Goal: Task Accomplishment & Management: Manage account settings

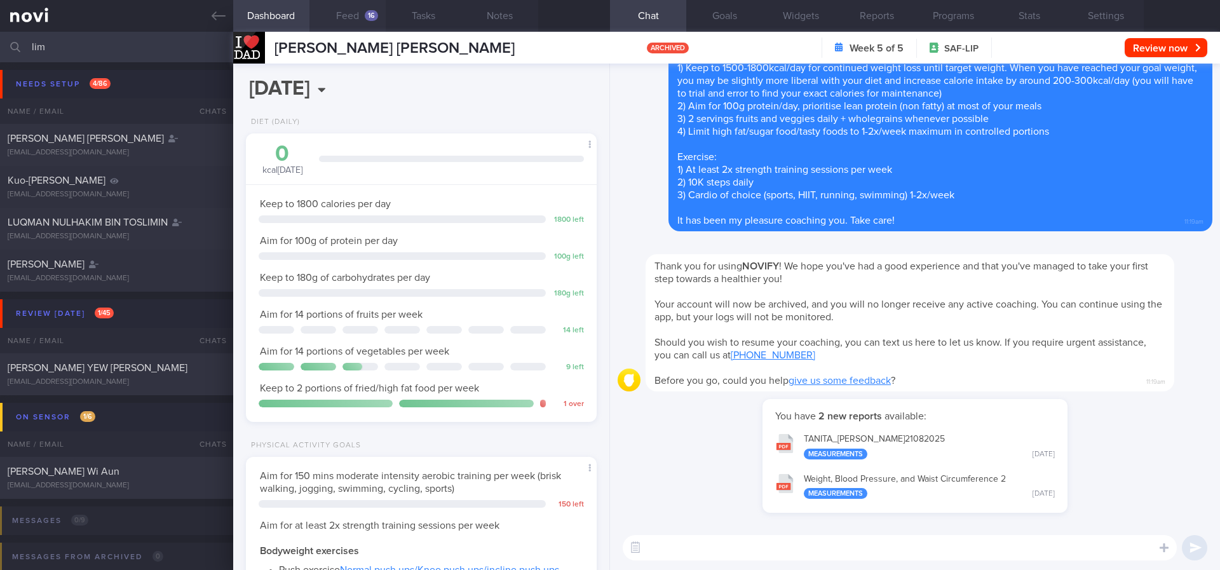
scroll to position [1024, 0]
click at [209, 18] on link at bounding box center [116, 16] width 233 height 32
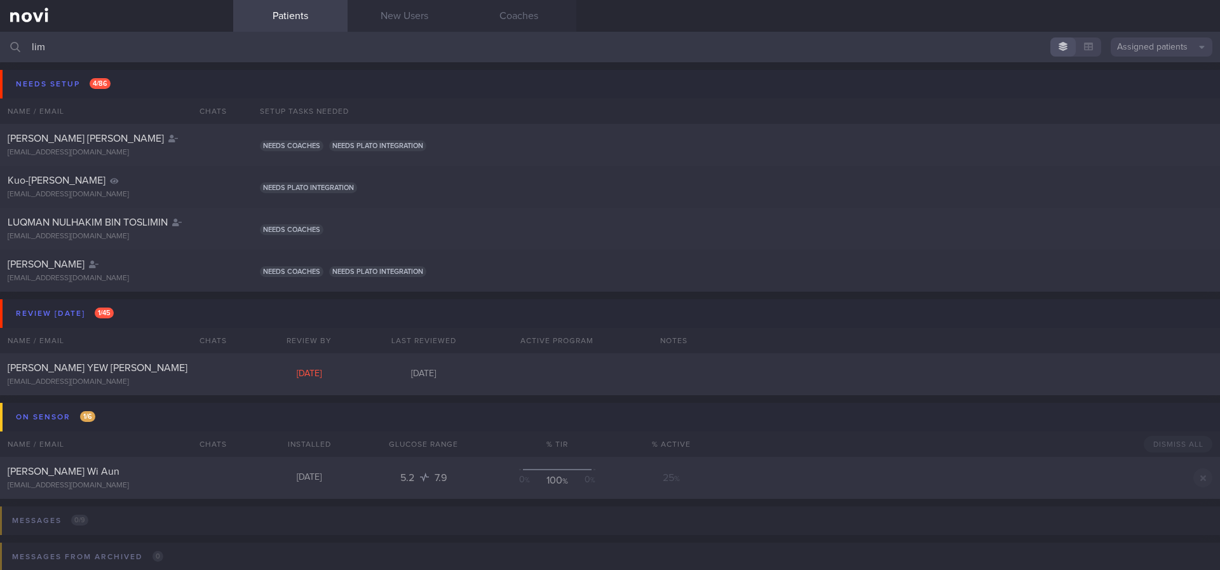
drag, startPoint x: 276, startPoint y: 47, endPoint x: 28, endPoint y: 19, distance: 249.4
click at [3, 41] on div "lim Assigned patients Assigned patients All active patients Archived patients" at bounding box center [610, 47] width 1220 height 31
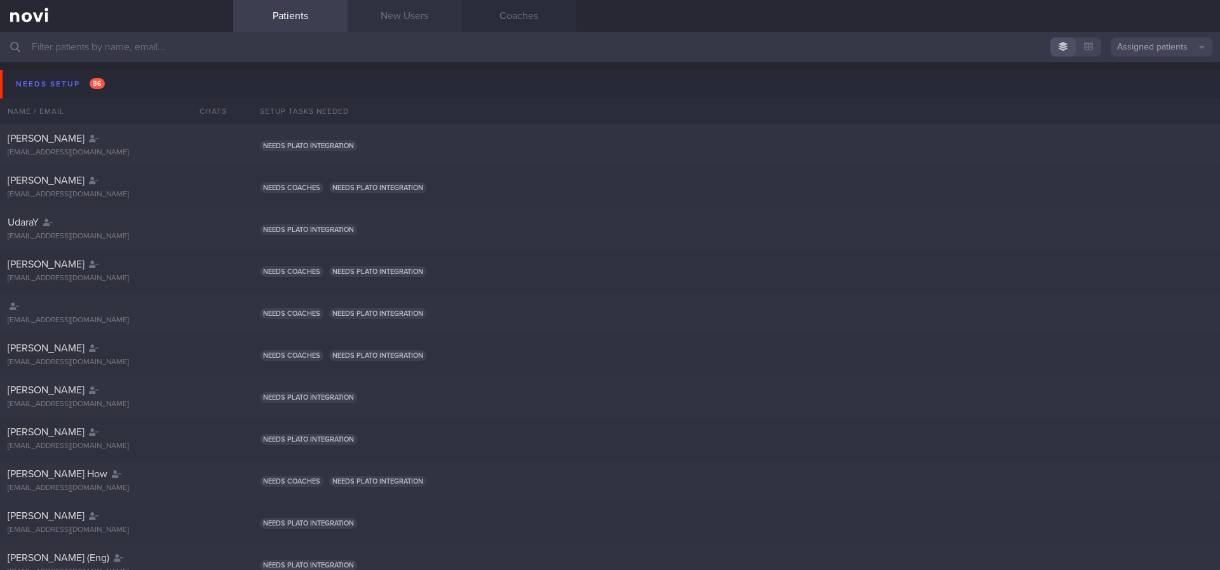
click at [415, 15] on link "New Users" at bounding box center [405, 16] width 114 height 32
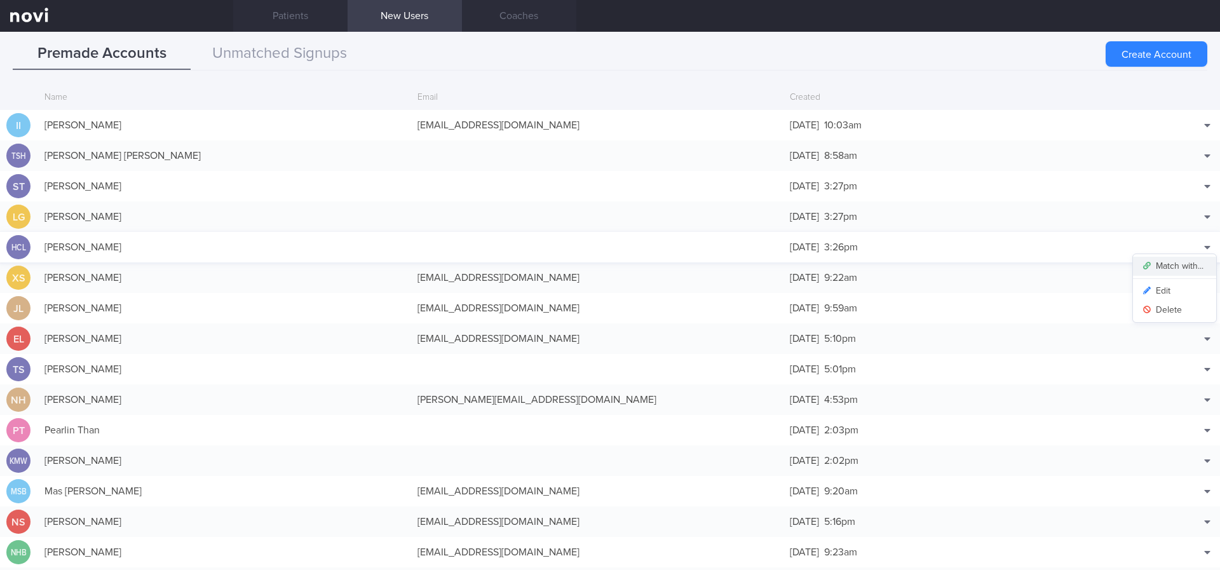
click at [1185, 264] on button "Match with..." at bounding box center [1174, 266] width 83 height 19
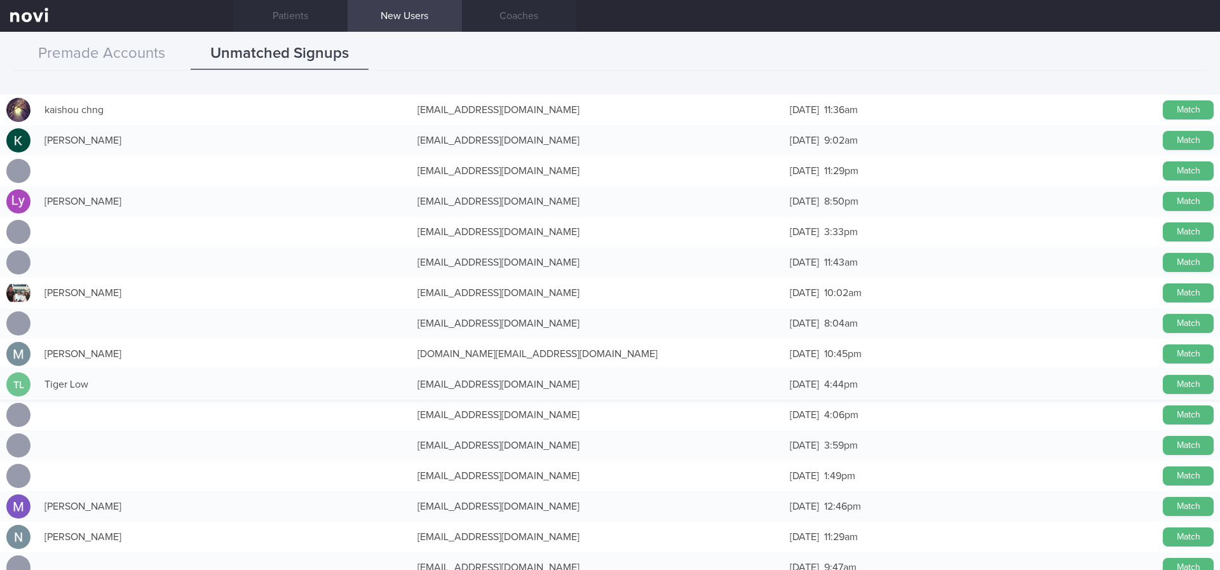
scroll to position [477, 0]
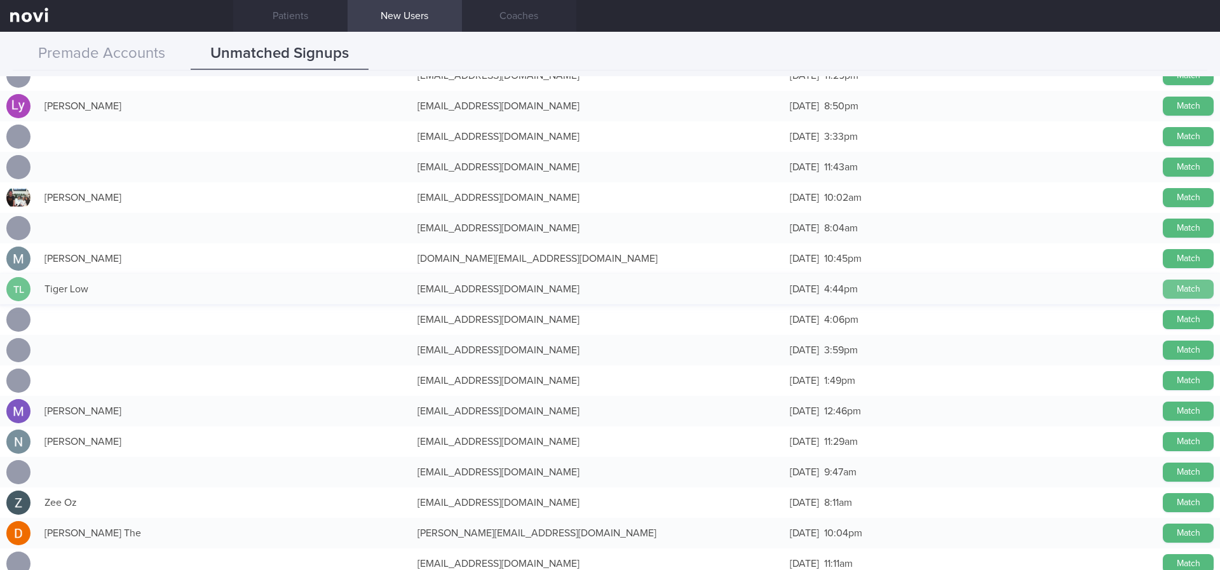
click at [1163, 288] on button "Match" at bounding box center [1188, 289] width 51 height 19
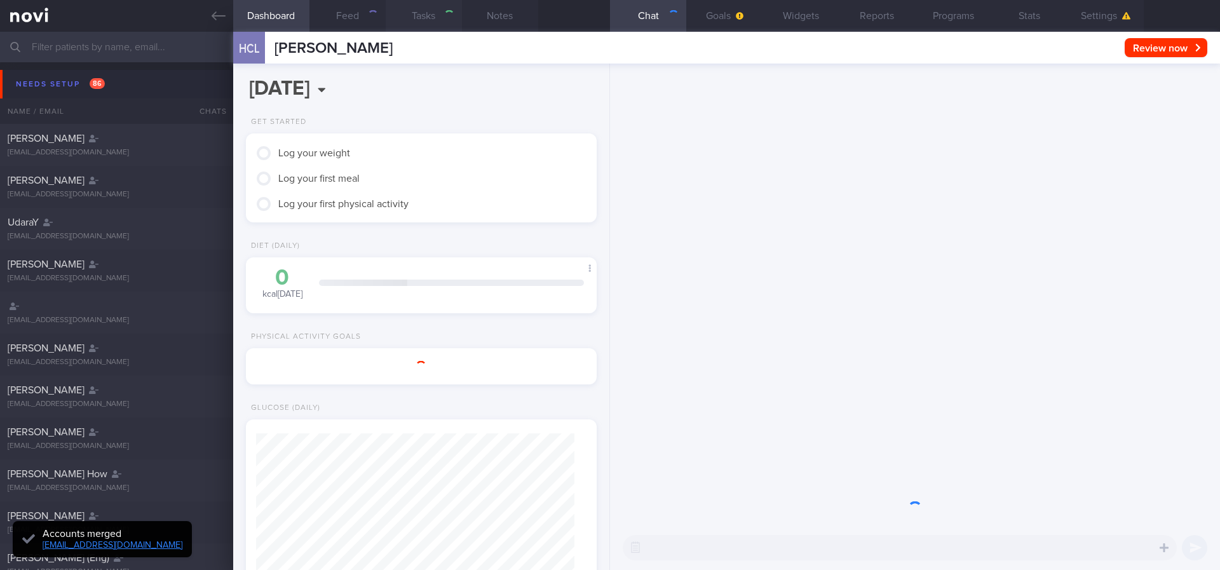
type input "tracked"
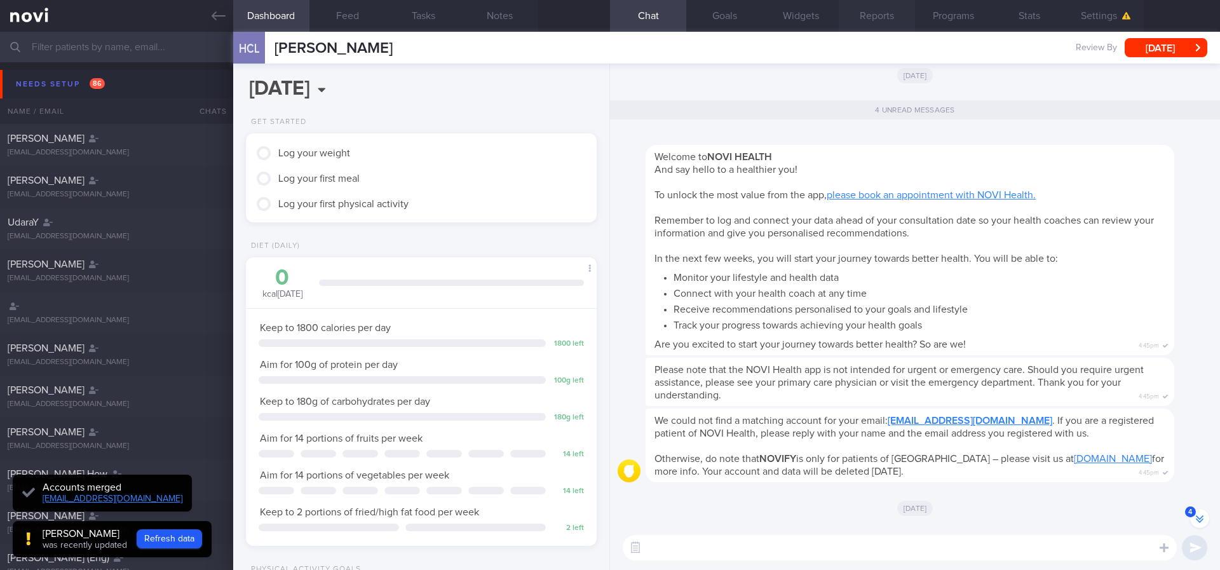
scroll to position [-29, 0]
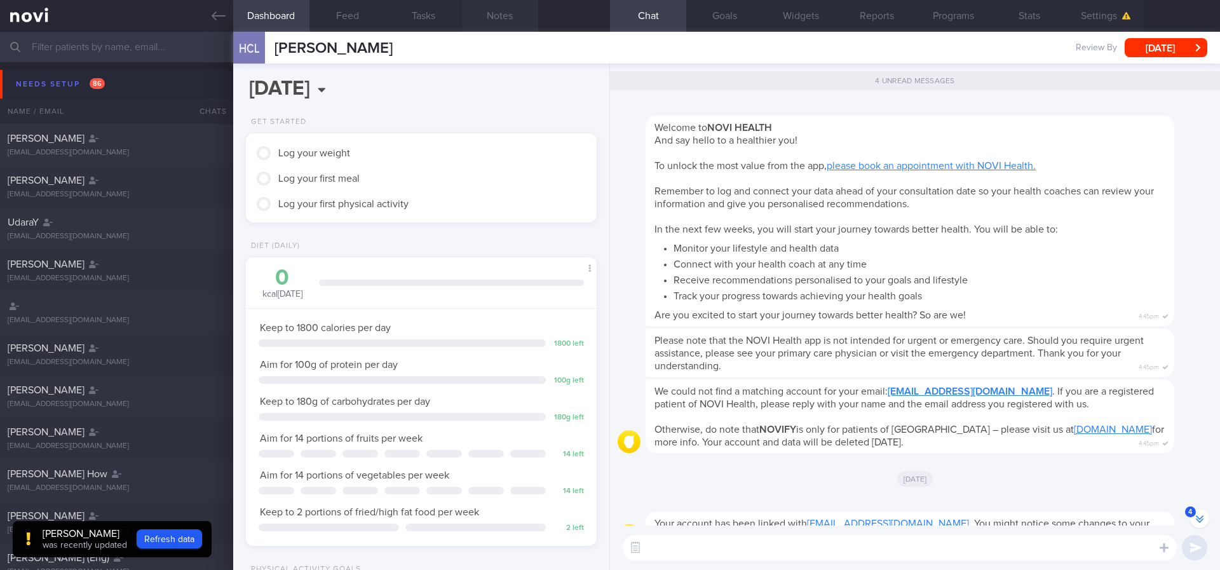
click at [480, 17] on button "Notes" at bounding box center [500, 16] width 76 height 32
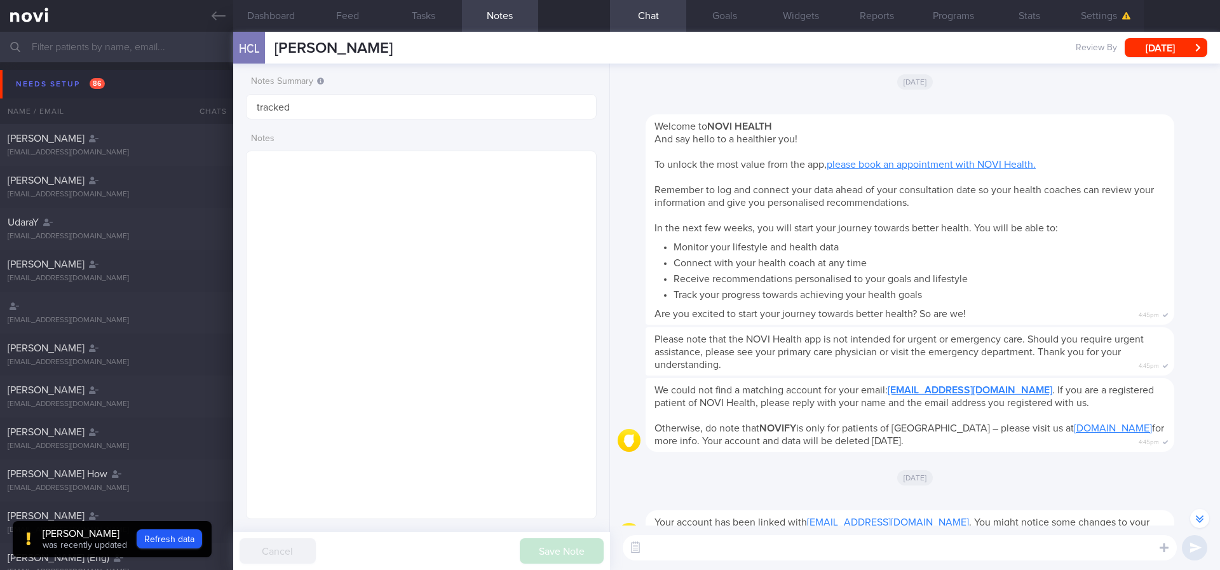
scroll to position [-28, 0]
click at [740, 11] on button "Goals" at bounding box center [724, 16] width 76 height 32
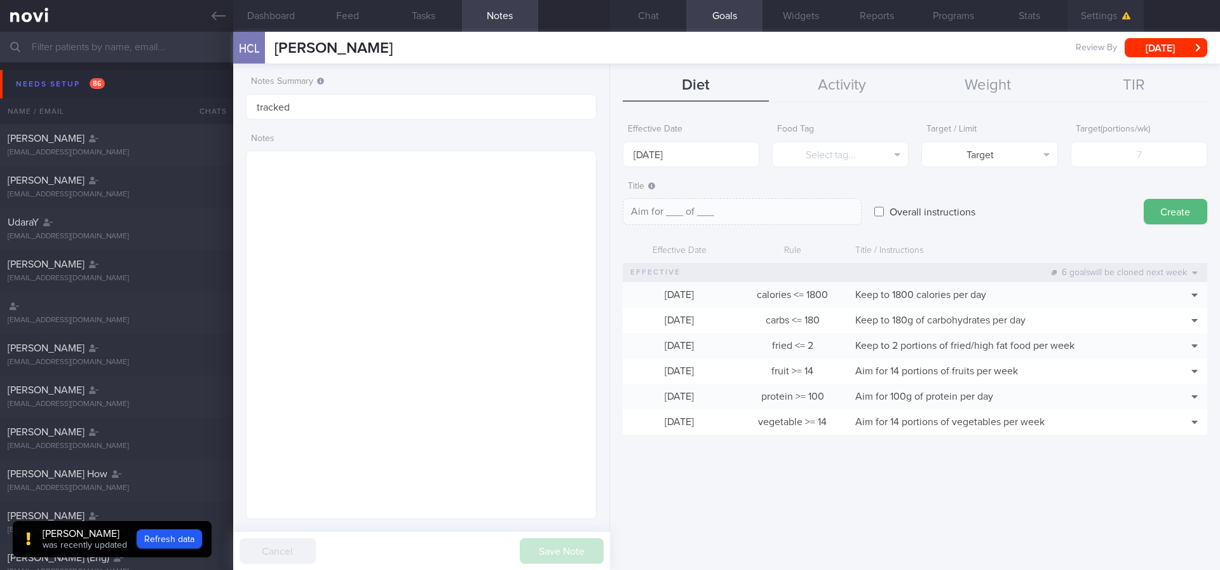
click at [1094, 22] on button "Settings" at bounding box center [1106, 16] width 76 height 32
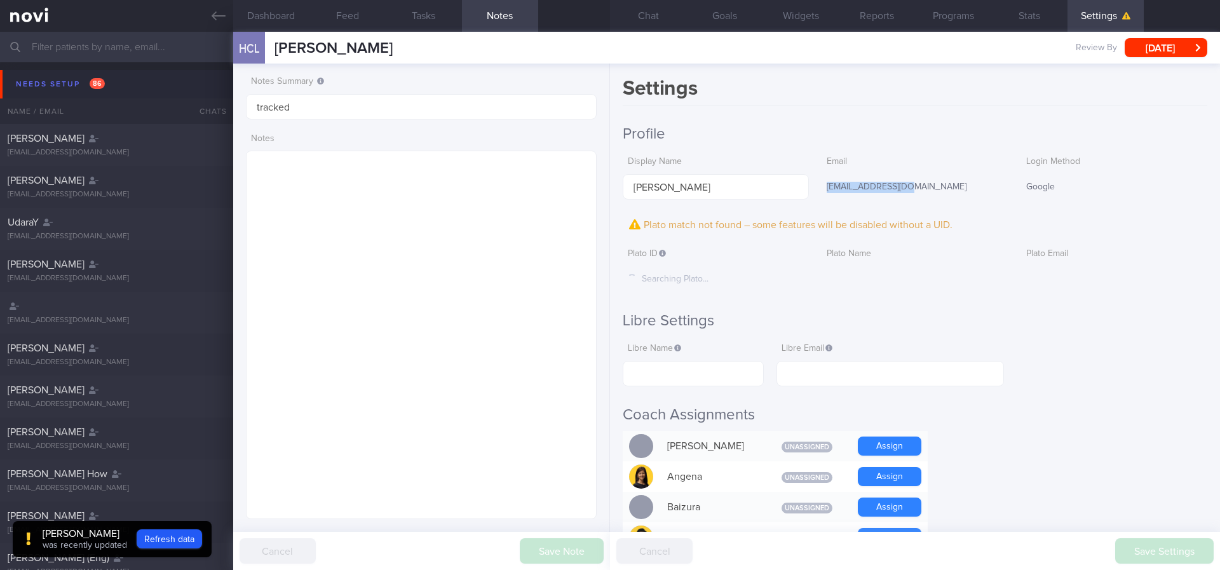
drag, startPoint x: 891, startPoint y: 193, endPoint x: 822, endPoint y: 193, distance: 68.6
click at [822, 193] on div "[EMAIL_ADDRESS][DOMAIN_NAME]" at bounding box center [915, 187] width 186 height 27
copy div "[EMAIL_ADDRESS][DOMAIN_NAME]"
click at [878, 372] on input "text" at bounding box center [891, 373] width 228 height 25
paste input "[EMAIL_ADDRESS][DOMAIN_NAME]"
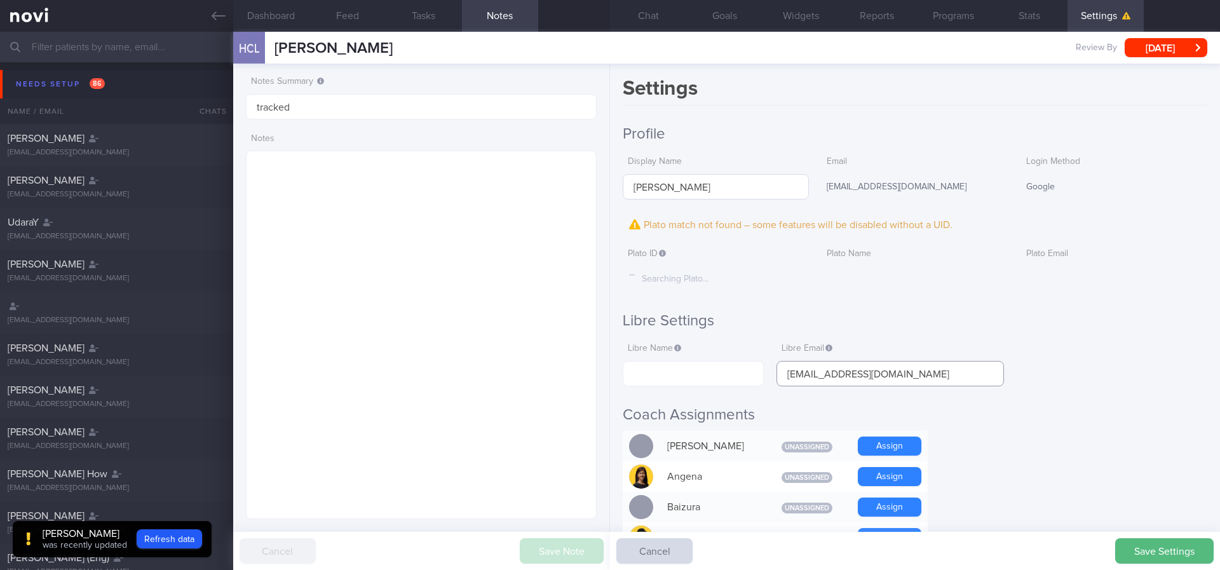
type input "[EMAIL_ADDRESS][DOMAIN_NAME]"
drag, startPoint x: 753, startPoint y: 189, endPoint x: 621, endPoint y: 186, distance: 132.2
click at [621, 186] on div "Settings Profile Display Name Hoo Chung Low Email tgrlow@hotmail.com Login Meth…" at bounding box center [915, 317] width 610 height 507
click at [695, 365] on input "text" at bounding box center [693, 373] width 141 height 25
paste input "[PERSON_NAME]"
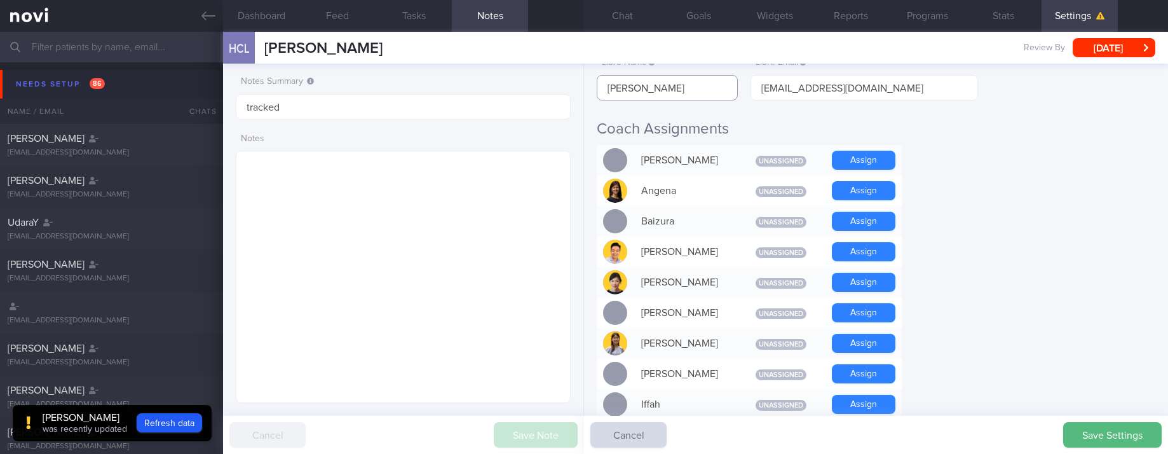
scroll to position [-144, 0]
type input "[PERSON_NAME]"
click at [1122, 441] on button "Save Settings" at bounding box center [1112, 434] width 99 height 25
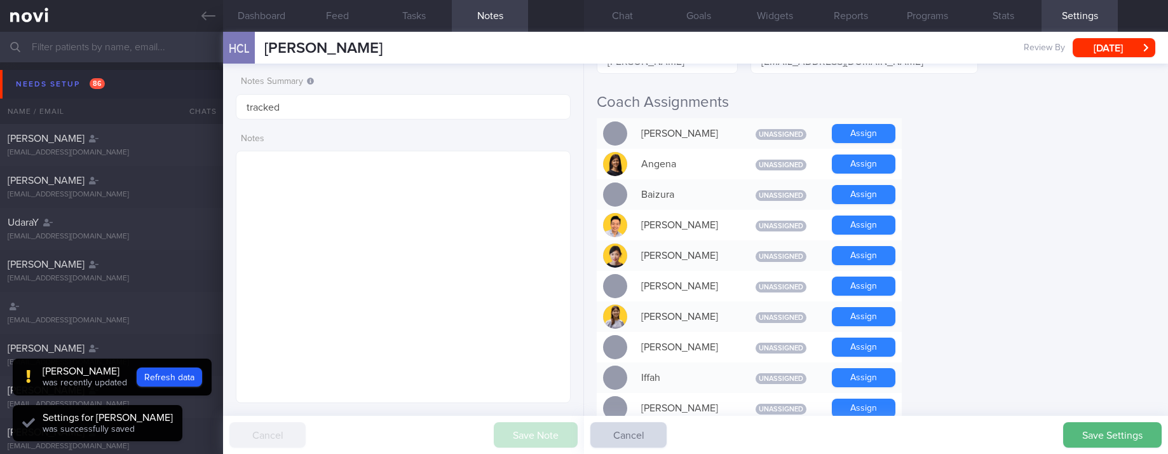
scroll to position [259, 0]
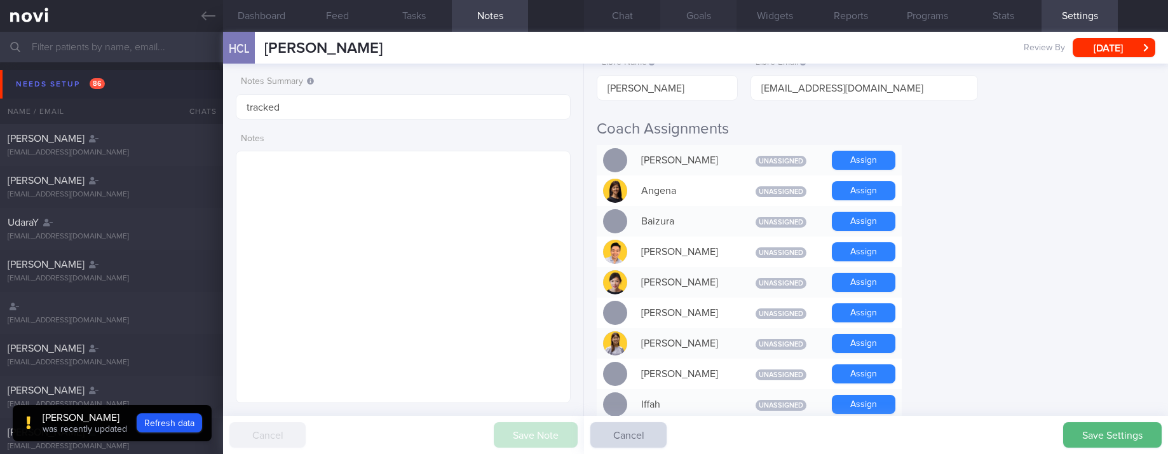
click at [616, 16] on button "Chat" at bounding box center [622, 16] width 76 height 32
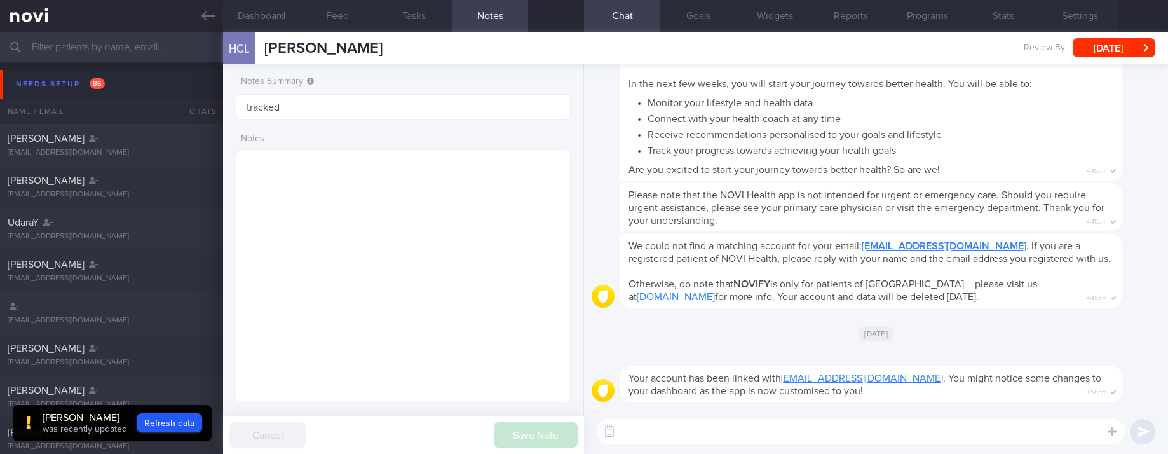
click at [996, 435] on textarea at bounding box center [861, 431] width 528 height 25
paste textarea "Hi [PERSON_NAME]! This is [PERSON_NAME], the dietitian. It was nice chatting wi…"
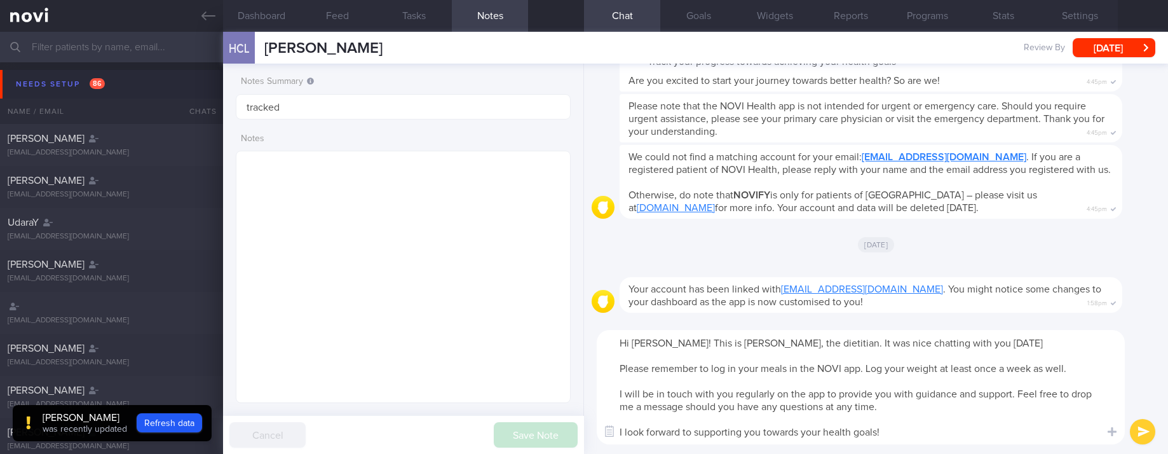
click at [646, 341] on textarea "Hi [PERSON_NAME]! This is [PERSON_NAME], the dietitian. It was nice chatting wi…" at bounding box center [861, 387] width 528 height 114
type textarea "Hi Mr Low! This is Joel, the dietitian. It was nice chatting with you today Ple…"
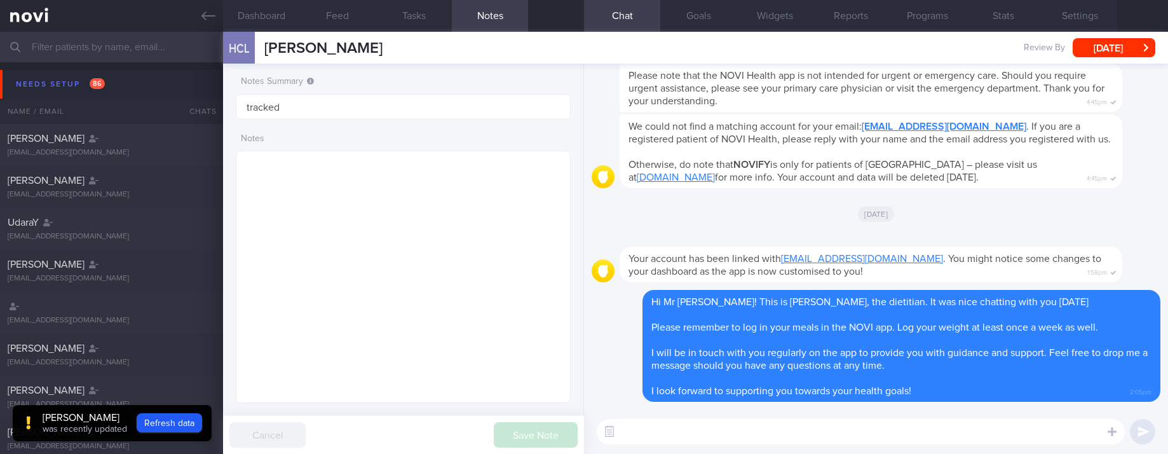
click at [1053, 438] on textarea at bounding box center [861, 431] width 528 height 25
paste textarea "Here are the points we discussed just now, with additional suggestions Weight m…"
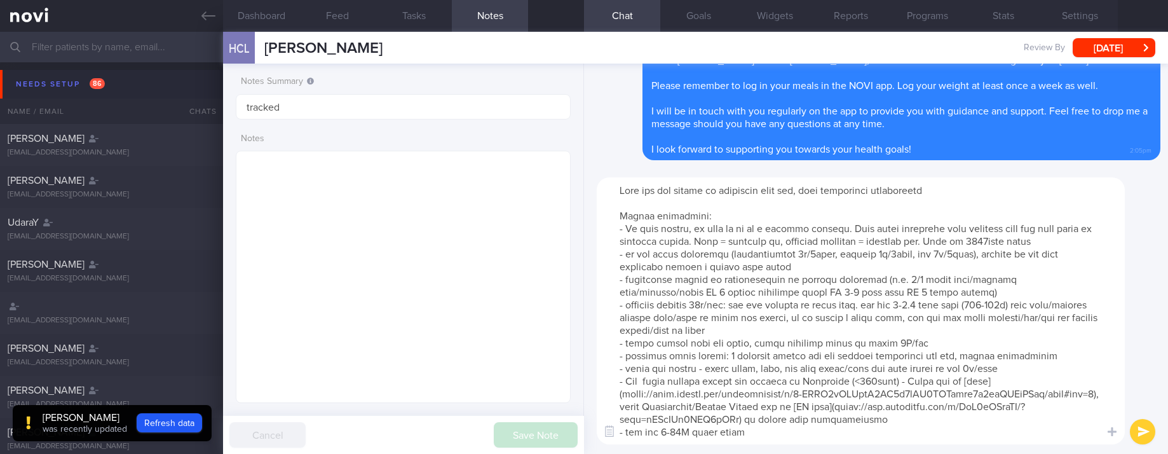
click at [1005, 244] on textarea at bounding box center [861, 310] width 528 height 267
click at [715, 304] on textarea at bounding box center [861, 310] width 528 height 267
click at [1003, 303] on textarea at bounding box center [861, 310] width 528 height 267
click at [912, 283] on textarea at bounding box center [861, 310] width 528 height 267
click at [860, 299] on textarea at bounding box center [861, 310] width 528 height 267
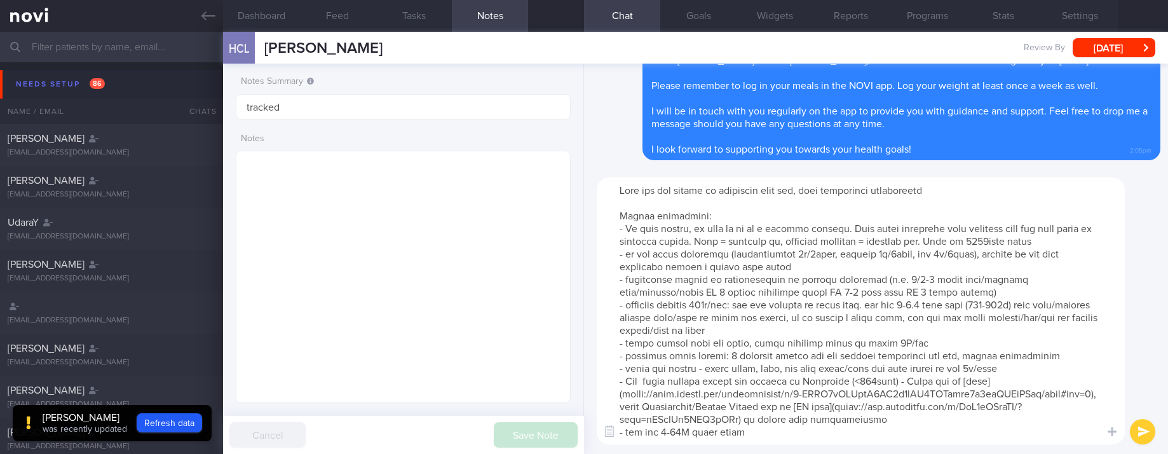
click at [860, 299] on textarea at bounding box center [861, 310] width 528 height 267
click at [859, 292] on textarea at bounding box center [861, 310] width 528 height 267
type textarea "Here are the points we discussed just now, with additional suggestions Weight m…"
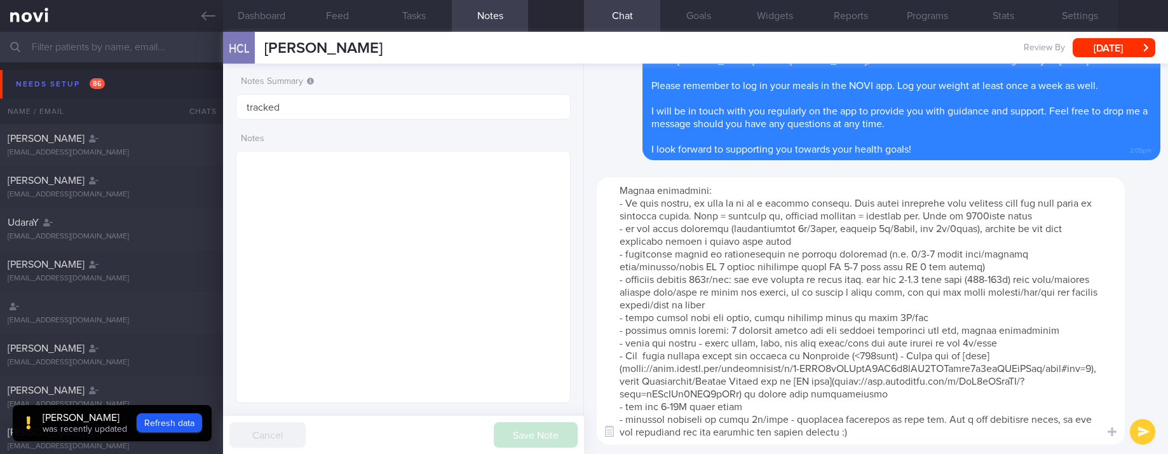
scroll to position [51, 0]
click at [893, 294] on textarea at bounding box center [861, 310] width 528 height 267
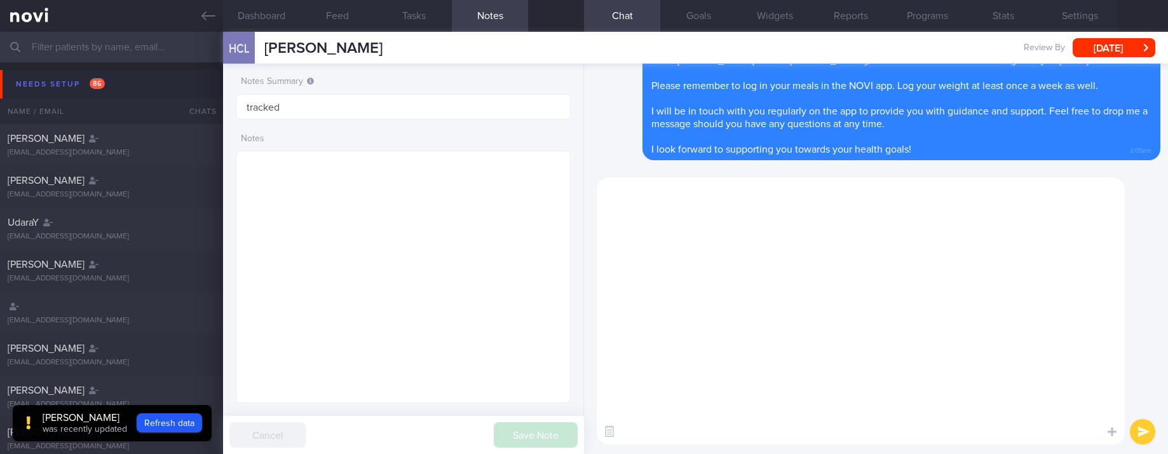
scroll to position [0, 0]
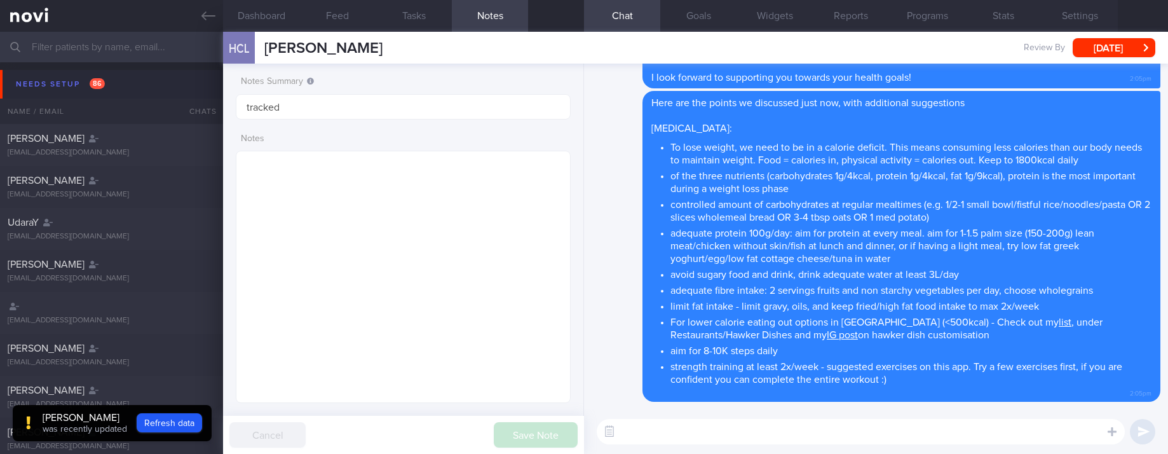
click at [692, 442] on textarea at bounding box center [861, 431] width 528 height 25
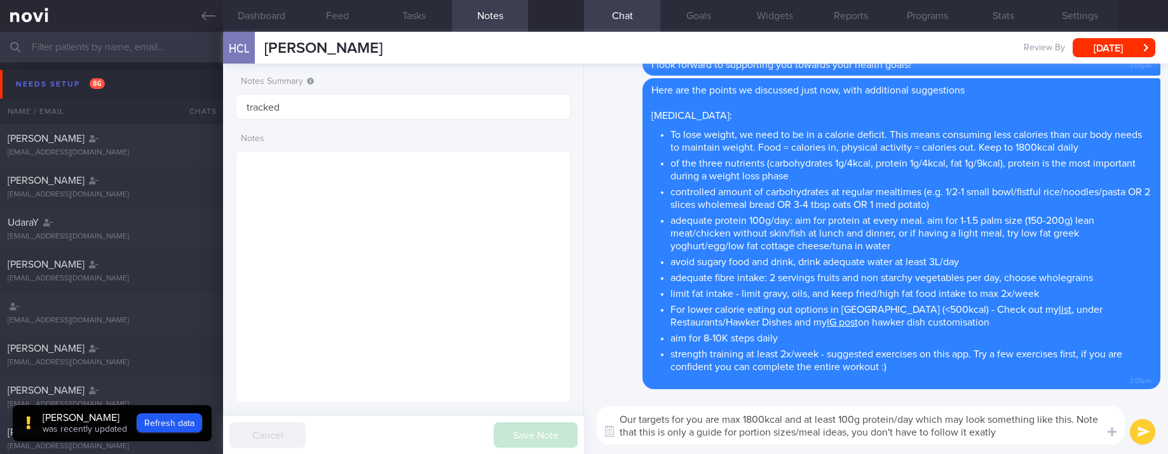
click at [985, 434] on textarea "Our targets for you are max 1800kcal and at least 100g protein/day which may lo…" at bounding box center [861, 425] width 528 height 38
click at [1027, 430] on textarea "Our targets for you are max 1800kcal and at least 100g protein/day which may lo…" at bounding box center [861, 425] width 528 height 38
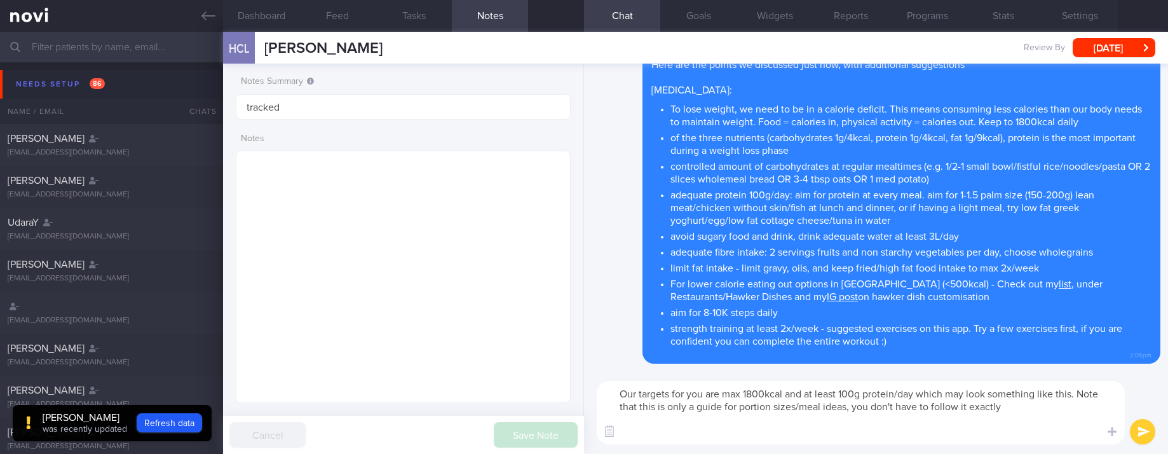
paste textarea "8-9am Breakfast: oats (3-4 tbsp) + 1 tsp unsweetened peanut butter + 1 cup unsw…"
type textarea "Our targets for you are max 1800kcal and at least 100g protein/day which may lo…"
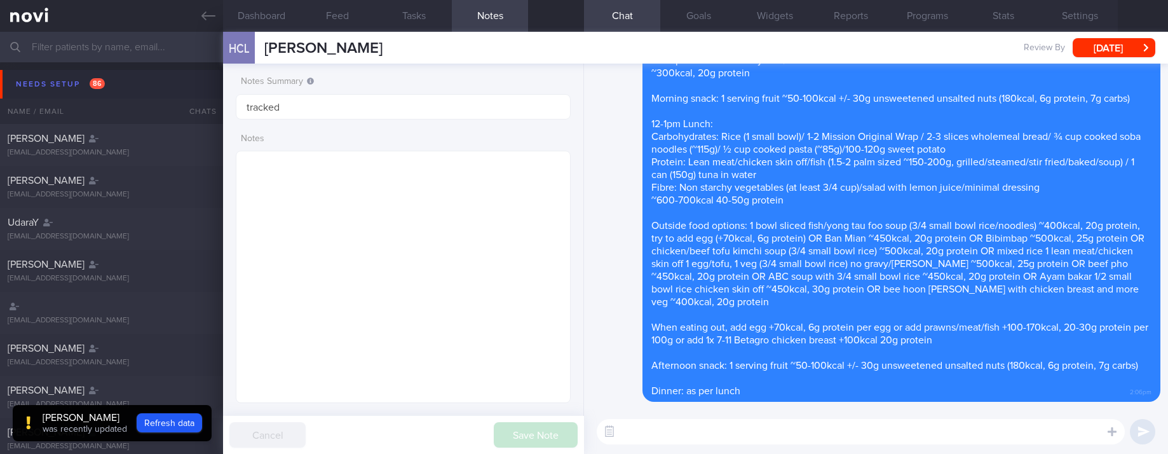
click at [780, 432] on textarea at bounding box center [861, 431] width 528 height 25
paste textarea "Here are the instructions for [AI photo food logging]([URL][DOMAIN_NAME])"
type textarea "Here are the instructions for [AI photo food logging]([URL][DOMAIN_NAME])"
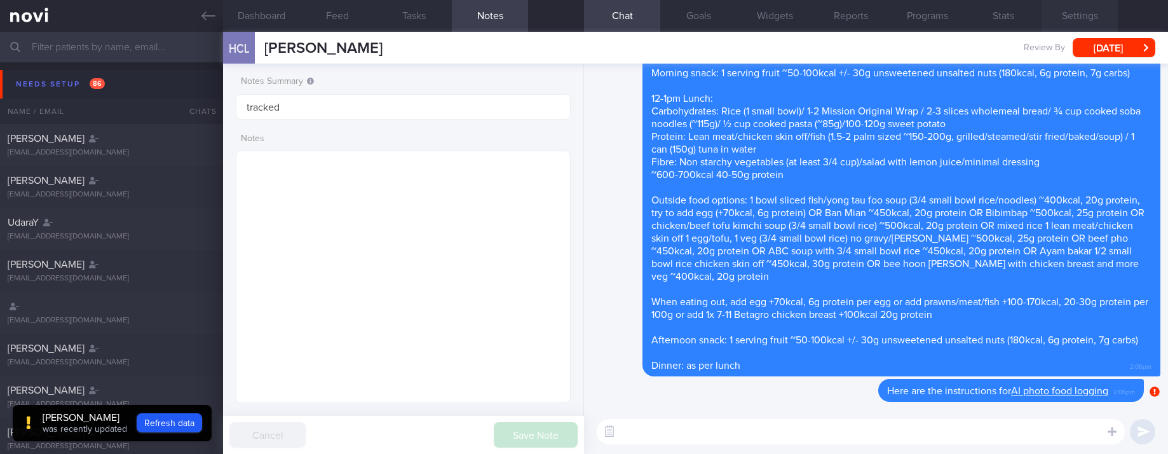
click at [1087, 15] on button "Settings" at bounding box center [1080, 16] width 76 height 32
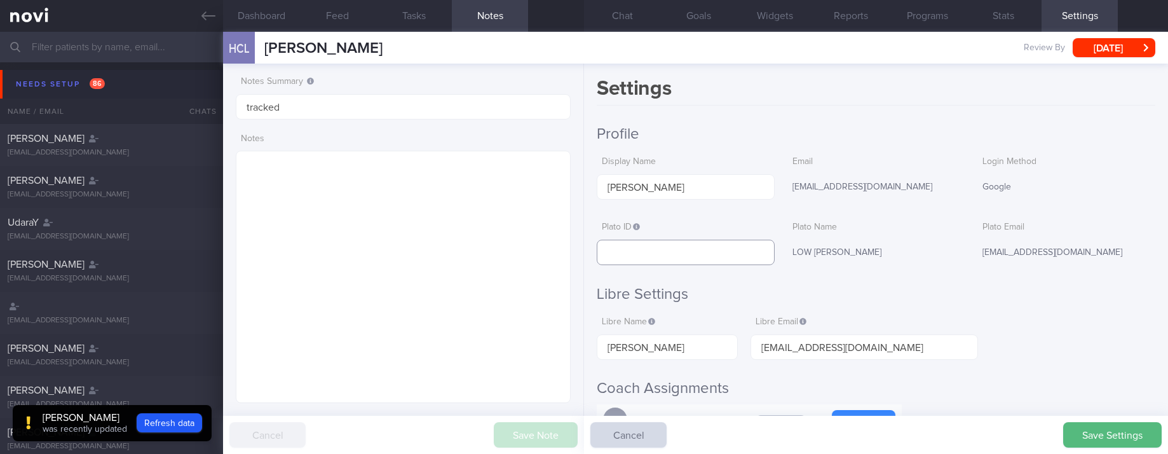
click at [674, 244] on input "text" at bounding box center [686, 252] width 178 height 25
paste input "cf0573dbd7c55025ffee6bd3080f0b46"
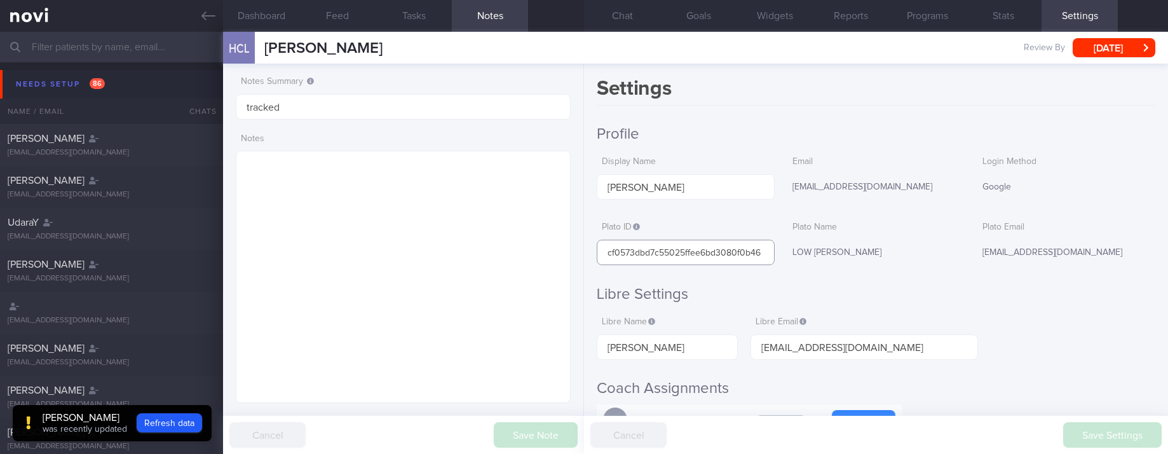
scroll to position [0, 1]
type input "cf0573dbd7c55025ffee6bd3080f0b46"
click at [1025, 259] on div "[EMAIL_ADDRESS][DOMAIN_NAME]" at bounding box center [1066, 253] width 178 height 27
click at [630, 13] on button "Chat" at bounding box center [622, 16] width 76 height 32
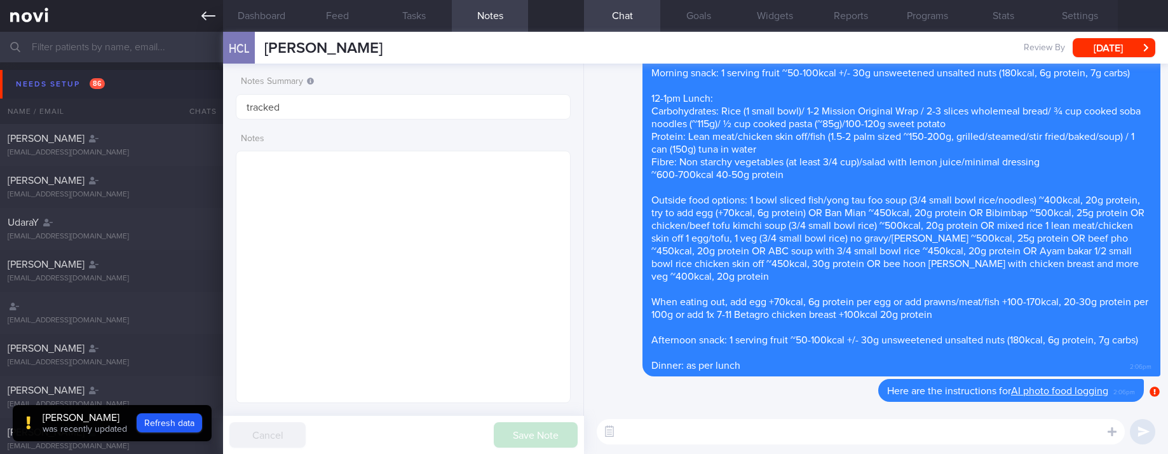
click at [205, 16] on icon at bounding box center [208, 15] width 14 height 9
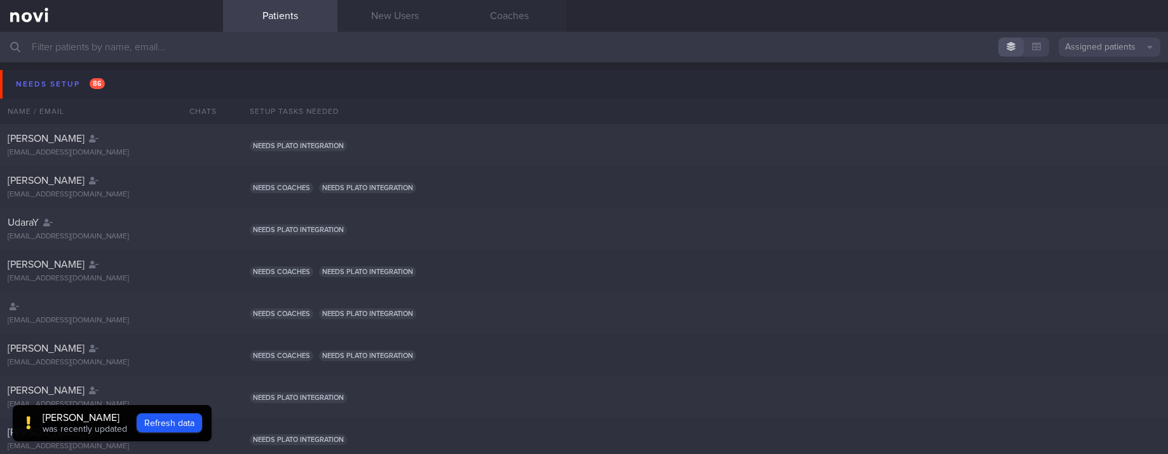
click at [70, 419] on div "[PERSON_NAME]" at bounding box center [85, 417] width 85 height 13
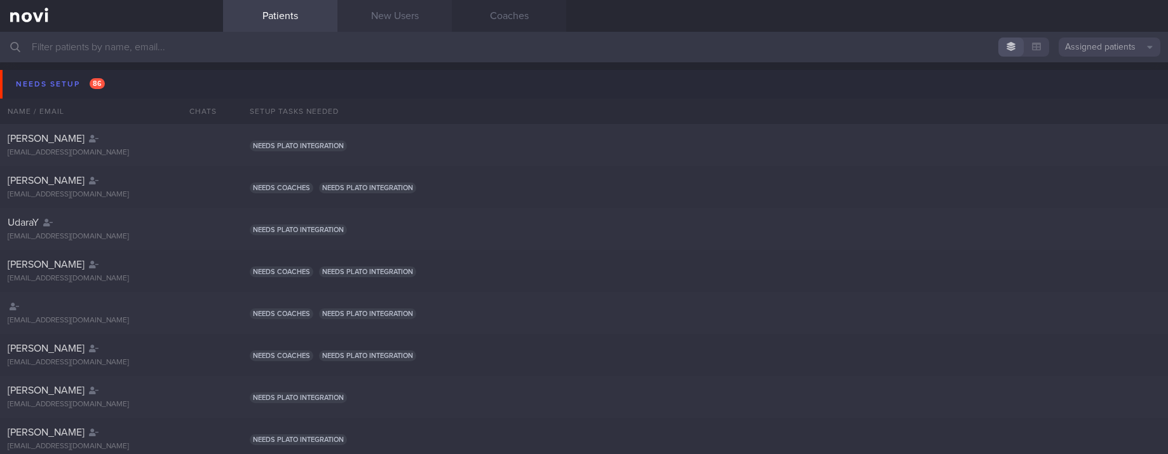
click at [409, 8] on link "New Users" at bounding box center [394, 16] width 114 height 32
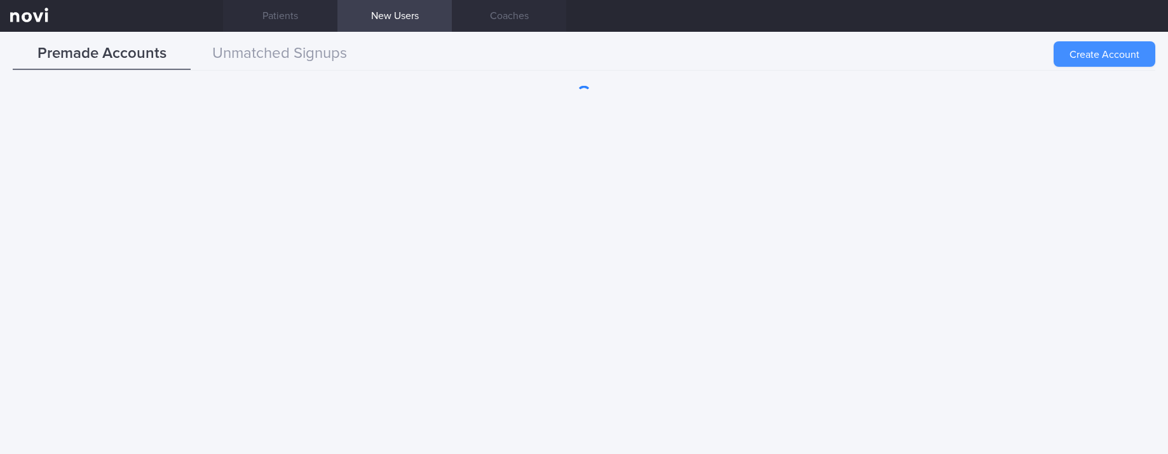
click at [1113, 57] on button "Create Account" at bounding box center [1105, 53] width 102 height 25
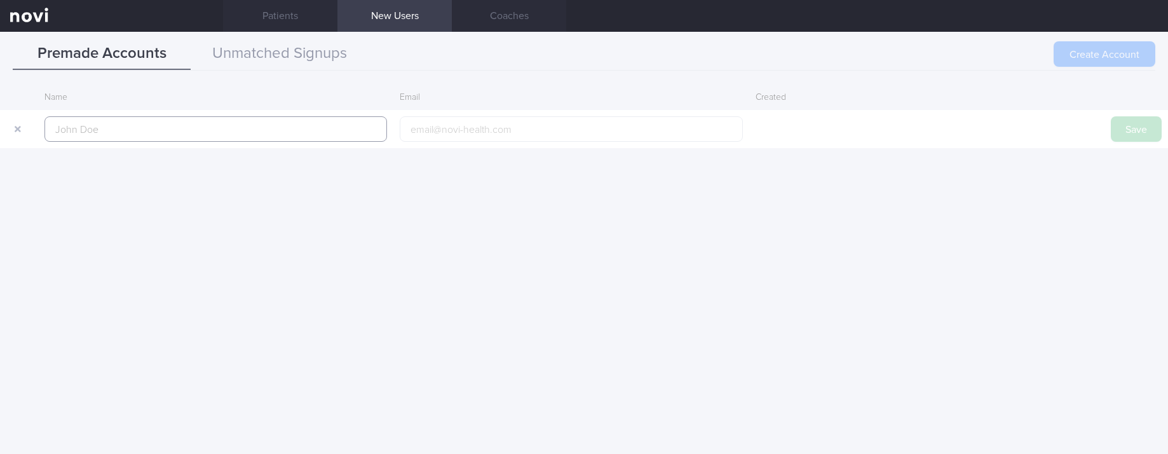
click at [237, 128] on input "text" at bounding box center [215, 128] width 343 height 25
paste input "KARAMJIT KAUR RIAR"
type input "KARAMJIT KAUR RIAR"
click at [1130, 121] on button "Save" at bounding box center [1136, 128] width 51 height 25
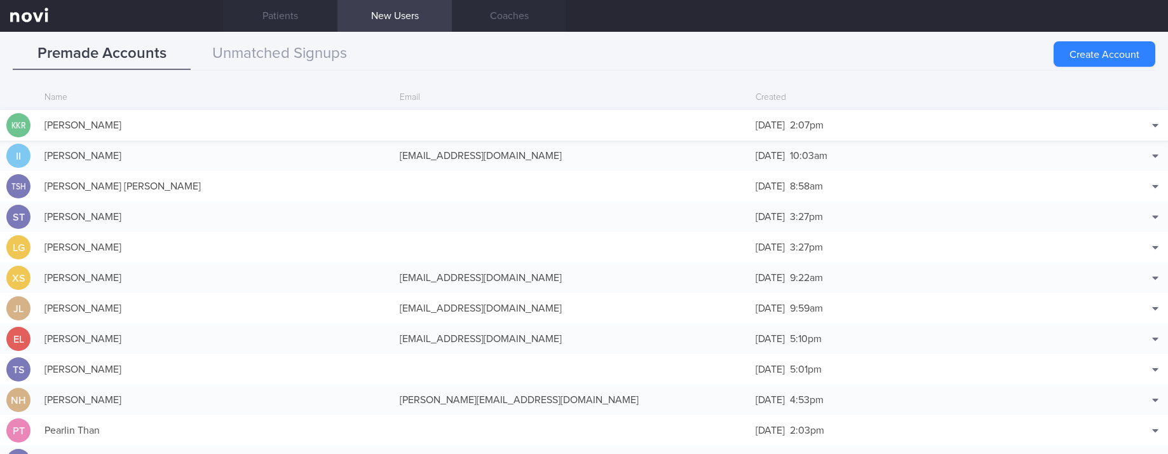
click at [425, 121] on div at bounding box center [570, 125] width 355 height 13
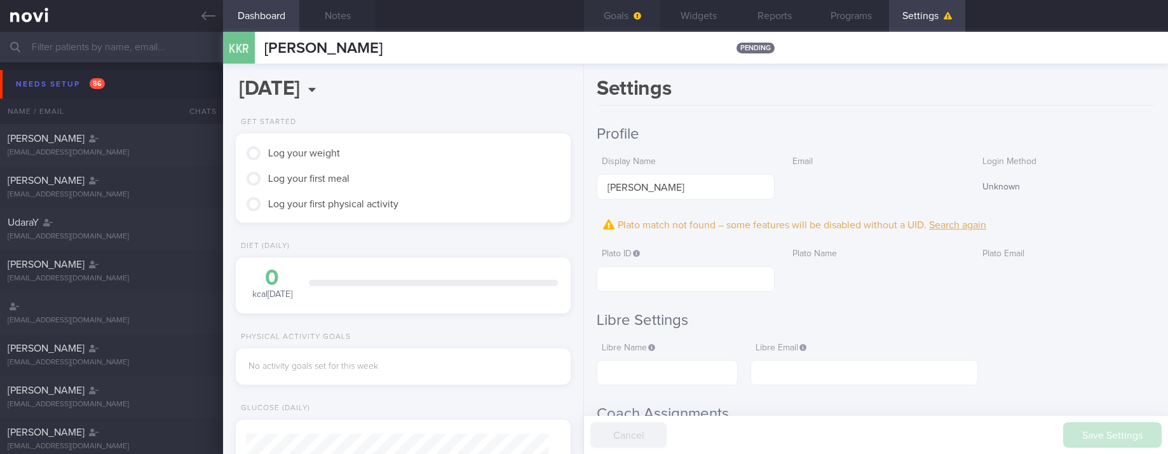
scroll to position [151, 303]
click at [639, 22] on button "Goals" at bounding box center [622, 16] width 76 height 32
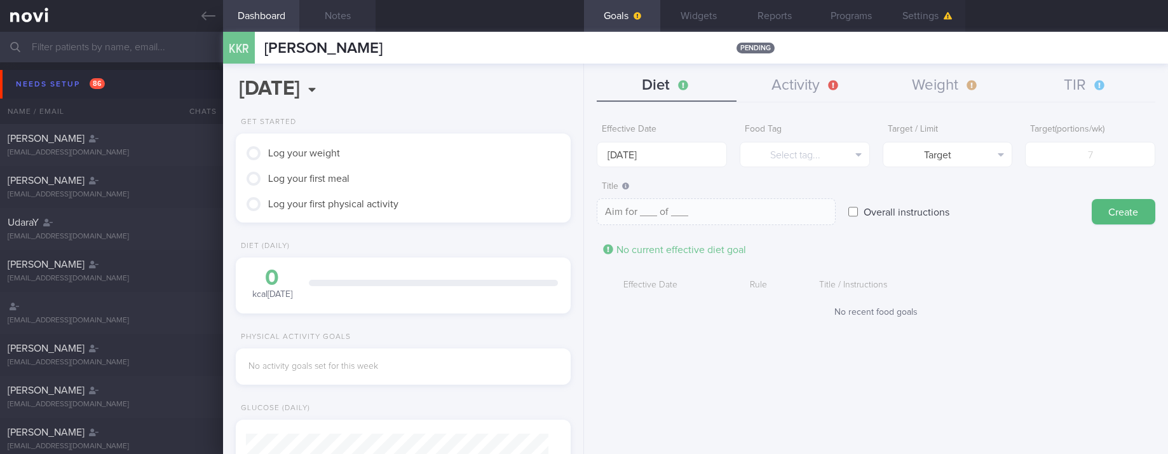
click at [343, 9] on button "Notes" at bounding box center [337, 16] width 76 height 32
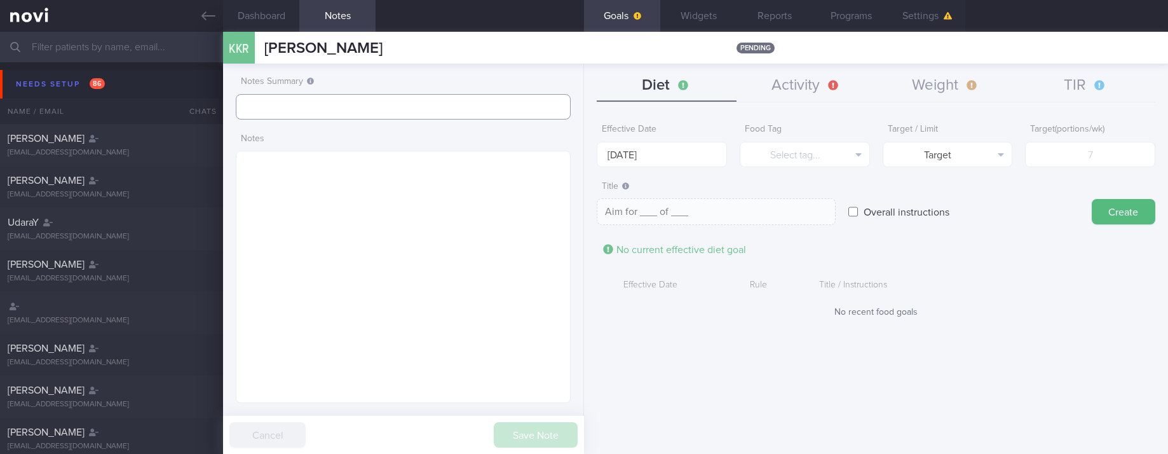
click at [374, 101] on input "text" at bounding box center [403, 106] width 335 height 25
type input "tracked"
drag, startPoint x: 513, startPoint y: 439, endPoint x: 531, endPoint y: 430, distance: 20.7
click at [513, 440] on button "Save Note" at bounding box center [536, 434] width 84 height 25
drag, startPoint x: 446, startPoint y: 44, endPoint x: 250, endPoint y: 53, distance: 196.5
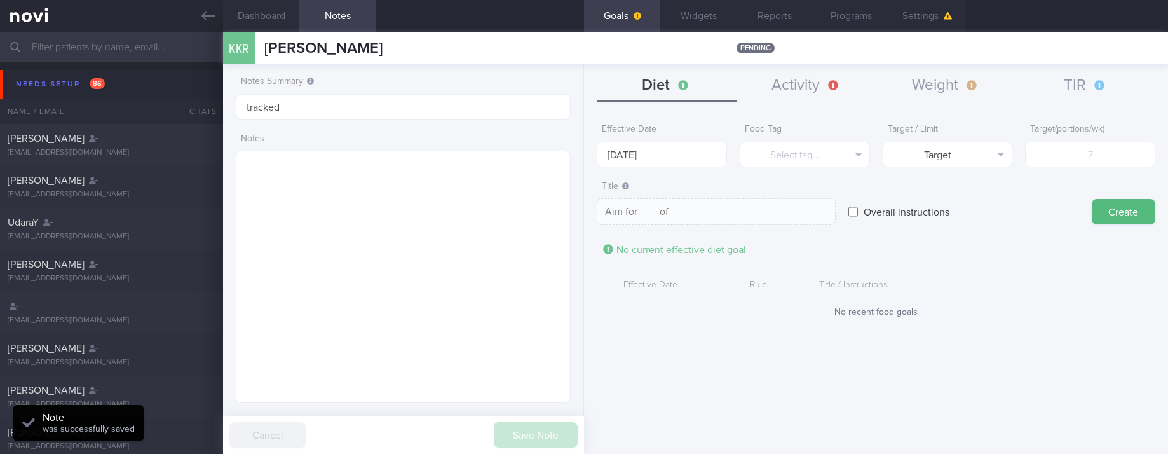
click at [250, 53] on div "KKR KARAMJIT KAUR RIAR KARAMJIT KAUR RIAR pending" at bounding box center [695, 48] width 945 height 32
copy div "KARAMJIT KAUR RIAR"
click at [203, 18] on icon at bounding box center [208, 16] width 14 height 14
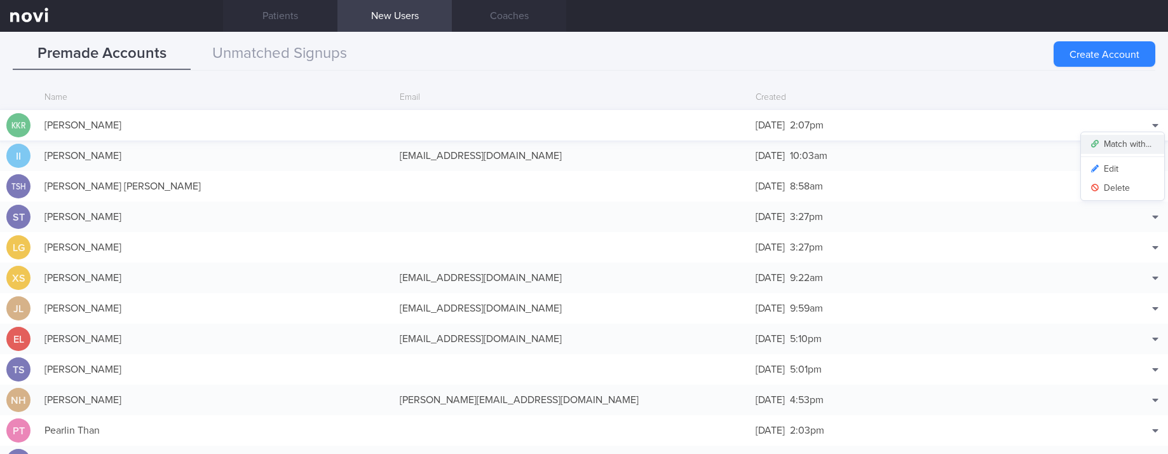
click at [1132, 140] on button "Match with..." at bounding box center [1122, 144] width 83 height 19
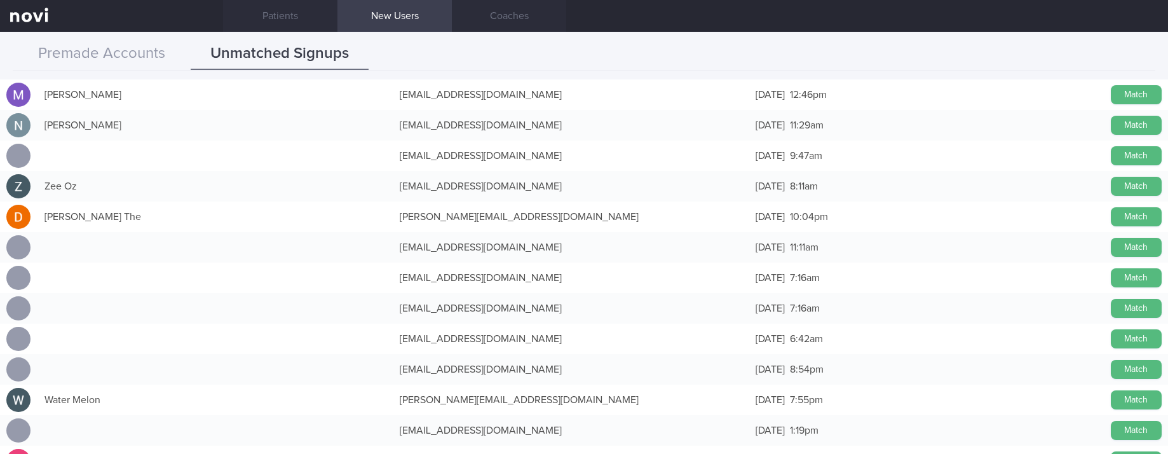
scroll to position [858, 0]
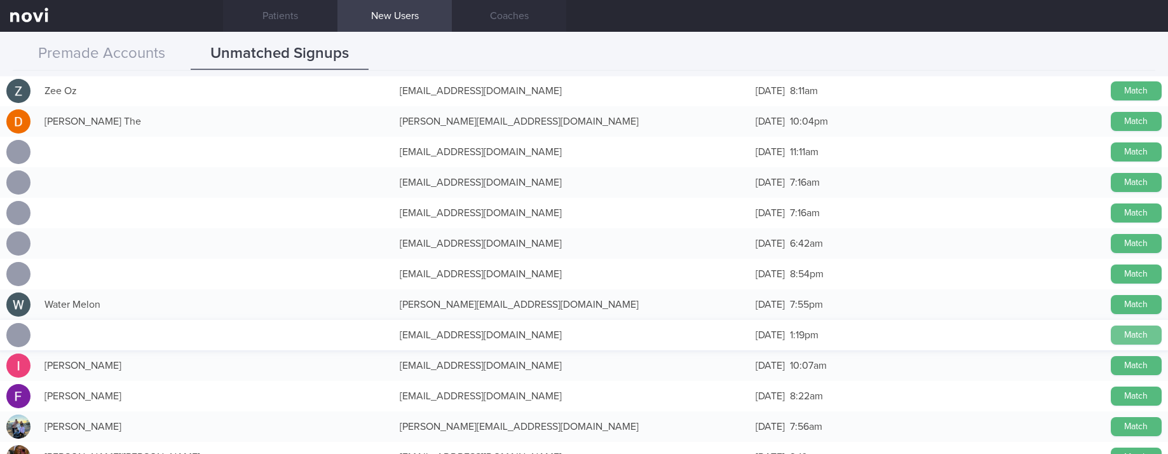
click at [1117, 330] on button "Match" at bounding box center [1136, 334] width 51 height 19
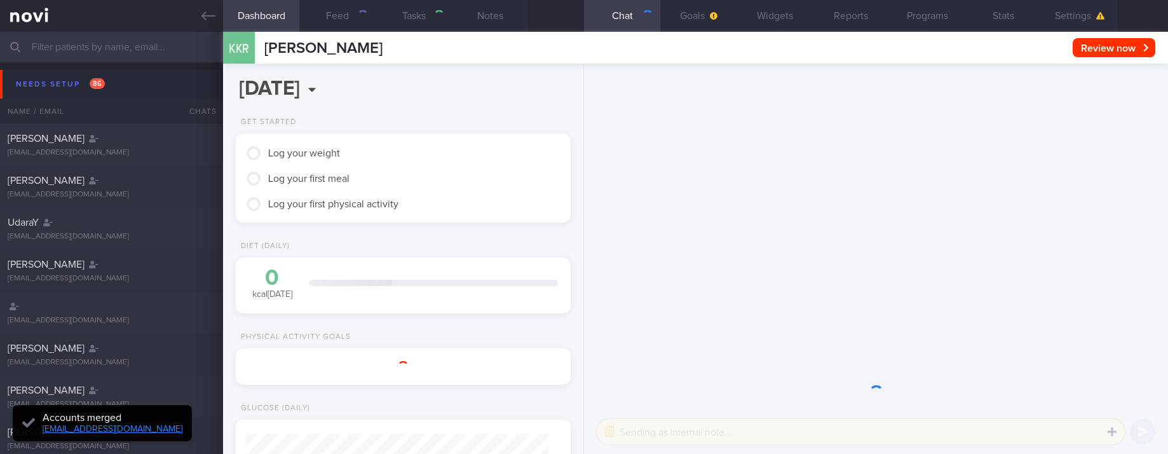
type input "tracked"
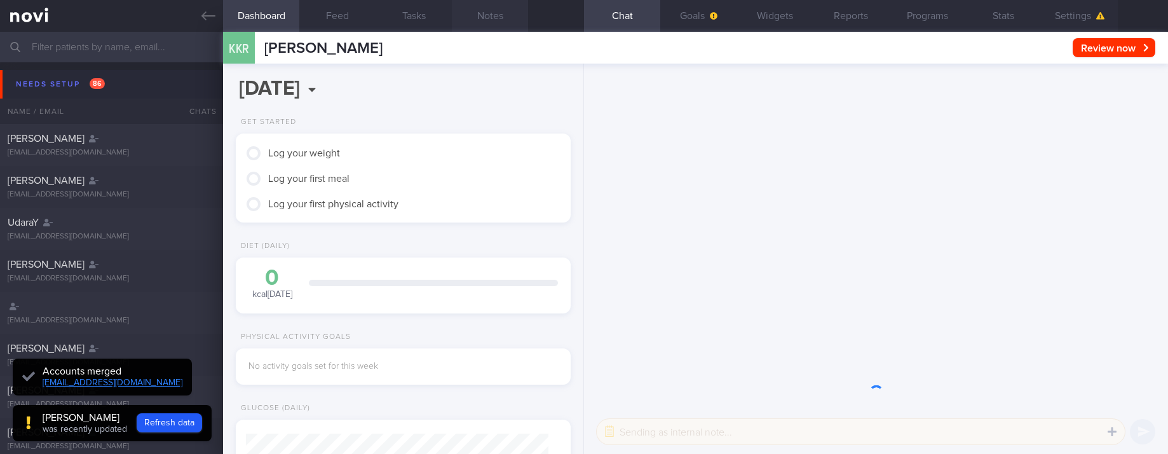
click at [505, 16] on button "Notes" at bounding box center [490, 16] width 76 height 32
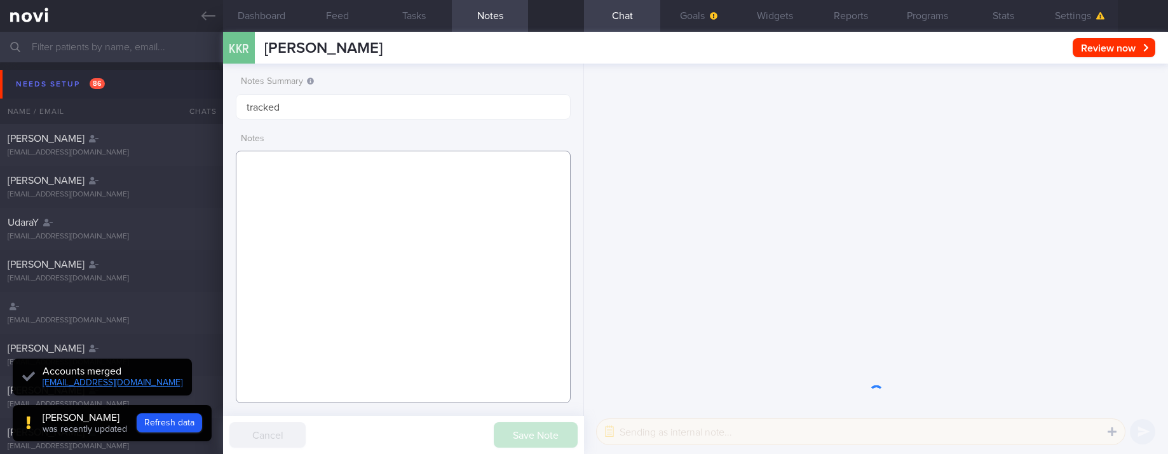
click at [416, 219] on textarea at bounding box center [403, 277] width 335 height 252
paste textarea "sedentary 1.5-5kg dumbbells at home Gym - has a personal trainer 1x/week with u…"
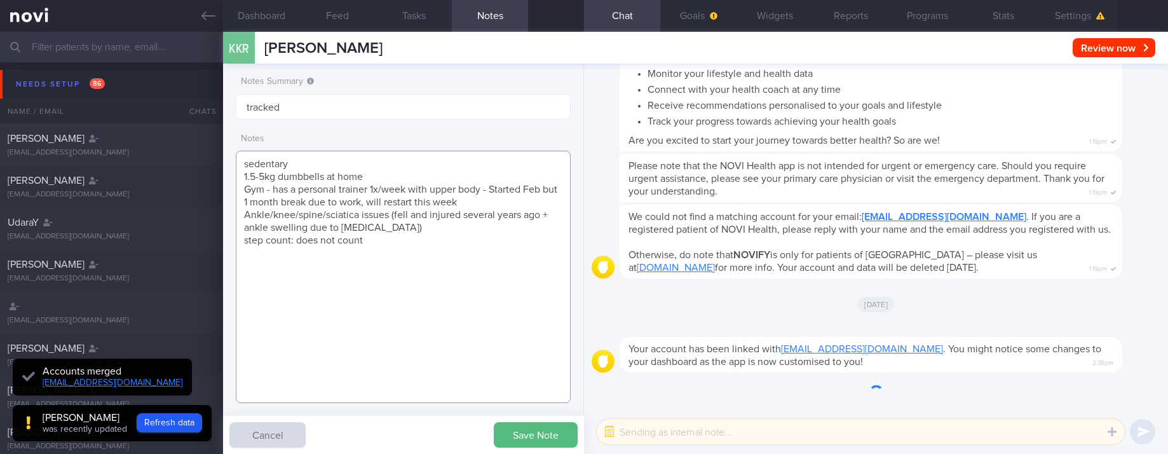
scroll to position [-175, 0]
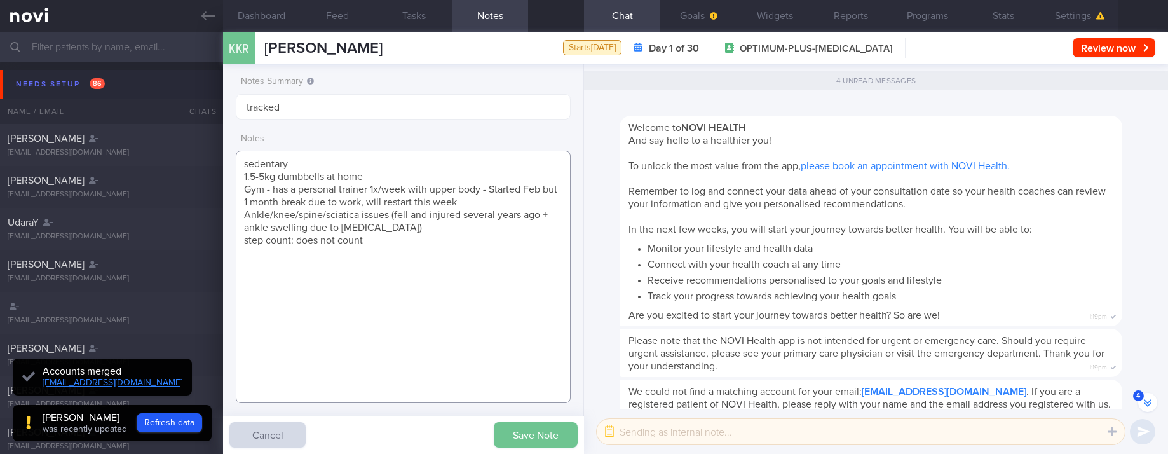
type textarea "sedentary 1.5-5kg dumbbells at home Gym - has a personal trainer 1x/week with u…"
click at [565, 430] on button "Save Note" at bounding box center [536, 434] width 84 height 25
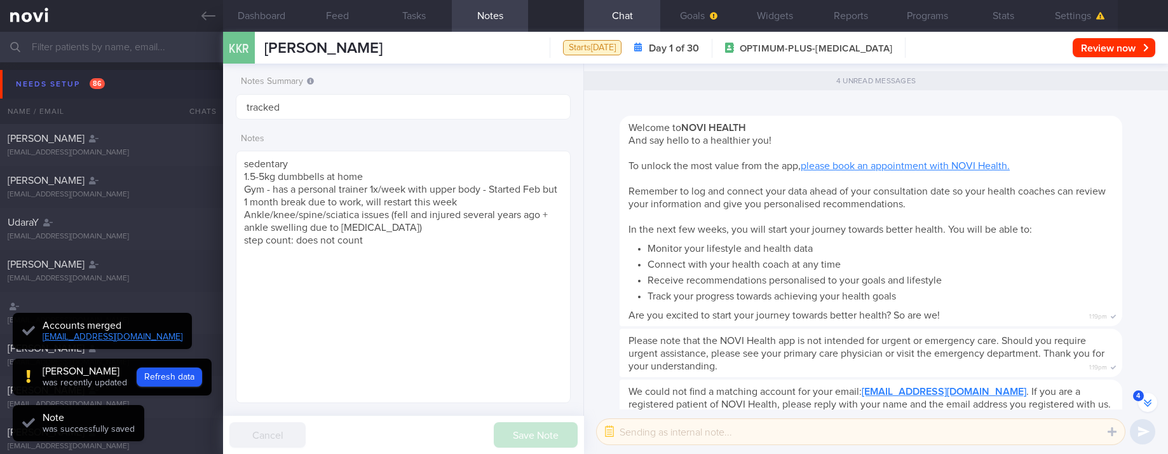
scroll to position [-212, 0]
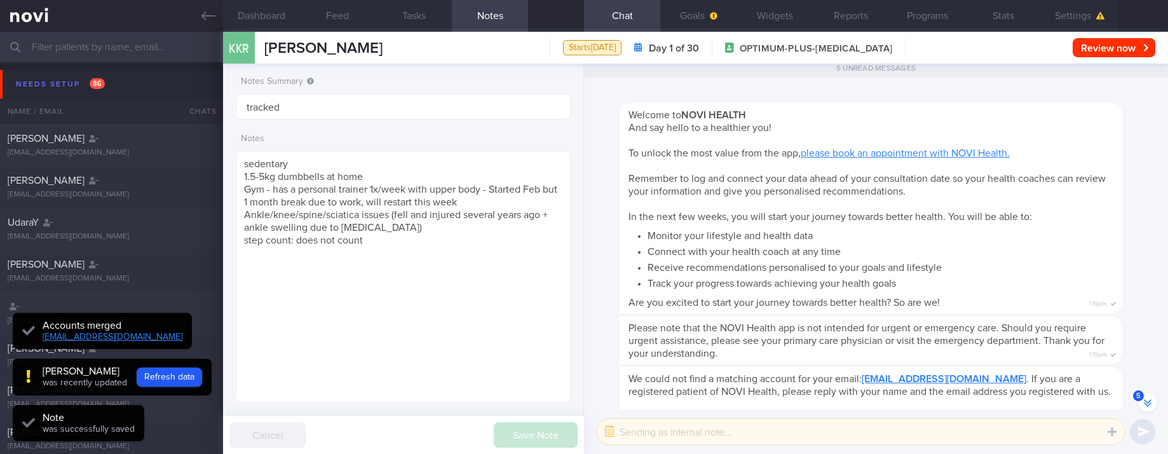
click at [1075, 32] on div "KKR KARAMJIT KAUR RIAR Starts today Day 1 of 30 OPTIMUM-PLUS-WEGOVY Review now …" at bounding box center [695, 48] width 945 height 32
drag, startPoint x: 1076, startPoint y: 20, endPoint x: 1066, endPoint y: 41, distance: 22.7
click at [1076, 19] on button "Settings" at bounding box center [1080, 16] width 76 height 32
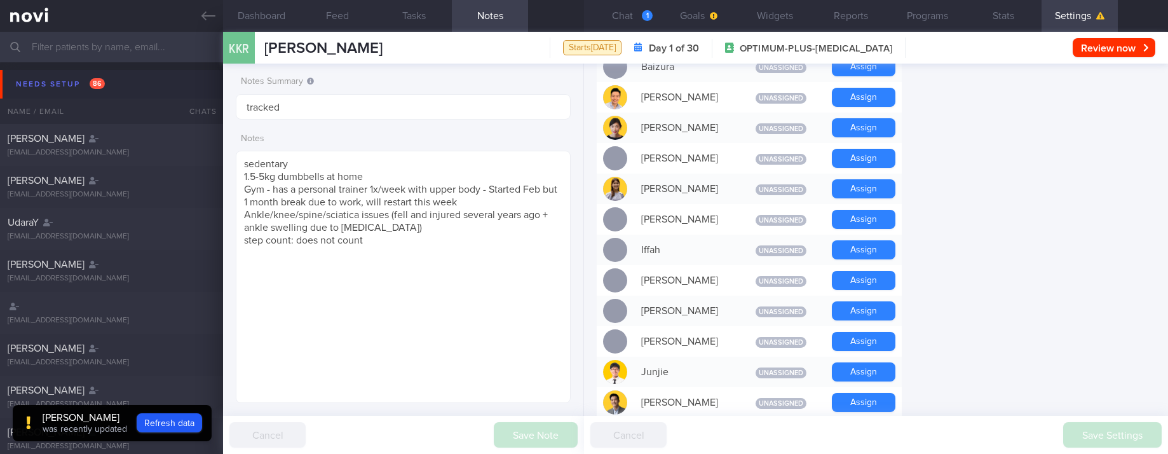
scroll to position [572, 0]
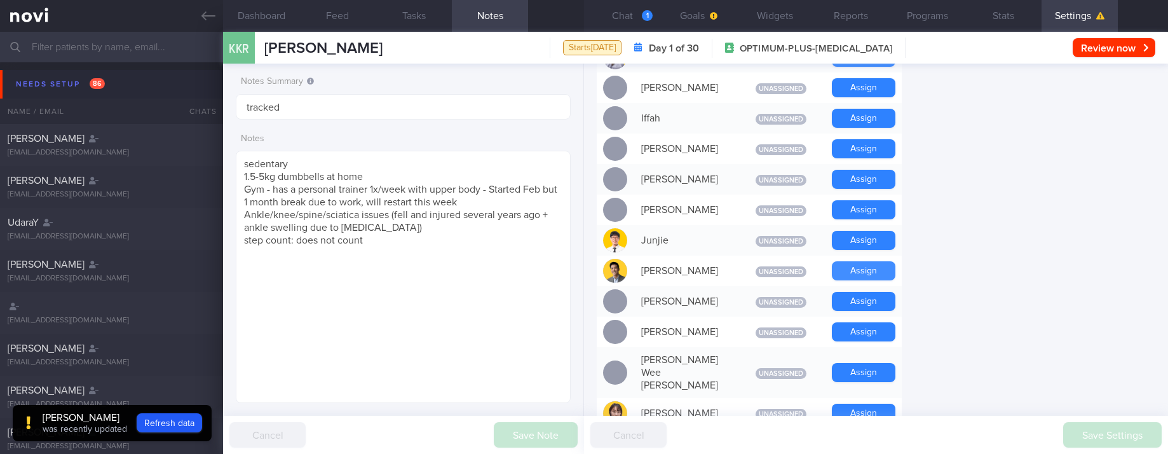
click at [883, 272] on button "Assign" at bounding box center [864, 270] width 64 height 19
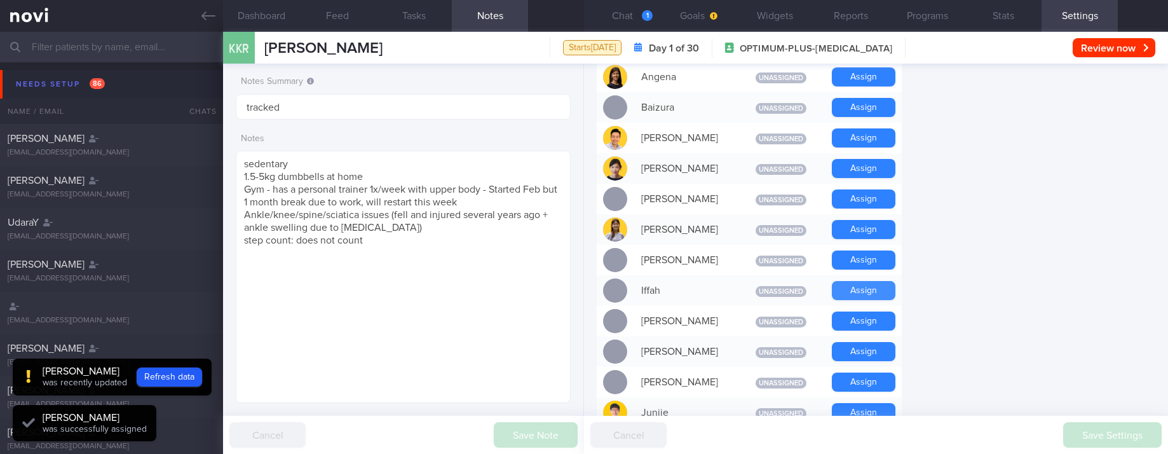
scroll to position [355, 0]
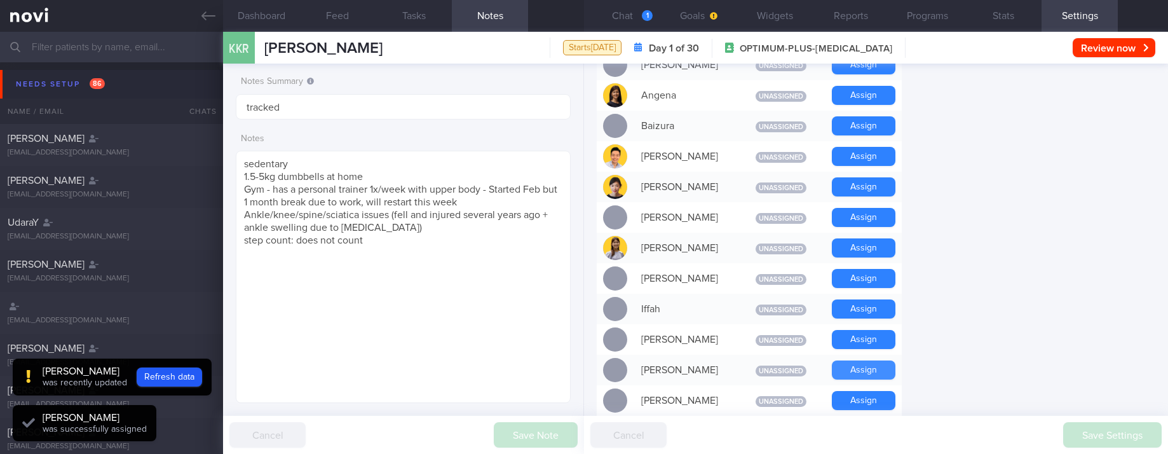
click at [887, 365] on button "Assign" at bounding box center [864, 369] width 64 height 19
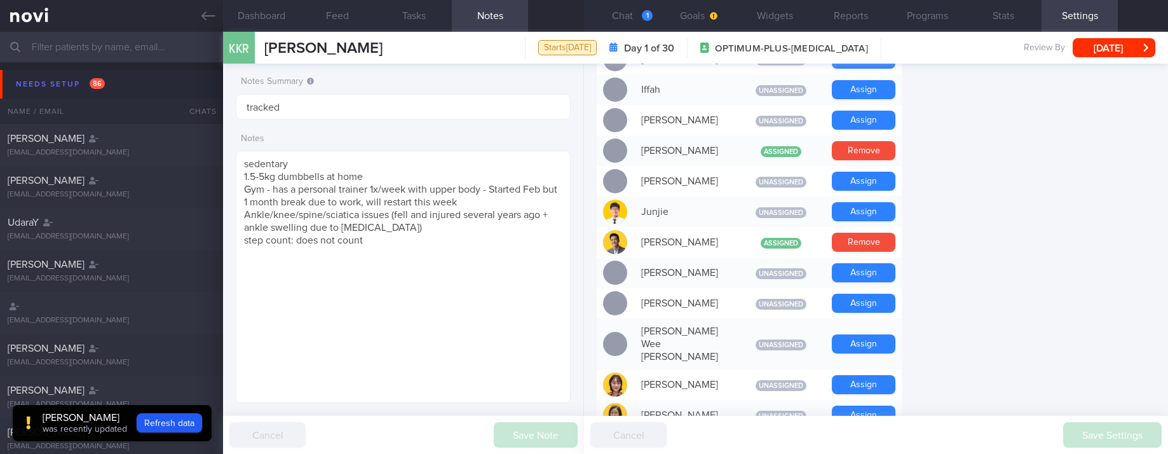
scroll to position [545, 0]
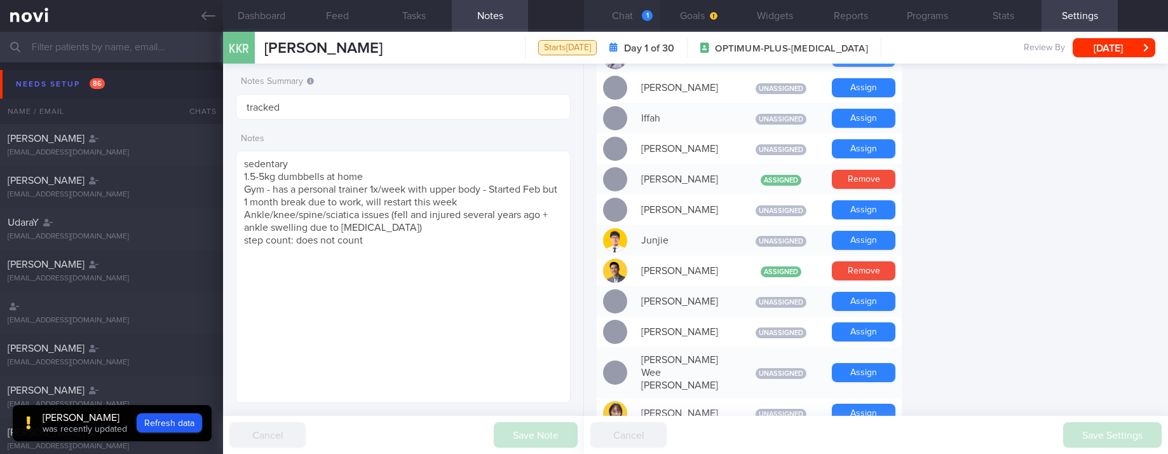
click at [648, 22] on button "Chat 1" at bounding box center [622, 16] width 76 height 32
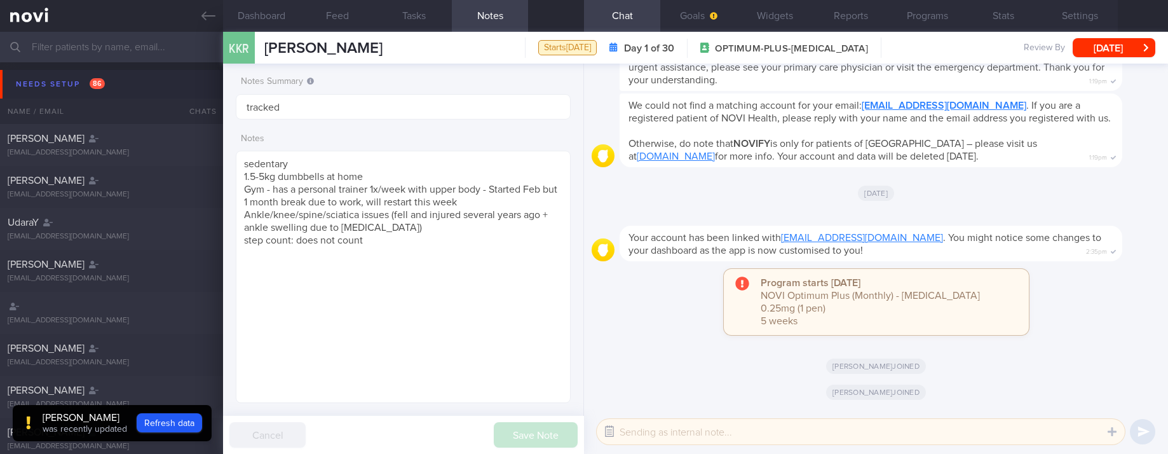
click at [604, 437] on button "button" at bounding box center [609, 431] width 23 height 23
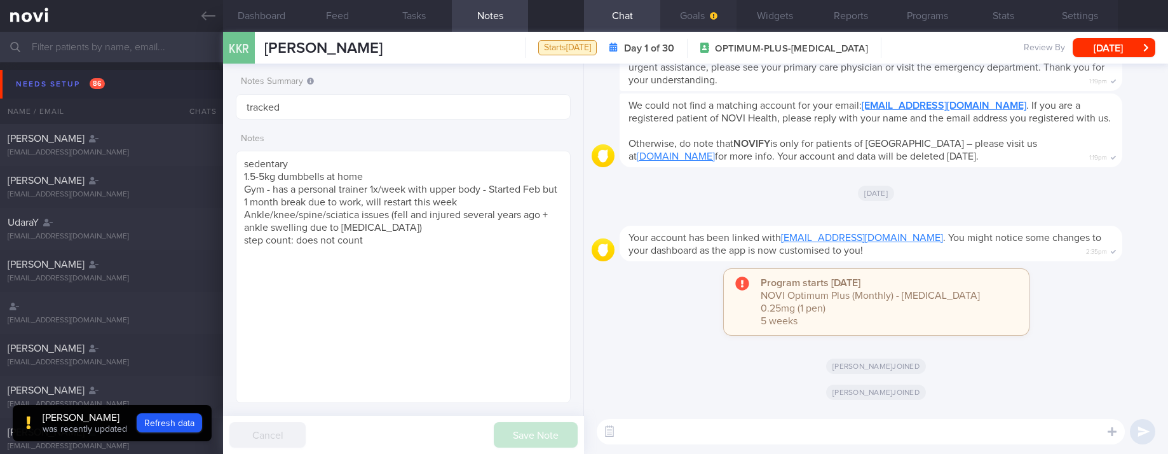
click at [702, 28] on button "Goals" at bounding box center [698, 16] width 76 height 32
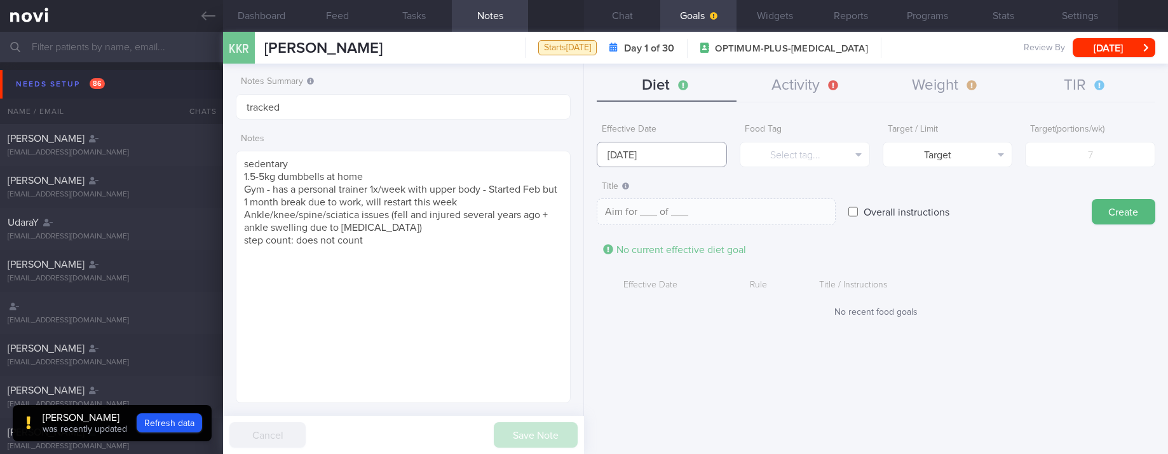
click at [704, 156] on input "[DATE]" at bounding box center [662, 154] width 130 height 25
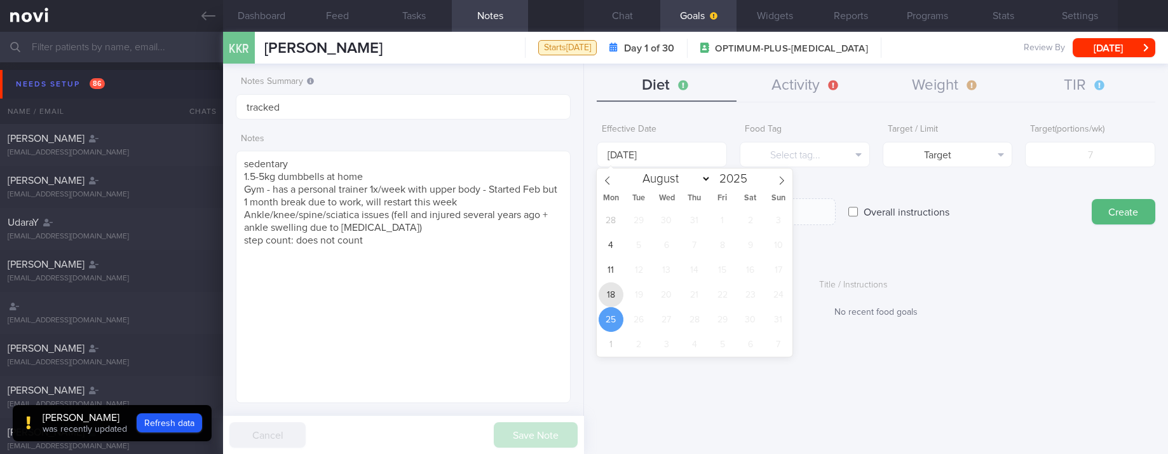
click at [616, 296] on span "18" at bounding box center [611, 294] width 25 height 25
type input "[DATE]"
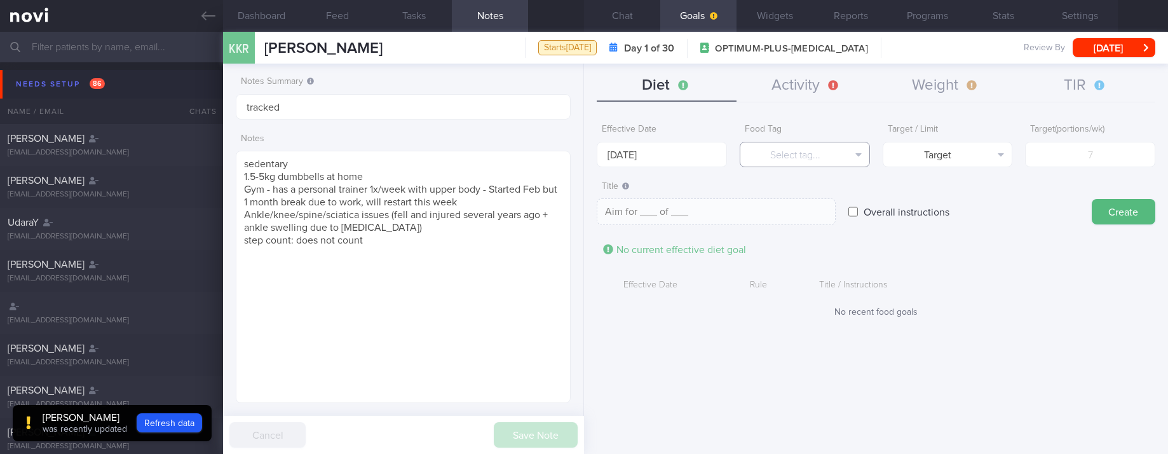
click at [829, 154] on button "Select tag..." at bounding box center [805, 154] width 130 height 25
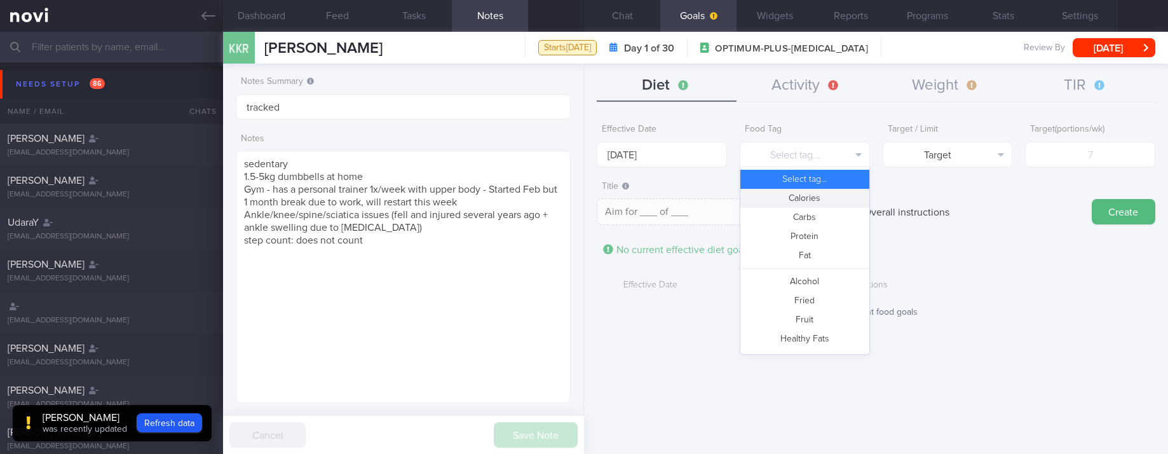
click at [823, 192] on button "Calories" at bounding box center [804, 198] width 129 height 19
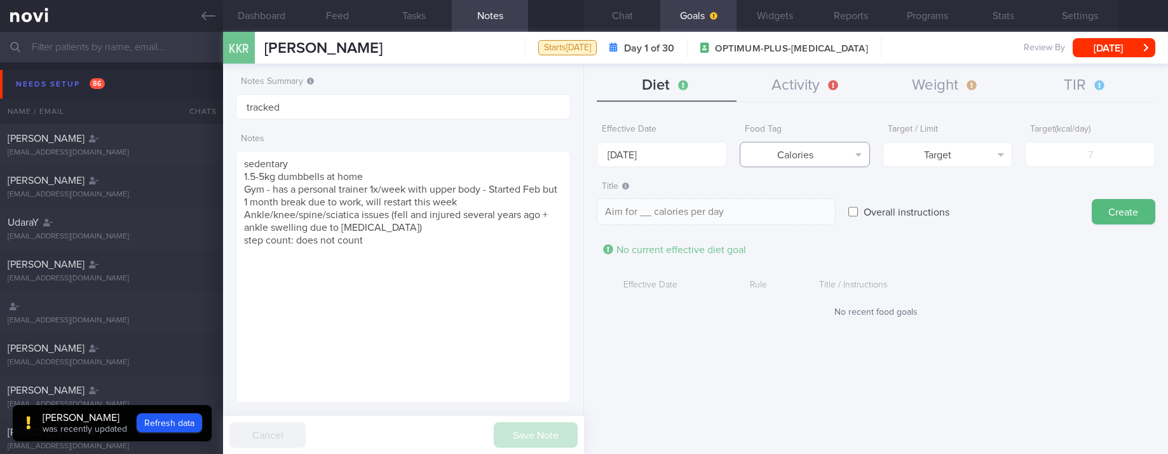
click at [768, 150] on button "Calories" at bounding box center [805, 154] width 130 height 25
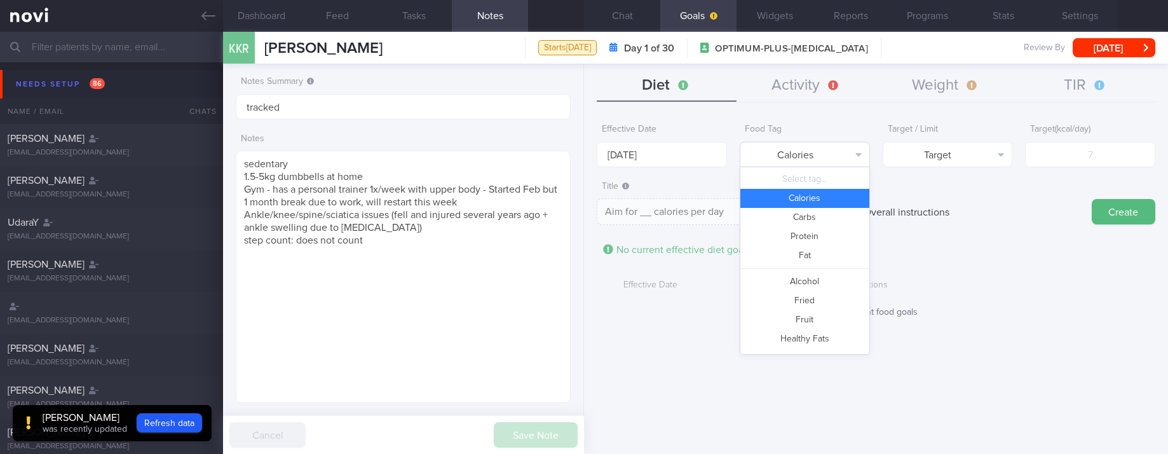
scroll to position [22, 0]
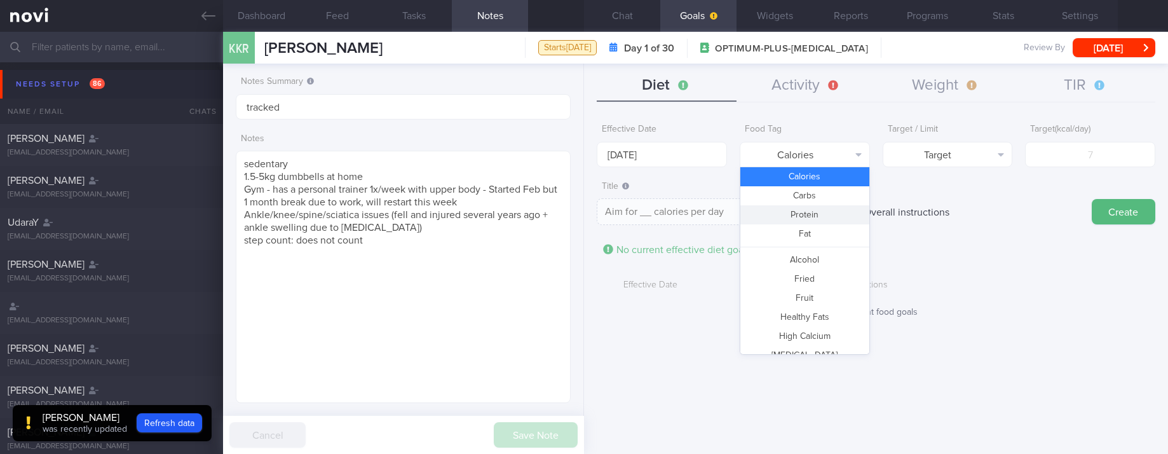
click at [805, 215] on button "Protein" at bounding box center [804, 214] width 129 height 19
type textarea "Aim for __g of protein per day"
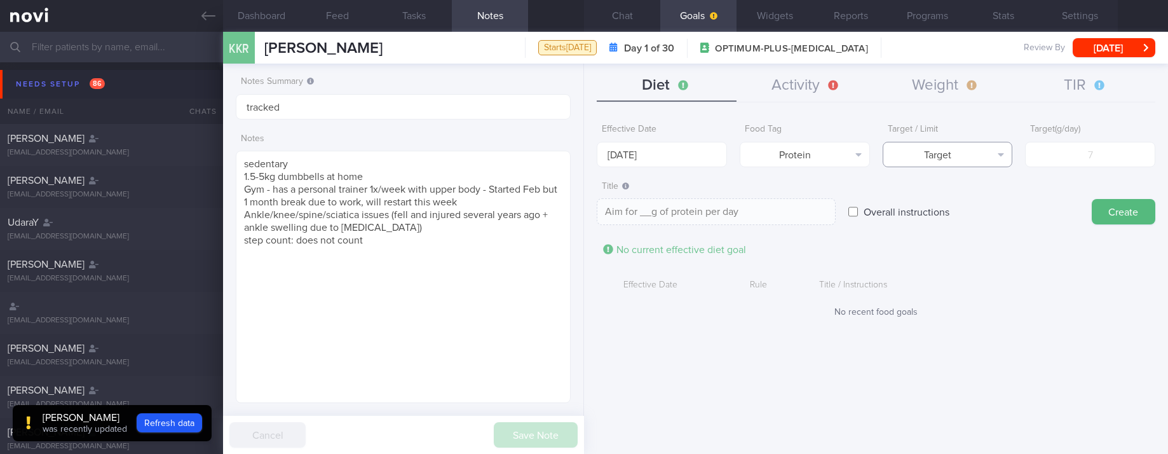
click at [949, 152] on button "Target" at bounding box center [948, 154] width 130 height 25
click at [1078, 154] on input "number" at bounding box center [1090, 154] width 130 height 25
type input "8"
type textarea "Aim for 8g of protein per day"
type input "85"
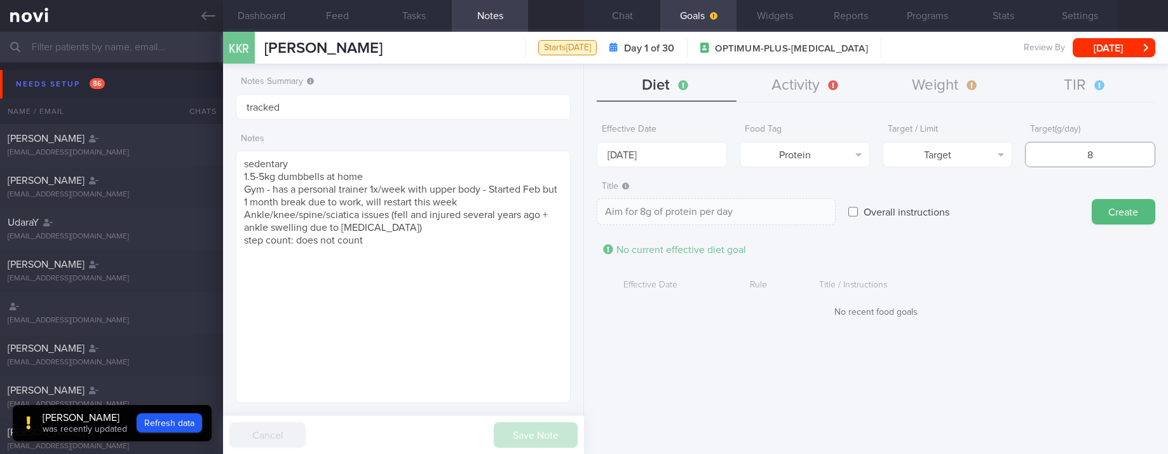
type textarea "Aim for 85g of protein per day"
type input "85"
click at [1111, 208] on button "Create" at bounding box center [1124, 211] width 64 height 25
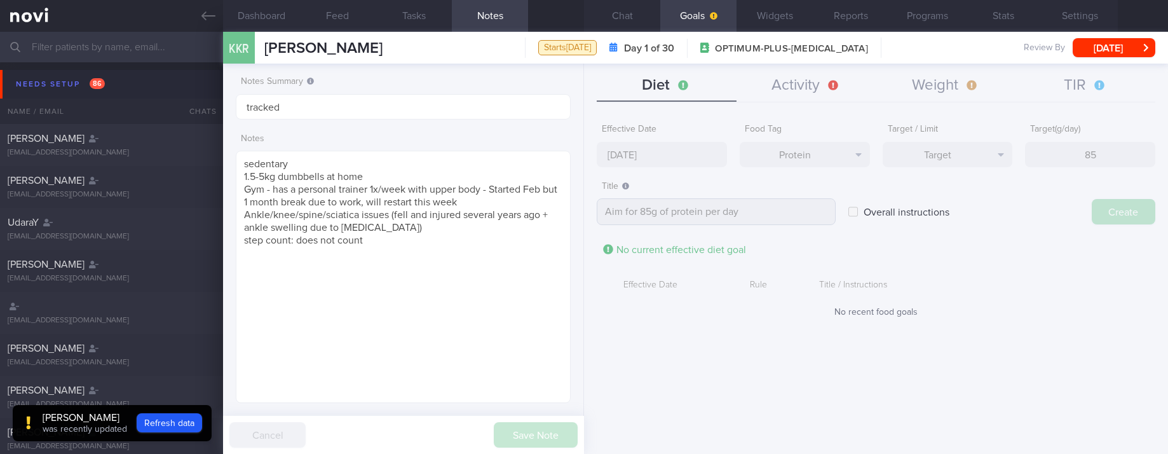
type input "[DATE]"
type textarea "Aim for ___ of ___"
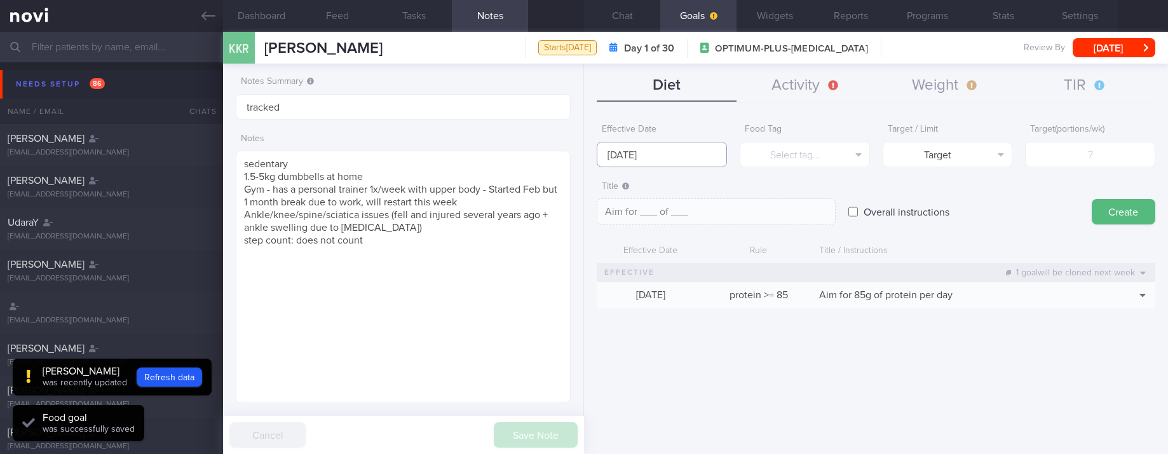
click at [693, 151] on input "[DATE]" at bounding box center [662, 154] width 130 height 25
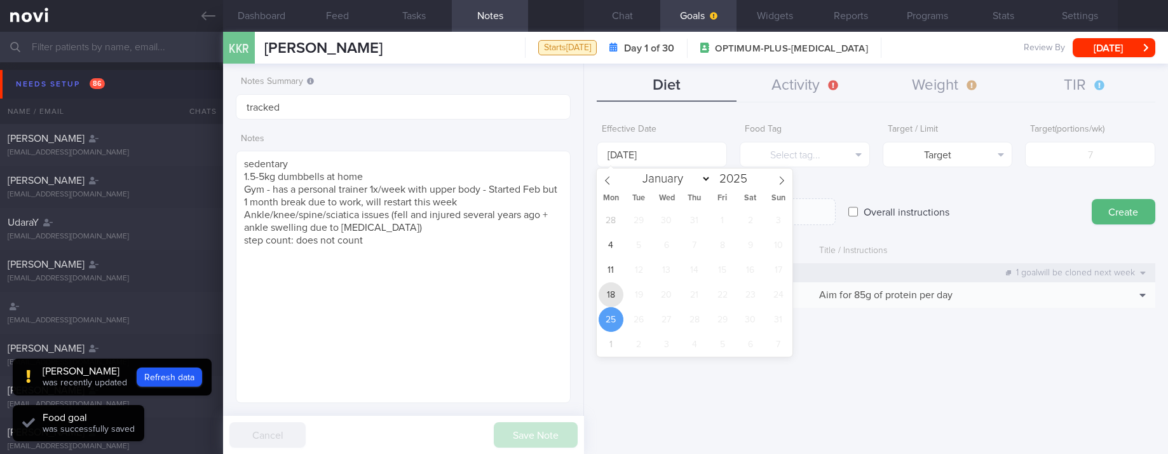
click at [618, 288] on span "18" at bounding box center [611, 294] width 25 height 25
type input "[DATE]"
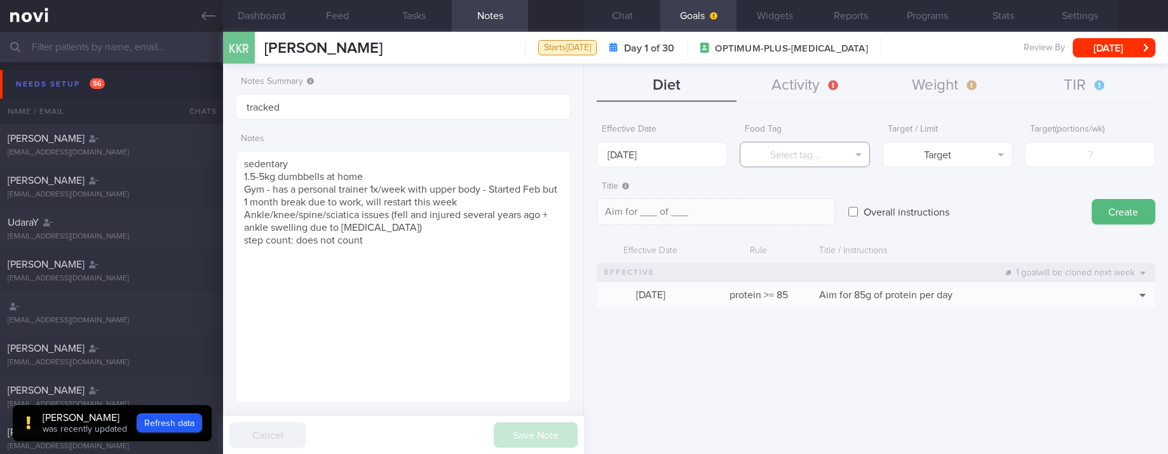
click at [839, 165] on button "Select tag..." at bounding box center [805, 154] width 130 height 25
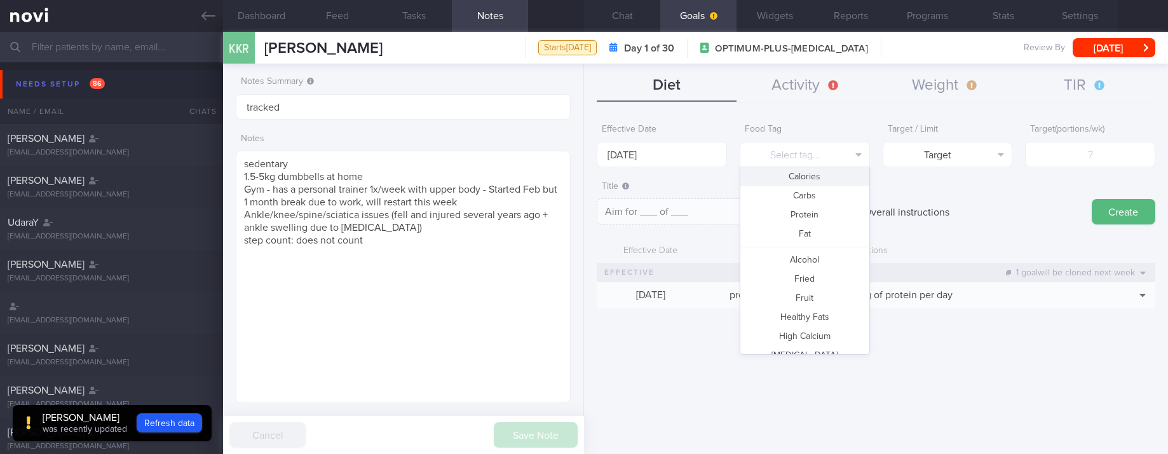
click at [806, 179] on button "Calories" at bounding box center [804, 176] width 129 height 19
type textarea "Aim for __ calories per day"
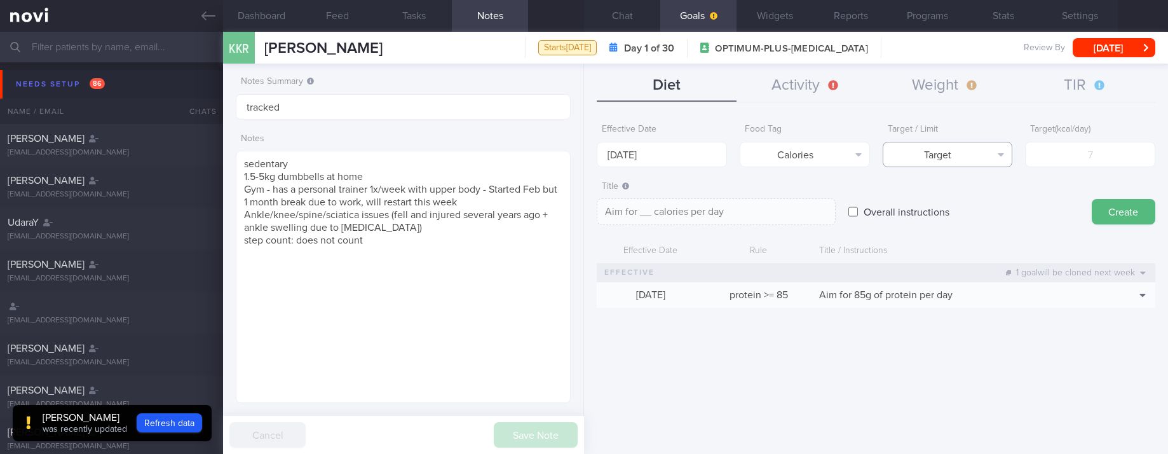
click at [984, 155] on button "Target" at bounding box center [948, 154] width 130 height 25
click at [1075, 154] on input "number" at bounding box center [1090, 154] width 130 height 25
type input "13"
type textarea "Aim for 13 calories per day"
type input "130"
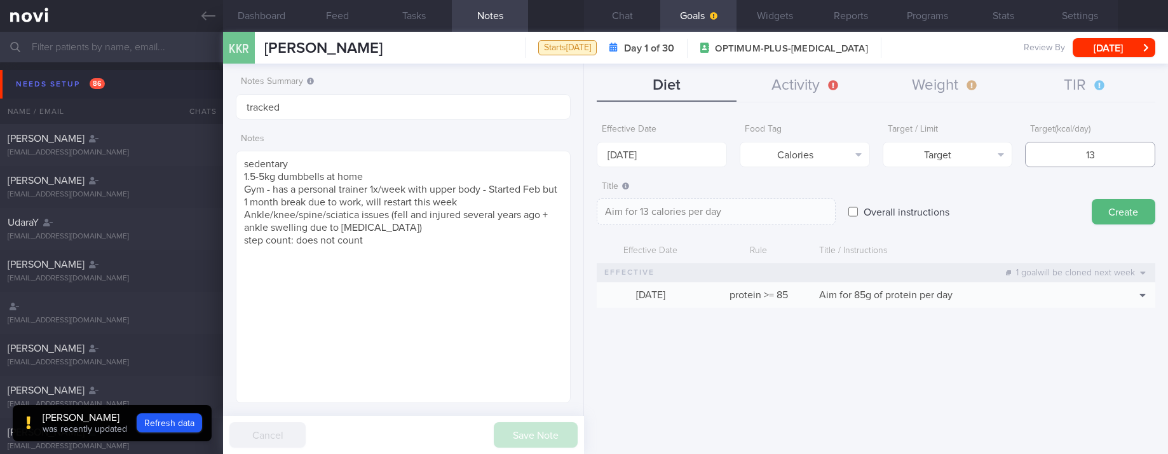
type textarea "Aim for 130 calories per day"
type input "1300"
type textarea "Aim for 1300 calories per day"
type input "1300"
click at [1124, 200] on button "Create" at bounding box center [1124, 211] width 64 height 25
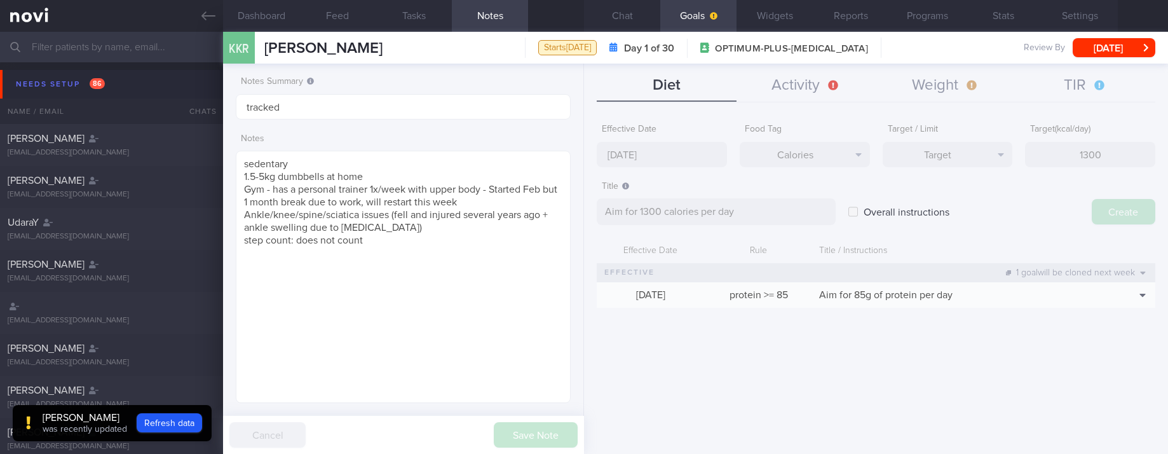
type input "[DATE]"
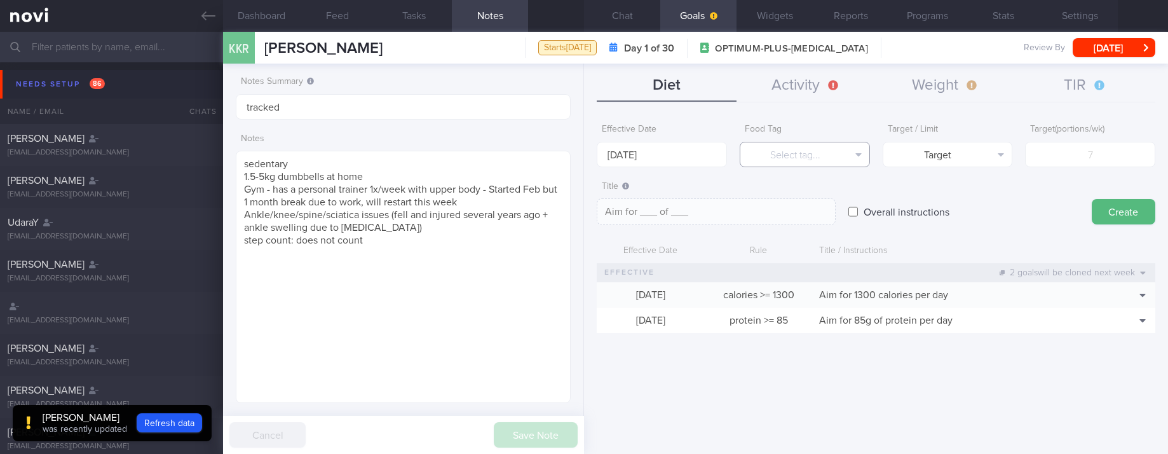
click at [812, 154] on button "Select tag..." at bounding box center [805, 154] width 130 height 25
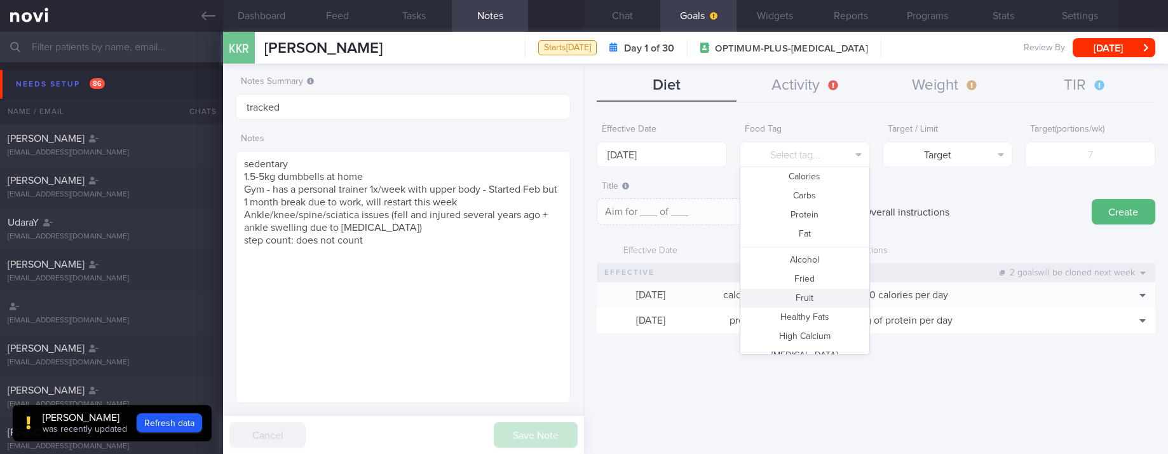
click at [815, 301] on button "Fruit" at bounding box center [804, 298] width 129 height 19
type textarea "Aim for __ portions of fruits per week"
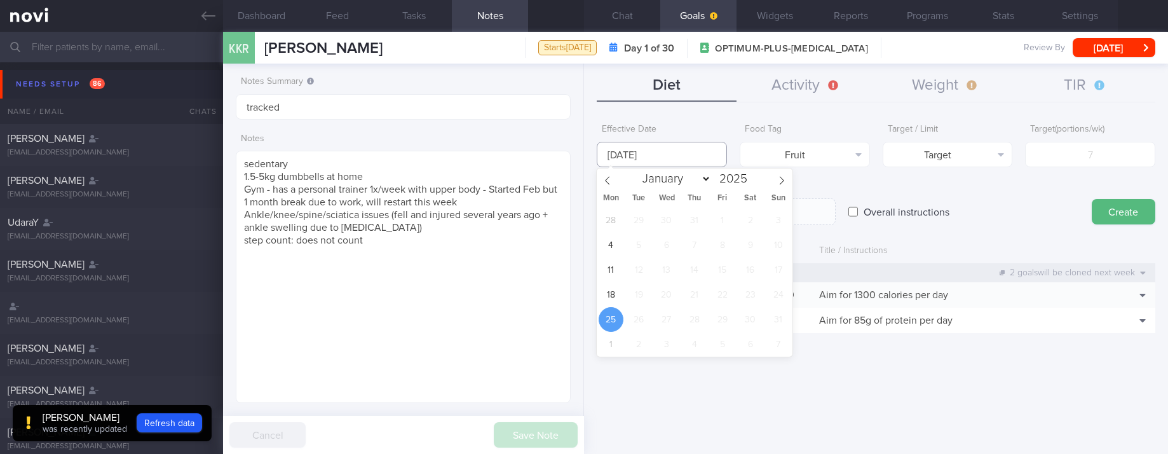
click at [670, 159] on input "[DATE]" at bounding box center [662, 154] width 130 height 25
click at [620, 297] on span "18" at bounding box center [611, 294] width 25 height 25
type input "[DATE]"
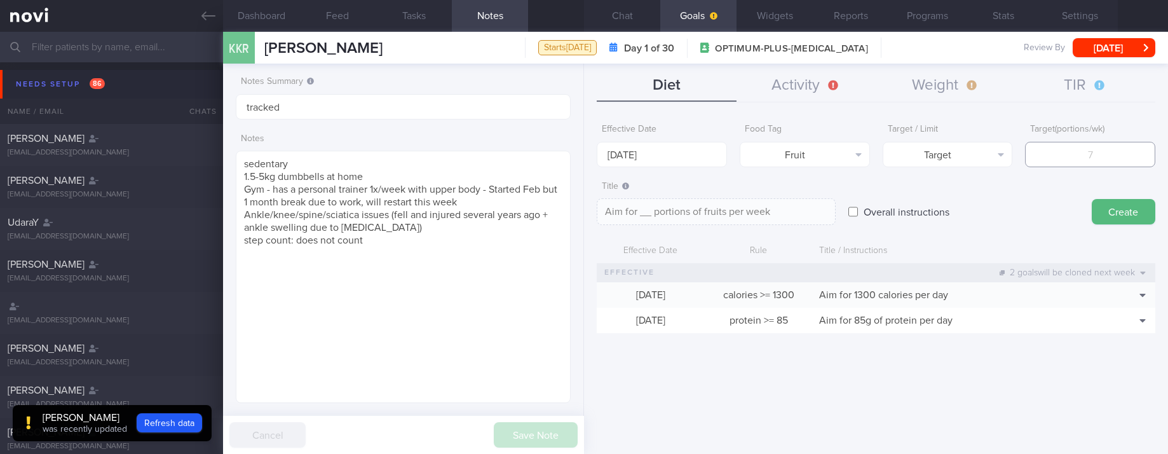
click at [1068, 155] on input "number" at bounding box center [1090, 154] width 130 height 25
type input "1"
type textarea "Aim for 1 portions of fruits per week"
type input "13"
type textarea "Aim for 13 portions of fruits per week"
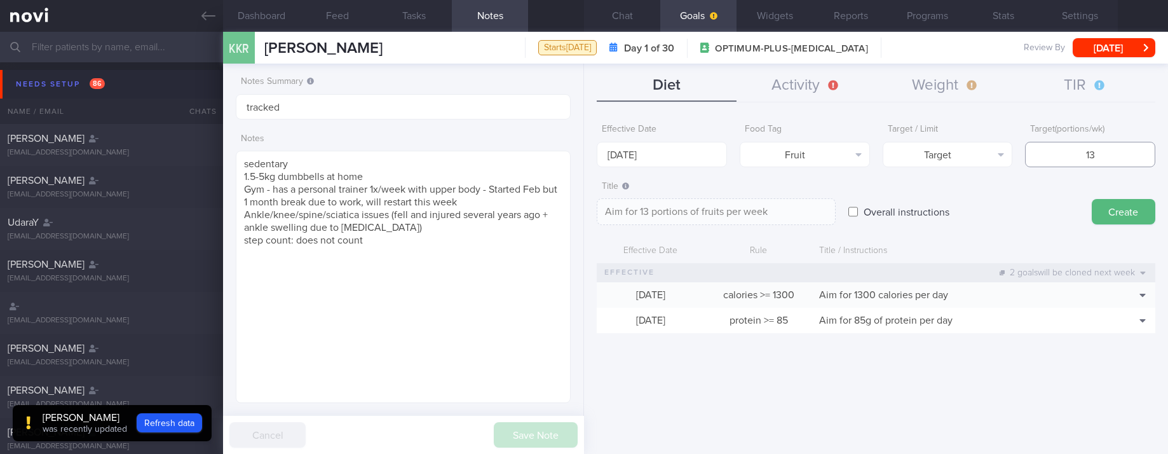
type input "130"
type textarea "Aim for 130 portions of fruits per week"
type input "1300"
type textarea "Aim for 1300 portions of fruits per week"
drag, startPoint x: 1123, startPoint y: 151, endPoint x: 1030, endPoint y: 149, distance: 93.4
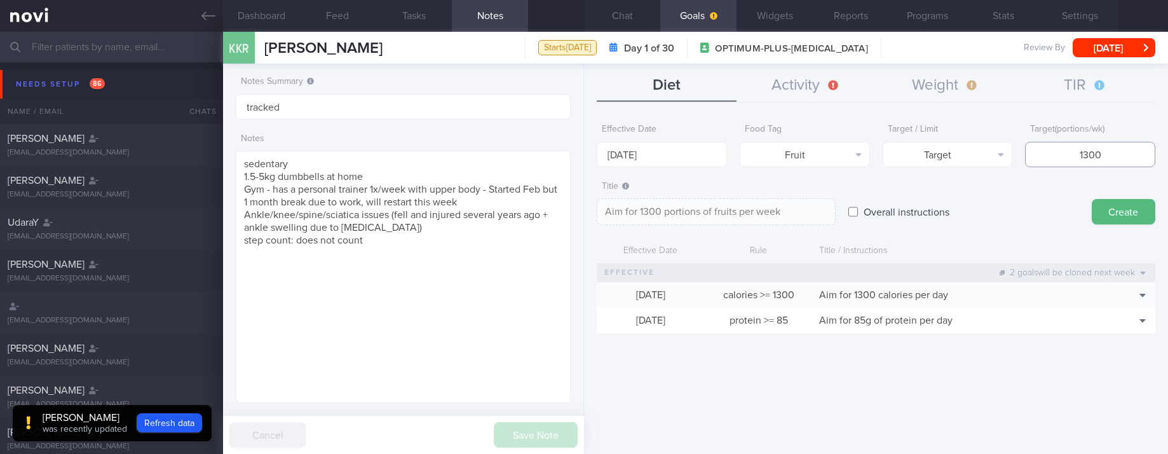
click at [1030, 149] on input "1300" at bounding box center [1090, 154] width 130 height 25
type input "1"
type textarea "Aim for 1 portions of fruits per week"
type input "14"
type textarea "Aim for 14 portions of fruits per week"
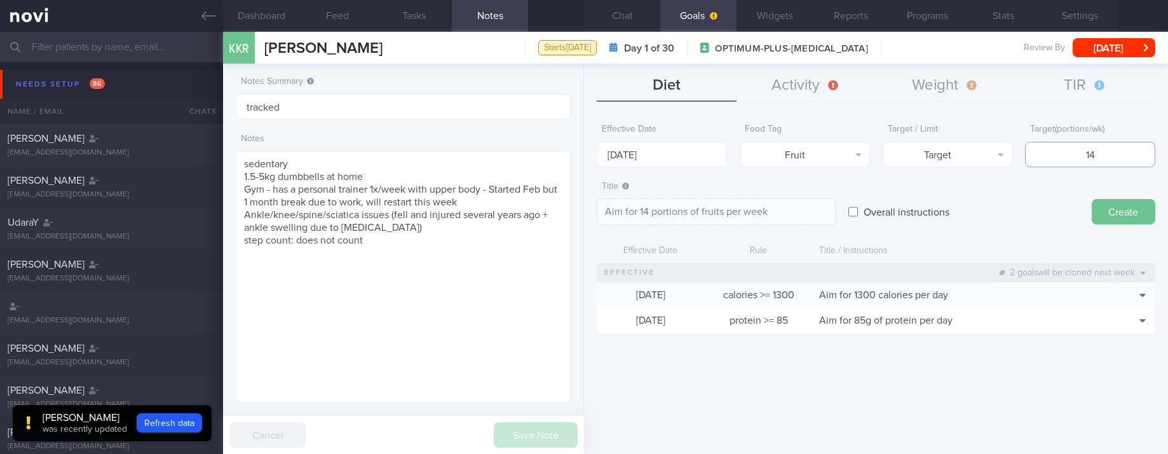
type input "14"
click at [1122, 215] on button "Create" at bounding box center [1124, 211] width 64 height 25
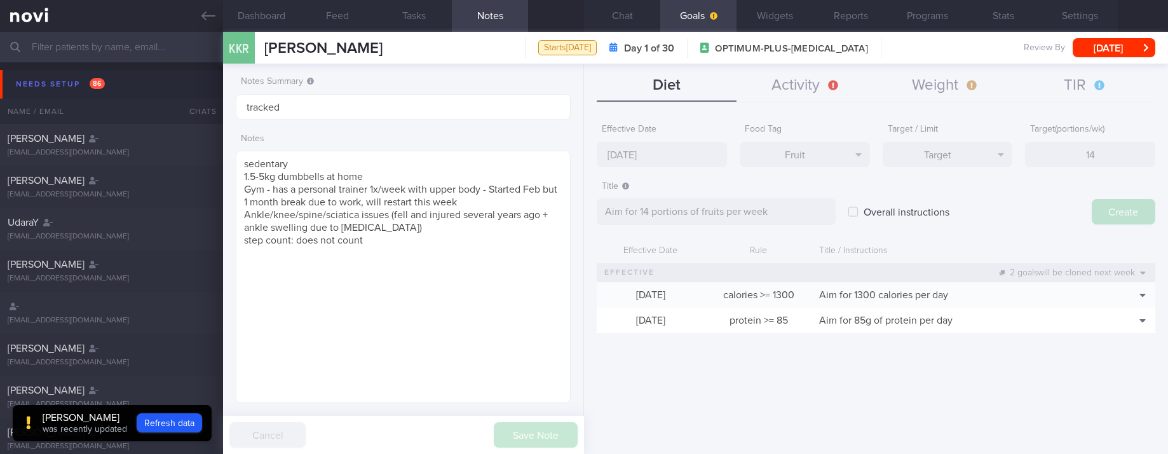
type input "[DATE]"
type textarea "Aim for ___ of ___"
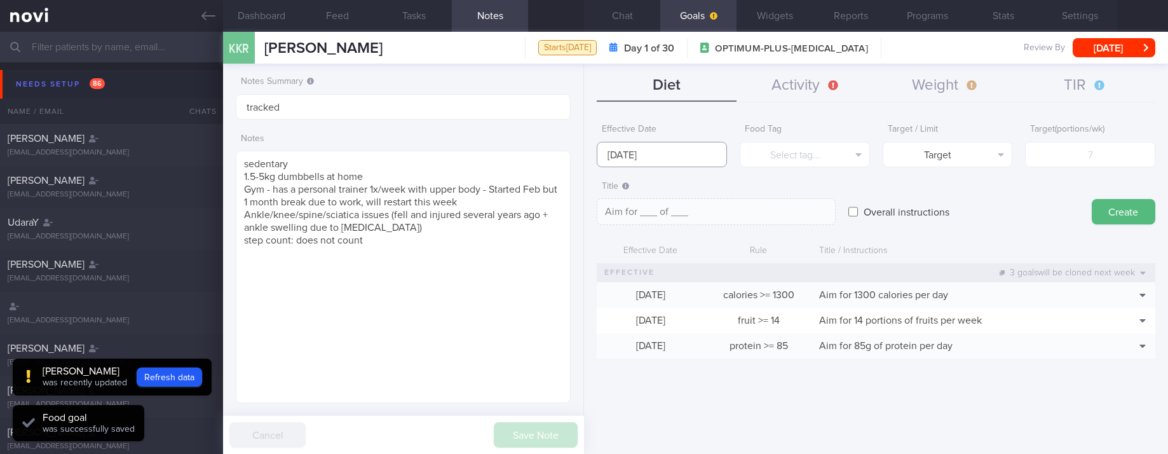
click at [686, 152] on input "[DATE]" at bounding box center [662, 154] width 130 height 25
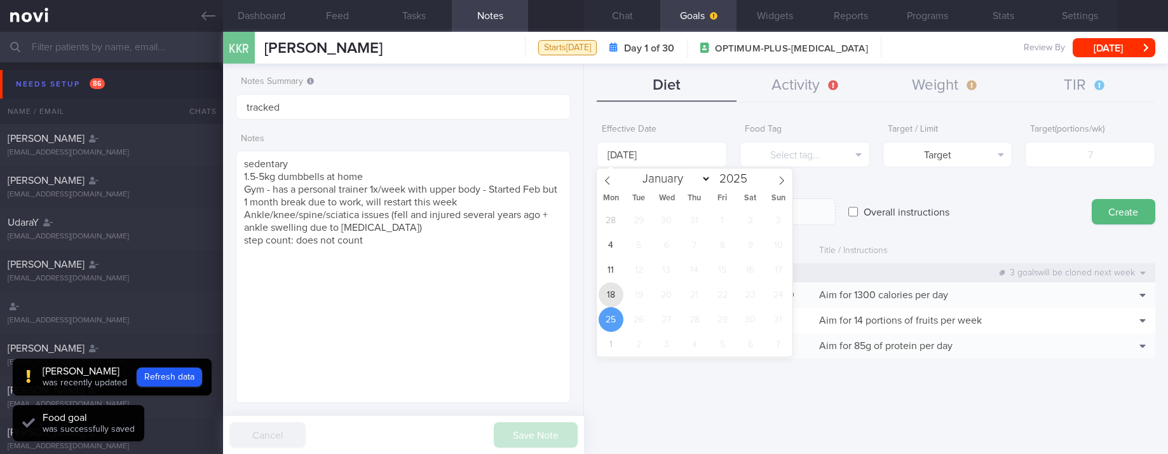
click at [614, 292] on span "18" at bounding box center [611, 294] width 25 height 25
type input "[DATE]"
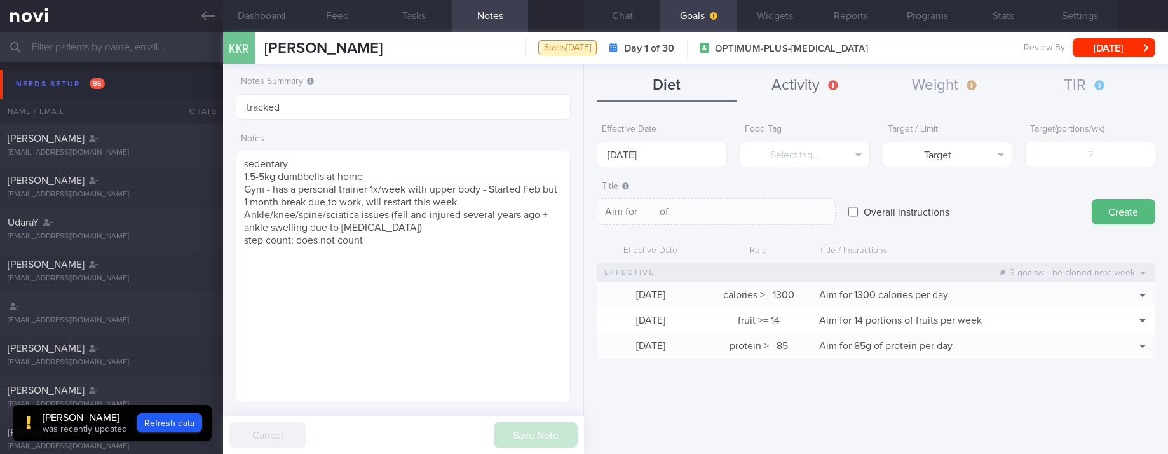
click at [810, 82] on button "Activity" at bounding box center [807, 86] width 140 height 32
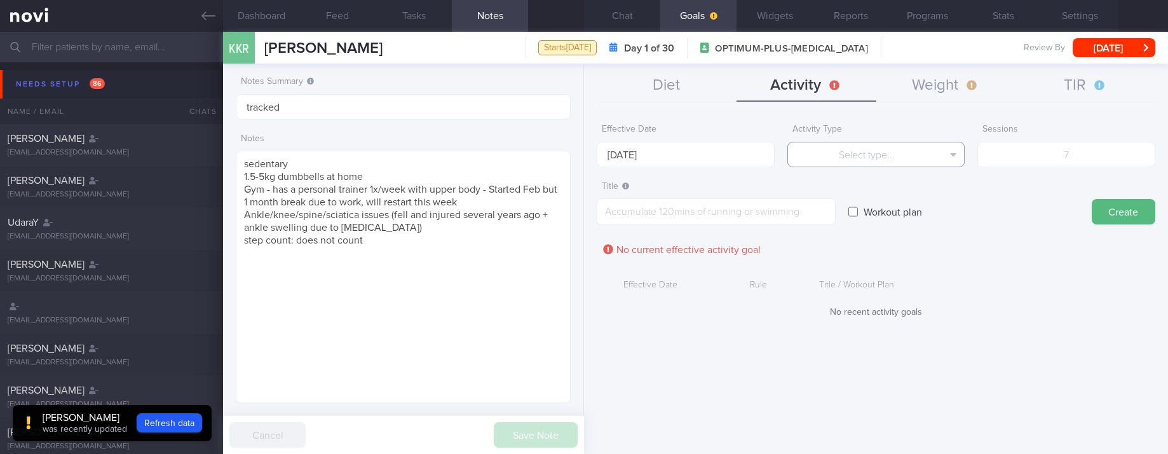
click at [905, 154] on button "Select type..." at bounding box center [876, 154] width 178 height 25
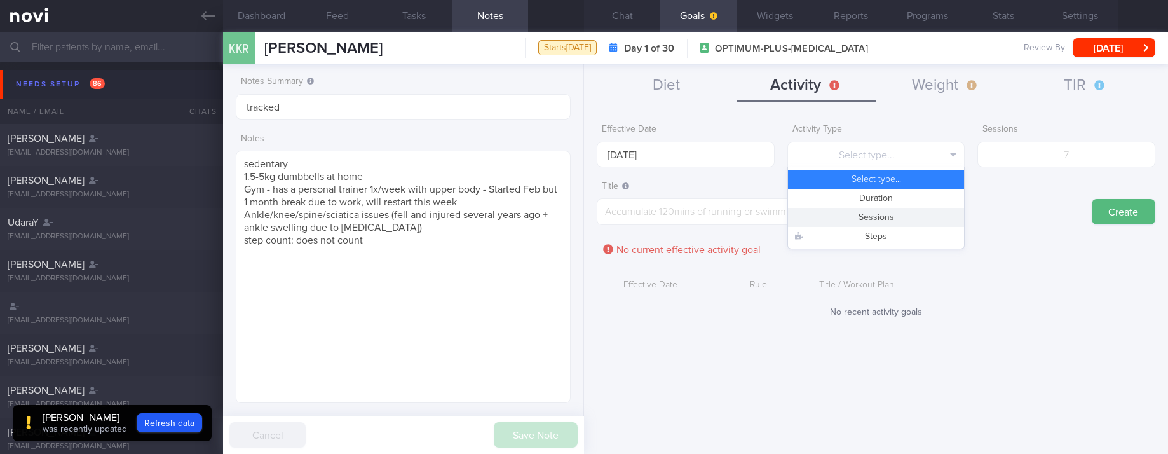
click at [905, 222] on button "Sessions" at bounding box center [876, 217] width 177 height 19
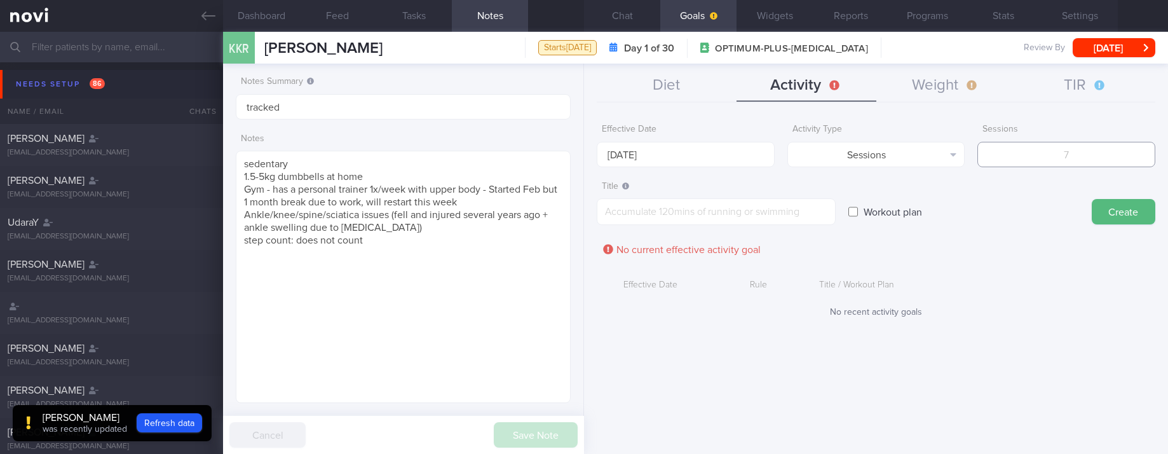
click at [1082, 164] on input "number" at bounding box center [1066, 154] width 178 height 25
type input "2"
click at [691, 156] on input "[DATE]" at bounding box center [686, 154] width 178 height 25
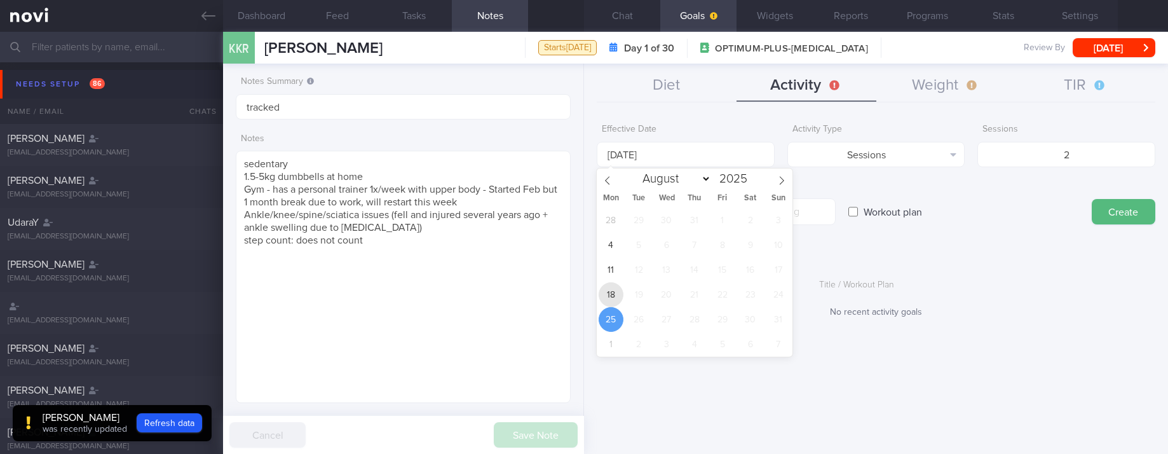
click at [608, 297] on span "18" at bounding box center [611, 294] width 25 height 25
type input "[DATE]"
click at [879, 158] on button "Sessions" at bounding box center [876, 154] width 178 height 25
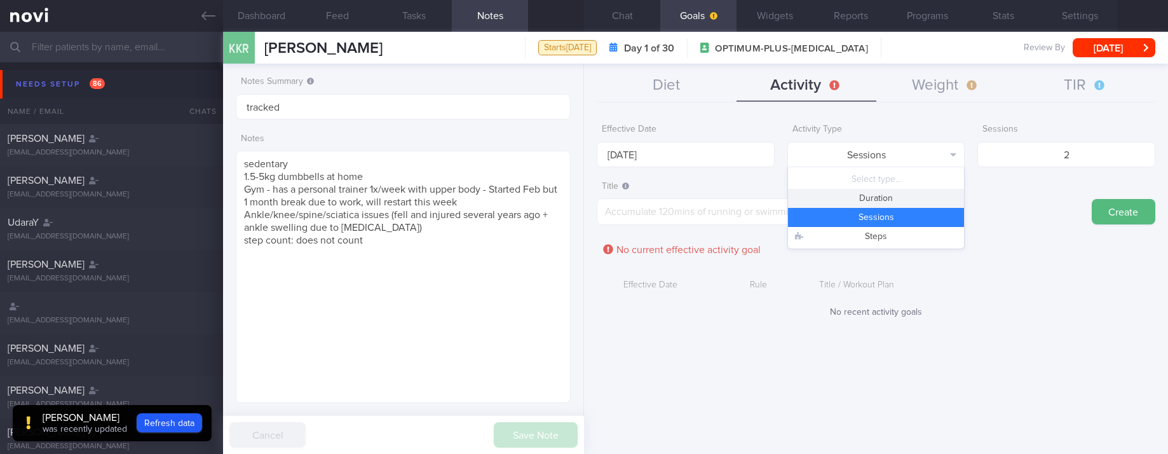
click at [911, 205] on button "Duration" at bounding box center [876, 198] width 177 height 19
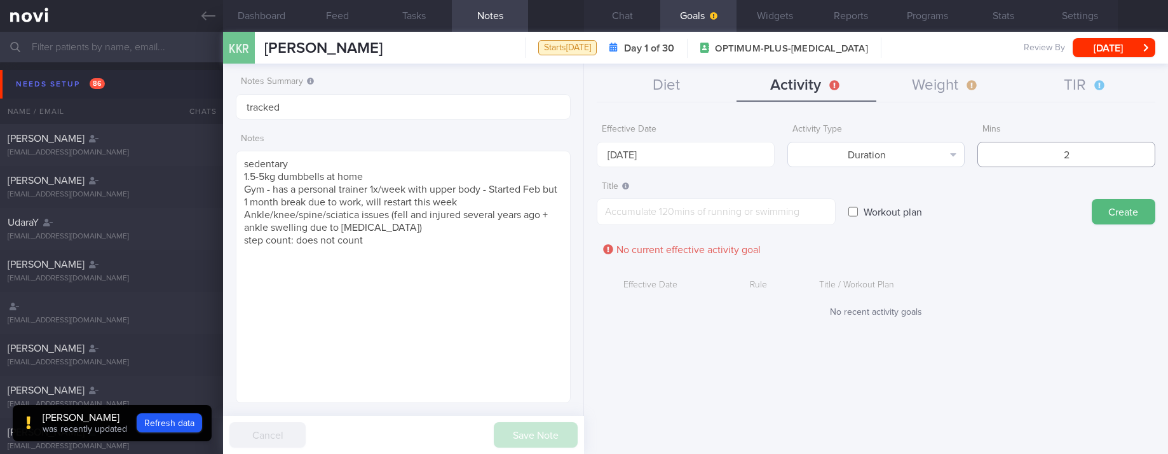
drag, startPoint x: 1099, startPoint y: 154, endPoint x: 913, endPoint y: 146, distance: 186.4
click at [913, 146] on div "Effective Date 18 Aug 2025 Activity Type Duration Select type... Duration Sessi…" at bounding box center [876, 143] width 559 height 50
type input "150"
click at [688, 212] on textarea at bounding box center [716, 211] width 239 height 27
paste textarea "Aim for 150 mins moderate intensity aerobic training per week (brisk walking, j…"
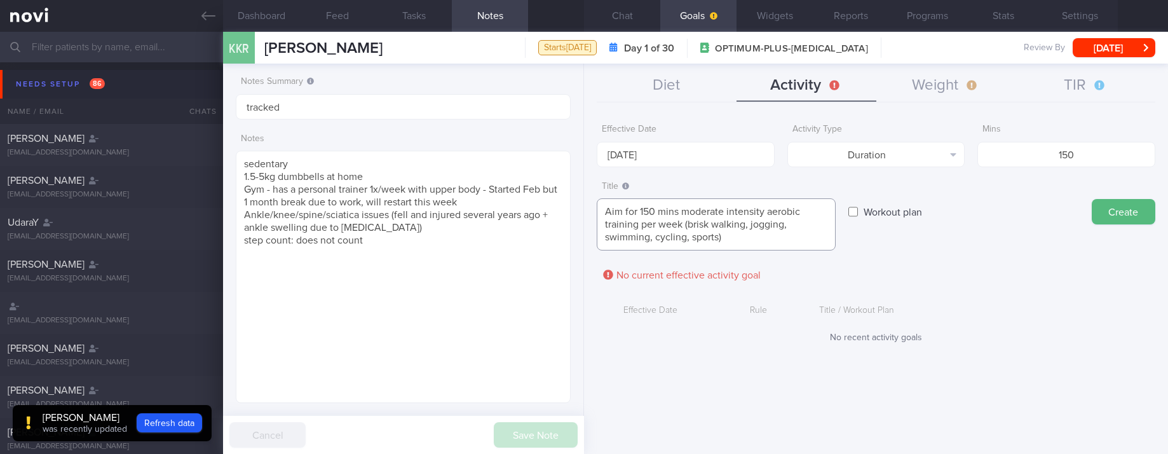
scroll to position [0, 0]
type textarea "Aim for 150 mins moderate intensity aerobic training per week (brisk walking, j…"
click at [1126, 207] on button "Create" at bounding box center [1124, 211] width 64 height 25
type input "[DATE]"
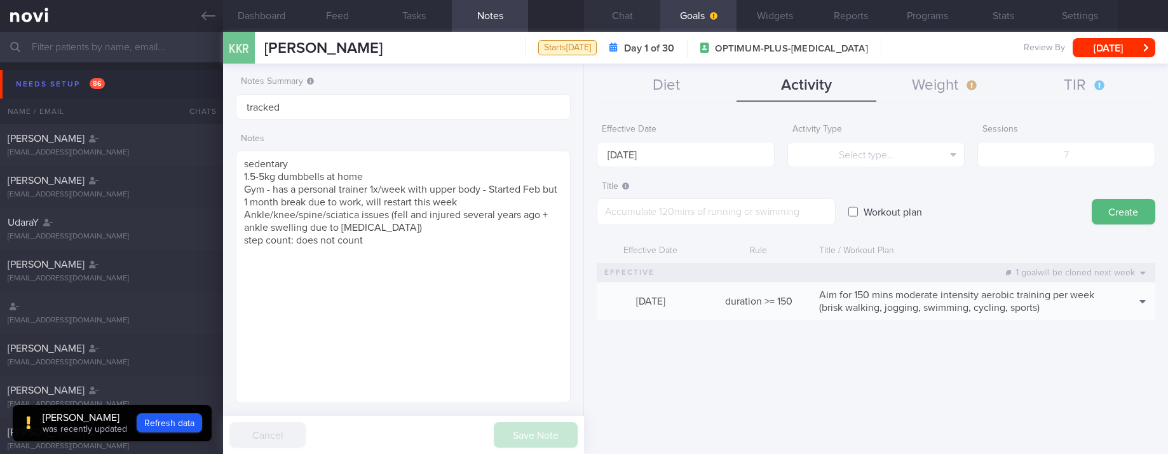
click at [636, 17] on button "Chat" at bounding box center [622, 16] width 76 height 32
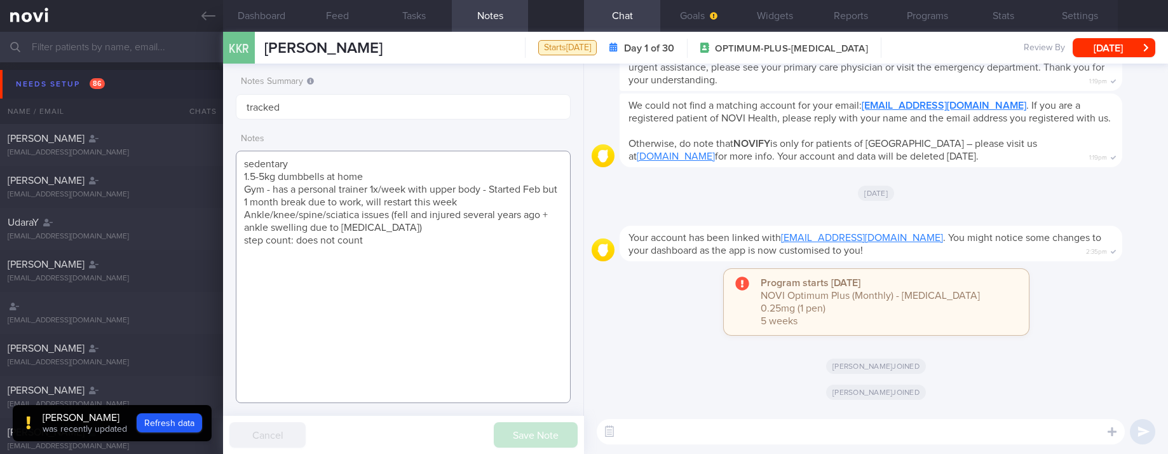
click at [247, 167] on textarea "sedentary 1.5-5kg dumbbells at home Gym - has a personal trainer 1x/week with u…" at bounding box center [403, 277] width 335 height 252
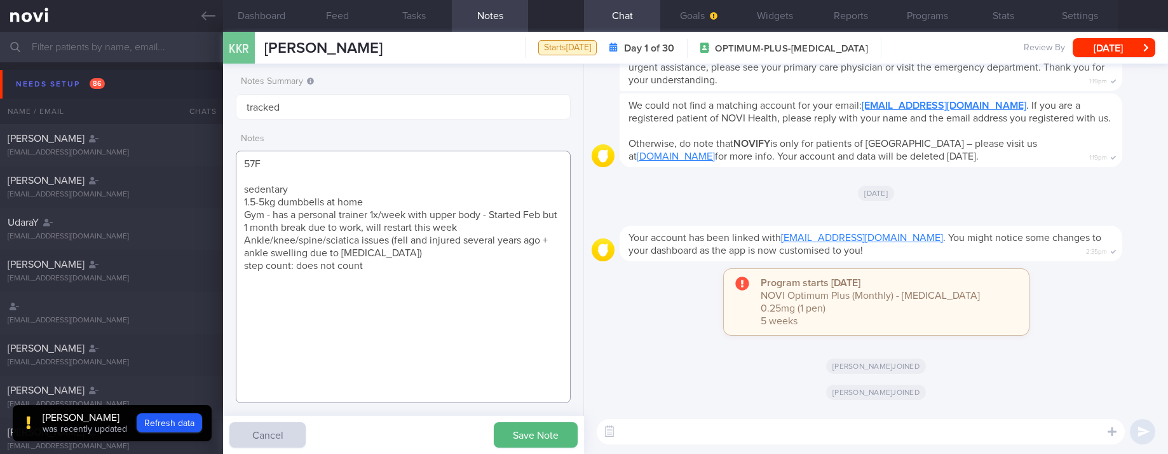
paste textarea "Multiple embolisms Pulmonary emobolism 1997 Pulmonary saddle emoblism (2019), w…"
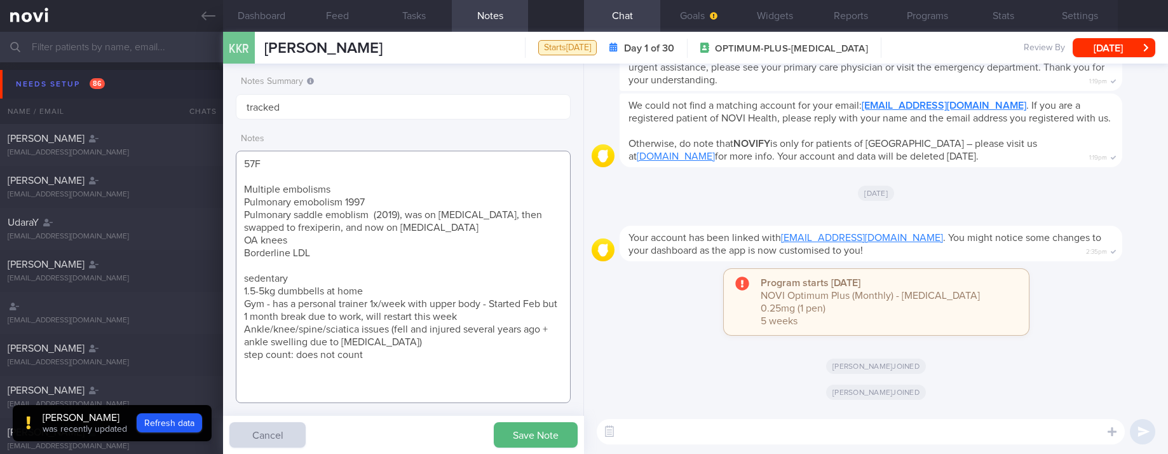
click at [305, 158] on textarea "57F Multiple embolisms Pulmonary emobolism 1997 Pulmonary saddle emoblism (2019…" at bounding box center [403, 277] width 335 height 252
type textarea "57F Multiple embolisms Pulmonary emobolism 1997 Pulmonary saddle emoblism (2019…"
click at [325, 97] on input "tracked" at bounding box center [403, 106] width 335 height 25
click at [305, 98] on input "tracked. pescatarian" at bounding box center [403, 106] width 335 height 25
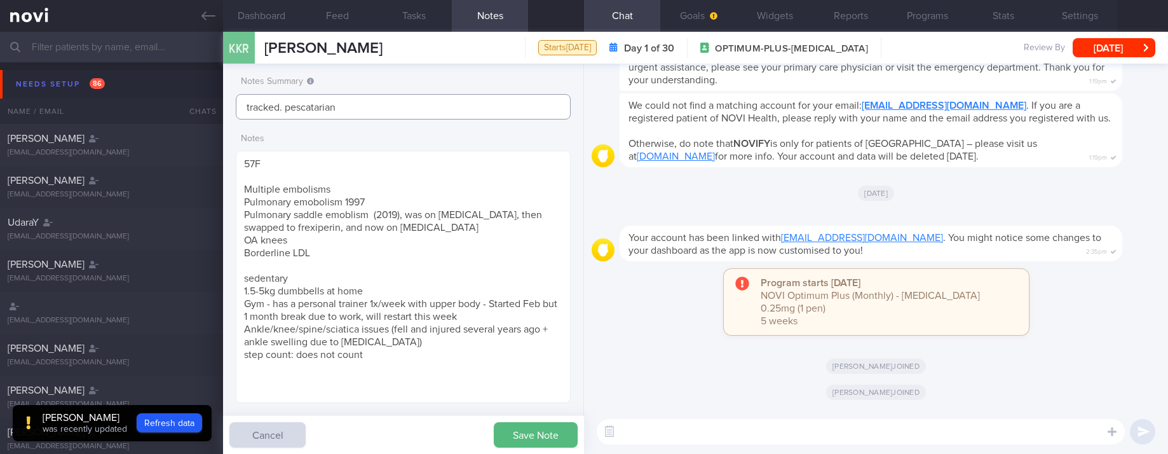
type input "tracked. pescatarian"
click at [534, 430] on button "Save Note" at bounding box center [536, 434] width 84 height 25
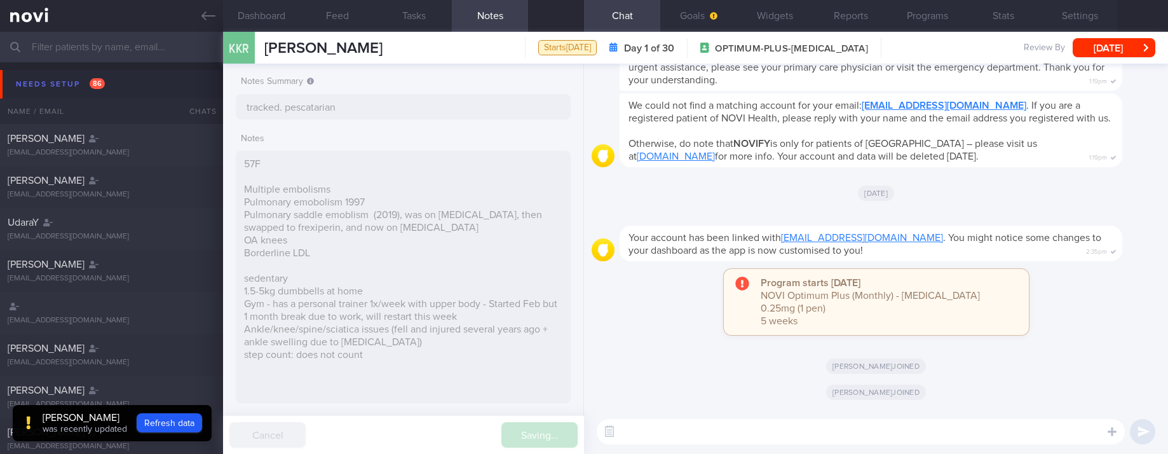
type input "tracked. pescatarian"
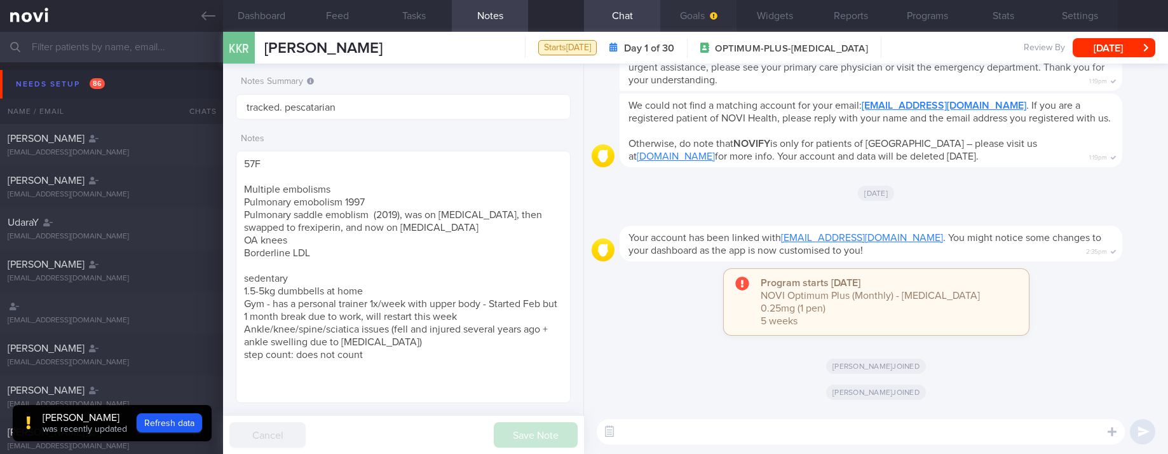
click at [697, 21] on button "Goals" at bounding box center [698, 16] width 76 height 32
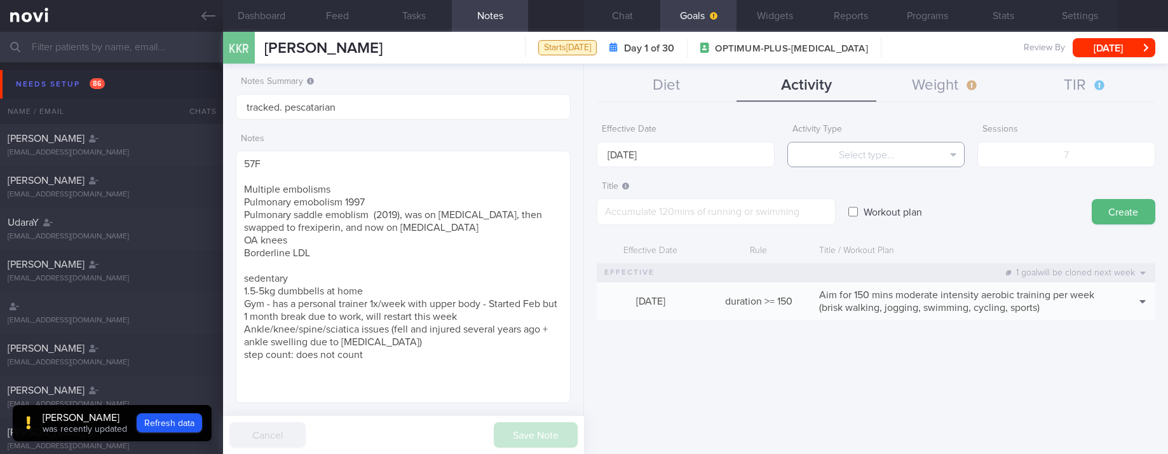
click at [858, 156] on button "Select type..." at bounding box center [876, 154] width 178 height 25
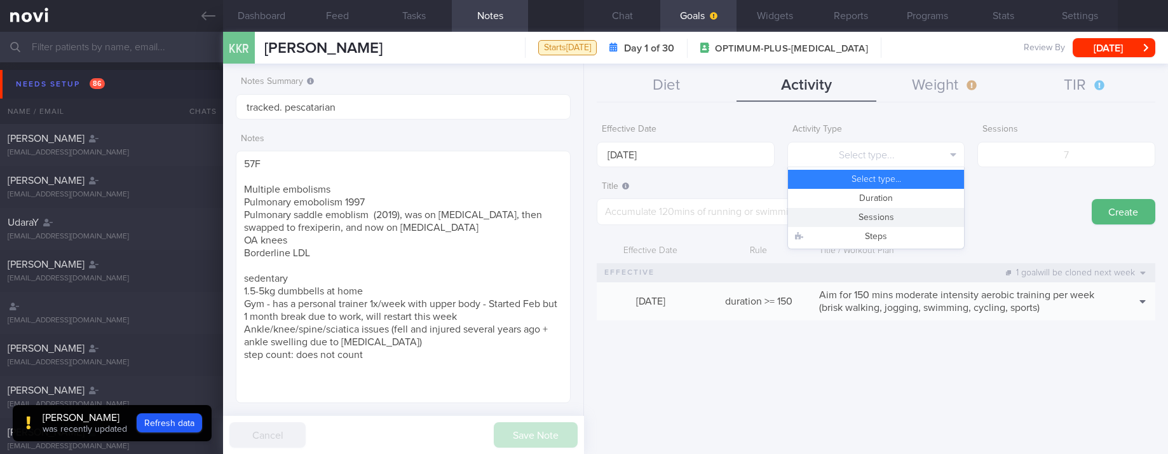
click at [897, 212] on button "Sessions" at bounding box center [876, 217] width 177 height 19
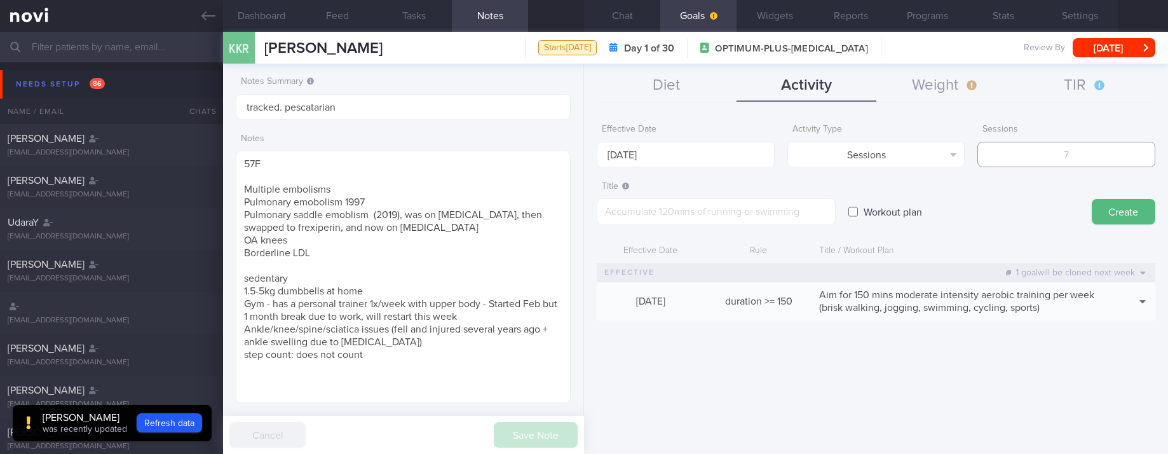
click at [1071, 153] on input "number" at bounding box center [1066, 154] width 178 height 25
type input "2"
drag, startPoint x: 665, startPoint y: 203, endPoint x: 688, endPoint y: 153, distance: 55.8
click at [665, 201] on textarea at bounding box center [716, 211] width 239 height 27
click at [688, 142] on input "[DATE]" at bounding box center [686, 154] width 178 height 25
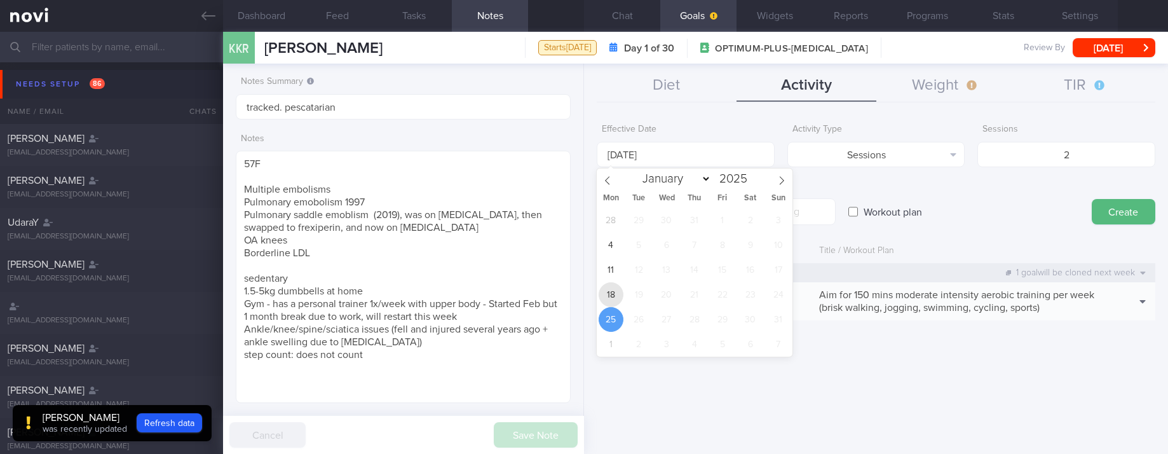
click at [609, 296] on span "18" at bounding box center [611, 294] width 25 height 25
type input "[DATE]"
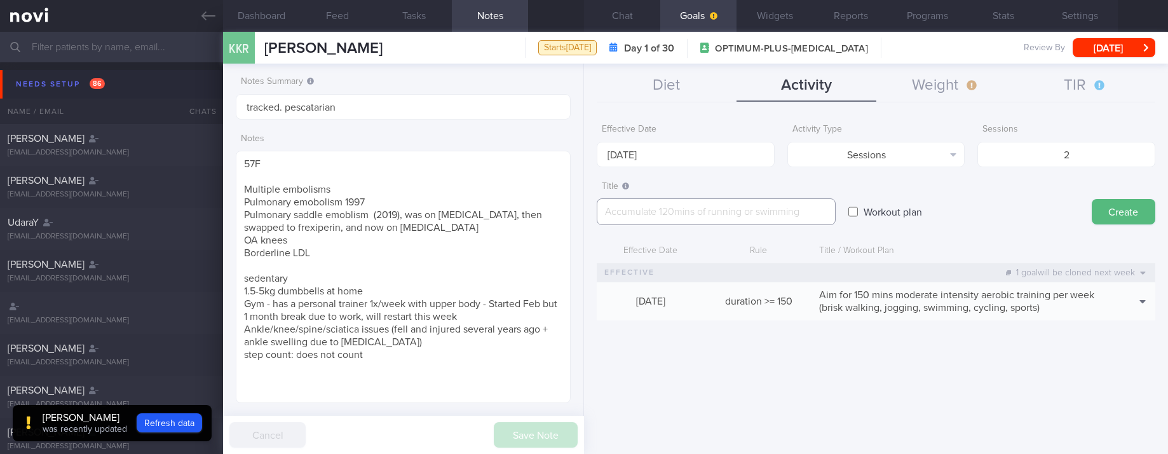
click at [702, 212] on textarea at bounding box center [716, 211] width 239 height 27
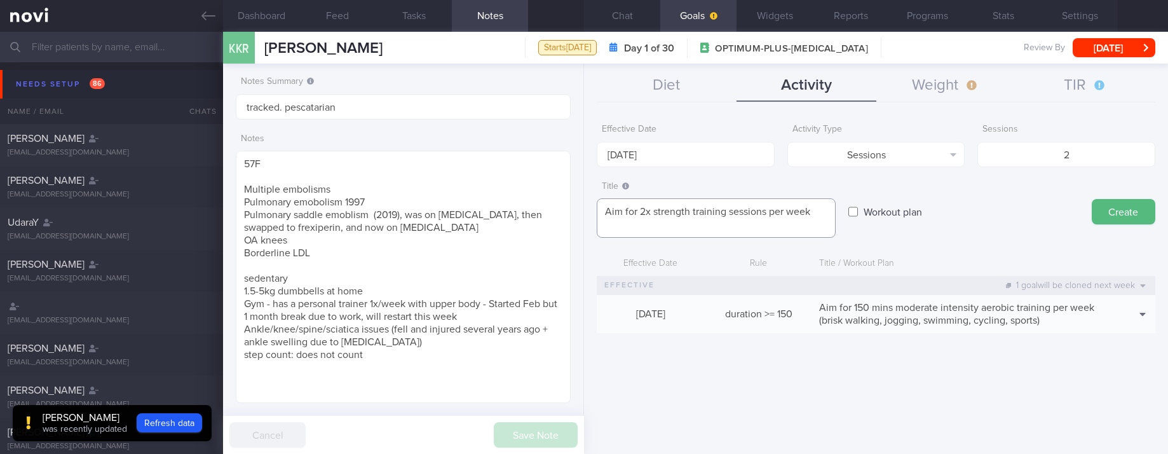
paste textarea "*Body Weight Exercises - Upper Body Workouts / Lower body Injury Friendly* - [1…"
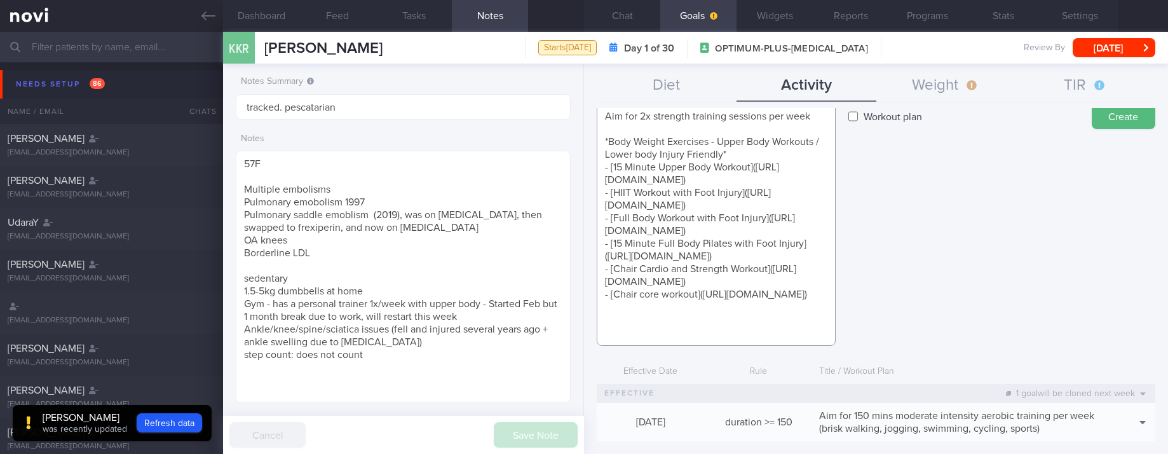
click at [815, 113] on textarea "Aim for 2x strength training sessions per week *Body Weight Exercises - Upper B…" at bounding box center [716, 224] width 239 height 243
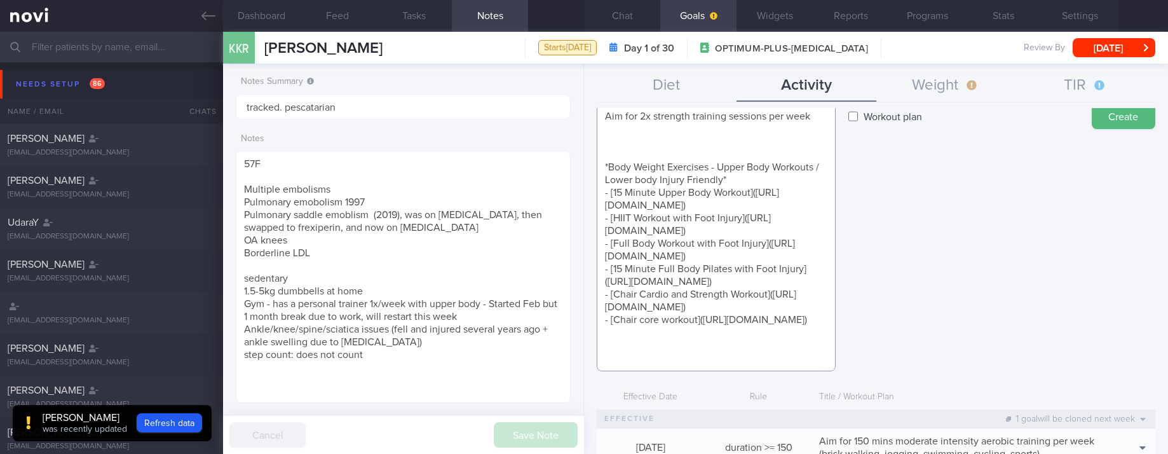
paste textarea "*Home Dumbbell Exercises* - Exercise 1: [Dumbbell Floor Press](https://www.yout…"
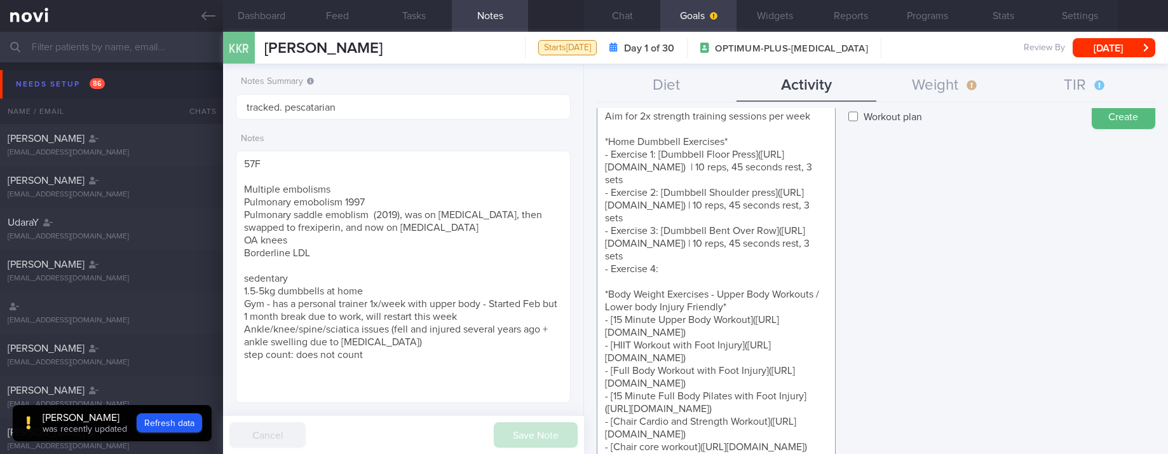
click at [654, 201] on textarea "Aim for 2x strength training sessions per week *Home Dumbbell Exercises* - Exer…" at bounding box center [716, 319] width 239 height 433
drag, startPoint x: 677, startPoint y: 192, endPoint x: 587, endPoint y: 154, distance: 97.7
click at [588, 156] on div "Effective Date 18 Aug 2025 Activity Type Sessions Select type... Duration Sessi…" at bounding box center [876, 281] width 584 height 346
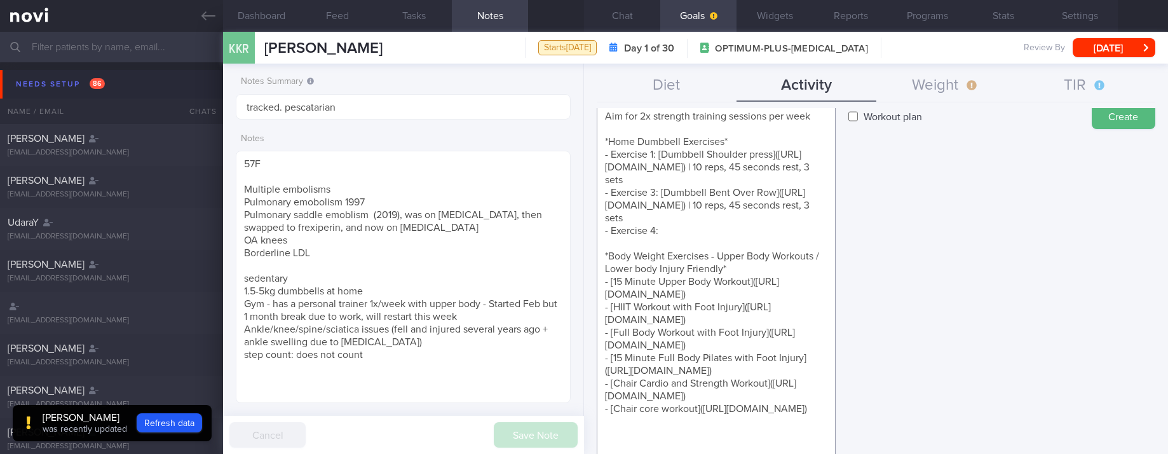
click at [658, 205] on textarea "Aim for 2x strength training sessions per week *Home Dumbbell Exercises* - Exer…" at bounding box center [716, 294] width 239 height 383
click at [655, 206] on textarea "Aim for 2x strength training sessions per week *Home Dumbbell Exercises* - Exer…" at bounding box center [716, 294] width 239 height 383
click at [689, 255] on textarea "Aim for 2x strength training sessions per week *Home Dumbbell Exercises* - Exer…" at bounding box center [716, 294] width 239 height 383
click at [655, 255] on textarea "Aim for 2x strength training sessions per week *Home Dumbbell Exercises* - Exer…" at bounding box center [716, 294] width 239 height 383
click at [670, 255] on textarea "Aim for 2x strength training sessions per week *Home Dumbbell Exercises* - Exer…" at bounding box center [716, 294] width 239 height 383
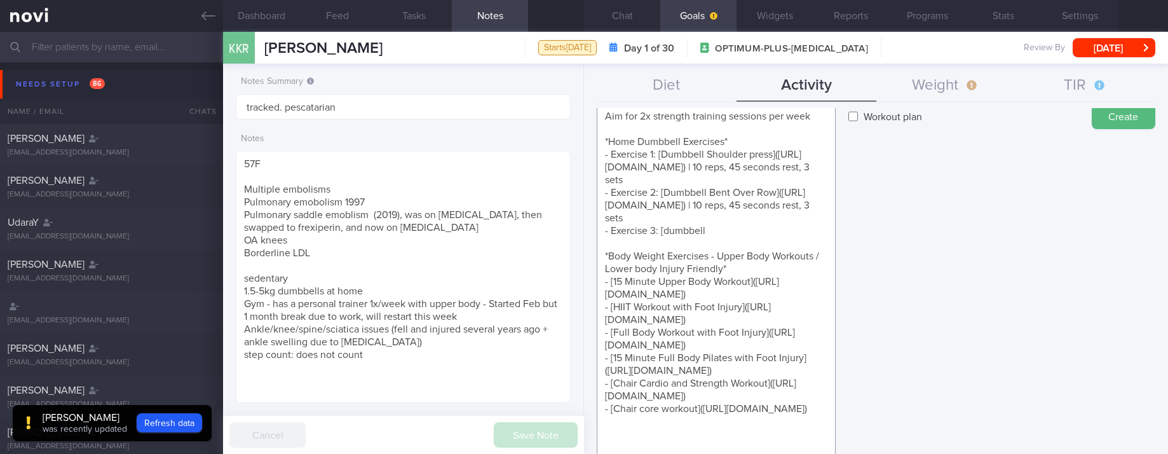
drag, startPoint x: 730, startPoint y: 257, endPoint x: 594, endPoint y: 255, distance: 136.0
click at [594, 255] on div "Effective Date 18 Aug 2025 Activity Type Sessions Select type... Duration Sessi…" at bounding box center [876, 281] width 584 height 346
paste textarea "Exercise 5A: [Dumbbell Curls](https://www.youtube.com/watch?v=ykJmrZ5v0Oo) | 8-…"
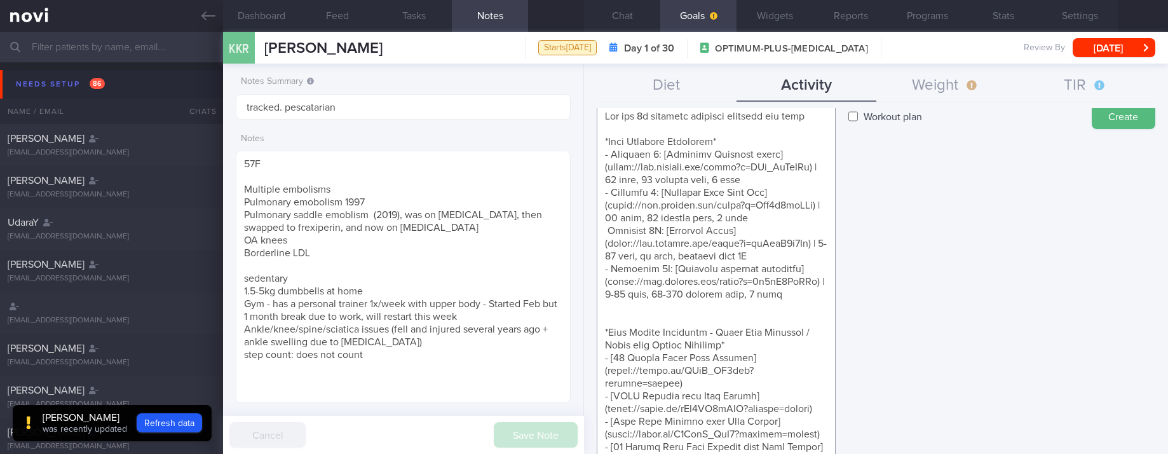
click at [661, 253] on textarea at bounding box center [716, 345] width 239 height 484
click at [662, 307] on textarea at bounding box center [716, 345] width 239 height 484
click at [741, 359] on textarea at bounding box center [716, 345] width 239 height 484
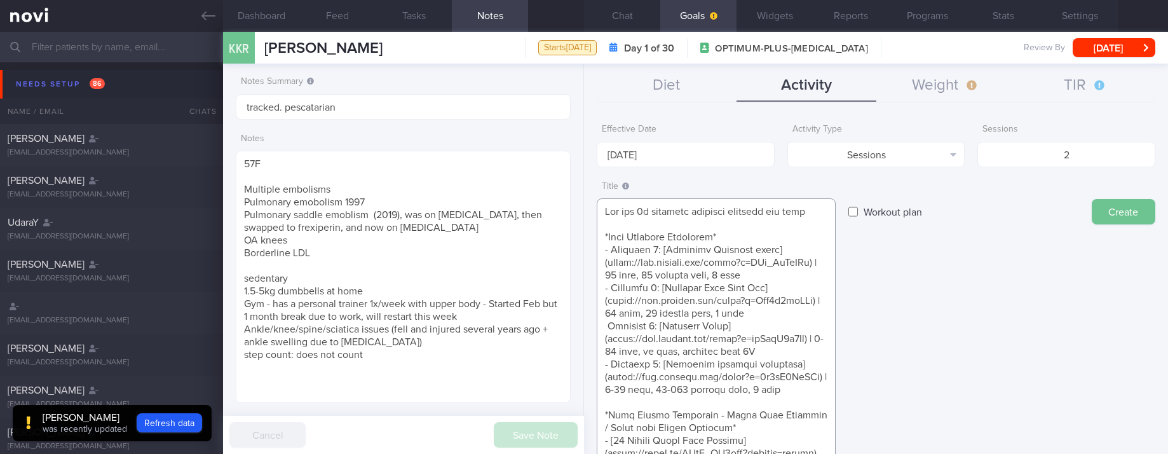
type textarea "Aim for 2x strength training sessions per week *Home Dumbbell Exercises* - Exer…"
click at [1120, 215] on button "Create" at bounding box center [1124, 211] width 64 height 25
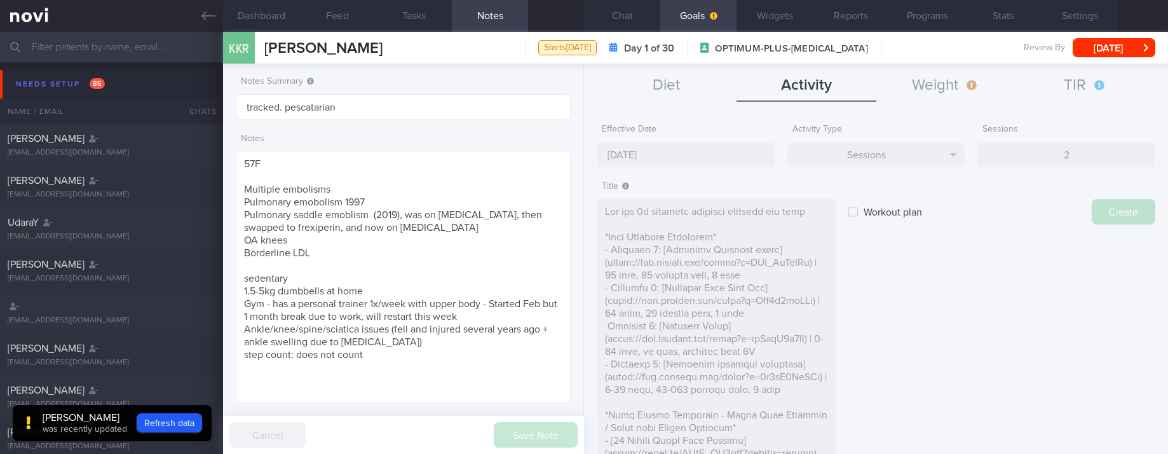
type input "[DATE]"
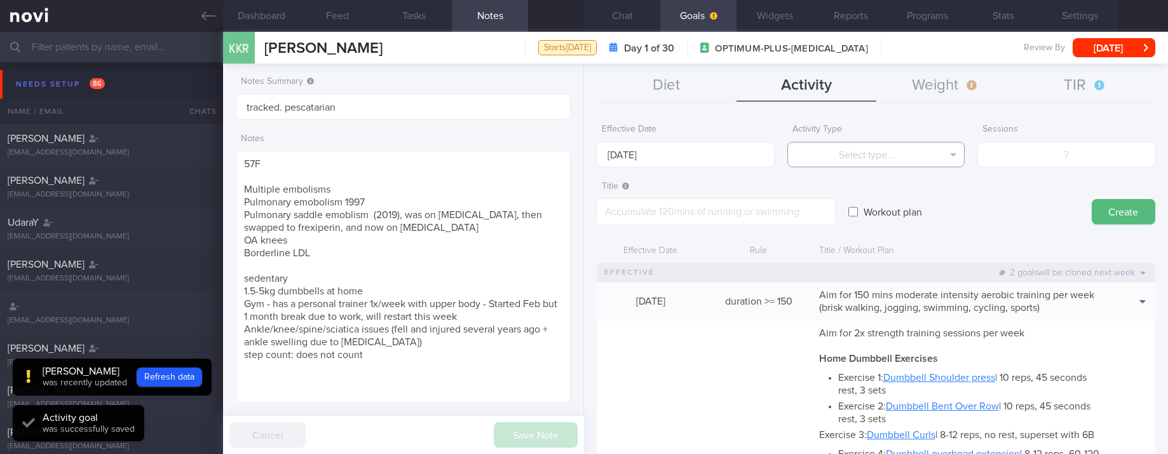
click at [911, 161] on button "Select type..." at bounding box center [876, 154] width 178 height 25
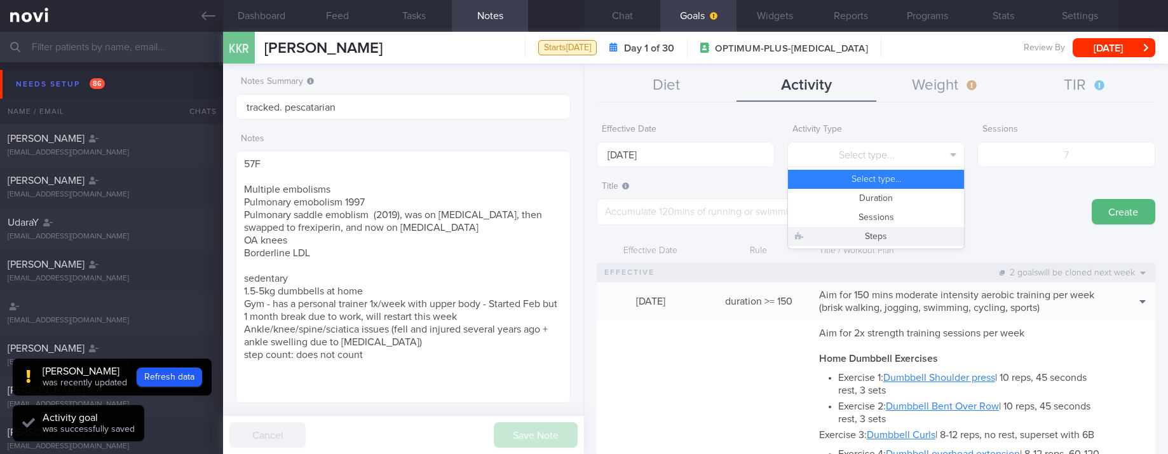
click at [925, 233] on button "Steps" at bounding box center [876, 236] width 177 height 19
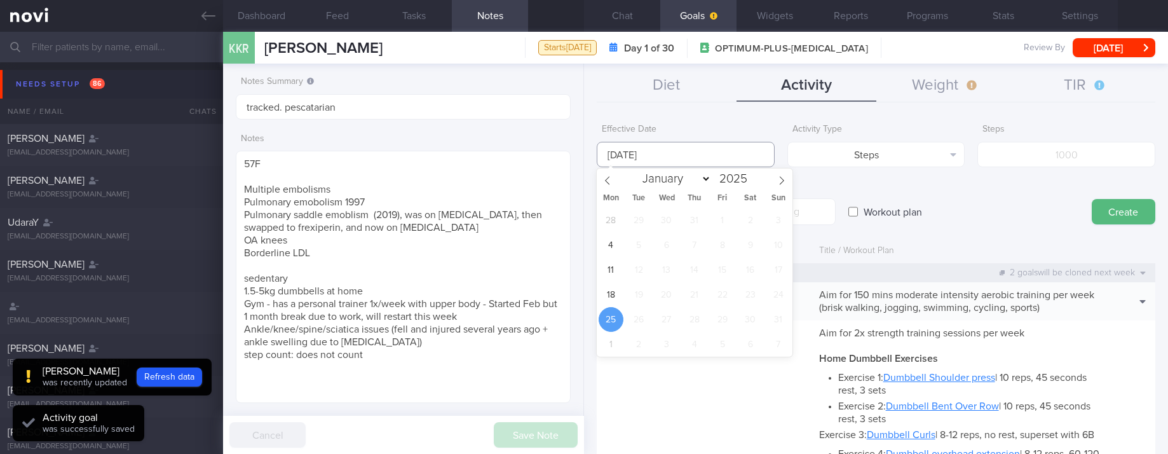
click at [670, 146] on input "[DATE]" at bounding box center [686, 154] width 178 height 25
click at [616, 297] on span "18" at bounding box center [611, 294] width 25 height 25
type input "[DATE]"
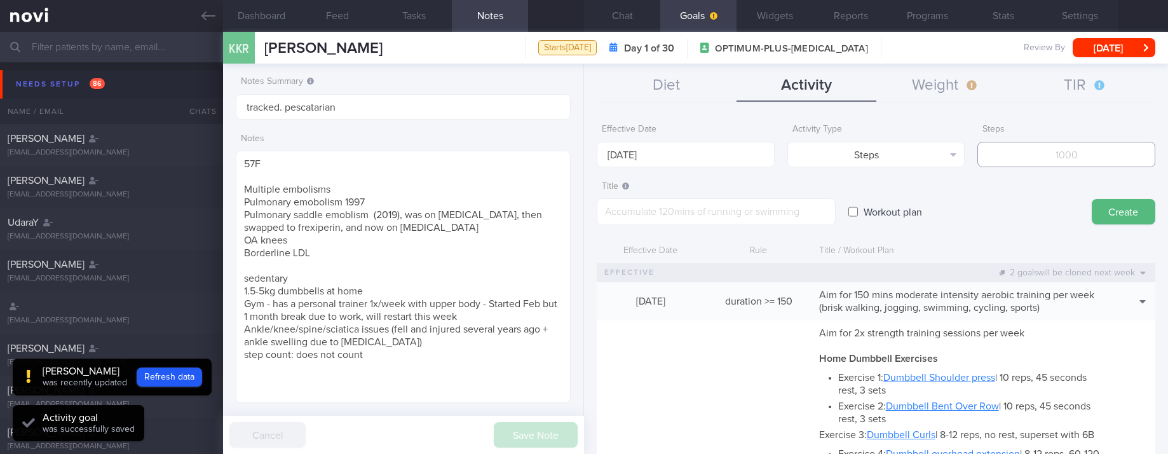
click at [1067, 151] on input "number" at bounding box center [1066, 154] width 178 height 25
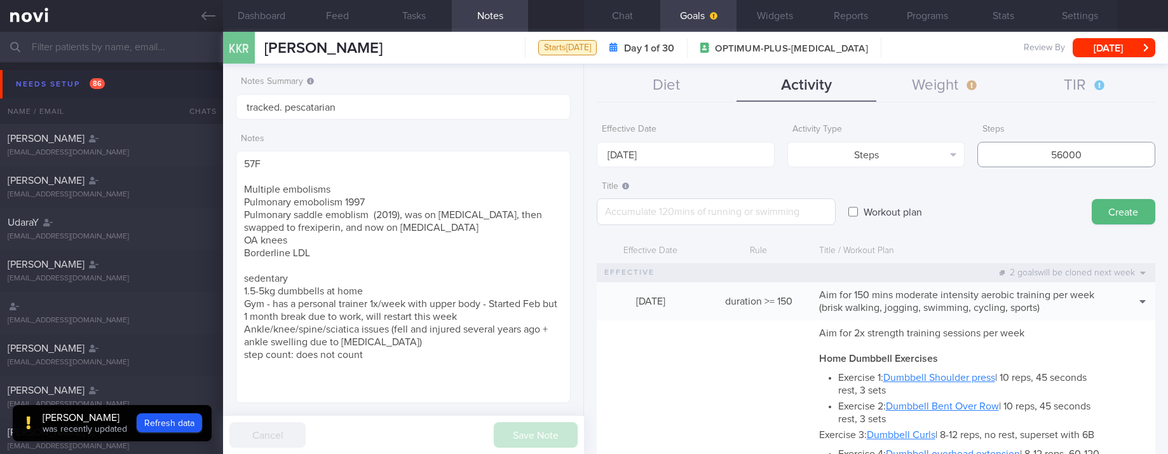
type input "56000"
click at [693, 212] on textarea at bounding box center [716, 211] width 239 height 27
type textarea "Aim for at least 8K steps daily (56K per week)"
click at [1092, 208] on button "Create" at bounding box center [1124, 211] width 64 height 25
type input "[DATE]"
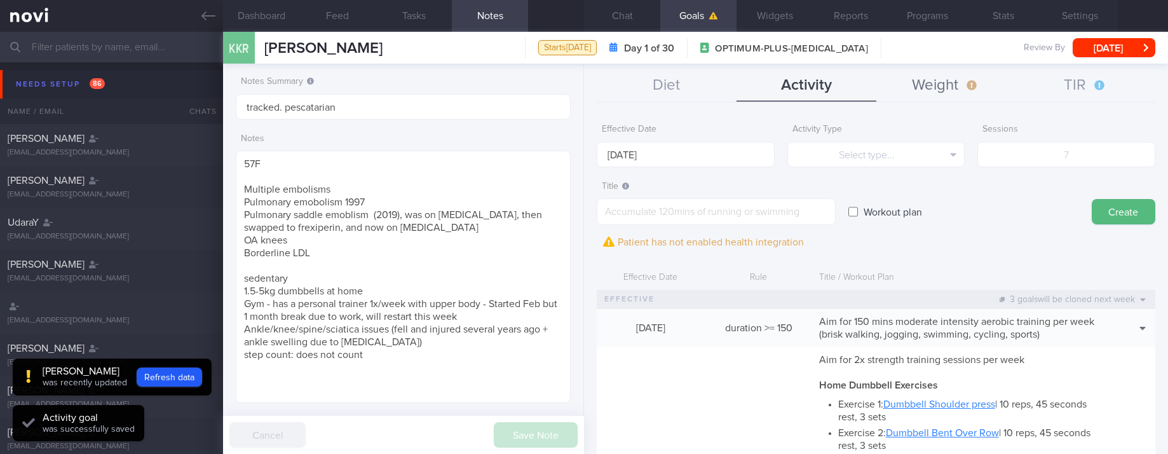
click at [927, 78] on button "Weight" at bounding box center [946, 86] width 140 height 32
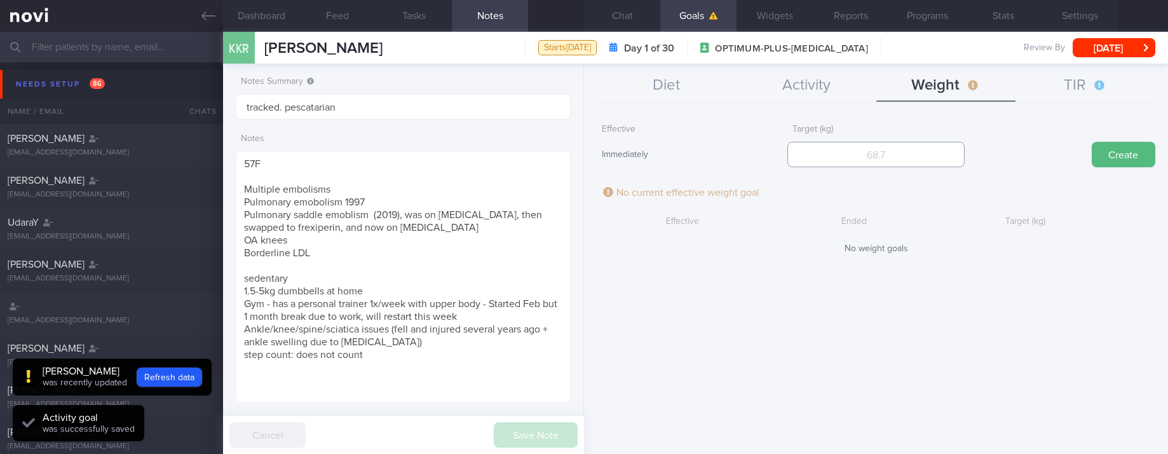
click at [933, 156] on input "number" at bounding box center [876, 154] width 178 height 25
click at [902, 157] on input "number" at bounding box center [876, 154] width 178 height 25
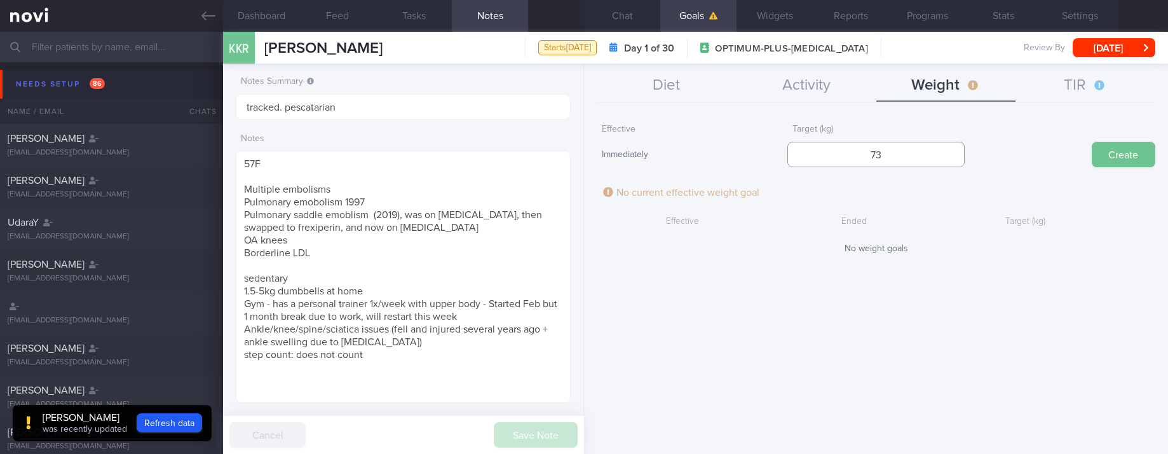
type input "73"
click at [1116, 160] on button "Create" at bounding box center [1124, 154] width 64 height 25
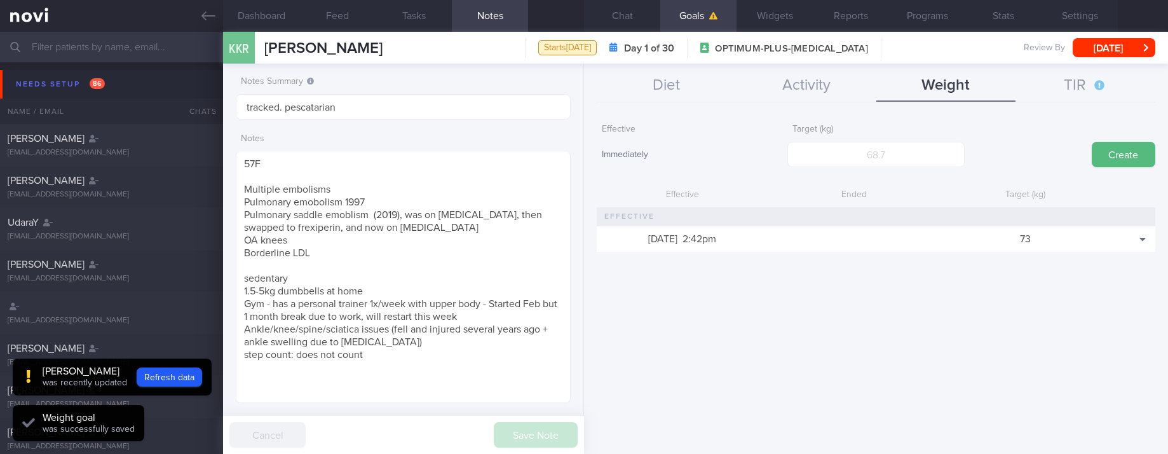
scroll to position [167, 297]
click at [768, 29] on button "Widgets" at bounding box center [775, 16] width 76 height 32
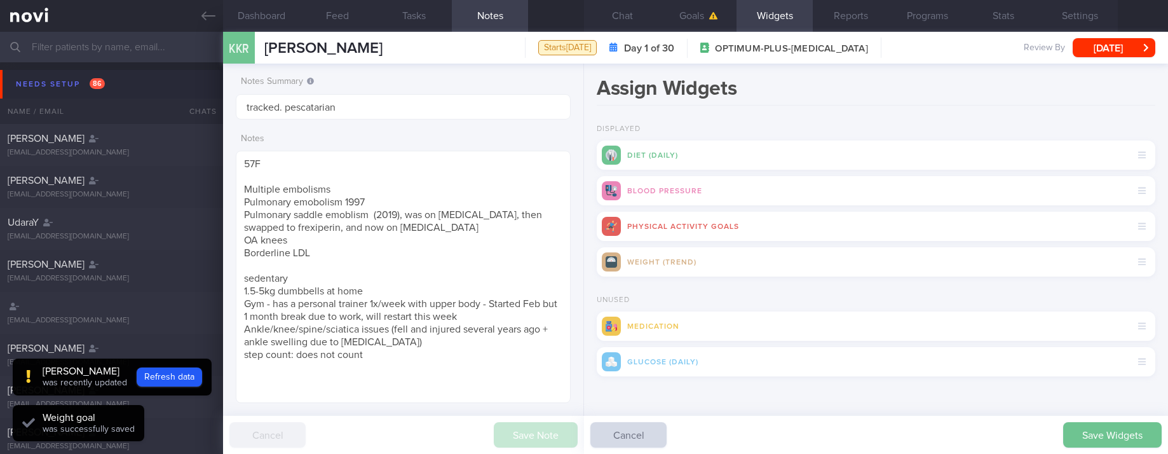
click at [1112, 424] on button "Save Widgets" at bounding box center [1112, 434] width 99 height 25
click at [622, 13] on button "Chat" at bounding box center [622, 16] width 76 height 32
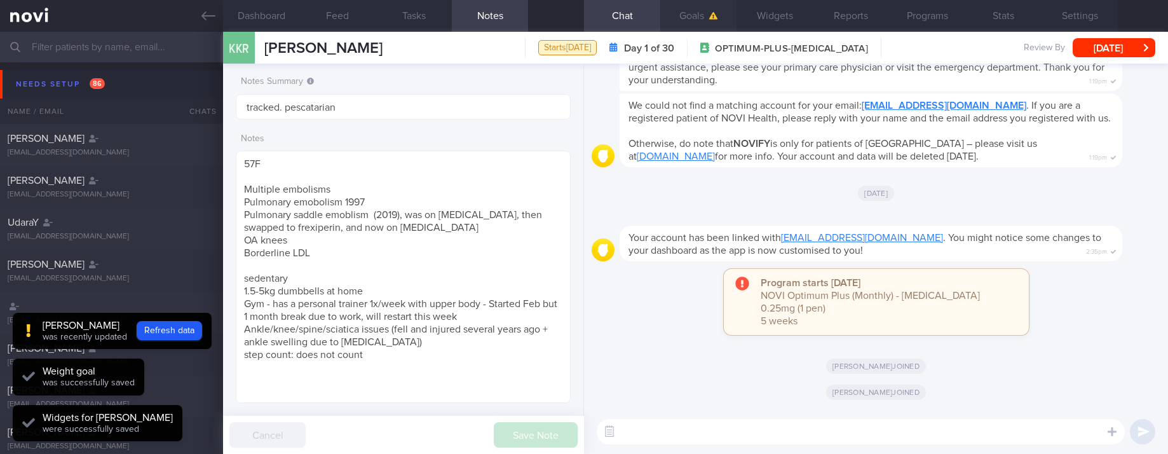
click at [705, 13] on button "Goals" at bounding box center [698, 16] width 76 height 32
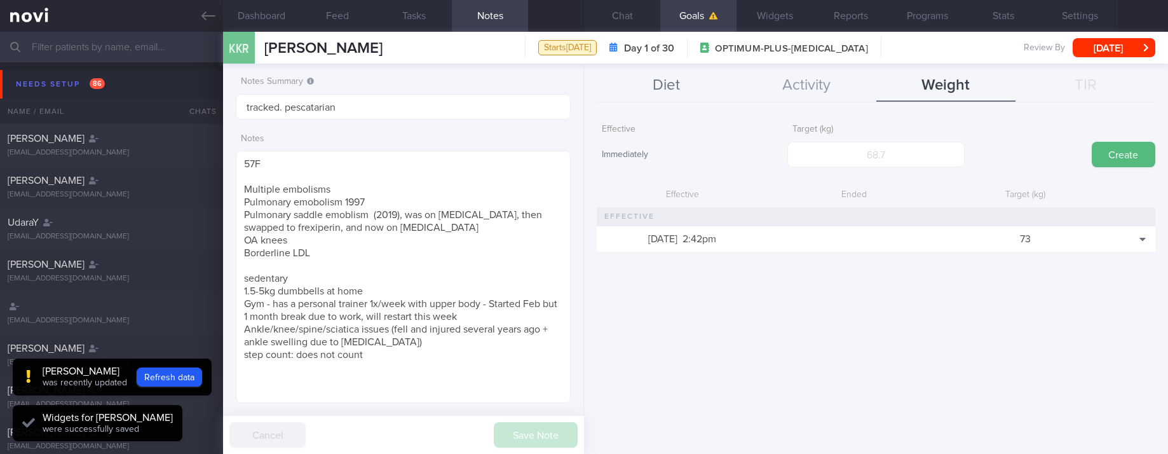
click at [660, 70] on button "Diet" at bounding box center [667, 86] width 140 height 32
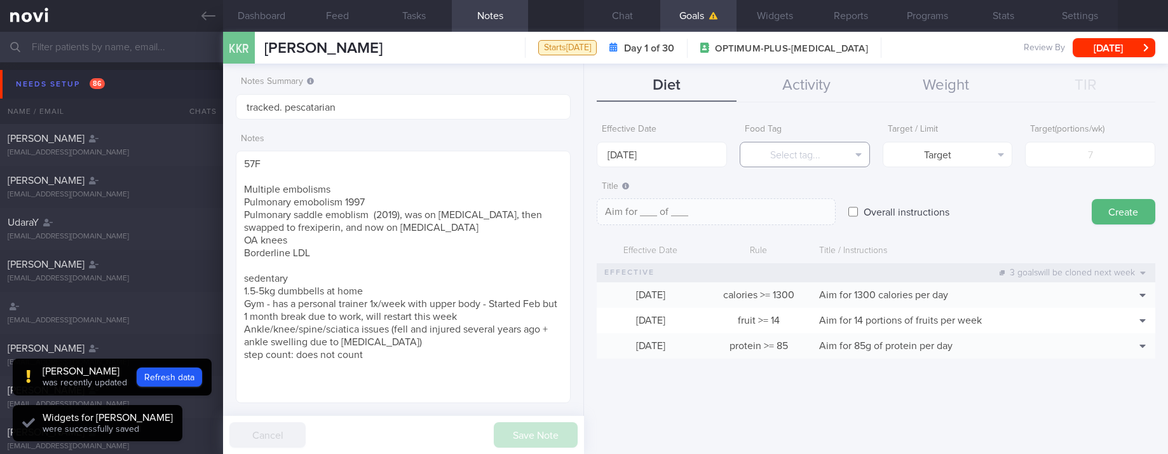
click at [838, 156] on button "Select tag..." at bounding box center [805, 154] width 130 height 25
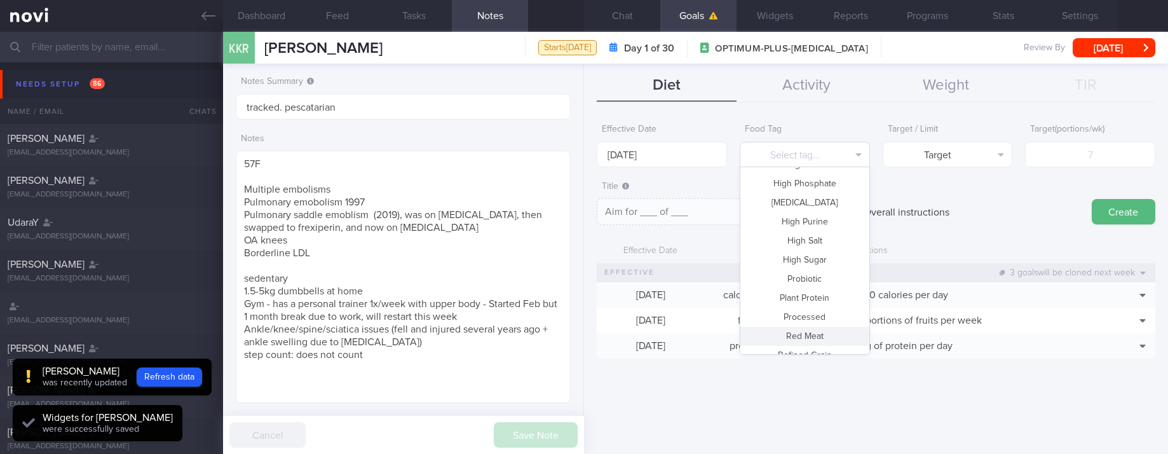
scroll to position [378, 0]
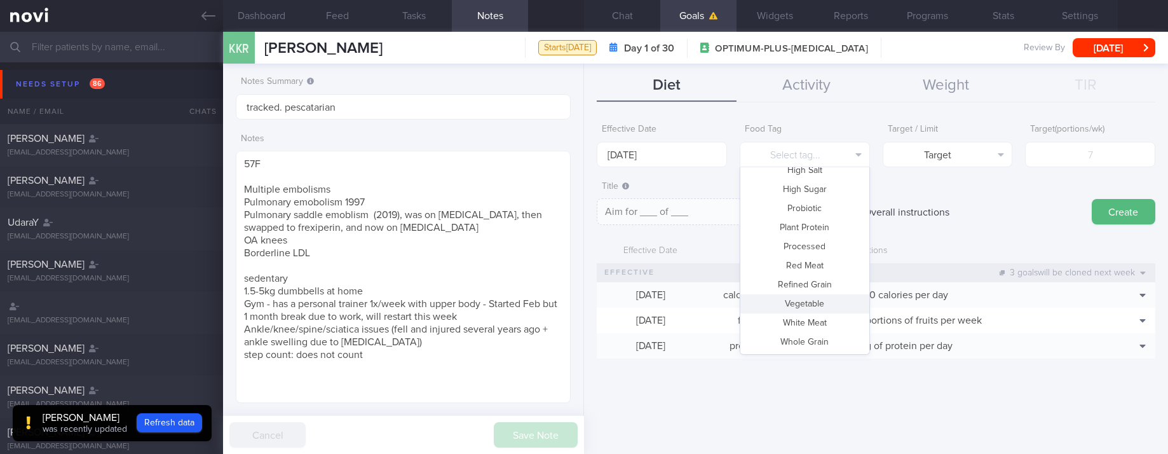
click at [815, 300] on button "Vegetable" at bounding box center [804, 303] width 129 height 19
type textarea "Aim for __ portions of vegetables per week"
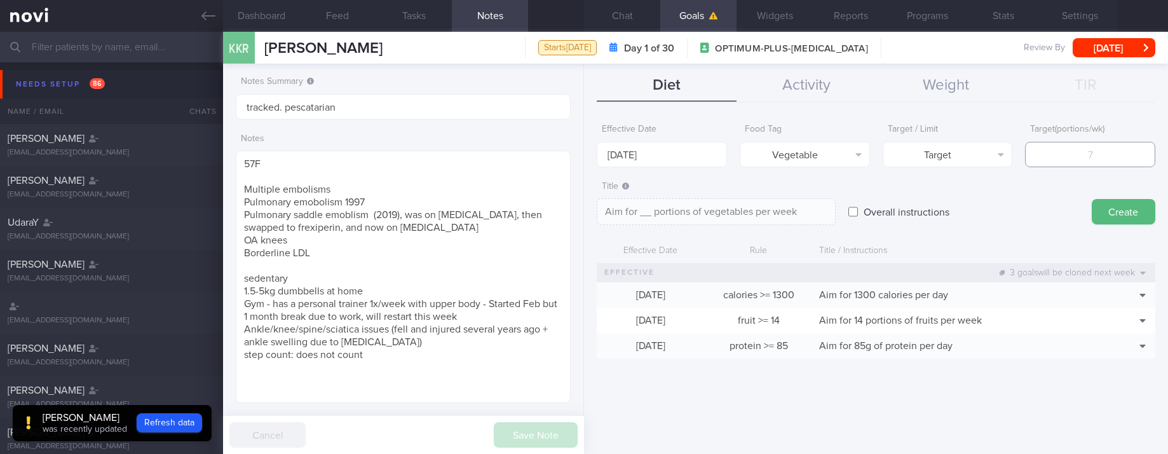
click at [1078, 151] on input "number" at bounding box center [1090, 154] width 130 height 25
type input "1"
type textarea "Aim for 1 portions of vegetables per week"
type input "14"
type textarea "Aim for 14 portions of vegetables per week"
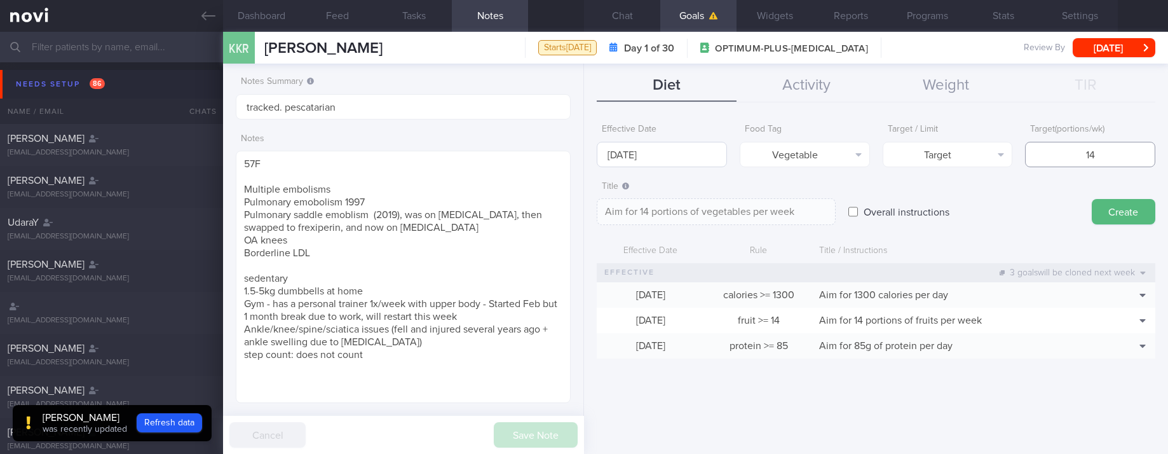
type input "14"
click at [613, 155] on body "You are offline! Some functionality will be unavailable Patients New Users Coac…" at bounding box center [584, 227] width 1168 height 454
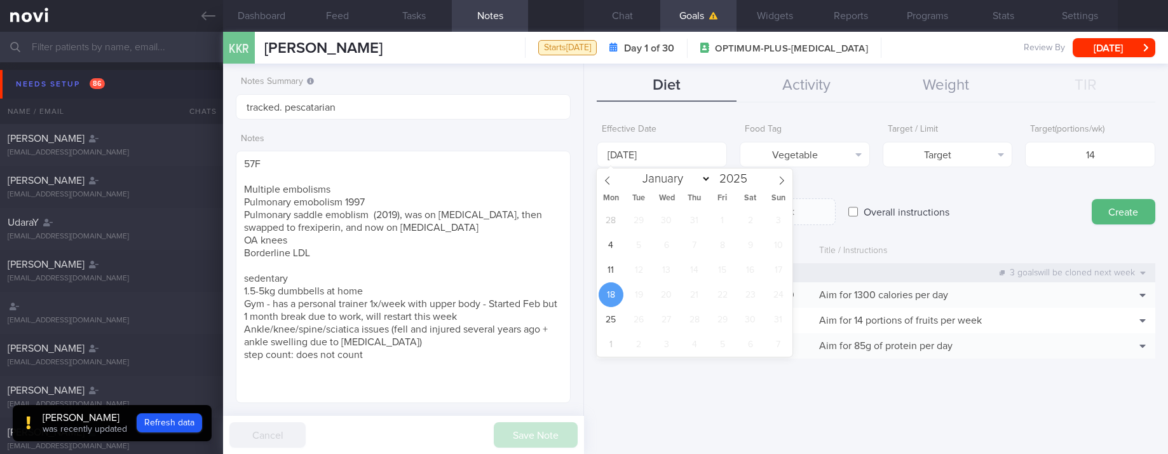
click at [972, 226] on form "Effective Date 18 Aug 2025 Food Tag Vegetable Select tag... Calories Carbs Prot…" at bounding box center [876, 245] width 559 height 254
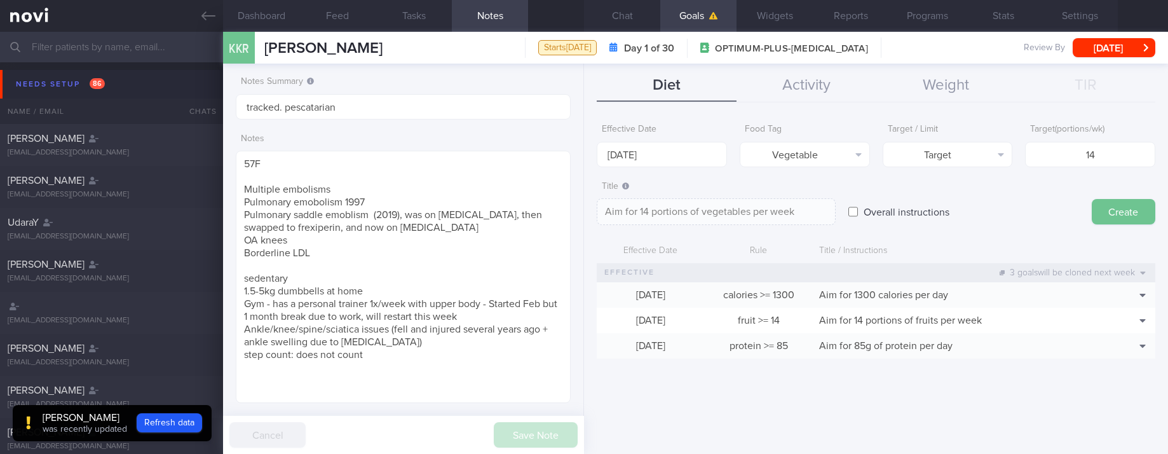
click at [1126, 209] on button "Create" at bounding box center [1124, 211] width 64 height 25
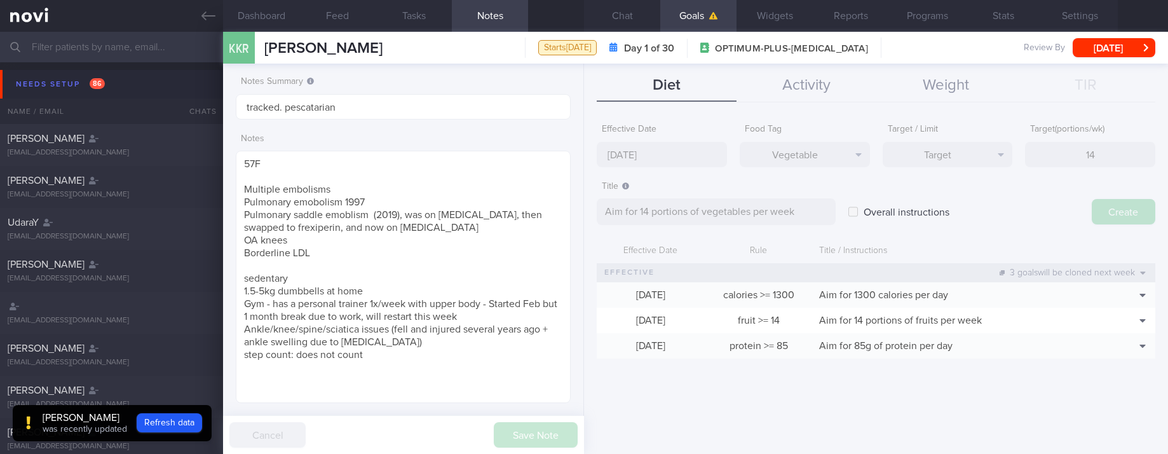
type input "[DATE]"
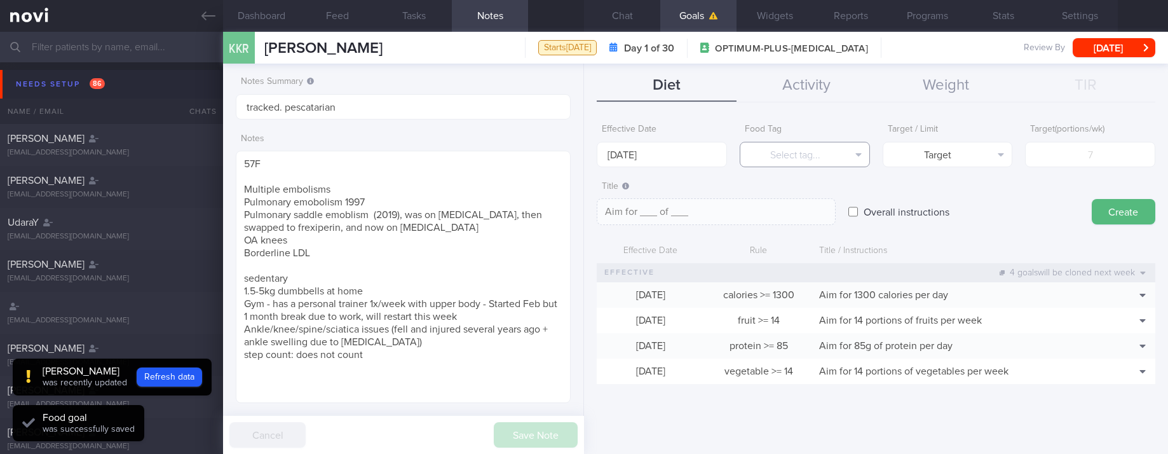
click at [842, 153] on button "Select tag..." at bounding box center [805, 154] width 130 height 25
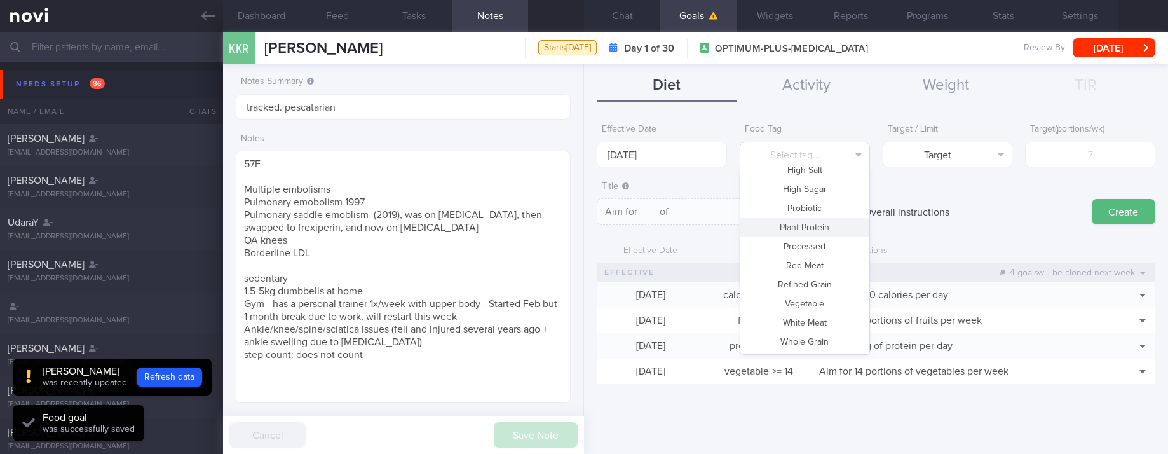
scroll to position [0, 0]
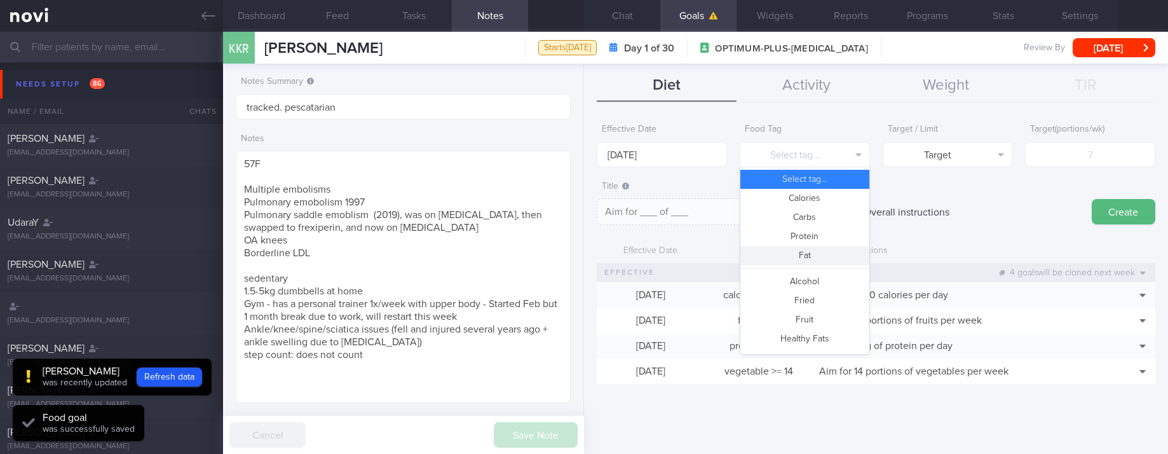
click at [811, 252] on button "Fat" at bounding box center [804, 255] width 129 height 19
type textarea "Aim for __g of fat per day"
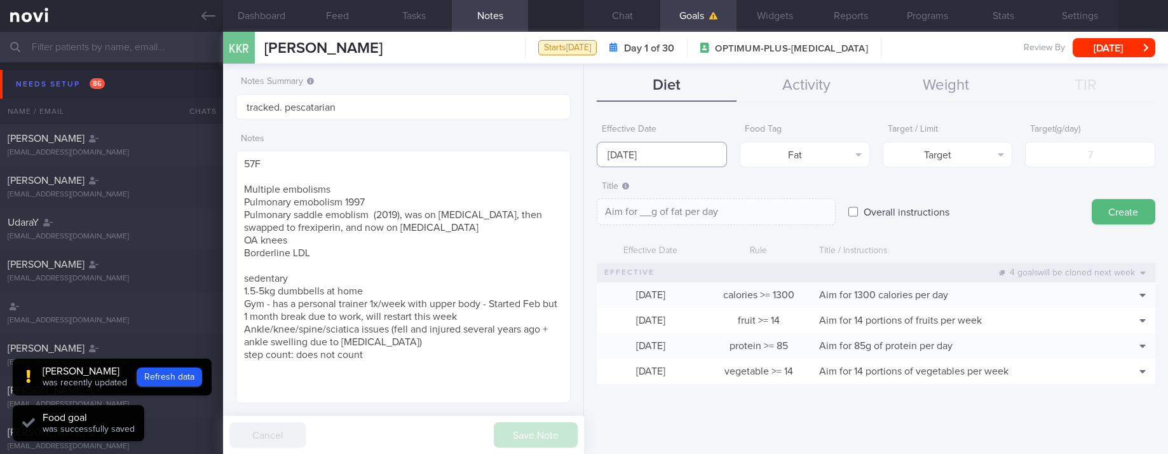
click at [687, 153] on input "[DATE]" at bounding box center [662, 154] width 130 height 25
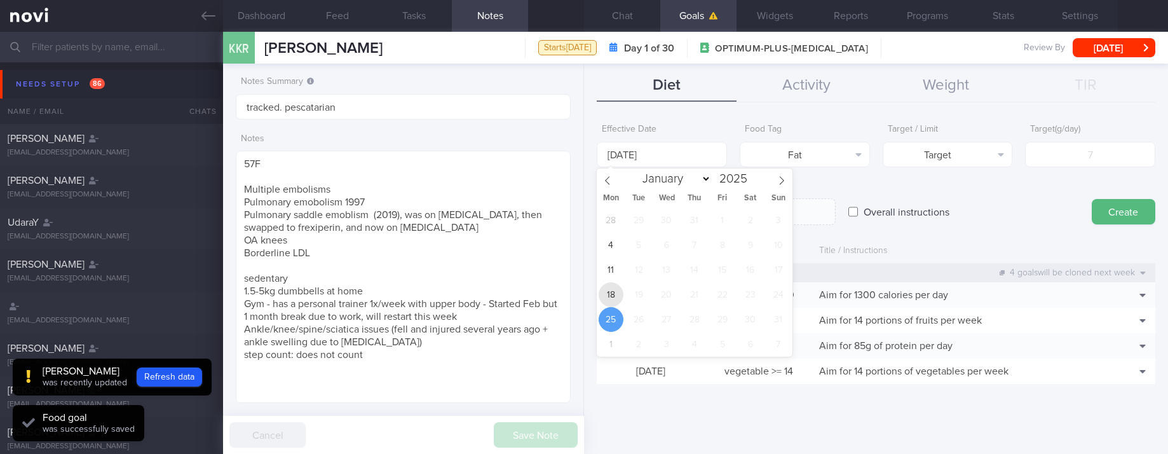
click at [618, 289] on span "18" at bounding box center [611, 294] width 25 height 25
type input "[DATE]"
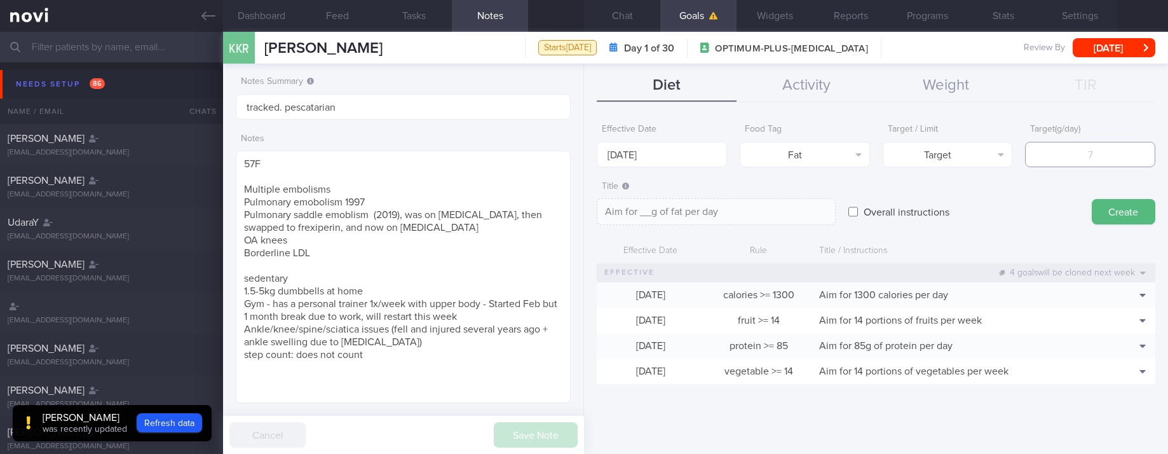
click at [1068, 153] on input "number" at bounding box center [1090, 154] width 130 height 25
type input "4"
type textarea "Aim for 4g of fat per day"
type input "43"
type textarea "Aim for 43g of fat per day"
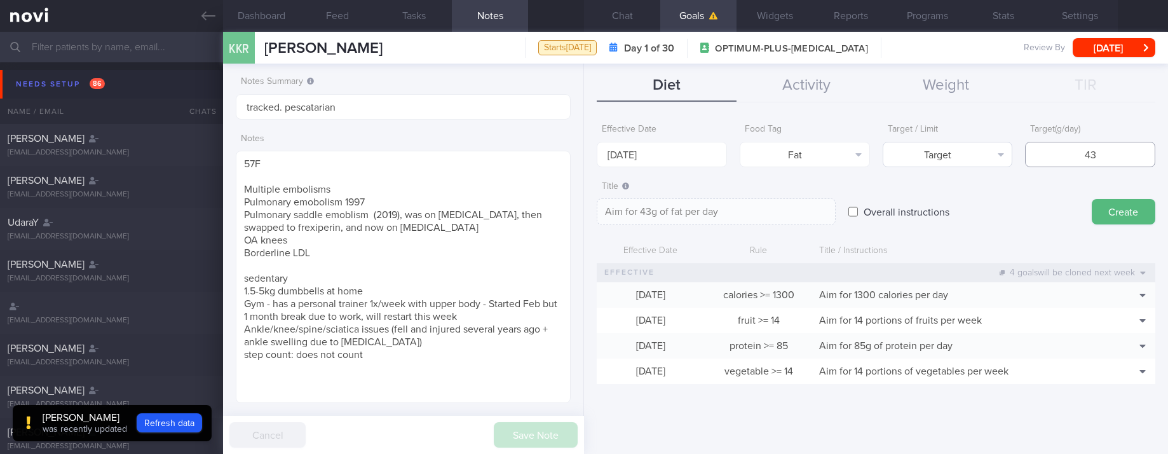
type input "43"
click at [960, 156] on button "Target" at bounding box center [948, 154] width 130 height 25
click at [960, 207] on div "Target Limit" at bounding box center [948, 189] width 130 height 44
click at [933, 191] on button "Limit" at bounding box center [947, 198] width 129 height 19
type textarea "Keep to 43g of fat per day"
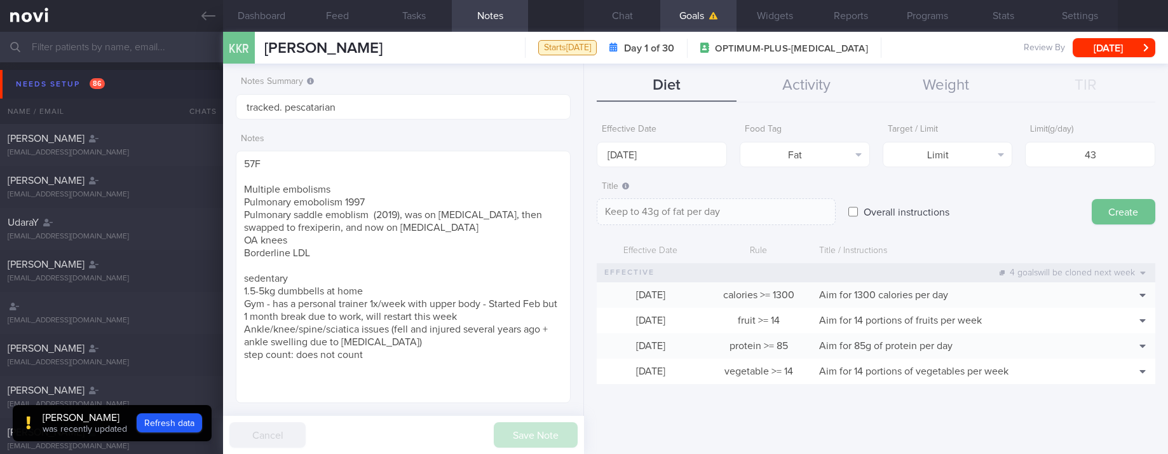
click at [1120, 200] on button "Create" at bounding box center [1124, 211] width 64 height 25
type input "[DATE]"
type textarea "Aim for ___ of ___"
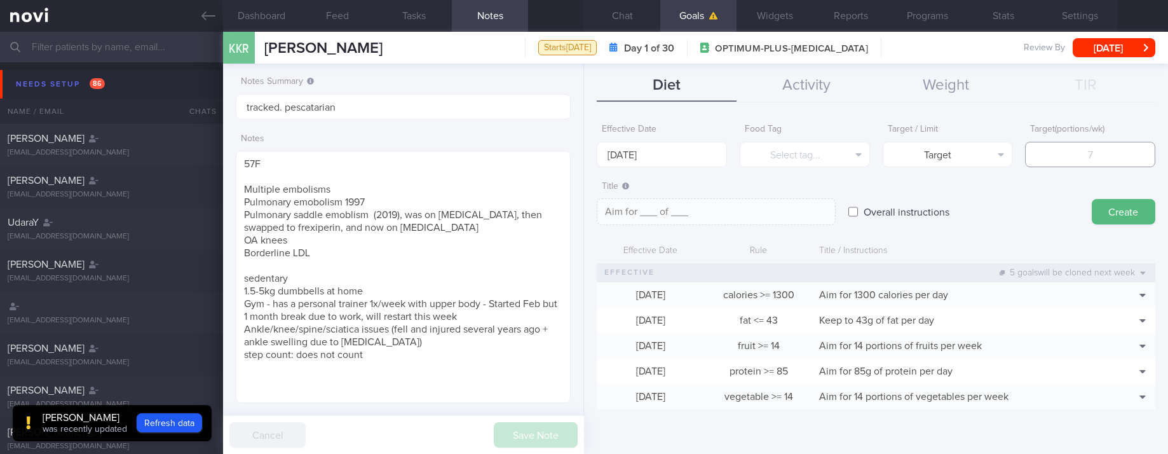
click at [1112, 143] on input "number" at bounding box center [1090, 154] width 130 height 25
type input "1"
type textarea "Aim for 1_ of ___"
type input "14"
type textarea "Aim for 14_ of ___"
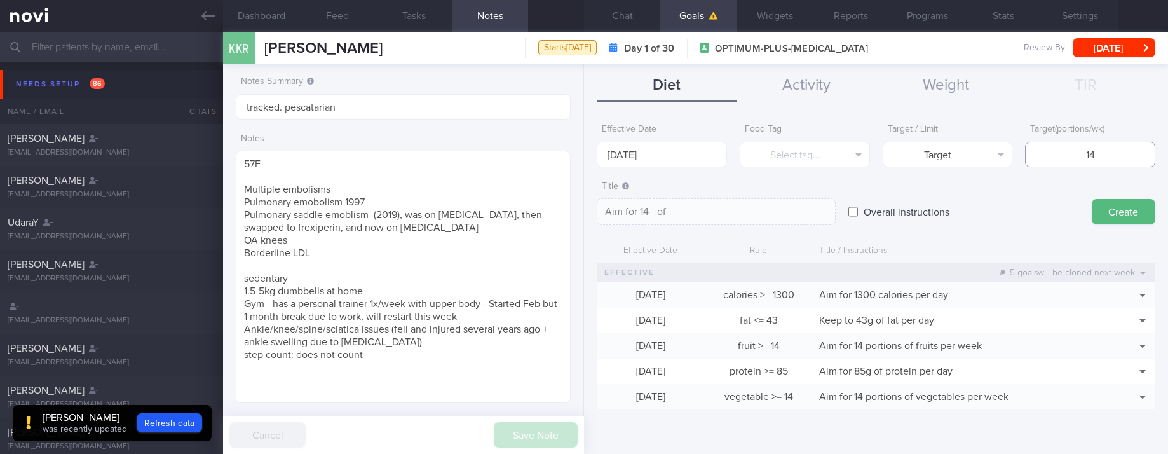
type input "140"
type textarea "Aim for 140_ of ___"
type input "140"
click at [812, 146] on button "Select tag..." at bounding box center [805, 154] width 130 height 25
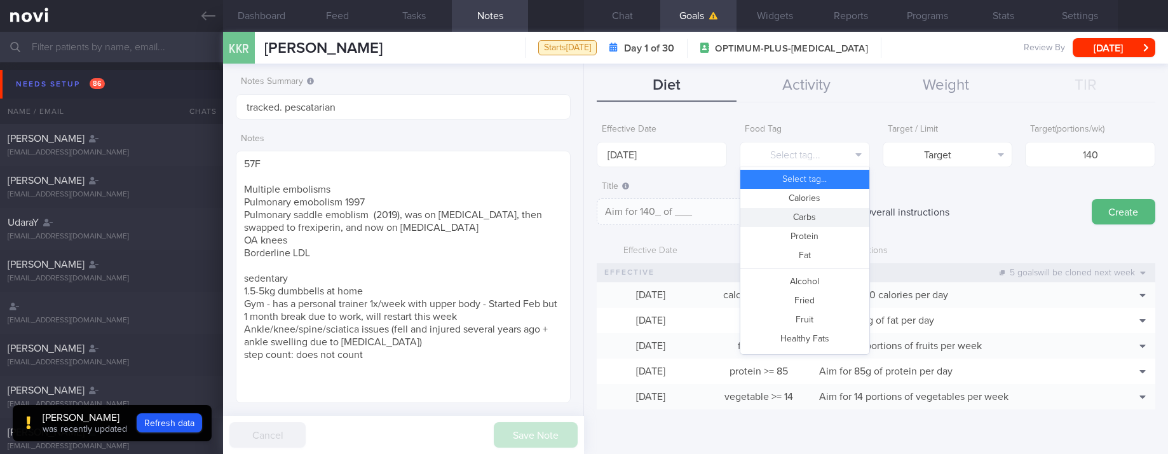
click at [808, 217] on button "Carbs" at bounding box center [804, 217] width 129 height 19
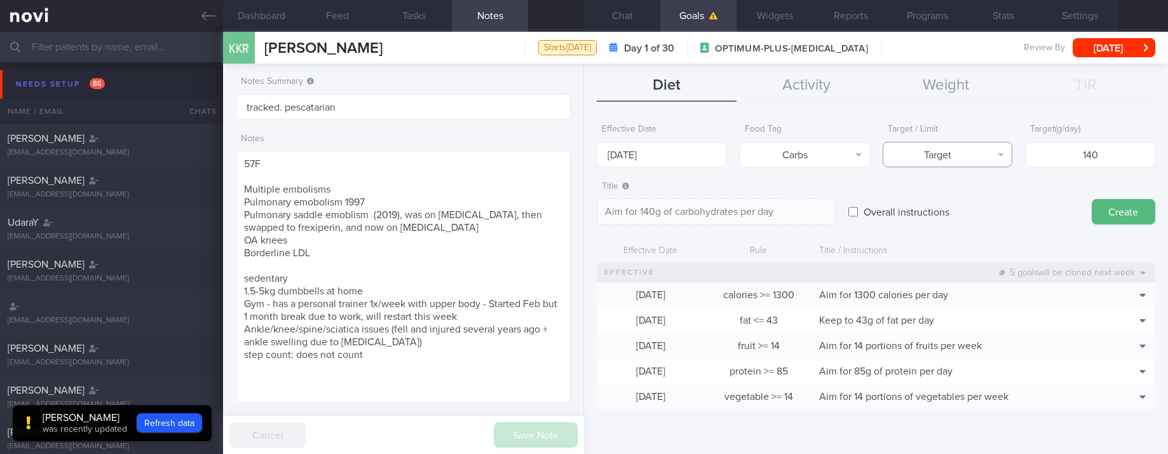
click at [962, 161] on button "Target" at bounding box center [948, 154] width 130 height 25
click at [963, 195] on button "Limit" at bounding box center [947, 198] width 129 height 19
type textarea "Keep to 140g of carbohydrates per day"
click at [669, 156] on input "[DATE]" at bounding box center [662, 154] width 130 height 25
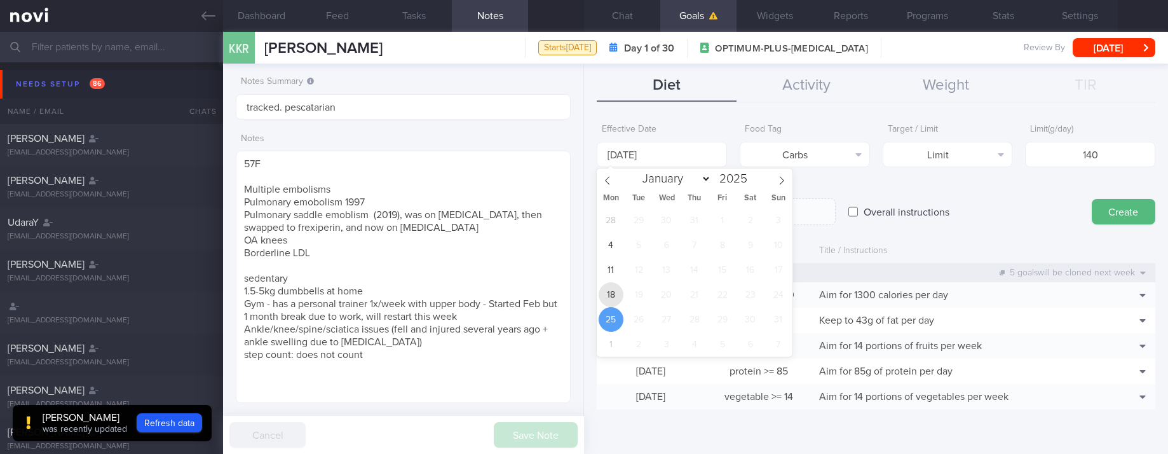
click at [615, 292] on span "18" at bounding box center [611, 294] width 25 height 25
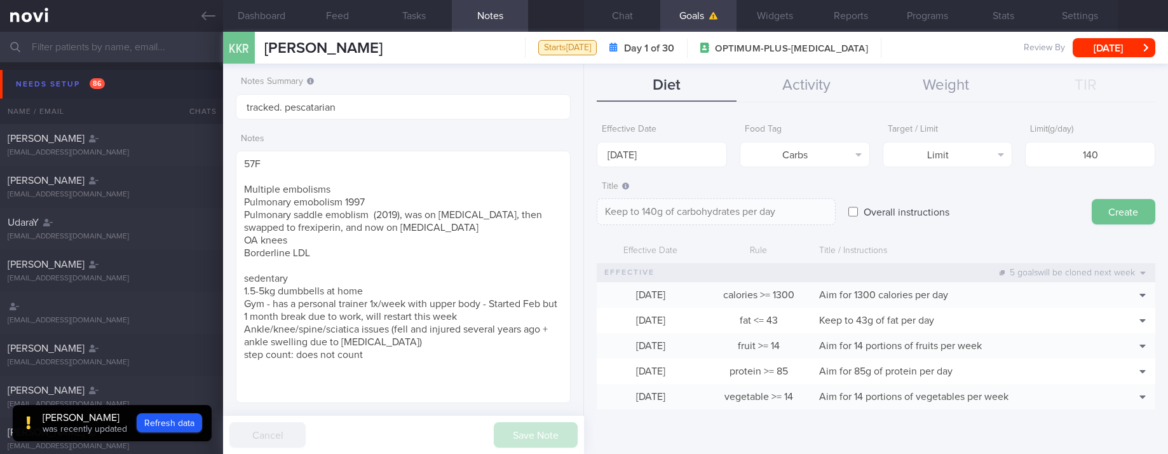
click at [1116, 210] on button "Create" at bounding box center [1124, 211] width 64 height 25
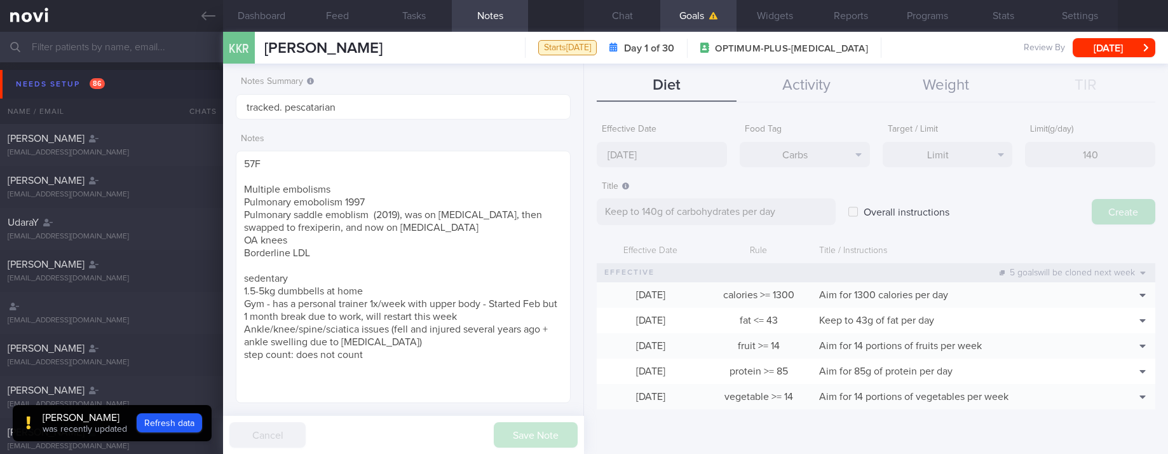
type input "[DATE]"
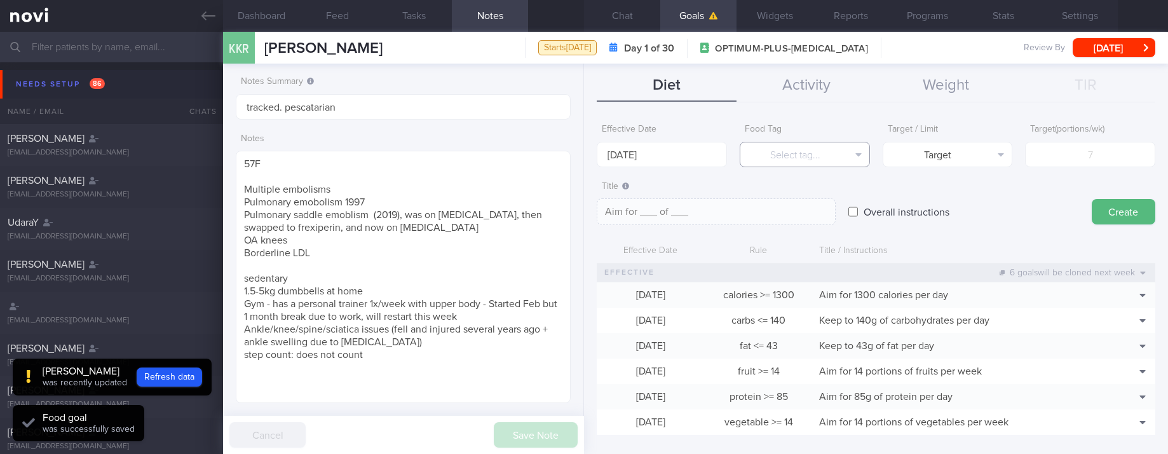
click at [826, 153] on button "Select tag..." at bounding box center [805, 154] width 130 height 25
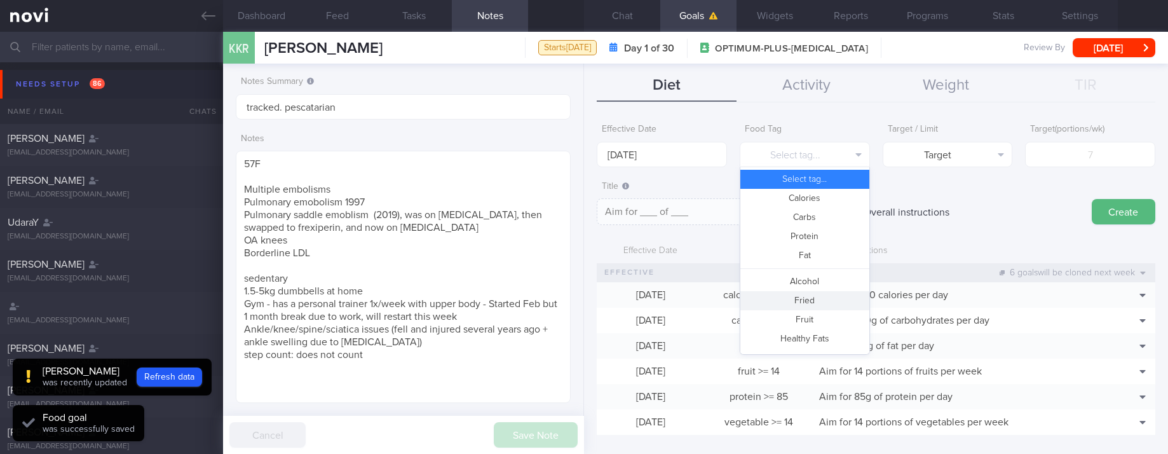
click at [812, 299] on button "Fried" at bounding box center [804, 300] width 129 height 19
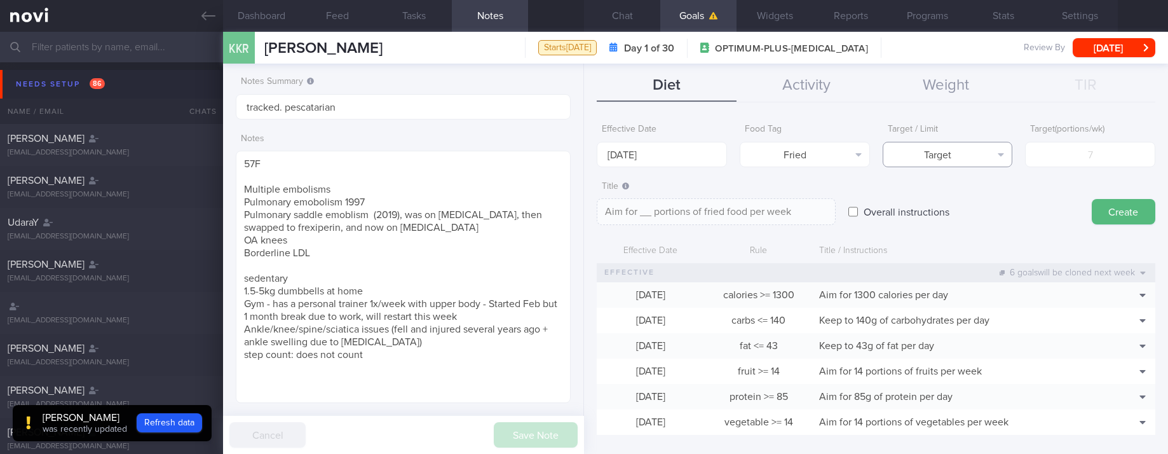
click at [958, 150] on button "Target" at bounding box center [948, 154] width 130 height 25
click at [960, 193] on button "Limit" at bounding box center [947, 198] width 129 height 19
type textarea "Keep to __ portions of fried food per week"
click at [1082, 156] on input "number" at bounding box center [1090, 154] width 130 height 25
type input "2"
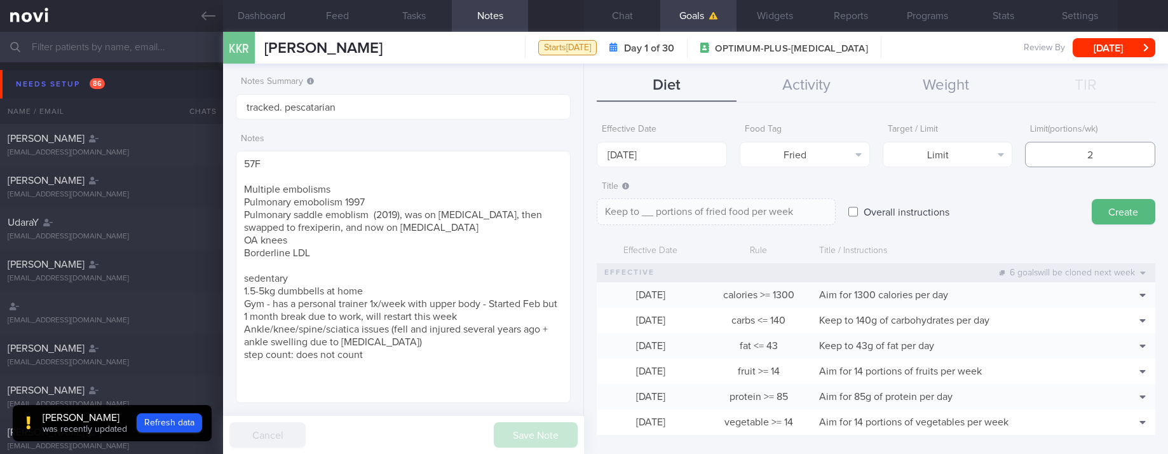
type textarea "Keep to 2 portions of fried food per week"
type input "2"
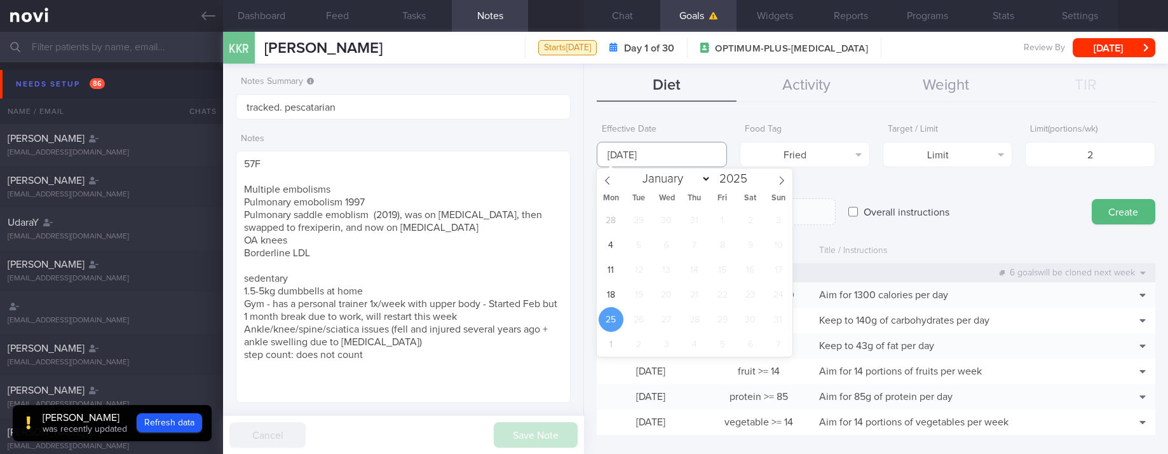
click at [694, 161] on input "[DATE]" at bounding box center [662, 154] width 130 height 25
click at [613, 292] on span "18" at bounding box center [611, 294] width 25 height 25
type input "[DATE]"
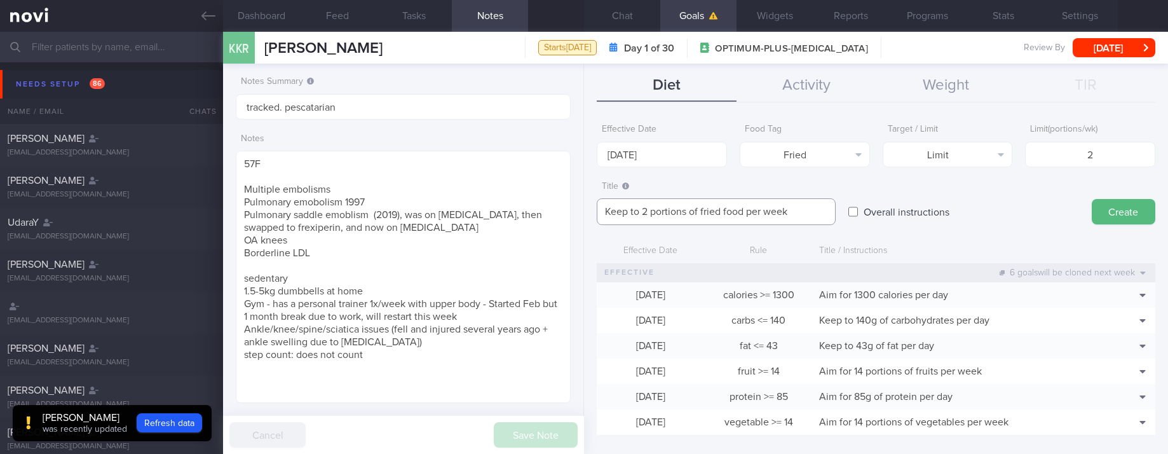
click at [723, 210] on textarea "Keep to 2 portions of fried food per week" at bounding box center [716, 211] width 239 height 27
type textarea "Keep to 2 portions of fried/high fat food per week"
click at [1098, 212] on button "Create" at bounding box center [1124, 211] width 64 height 25
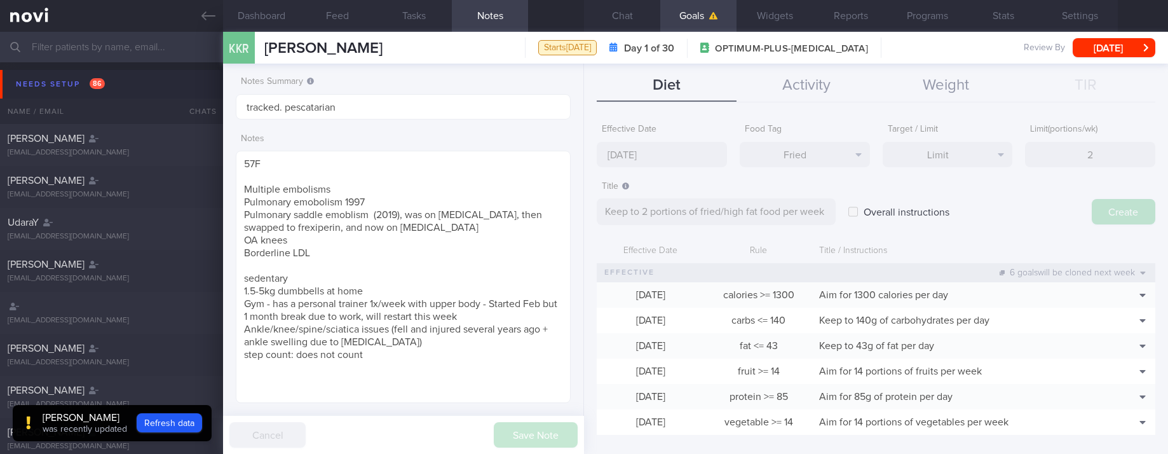
type input "[DATE]"
type textarea "Aim for ___ of ___"
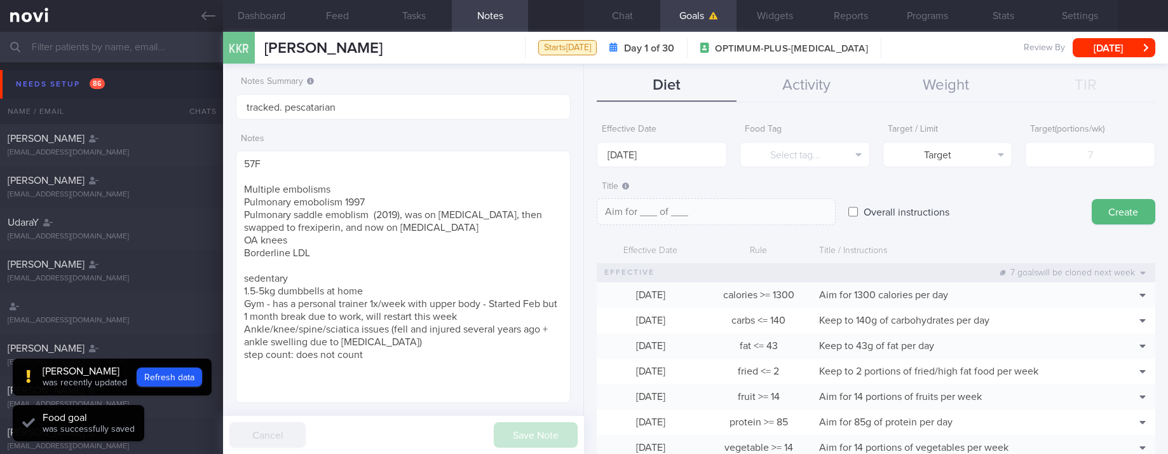
click at [639, 21] on button "Chat" at bounding box center [622, 16] width 76 height 32
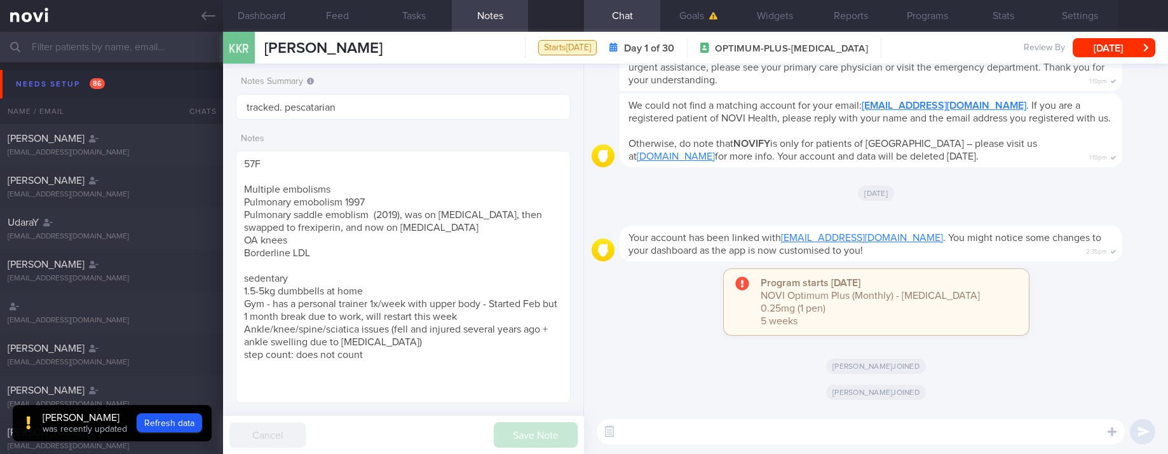
click at [1017, 433] on textarea at bounding box center [861, 431] width 528 height 25
paste textarea "Hi [PERSON_NAME]! This is [PERSON_NAME], the dietitian. It was nice chatting wi…"
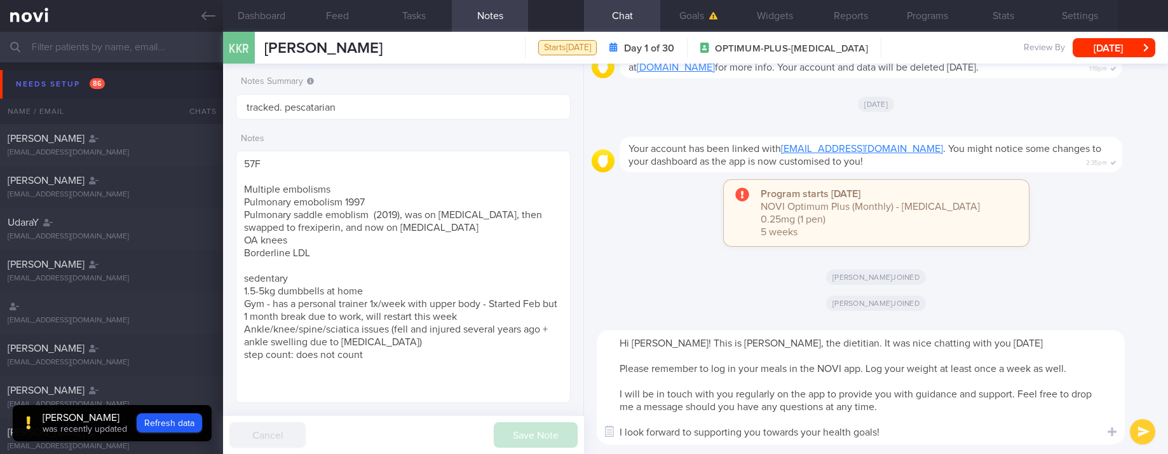
click at [642, 341] on textarea "Hi [PERSON_NAME]! This is [PERSON_NAME], the dietitian. It was nice chatting wi…" at bounding box center [861, 387] width 528 height 114
type textarea "Hi Kim! This is Joel, the dietitian. It was nice chatting with you today Please…"
click at [381, 107] on input "tracked. pescatarian" at bounding box center [403, 106] width 335 height 25
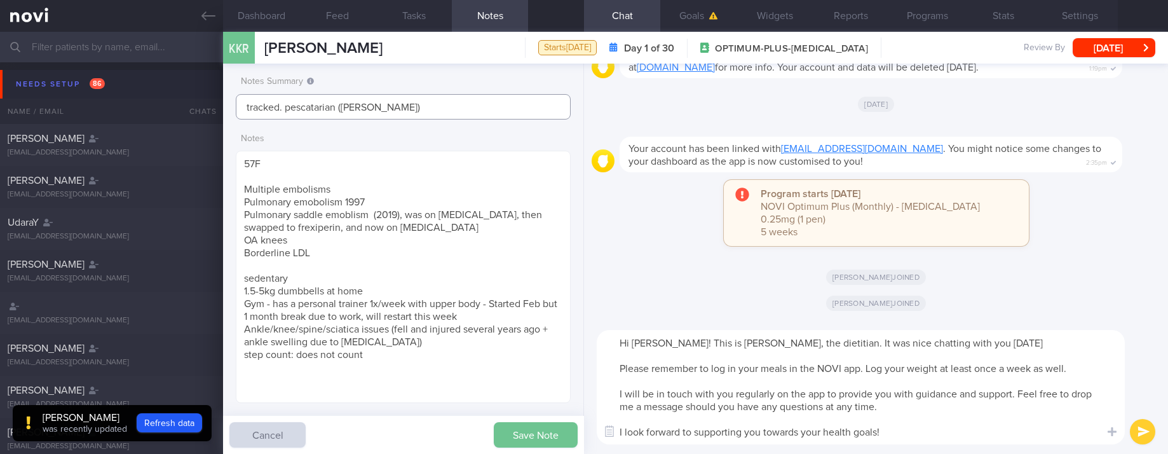
type input "tracked. pescatarian (Kim)"
click at [530, 432] on button "Save Note" at bounding box center [536, 434] width 84 height 25
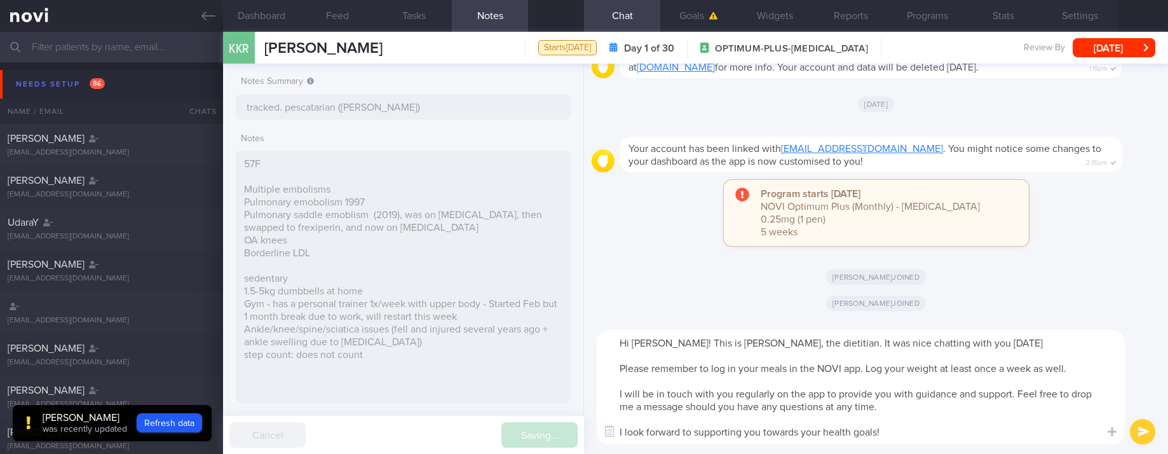
type input "tracked. pescatarian (Kim)"
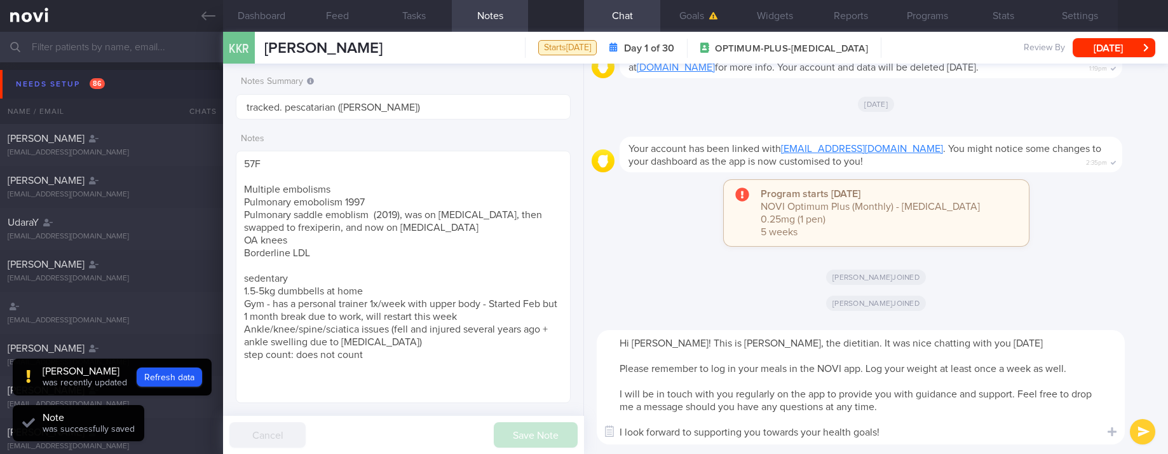
click at [949, 395] on textarea "Hi Kim! This is Joel, the dietitian. It was nice chatting with you today Please…" at bounding box center [861, 387] width 528 height 114
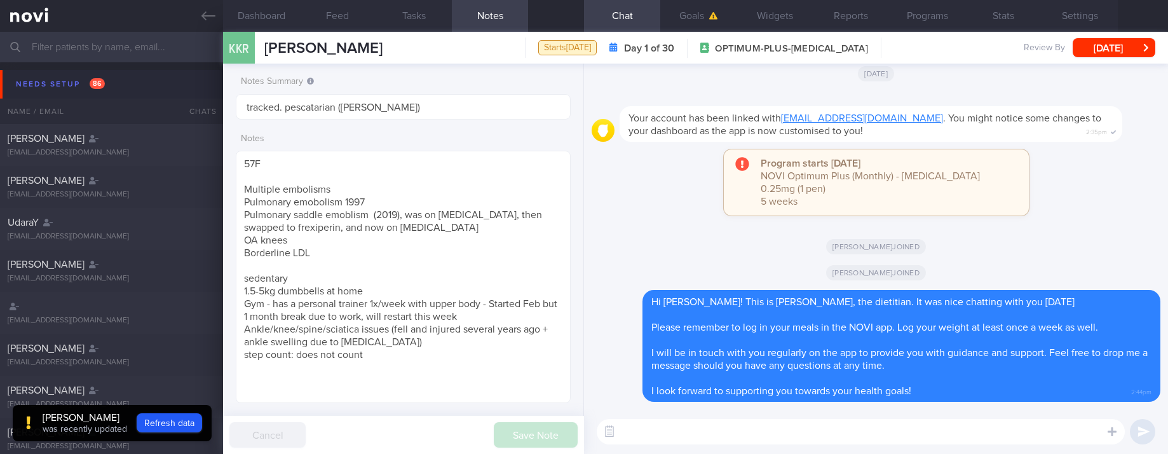
click at [1006, 431] on textarea at bounding box center [861, 431] width 528 height 25
paste textarea "Here are the points we discussed just now, with additional suggestions Weight m…"
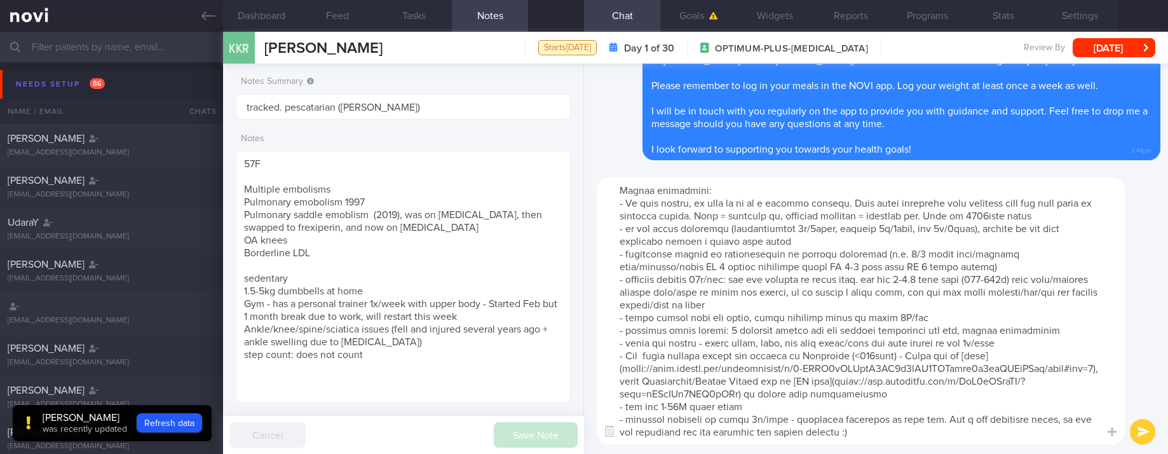
scroll to position [51, 0]
click at [676, 389] on textarea at bounding box center [861, 310] width 528 height 267
click at [656, 394] on textarea at bounding box center [861, 310] width 528 height 267
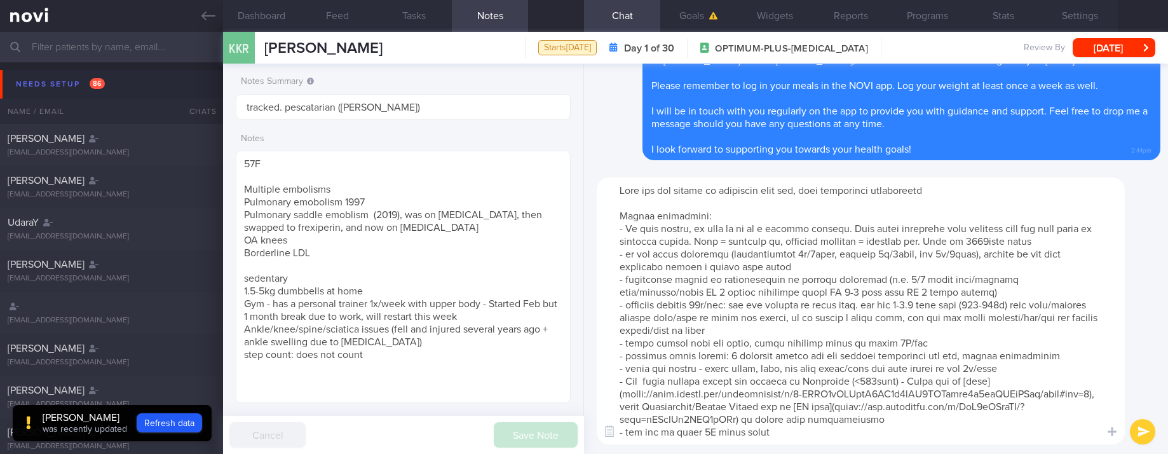
click at [814, 245] on textarea at bounding box center [861, 310] width 528 height 267
click at [949, 293] on textarea at bounding box center [861, 310] width 528 height 267
drag, startPoint x: 736, startPoint y: 315, endPoint x: 618, endPoint y: 318, distance: 117.6
click at [618, 318] on textarea at bounding box center [861, 310] width 528 height 267
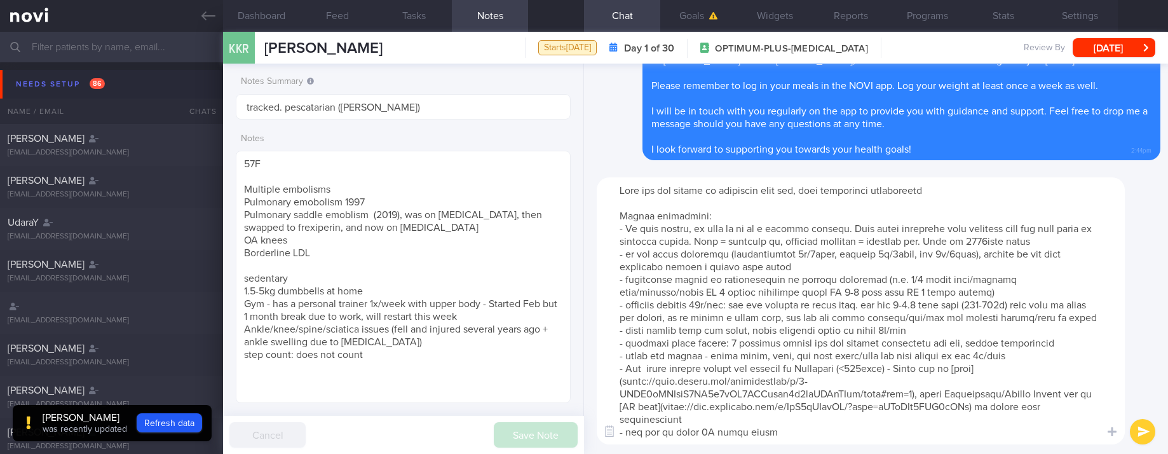
click at [716, 306] on textarea at bounding box center [861, 310] width 528 height 267
type textarea "Here are the points we discussed just now, with additional suggestions Weight m…"
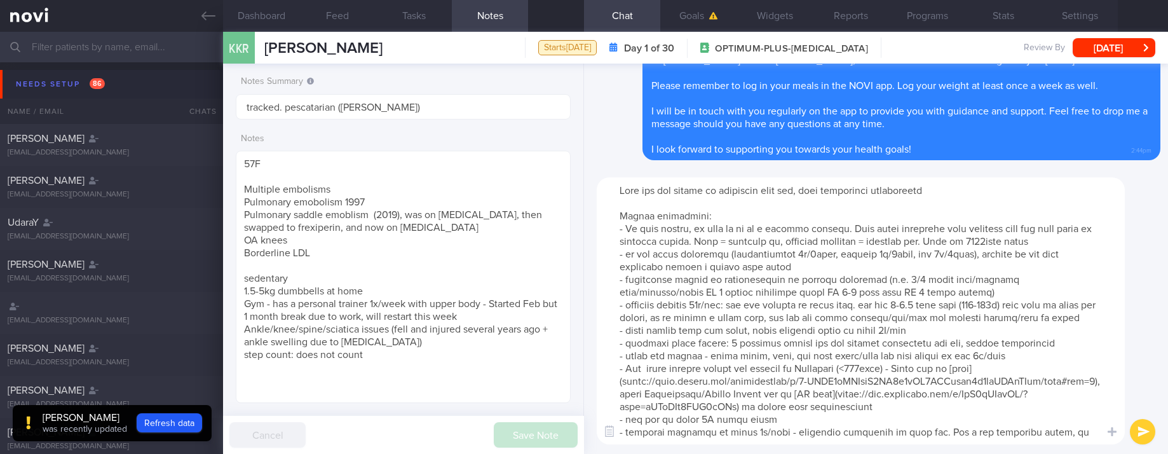
click at [949, 326] on textarea at bounding box center [861, 310] width 528 height 267
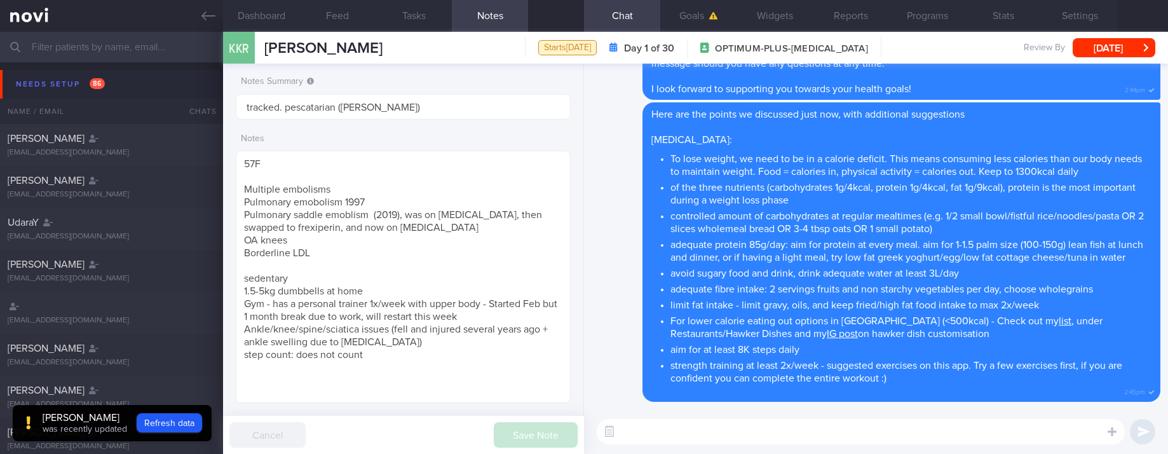
click at [785, 431] on textarea at bounding box center [861, 431] width 528 height 25
paste textarea "Here is a [compilation](https://docs.google.com/document/d/10Hn8hk1mtR8mpBLgIGf…"
type textarea "Here is a [compilation](https://docs.google.com/document/d/10Hn8hk1mtR8mpBLgIGf…"
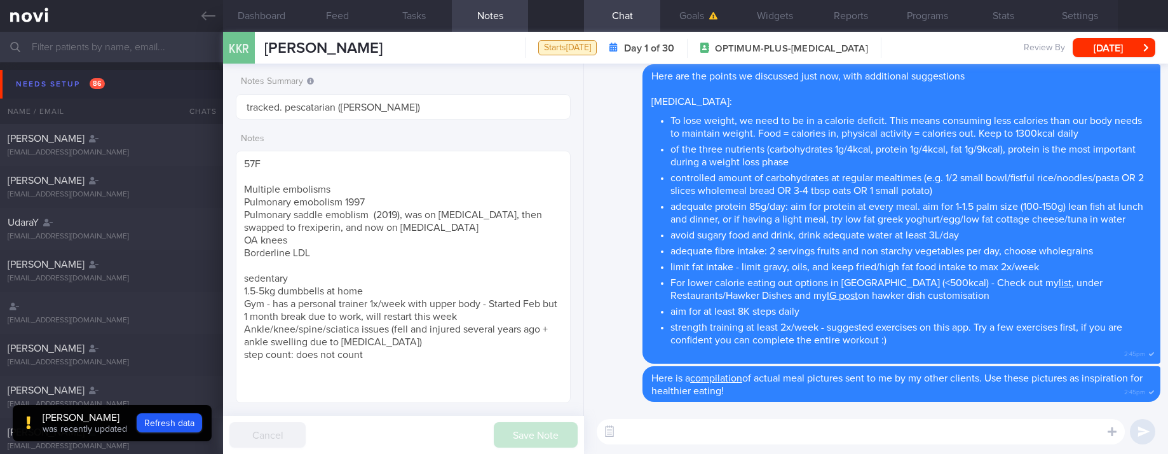
click at [796, 426] on textarea at bounding box center [861, 431] width 528 height 25
paste textarea "Here are the instructions for [AI photo food logging]([URL][DOMAIN_NAME])"
type textarea "Here are the instructions for [AI photo food logging]([URL][DOMAIN_NAME])"
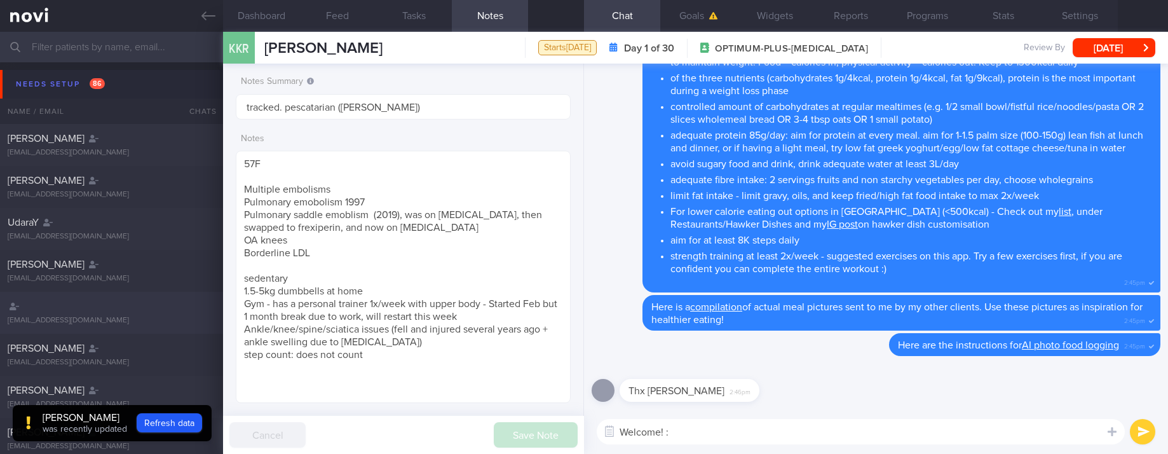
type textarea "Welcome! :)"
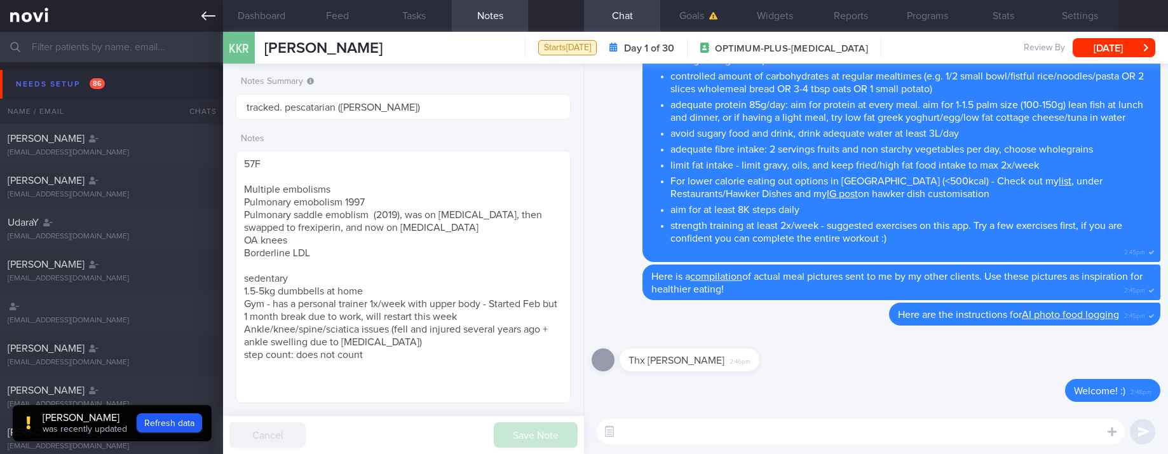
click at [204, 15] on icon at bounding box center [208, 15] width 14 height 9
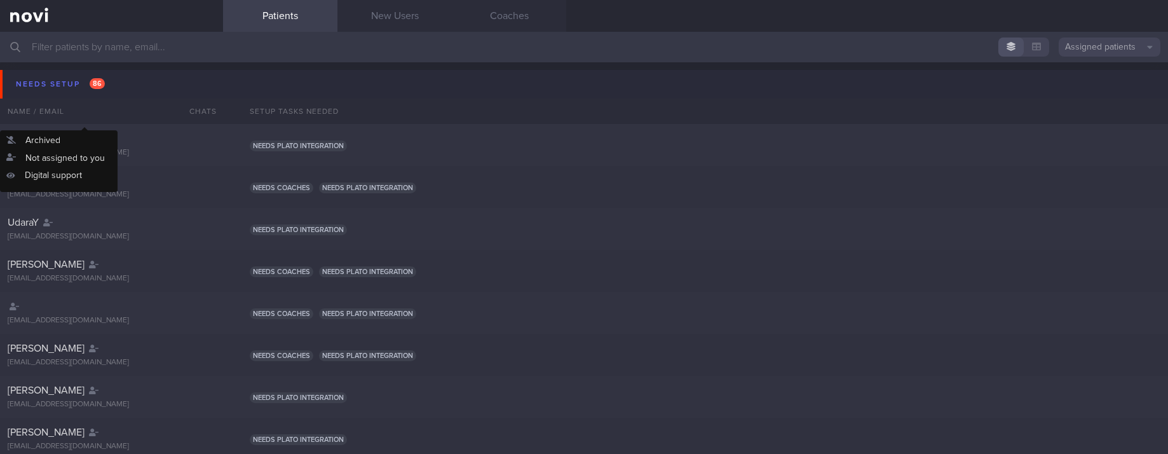
click at [121, 79] on button "Needs setup 86" at bounding box center [586, 84] width 1172 height 29
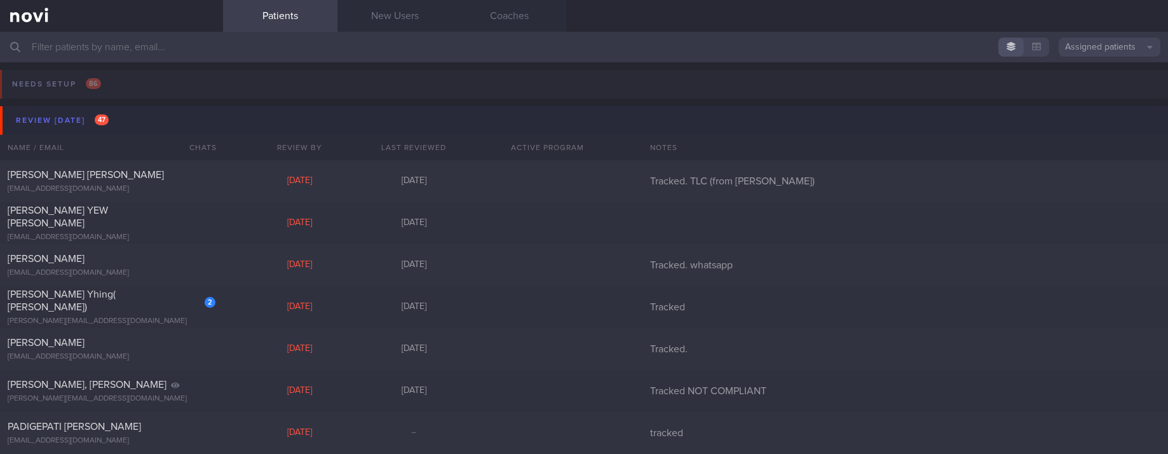
click at [104, 109] on button "Review today 47" at bounding box center [586, 120] width 1172 height 29
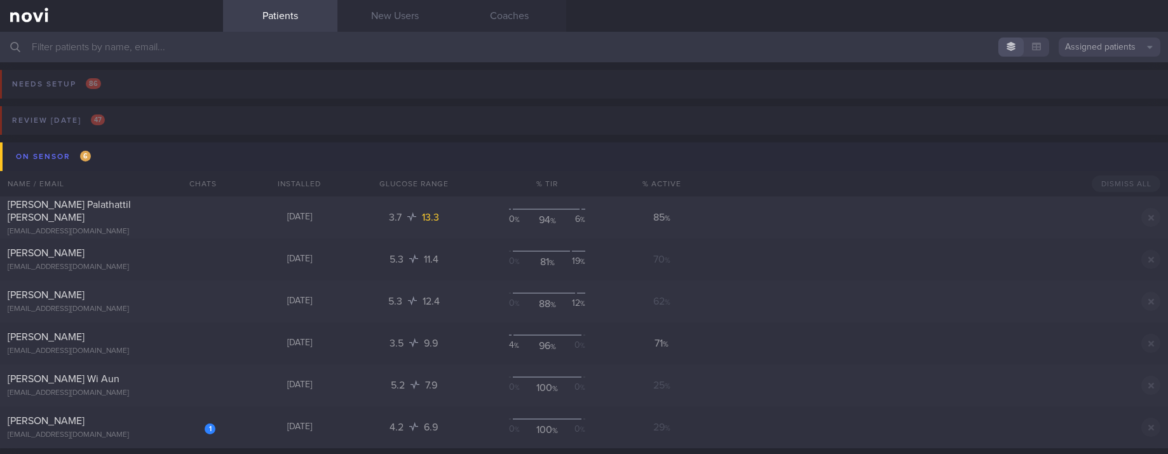
click at [102, 164] on button "On sensor 6" at bounding box center [586, 156] width 1172 height 29
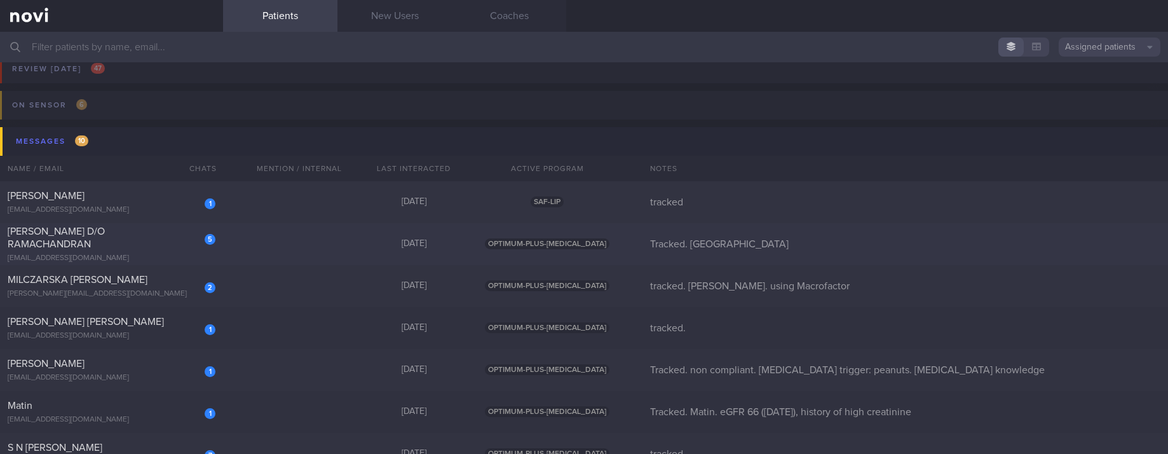
scroll to position [95, 0]
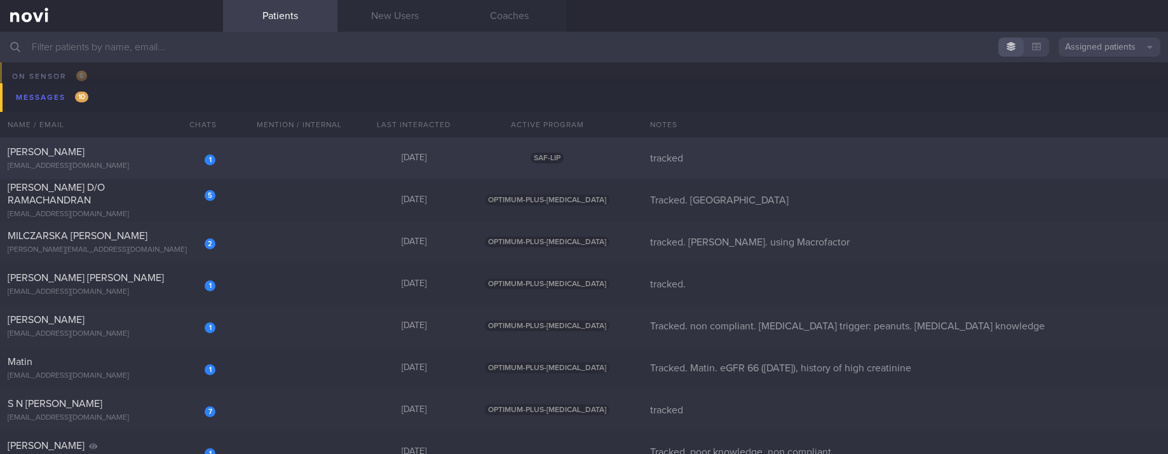
click at [245, 263] on div "1 LEE KLANZ klanzbat@gmail.com Today SAF-LIP tracked" at bounding box center [584, 284] width 1168 height 42
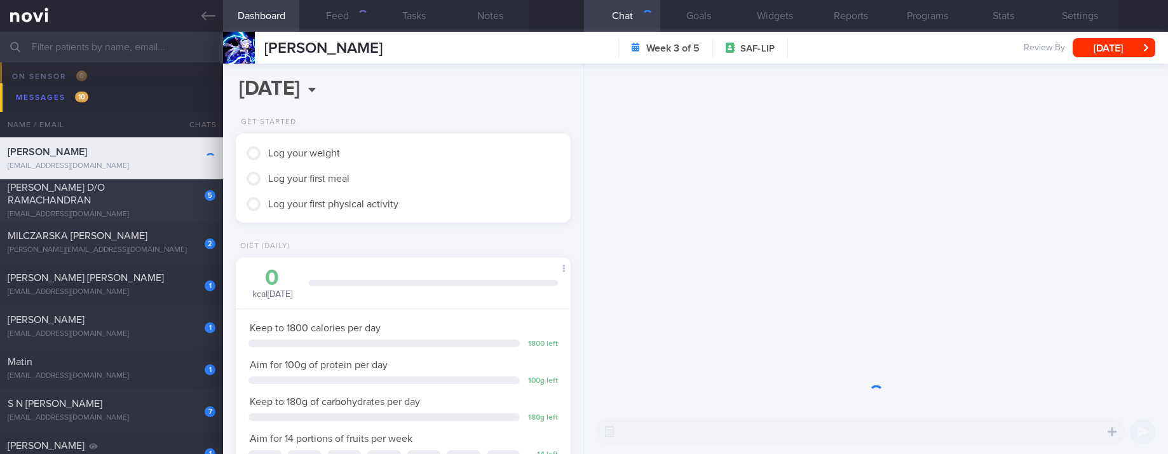
scroll to position [151, 303]
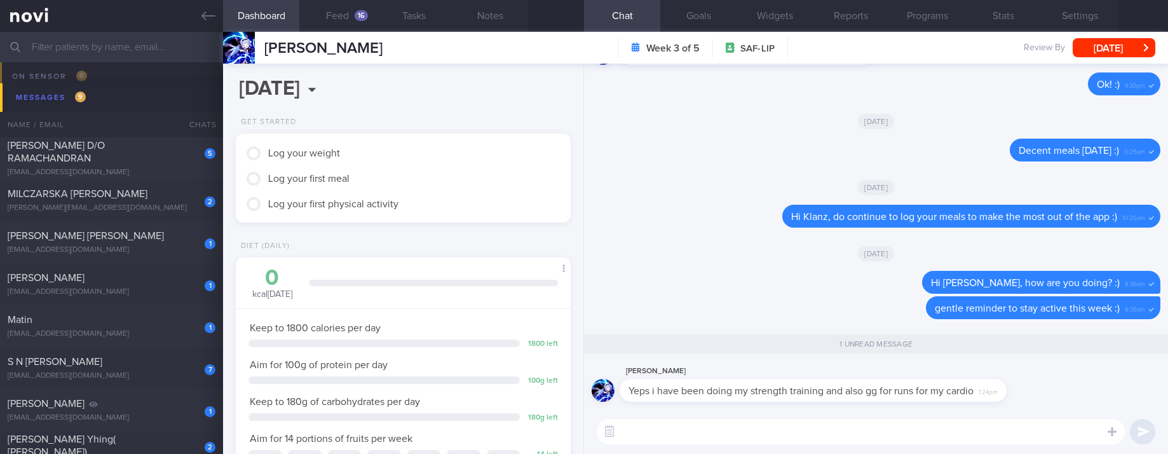
click at [782, 417] on div "​ ​" at bounding box center [876, 431] width 584 height 44
click at [774, 422] on textarea at bounding box center [861, 431] width 528 height 25
type textarea "Awesome"
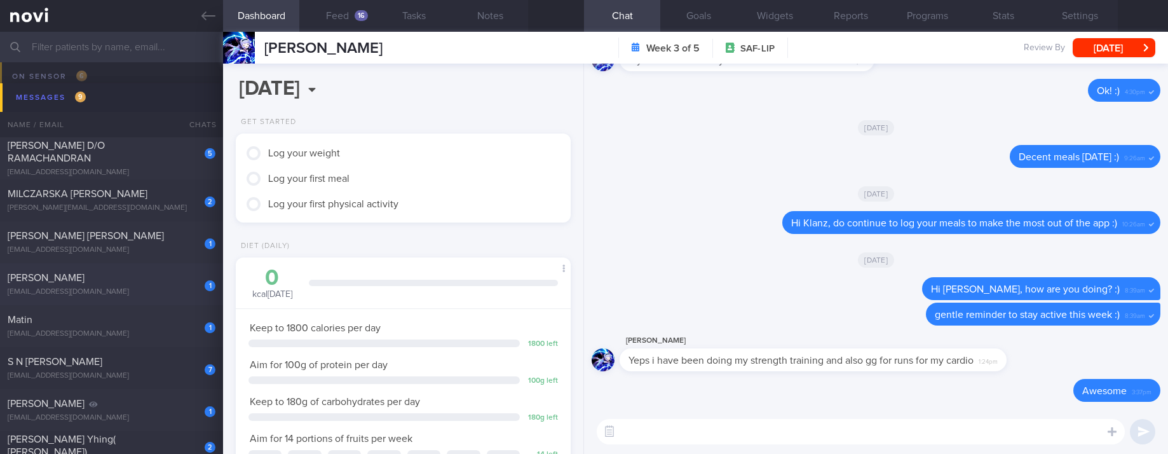
click at [166, 294] on div "[EMAIL_ADDRESS][DOMAIN_NAME]" at bounding box center [112, 292] width 208 height 10
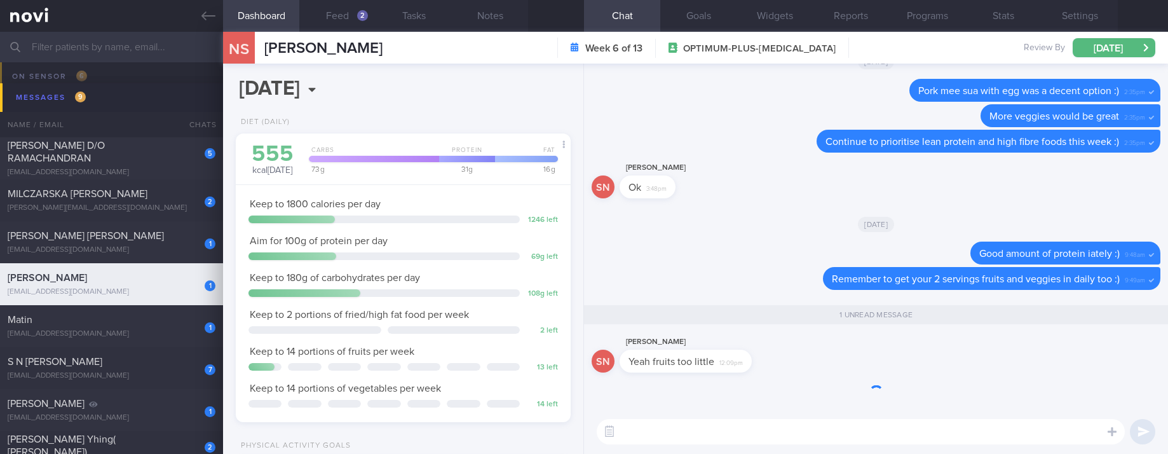
scroll to position [1, 0]
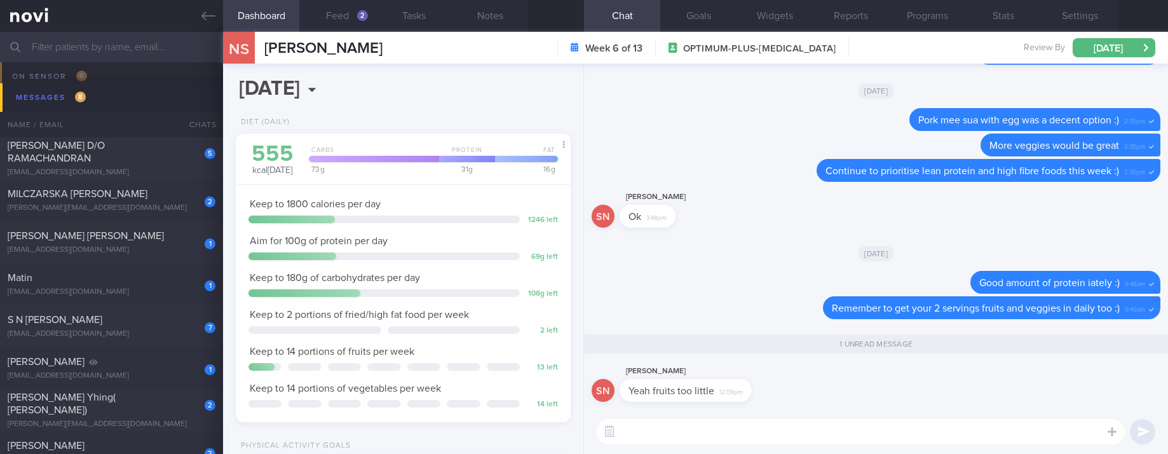
click at [708, 435] on textarea at bounding box center [861, 431] width 528 height 25
click at [151, 362] on div "Genelyn Gucon" at bounding box center [110, 361] width 205 height 13
type input "Tracked. poor knowledge, non compliant"
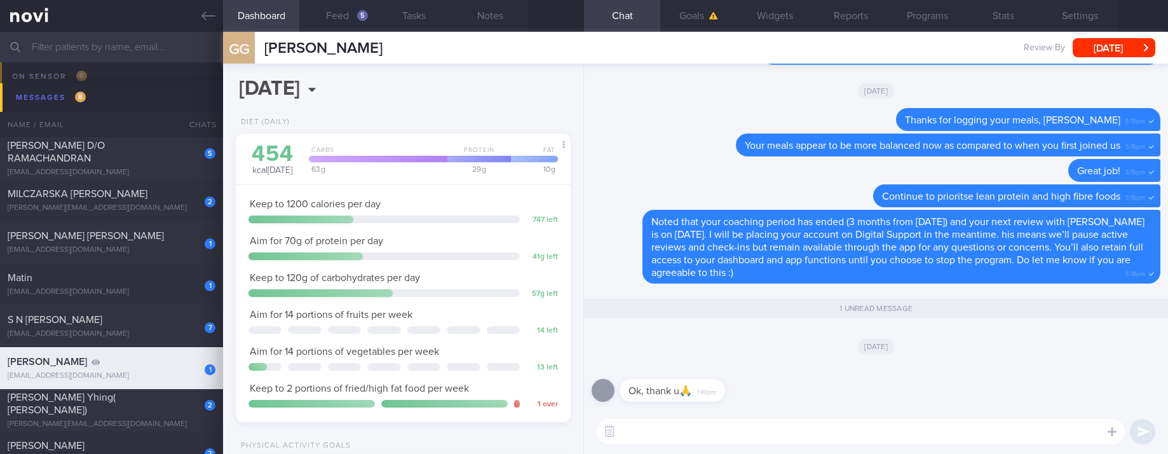
scroll to position [1, 0]
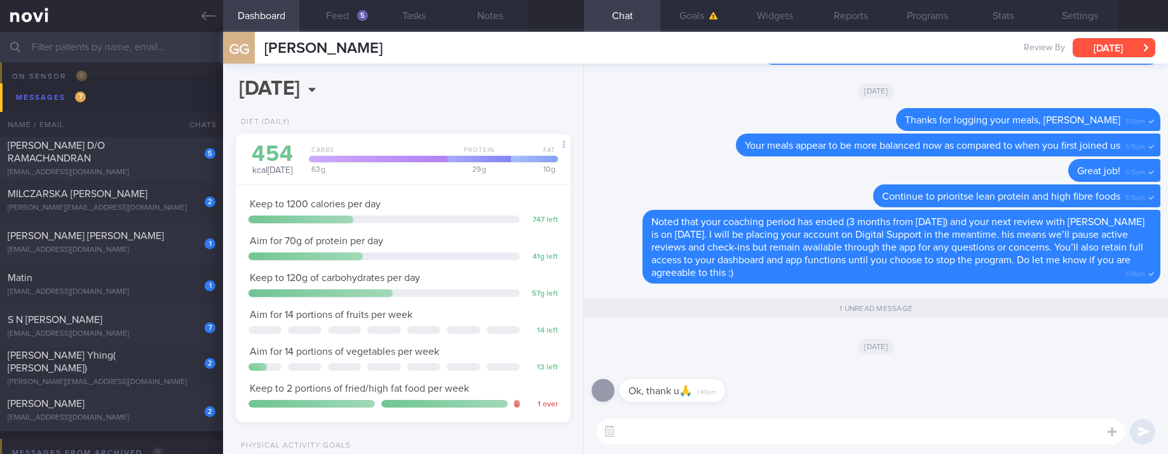
click at [1104, 43] on button "[DATE]" at bounding box center [1114, 47] width 83 height 19
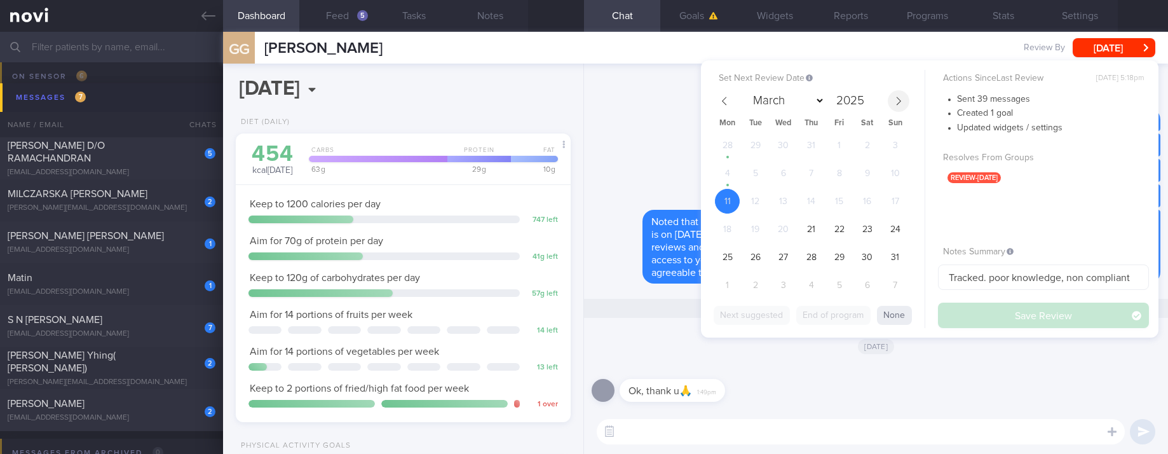
click at [905, 105] on span at bounding box center [899, 101] width 22 height 22
click at [900, 102] on icon at bounding box center [898, 101] width 9 height 9
select select "9"
click at [819, 175] on span "9" at bounding box center [811, 173] width 25 height 25
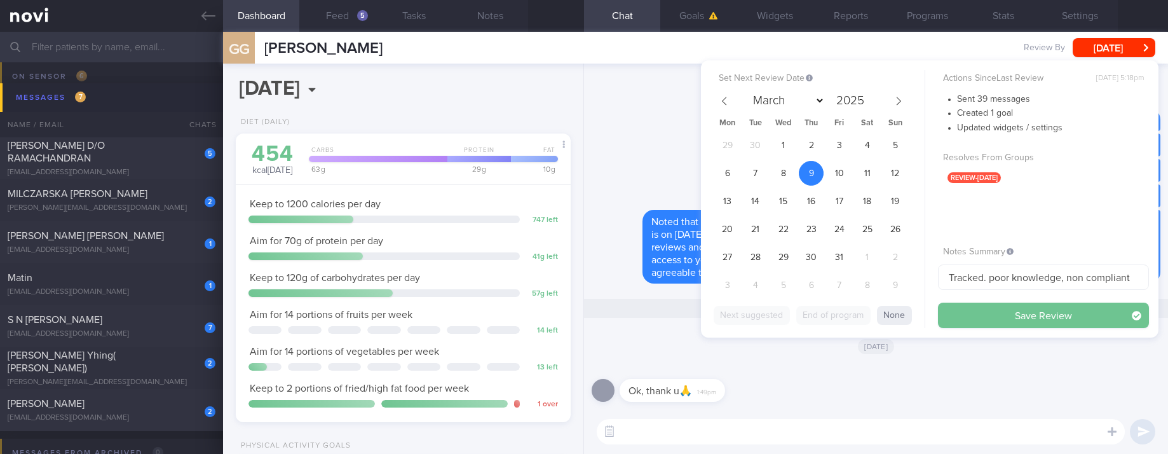
click at [988, 314] on button "Save Review" at bounding box center [1043, 315] width 211 height 25
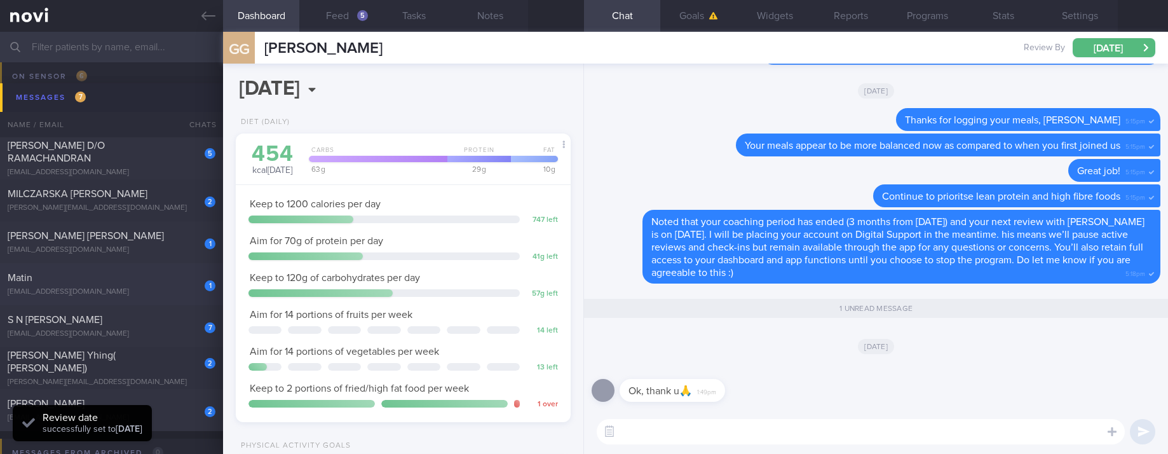
scroll to position [151, 303]
click at [156, 240] on span "Vanessa Veronica Boudewyn-Pereira" at bounding box center [86, 236] width 156 height 10
type input "tracked."
select select "7"
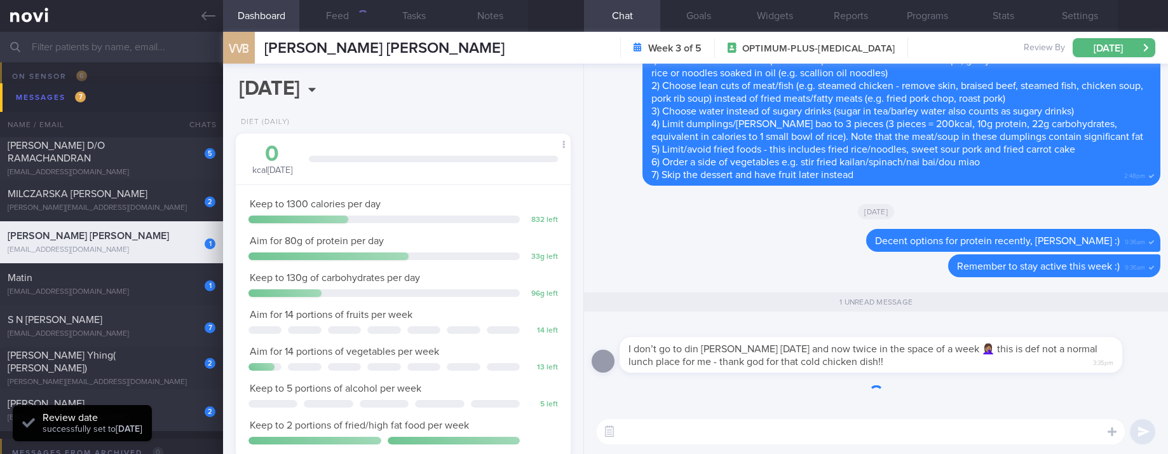
scroll to position [167, 297]
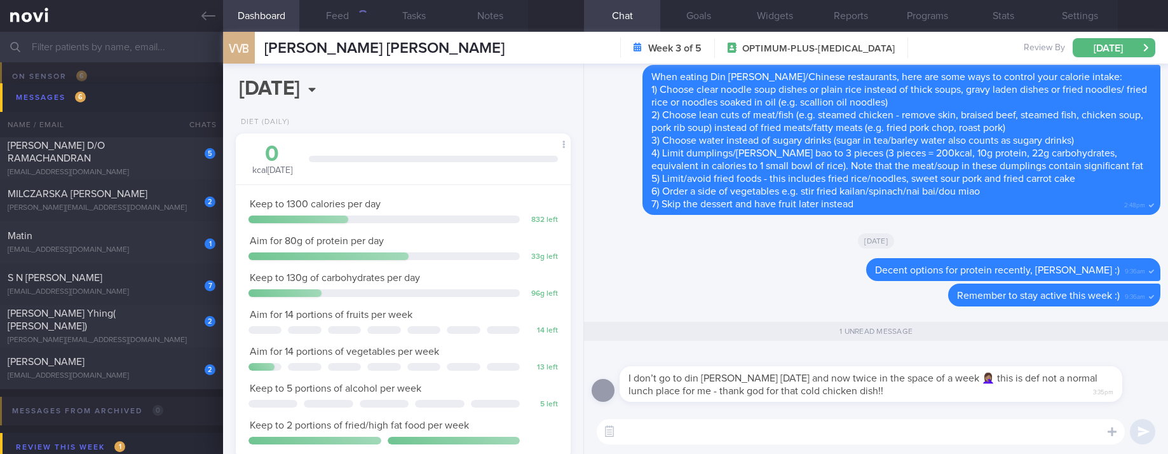
click at [749, 433] on textarea at bounding box center [861, 431] width 528 height 25
click at [744, 432] on textarea at bounding box center [861, 431] width 528 height 25
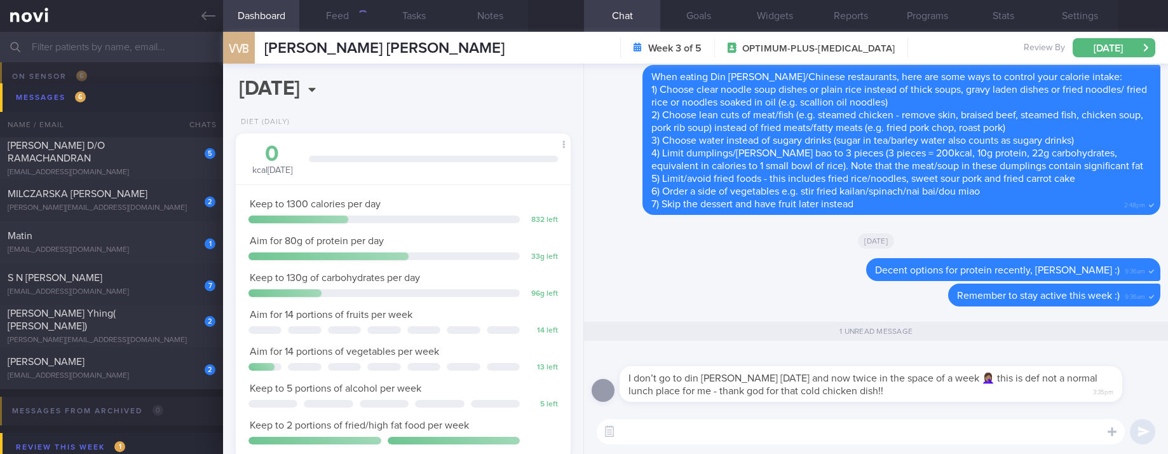
click at [744, 432] on textarea at bounding box center [861, 431] width 528 height 25
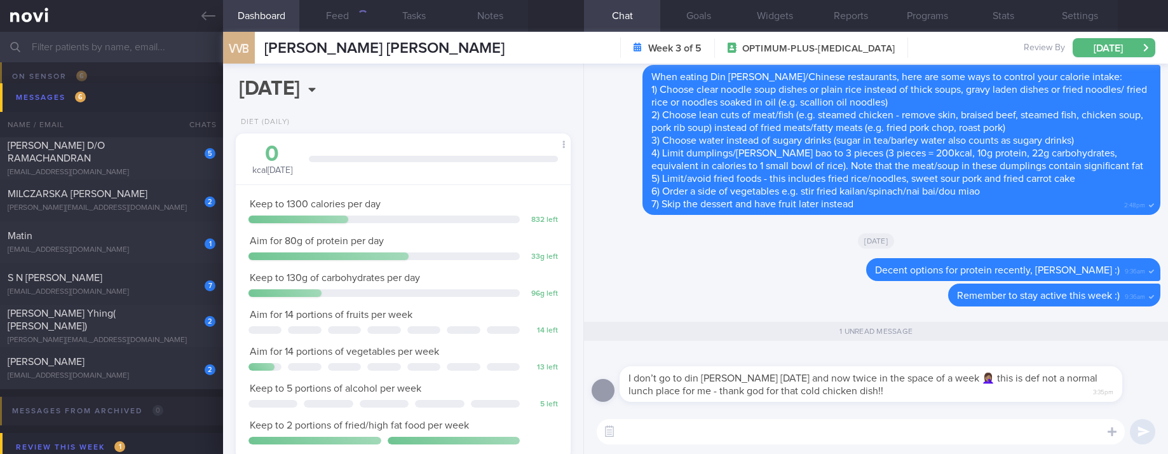
click at [744, 432] on textarea at bounding box center [861, 431] width 528 height 25
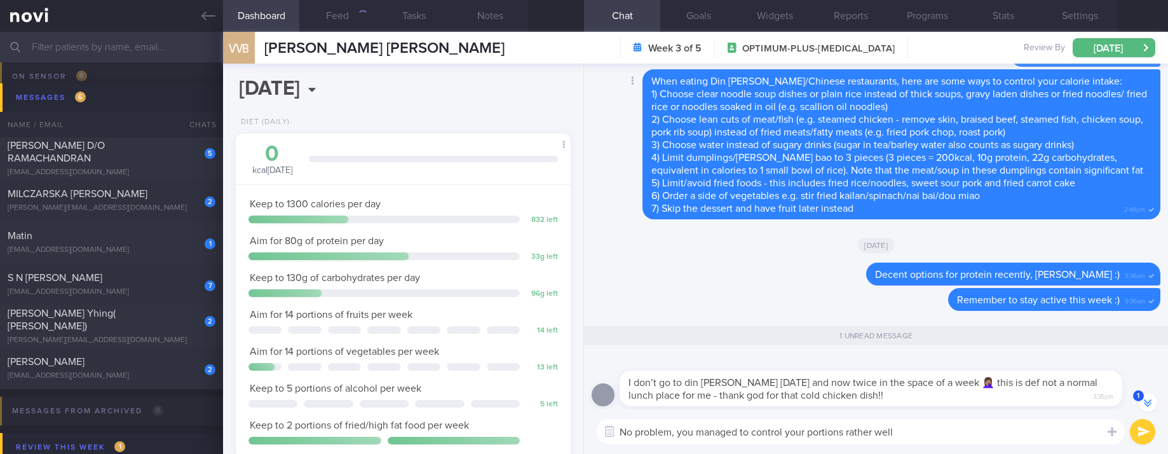
scroll to position [0, 0]
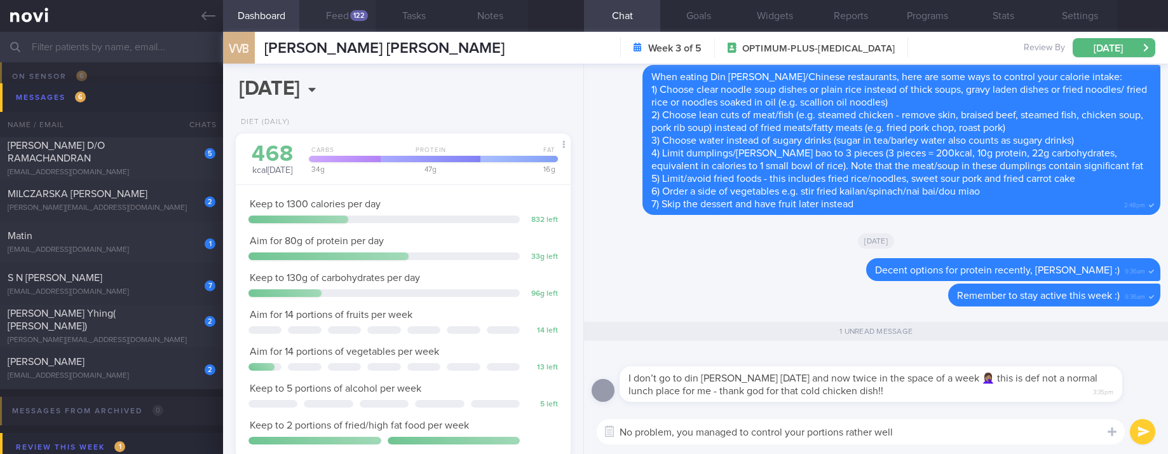
type textarea "No problem, you managed to control your portions rather well"
click at [359, 25] on button "Feed 122" at bounding box center [337, 16] width 76 height 32
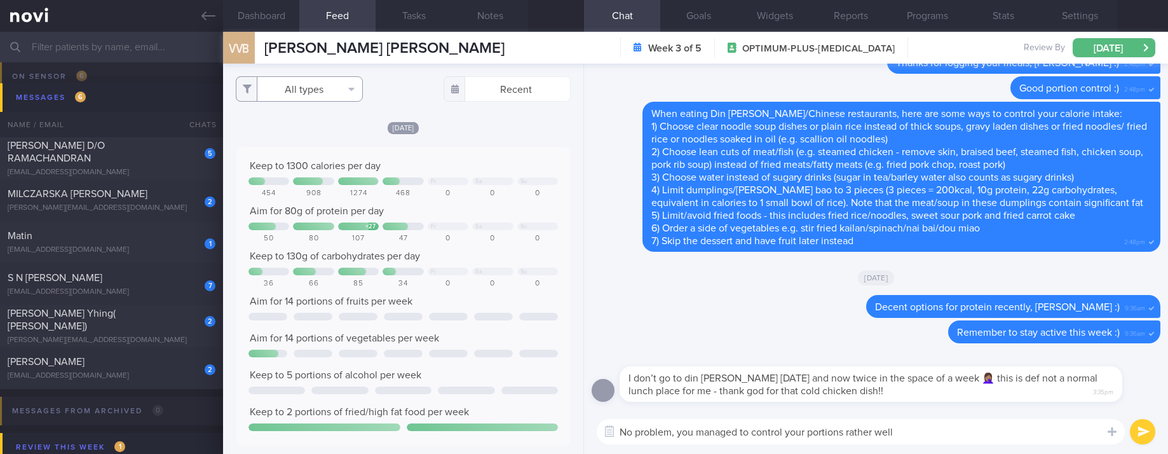
click at [329, 95] on button "All types" at bounding box center [299, 88] width 127 height 25
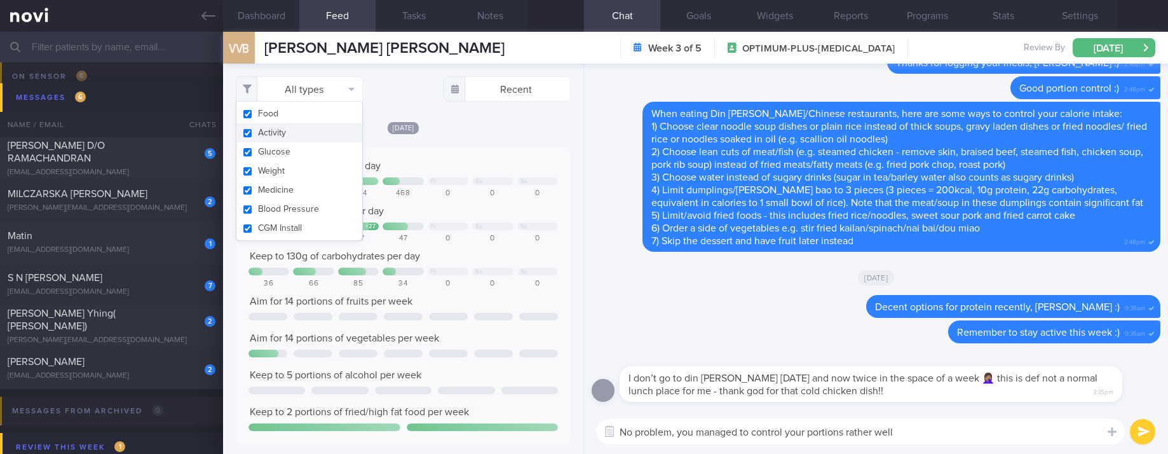
click at [317, 138] on button "Activity" at bounding box center [299, 132] width 126 height 19
checkbox input "false"
click at [501, 168] on div "Keep to 1300 calories per day" at bounding box center [402, 166] width 309 height 13
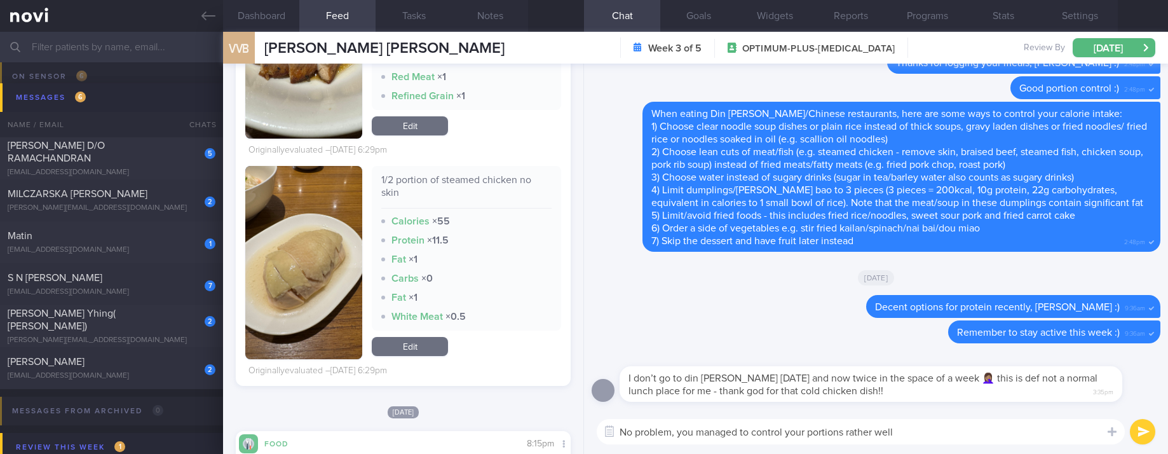
scroll to position [6101, 0]
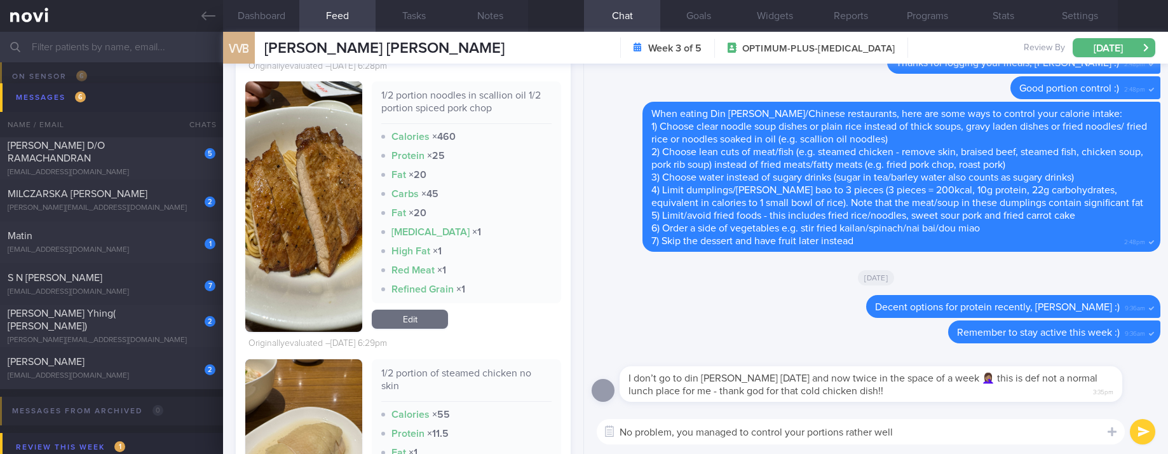
click at [715, 395] on span "I don’t go to din tai Fung in 5years and now twice in the space of a week 🤦🏽‍♀️…" at bounding box center [863, 384] width 469 height 23
click at [730, 426] on textarea "No problem, you managed to control your portions rather well" at bounding box center [861, 431] width 528 height 25
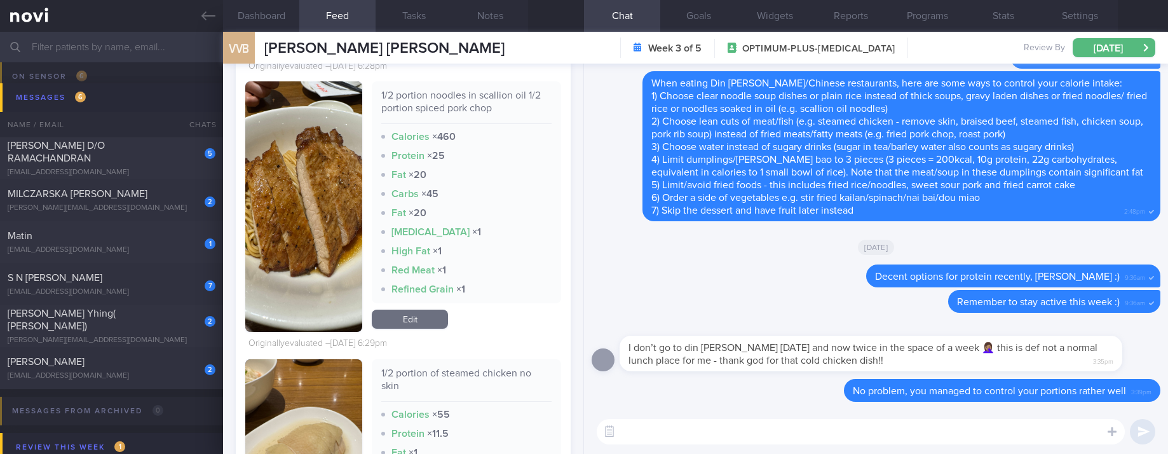
click at [148, 254] on div "matinlee3zero@gmail.com" at bounding box center [112, 250] width 208 height 10
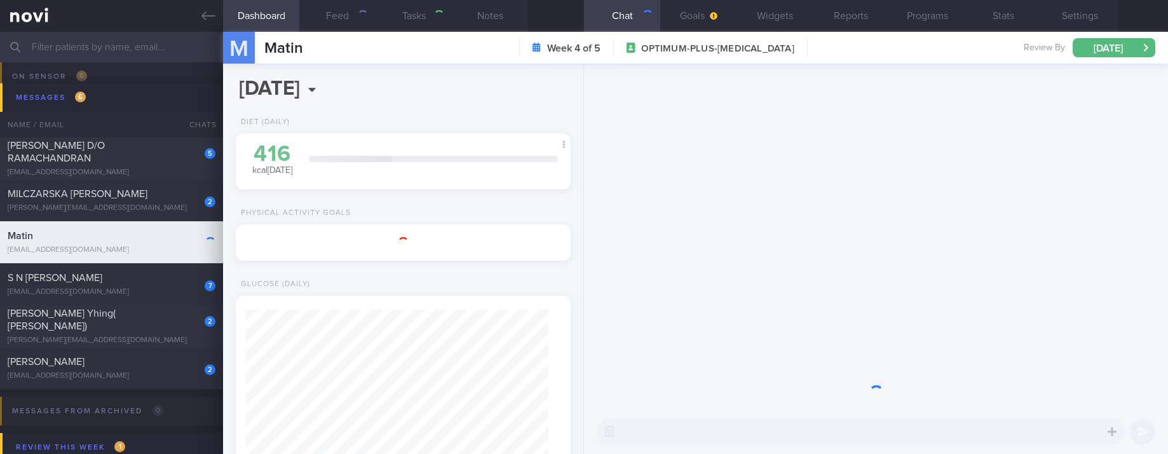
type input "Tracked. Matin. eGFR 66 (jan25), history of high creatinine"
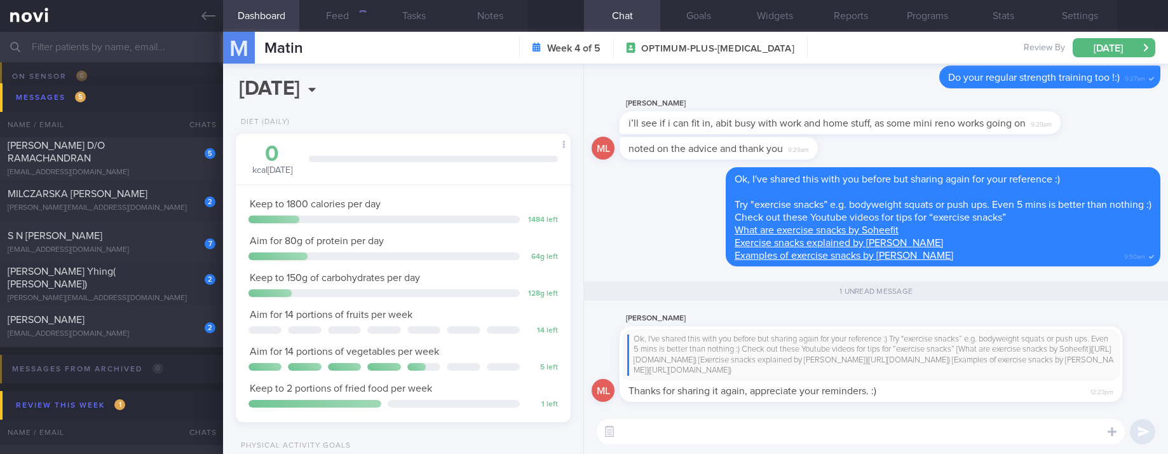
click at [809, 435] on textarea at bounding box center [861, 431] width 528 height 25
click at [796, 435] on textarea at bounding box center [861, 431] width 528 height 25
click at [777, 435] on textarea at bounding box center [861, 431] width 528 height 25
type textarea "Welcome!"
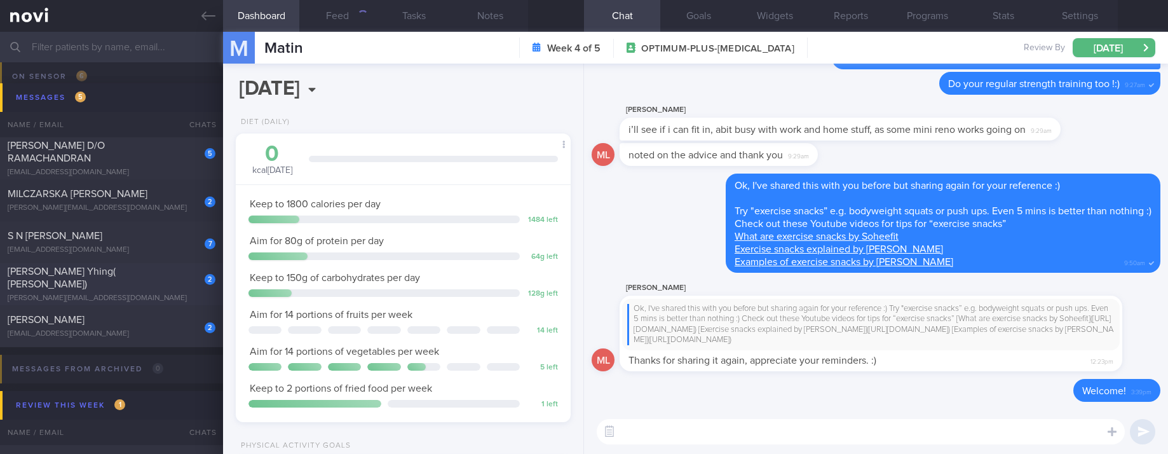
click at [140, 283] on div "[PERSON_NAME] Yhing( [PERSON_NAME])" at bounding box center [110, 277] width 205 height 25
type input "Tracked"
select select "4"
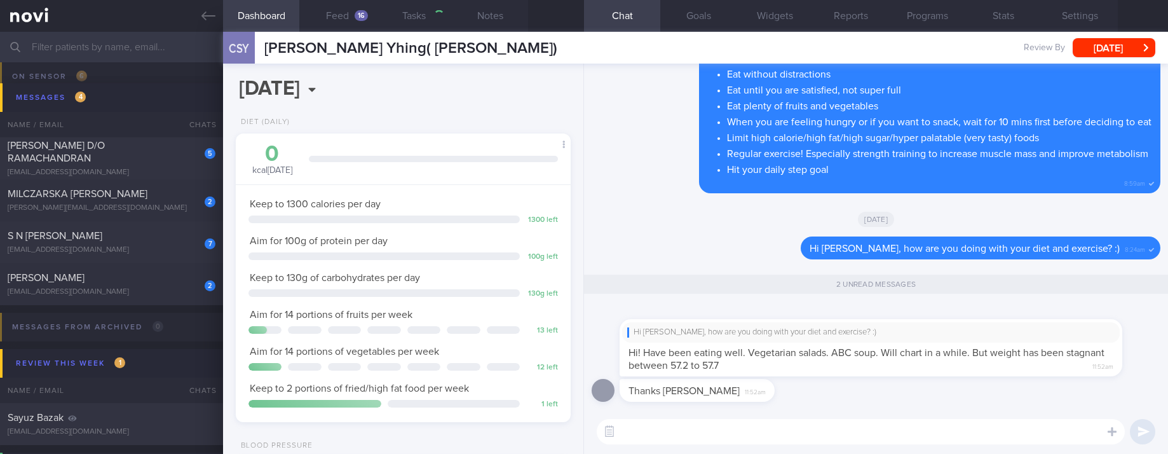
click at [773, 430] on textarea at bounding box center [861, 431] width 528 height 25
click at [770, 430] on textarea at bounding box center [861, 431] width 528 height 25
click at [761, 430] on textarea at bounding box center [861, 431] width 528 height 25
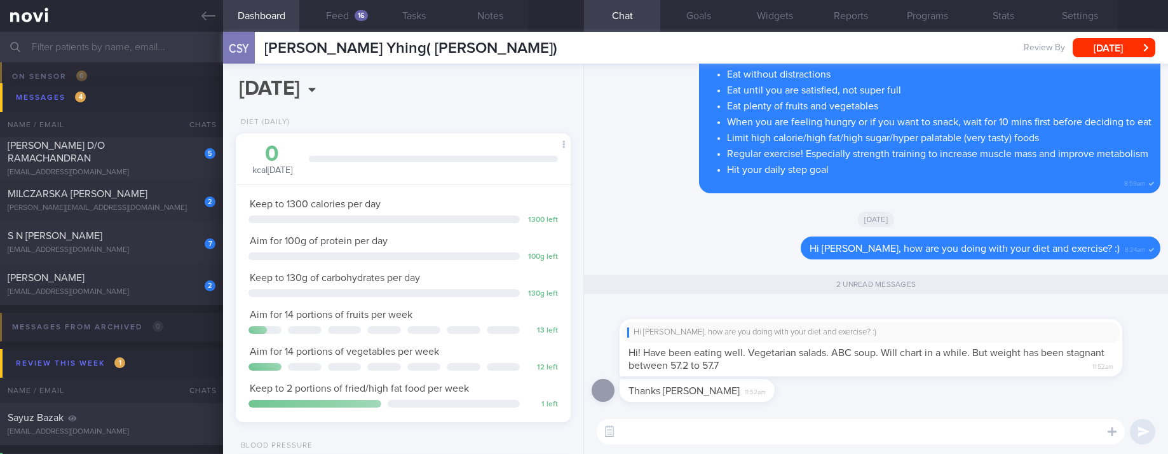
click at [761, 430] on textarea at bounding box center [861, 431] width 528 height 25
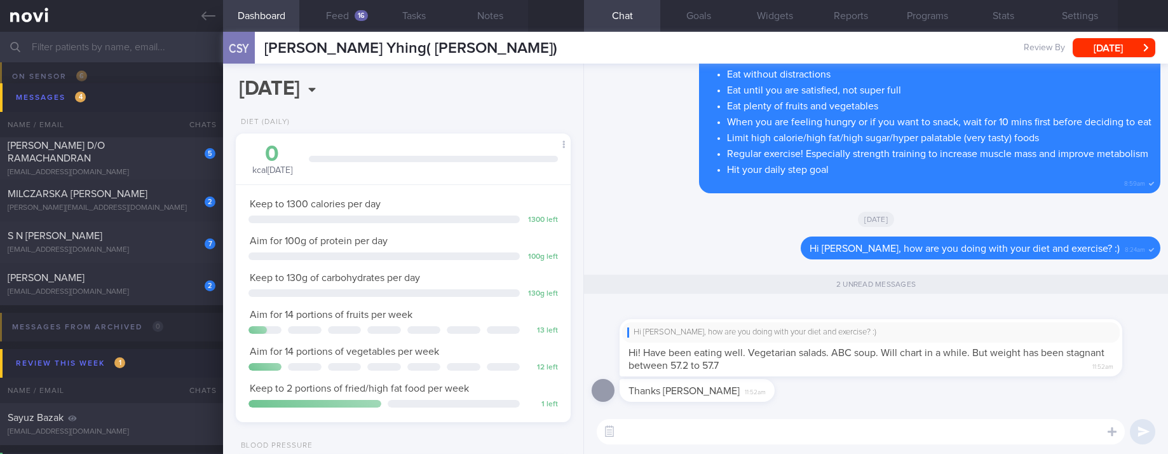
click at [761, 430] on textarea at bounding box center [861, 431] width 528 height 25
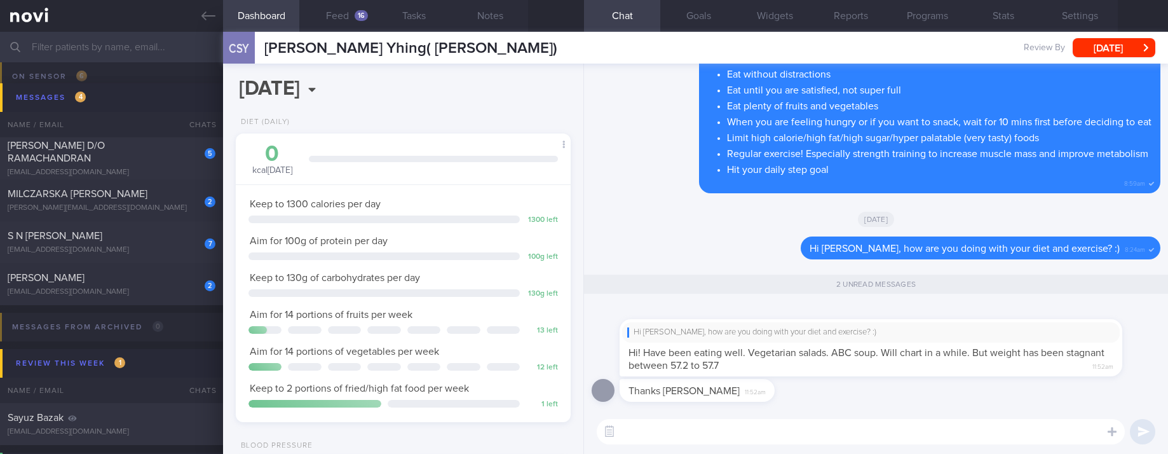
click at [761, 430] on textarea at bounding box center [861, 431] width 528 height 25
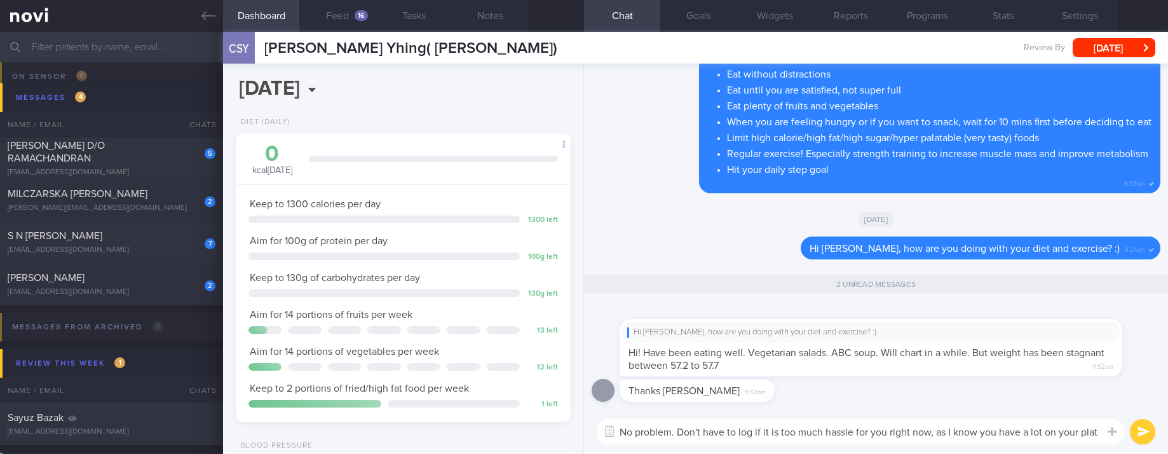
type textarea "No problem. Don't have to log if it is too much hassle for you right now, as I …"
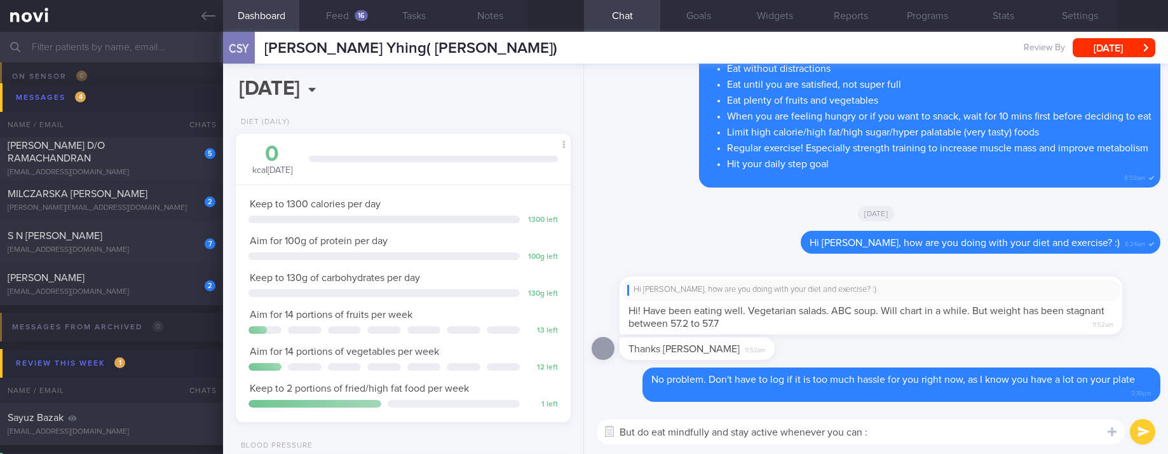
type textarea "But do eat mindfully and stay active whenever you can :)"
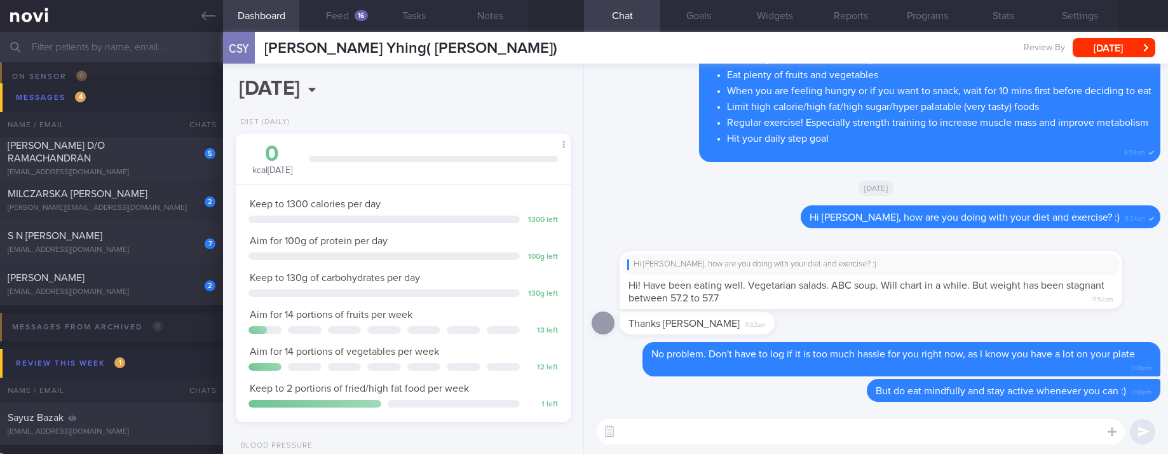
click at [147, 290] on div "[EMAIL_ADDRESS][DOMAIN_NAME]" at bounding box center [112, 292] width 208 height 10
select select "7"
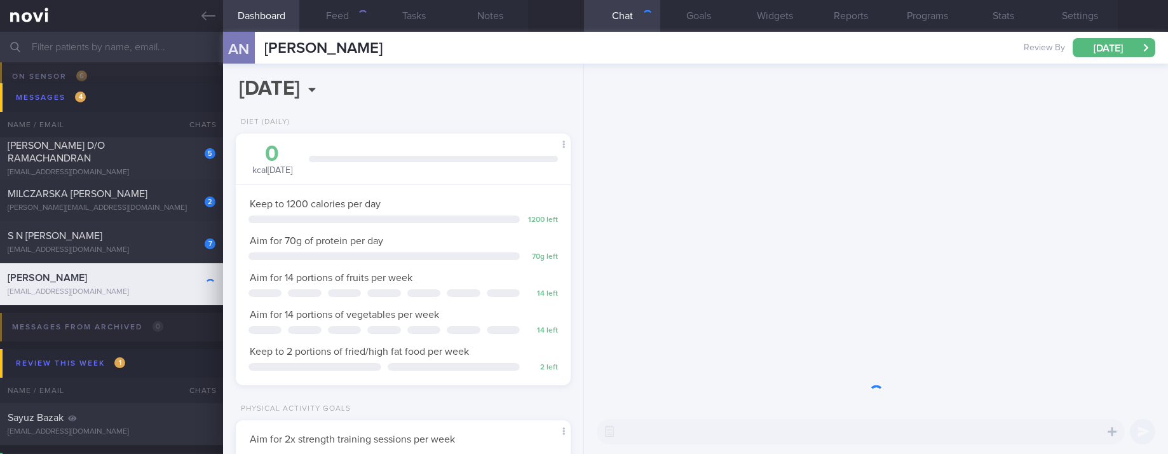
scroll to position [167, 297]
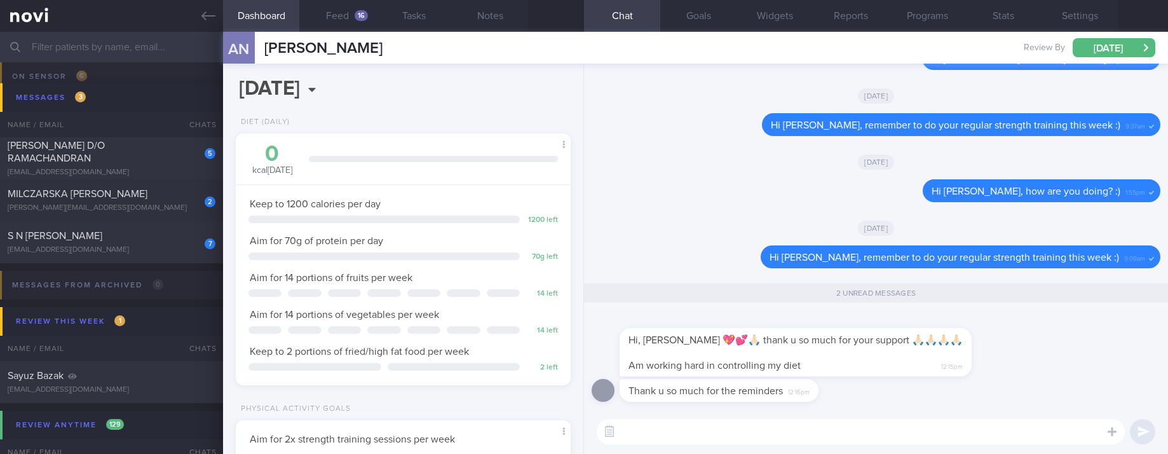
click at [801, 425] on textarea at bounding box center [861, 431] width 528 height 25
click at [785, 426] on textarea at bounding box center [861, 431] width 528 height 25
click at [785, 427] on textarea at bounding box center [861, 431] width 528 height 25
type textarea "That's great to hear! :)"
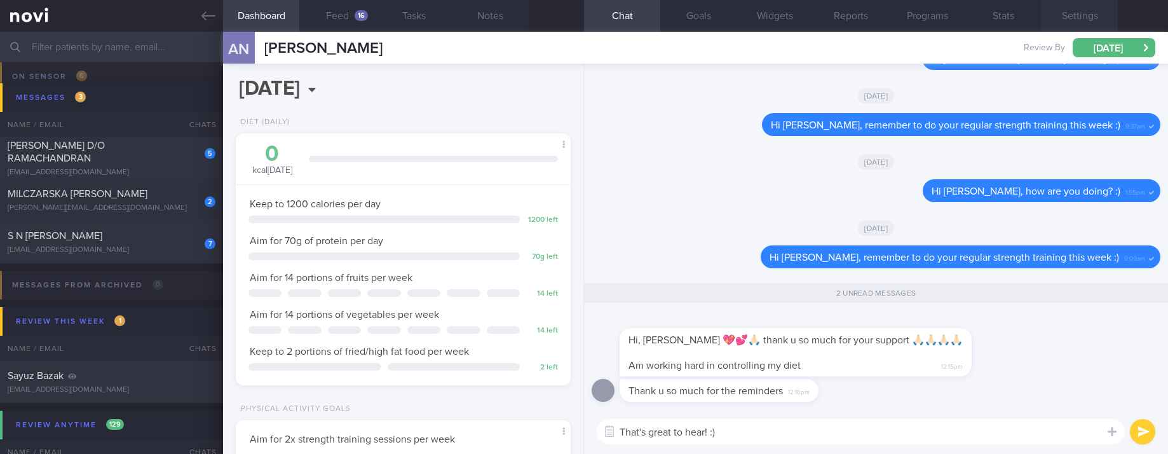
click at [1092, 8] on button "Settings" at bounding box center [1080, 16] width 76 height 32
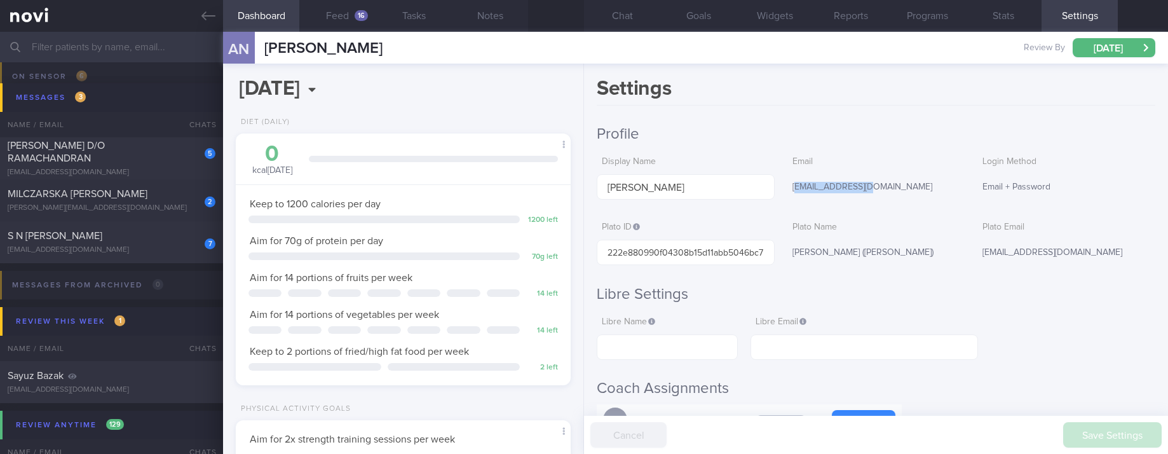
drag, startPoint x: 884, startPoint y: 187, endPoint x: 790, endPoint y: 187, distance: 94.1
click at [790, 187] on div "[EMAIL_ADDRESS][DOMAIN_NAME]" at bounding box center [876, 187] width 178 height 27
drag, startPoint x: 934, startPoint y: 255, endPoint x: 784, endPoint y: 254, distance: 150.0
click at [787, 254] on div "[PERSON_NAME] ([PERSON_NAME])" at bounding box center [876, 253] width 178 height 27
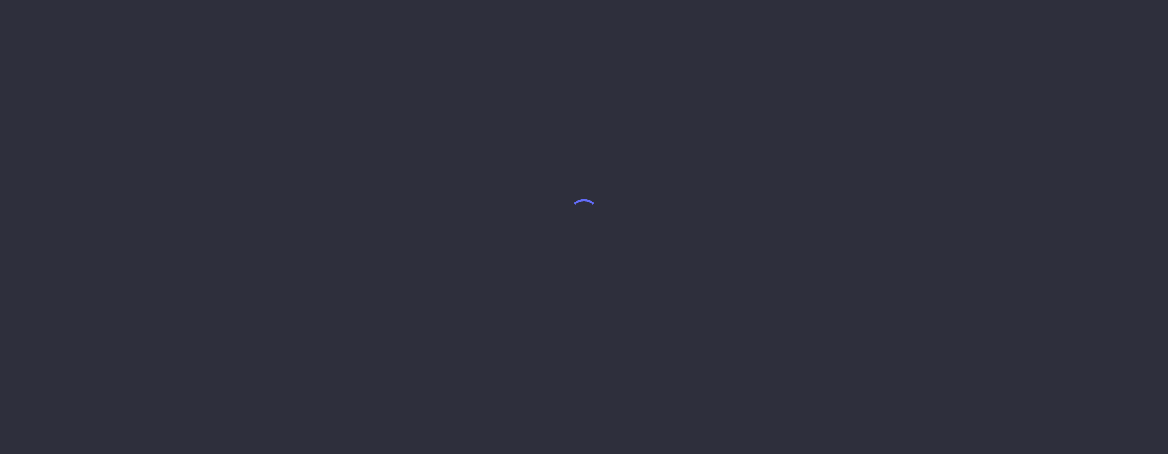
select select "7"
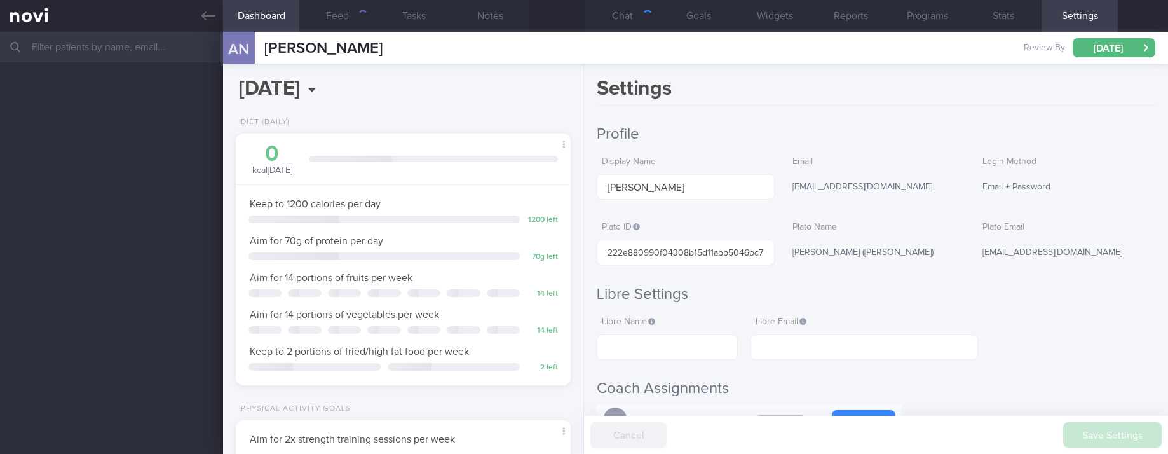
scroll to position [167, 297]
click at [641, 28] on button "Chat" at bounding box center [622, 16] width 76 height 32
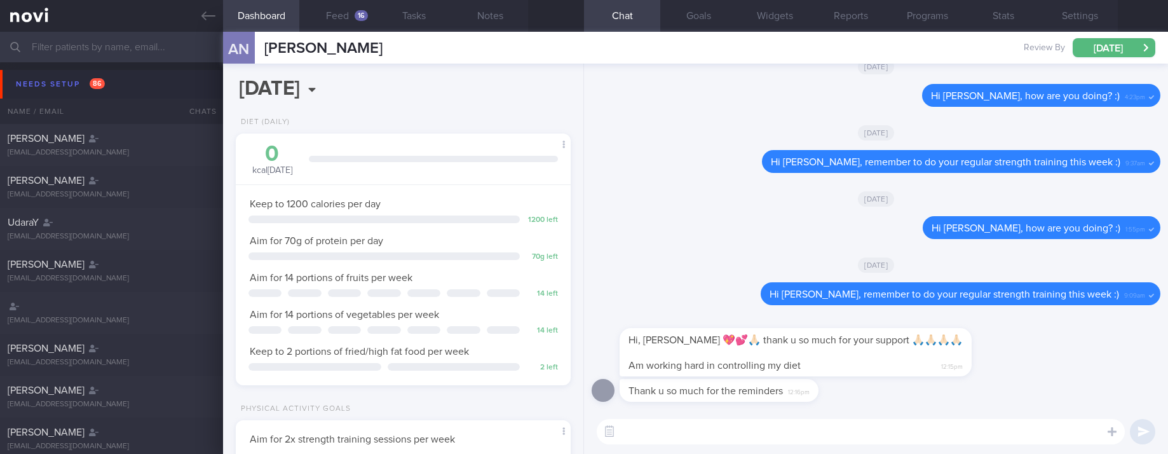
click at [743, 436] on textarea at bounding box center [861, 431] width 528 height 25
type textarea "No problem! :)"
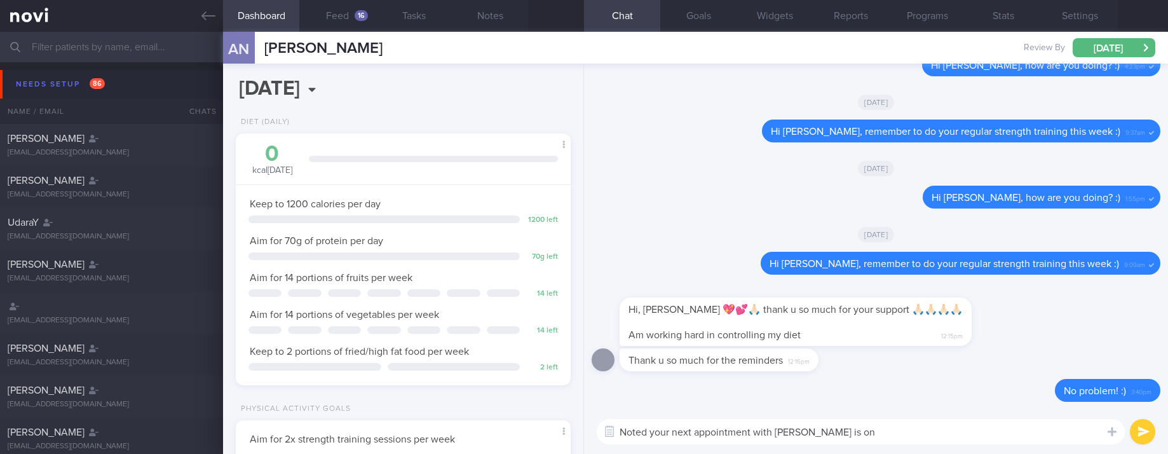
click at [953, 440] on textarea "Noted your next appointment with [PERSON_NAME] is on" at bounding box center [861, 431] width 528 height 25
type textarea "Noted your next appointment with [PERSON_NAME] is on [DATE] I will keep this ch…"
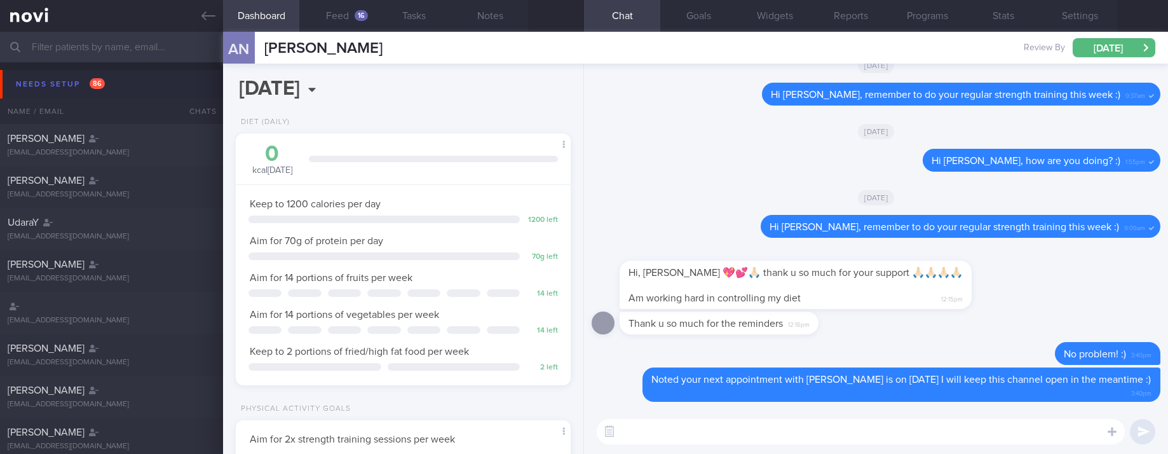
click at [117, 78] on button "Needs setup 86" at bounding box center [586, 84] width 1172 height 29
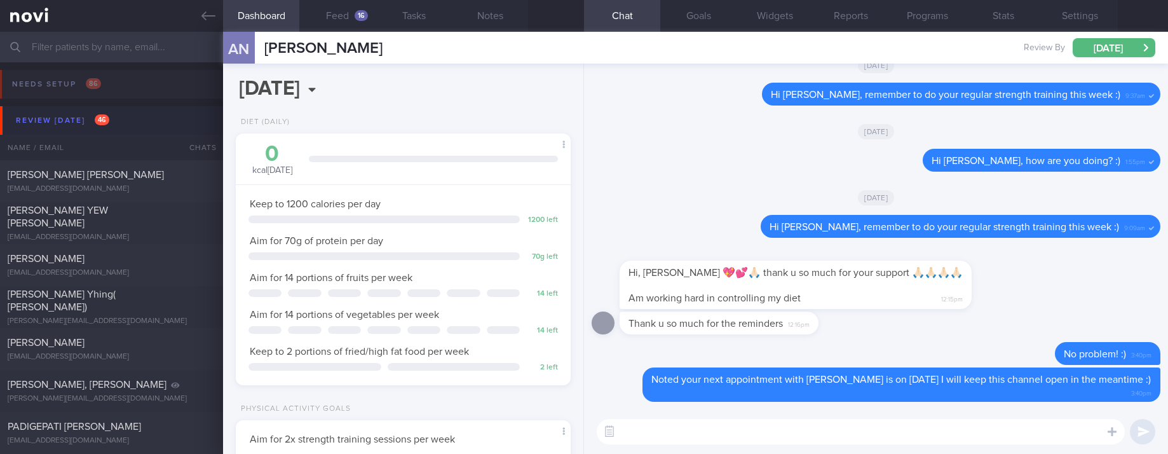
click at [154, 120] on button "Review [DATE] 46" at bounding box center [586, 120] width 1172 height 29
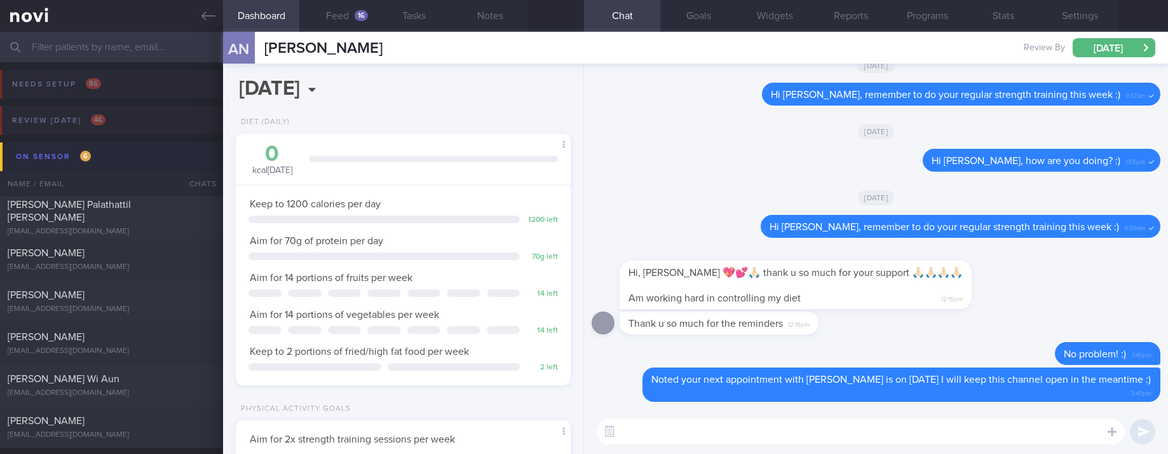
click at [118, 149] on button "On sensor 6" at bounding box center [586, 156] width 1172 height 29
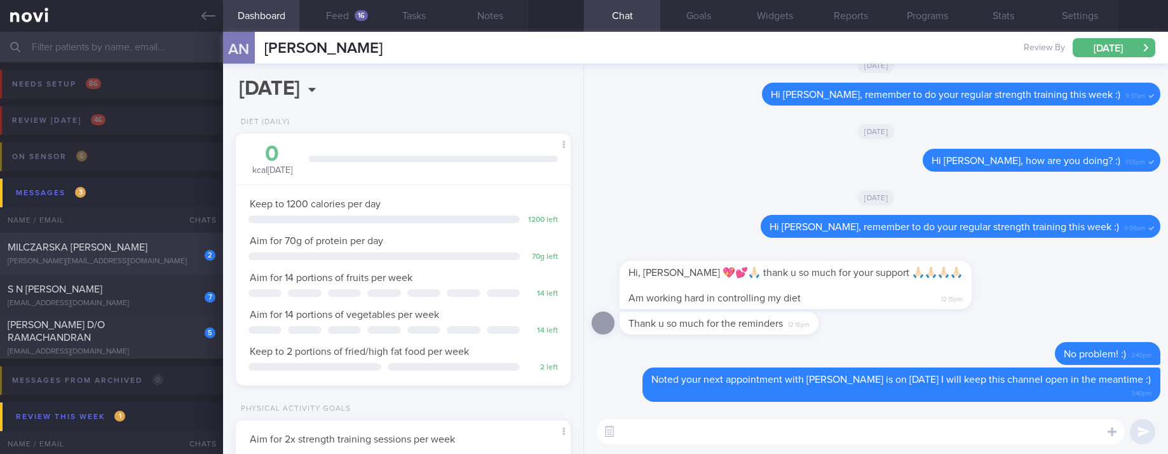
click at [165, 254] on div "2 MILCZARSKA [PERSON_NAME] [PERSON_NAME][EMAIL_ADDRESS][DOMAIN_NAME]" at bounding box center [111, 253] width 223 height 25
type input "tracked. [PERSON_NAME]. using Macrofactor"
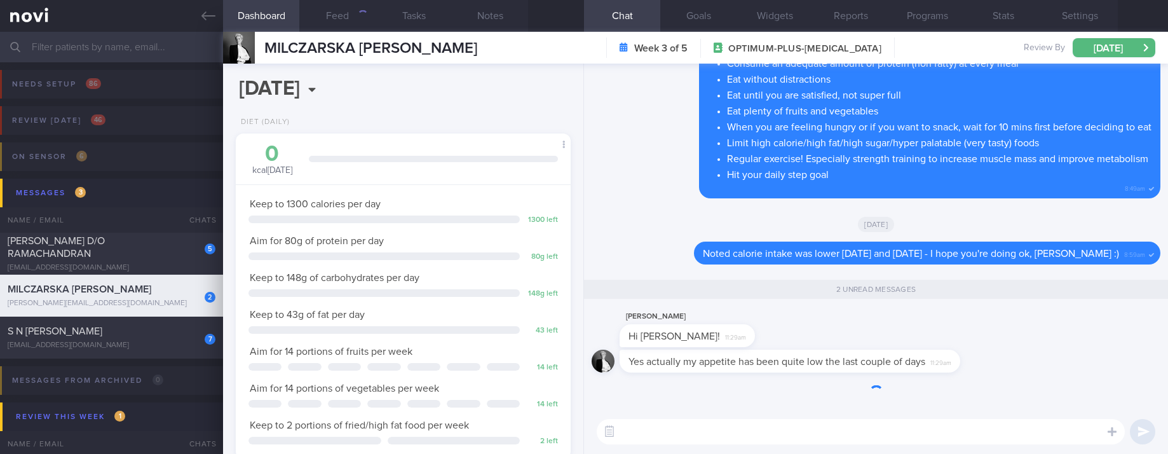
scroll to position [167, 297]
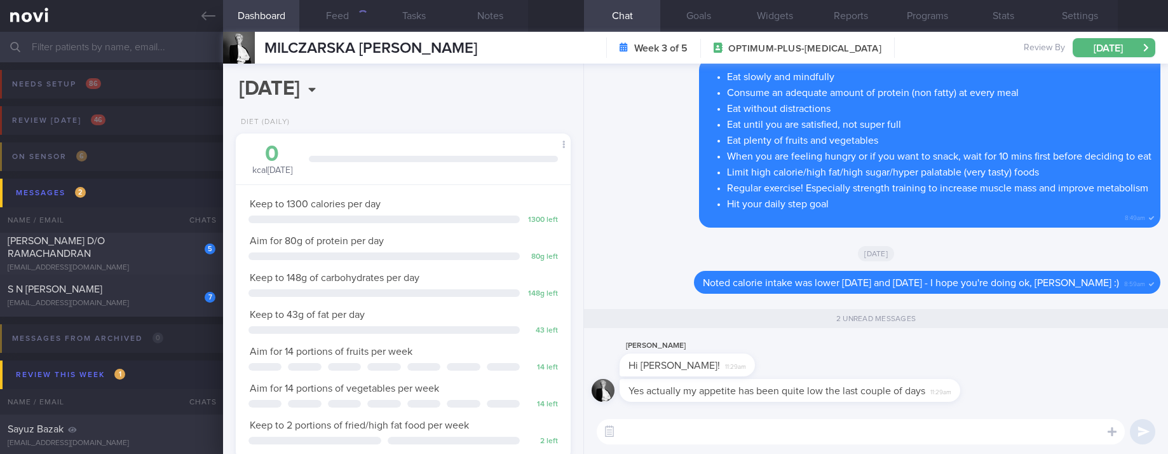
click at [768, 440] on textarea at bounding box center [861, 431] width 528 height 25
click at [787, 432] on textarea at bounding box center [861, 431] width 528 height 25
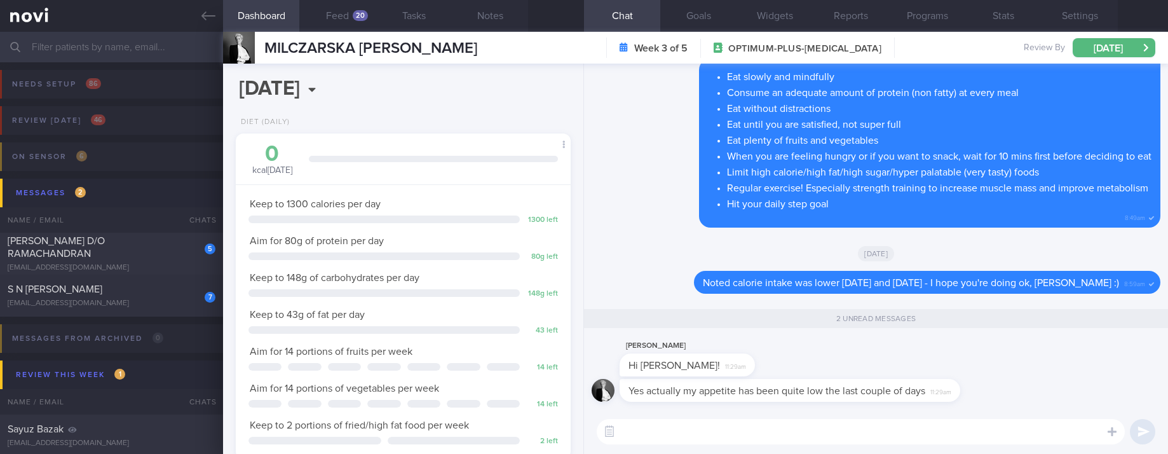
click at [787, 432] on textarea at bounding box center [861, 431] width 528 height 25
type textarea "Ok, remember to prioritise protein and fluid when you have a reduced appetite :)"
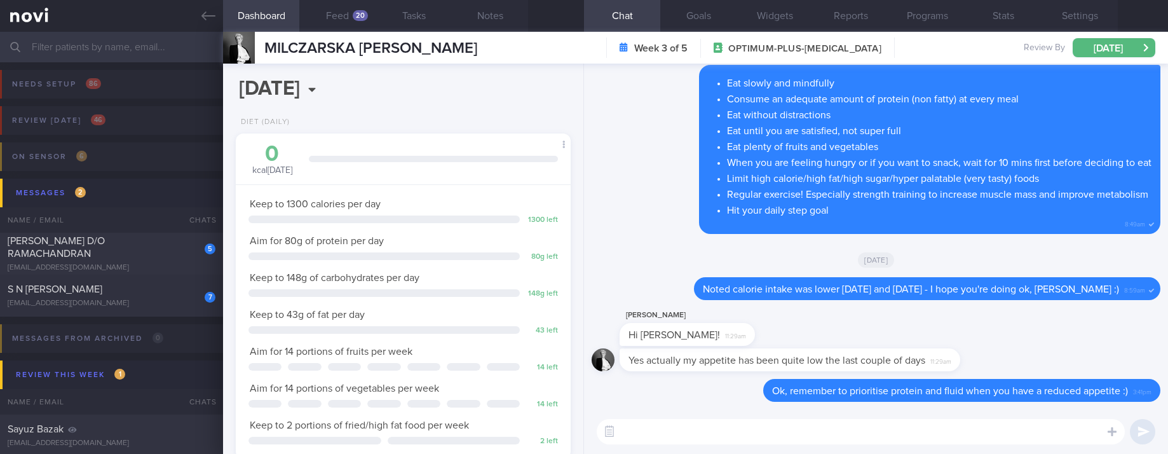
click at [140, 250] on div "[PERSON_NAME] D/O RAMACHANDRAN" at bounding box center [110, 247] width 205 height 25
type input "Tracked. [GEOGRAPHIC_DATA]"
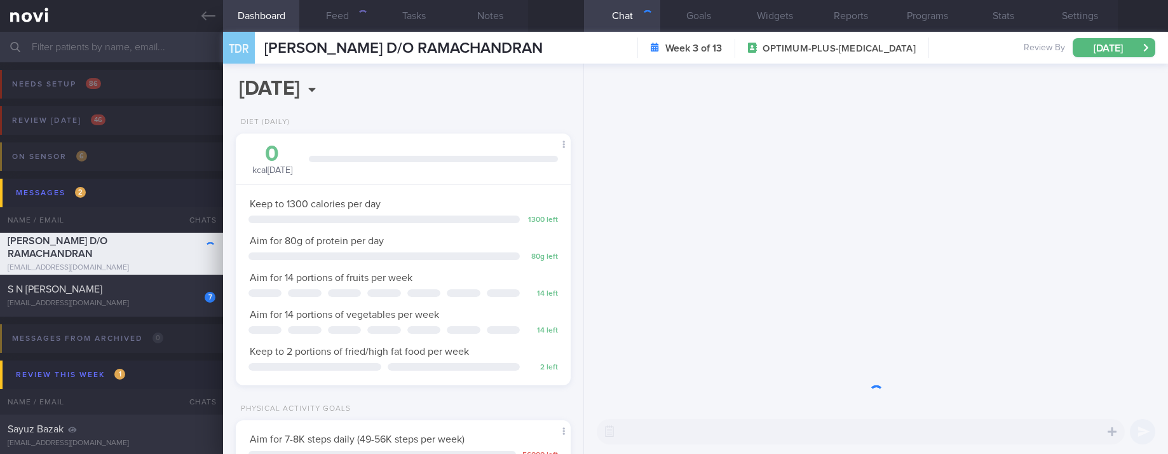
scroll to position [167, 297]
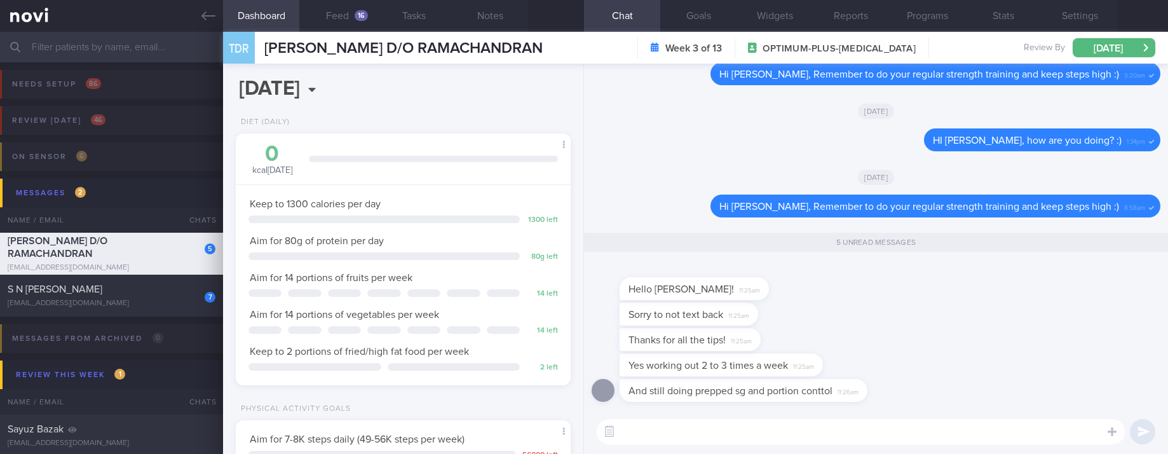
click at [763, 427] on textarea at bounding box center [861, 431] width 528 height 25
click at [728, 421] on textarea at bounding box center [861, 431] width 528 height 25
type textarea "That's great to hear! :)"
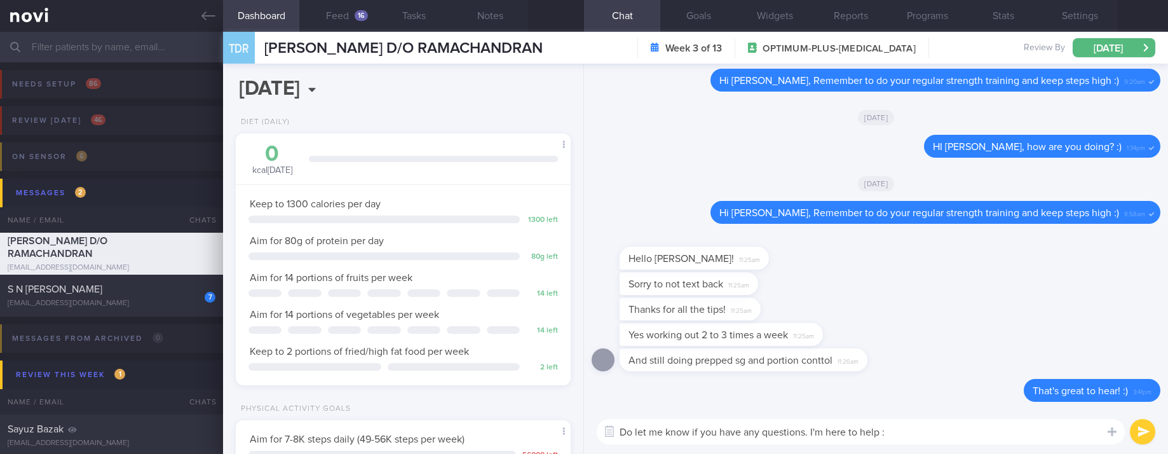
type textarea "Do let me know if you have any questions. I'm here to help :)"
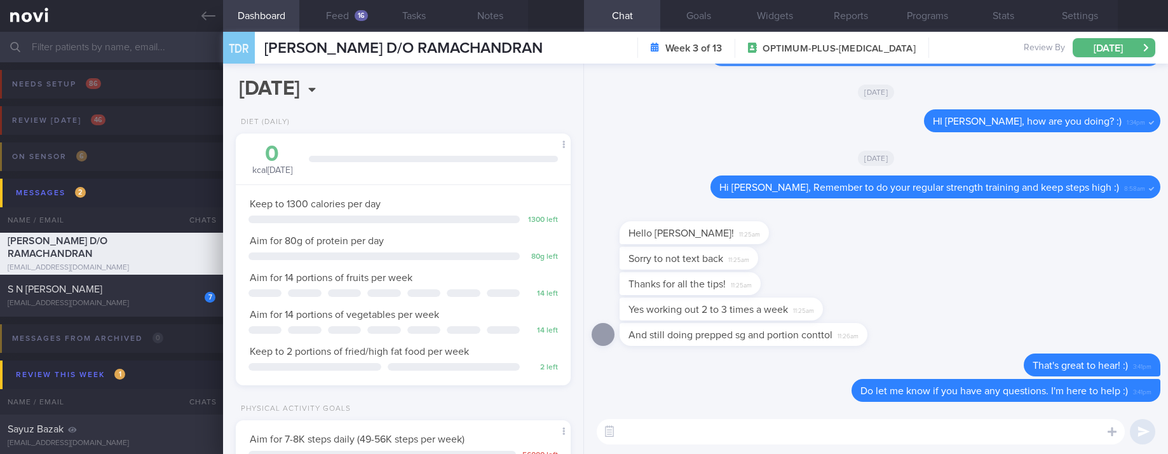
click at [370, 18] on button "Feed 16" at bounding box center [337, 16] width 76 height 32
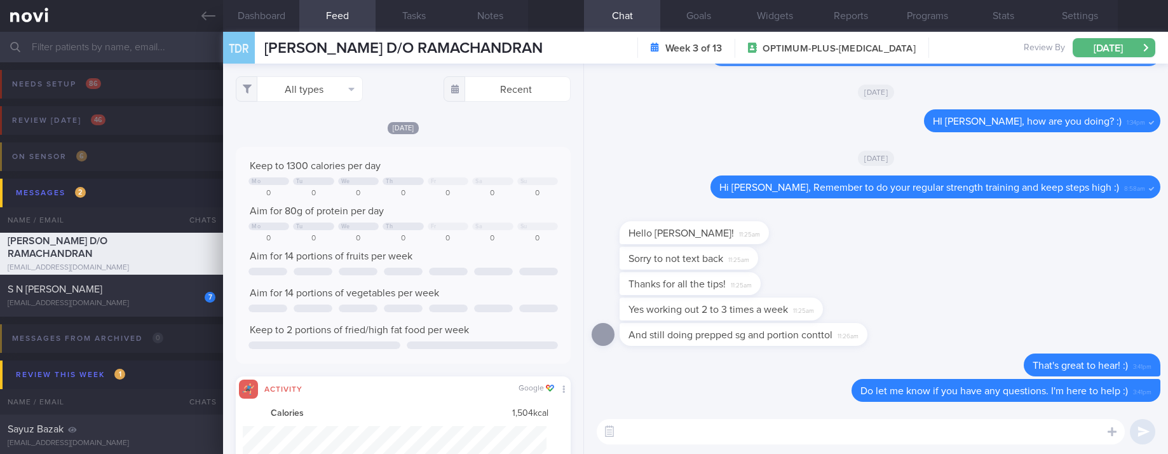
scroll to position [76, 304]
click at [114, 304] on div "[EMAIL_ADDRESS][DOMAIN_NAME]" at bounding box center [112, 304] width 208 height 10
type input "tracked"
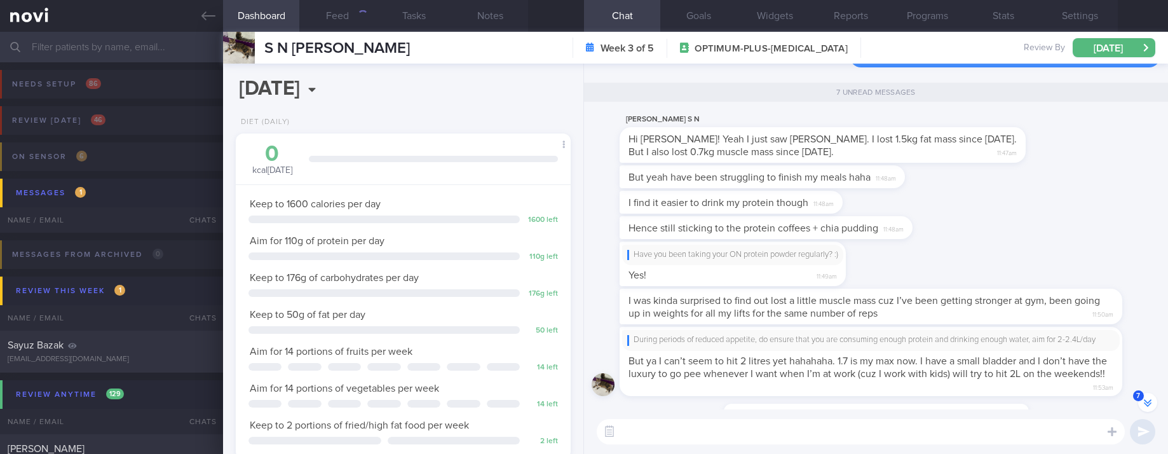
scroll to position [-121, 0]
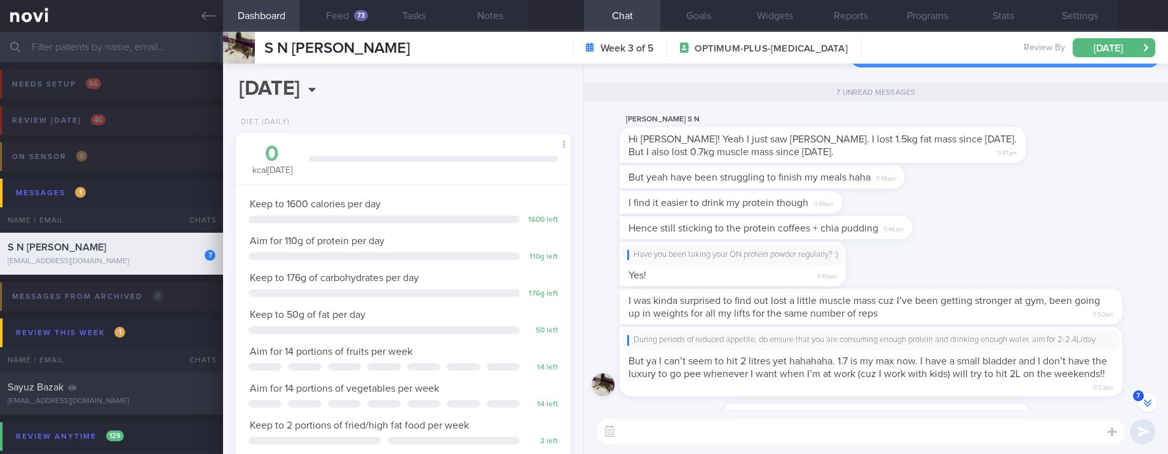
click at [991, 199] on div "I find it easier to drink my protein though 11:48am" at bounding box center [876, 203] width 569 height 25
click at [991, 191] on div "I find it easier to drink my protein though 11:48am" at bounding box center [876, 203] width 569 height 25
click at [991, 165] on div "But yeah have been struggling to finish my meals haha 11:48am" at bounding box center [876, 177] width 569 height 25
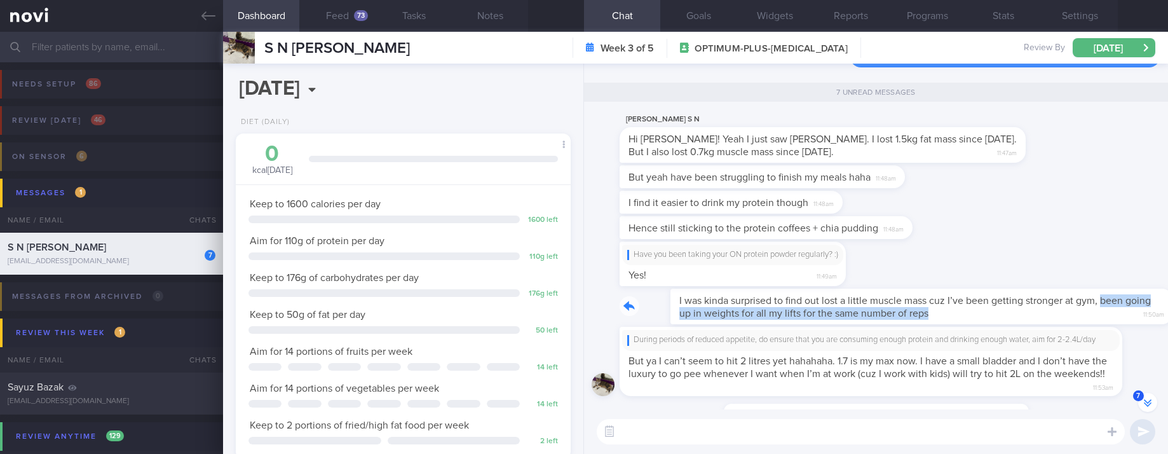
drag, startPoint x: 914, startPoint y: 299, endPoint x: 1050, endPoint y: 295, distance: 136.1
click at [1050, 295] on div "I was kinda surprised to find out lost a little muscle mass cuz I’ve been getti…" at bounding box center [890, 307] width 541 height 36
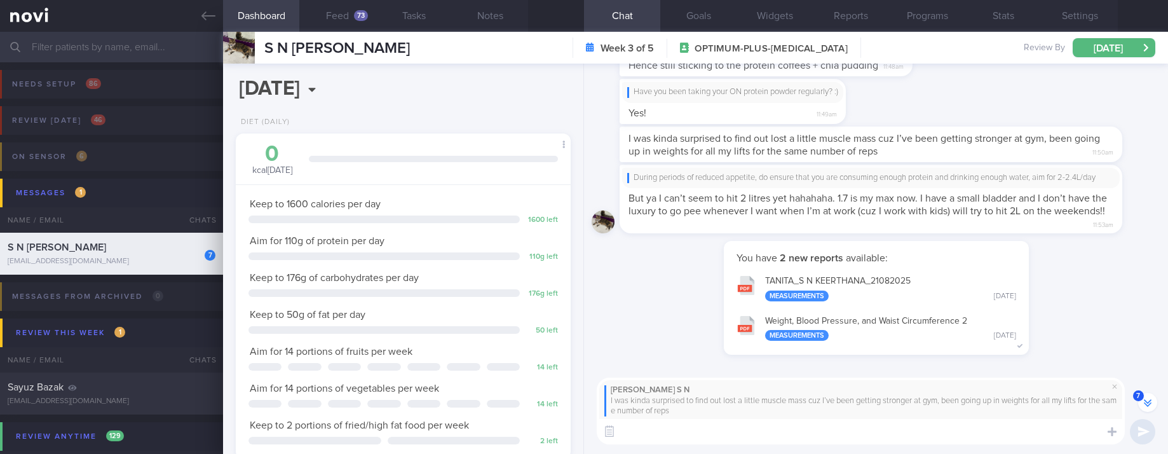
scroll to position [-95, 0]
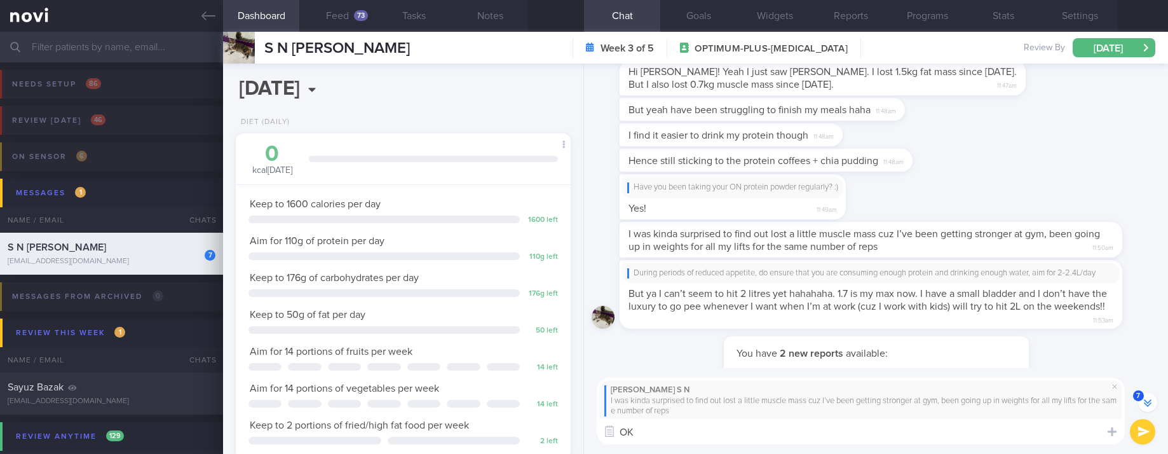
type textarea "O"
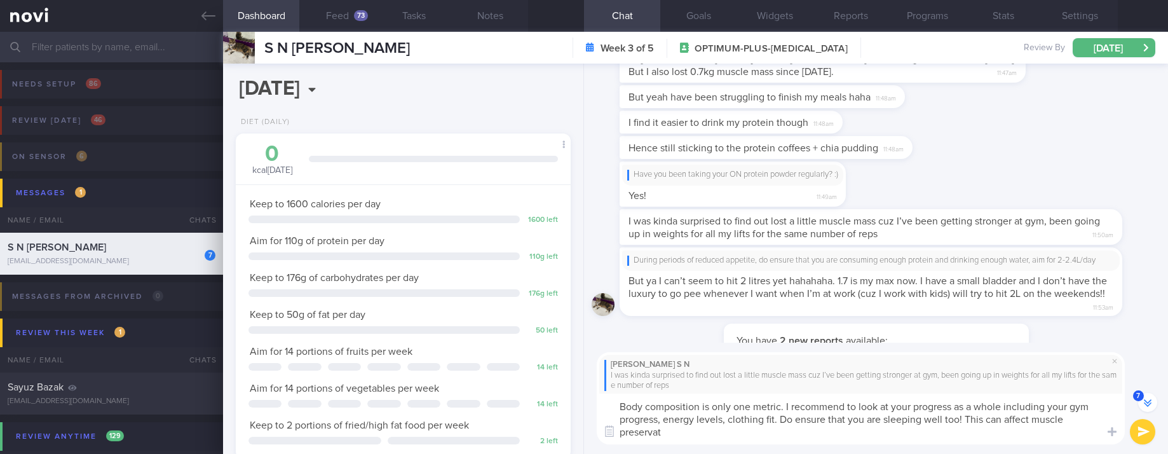
scroll to position [-120, 0]
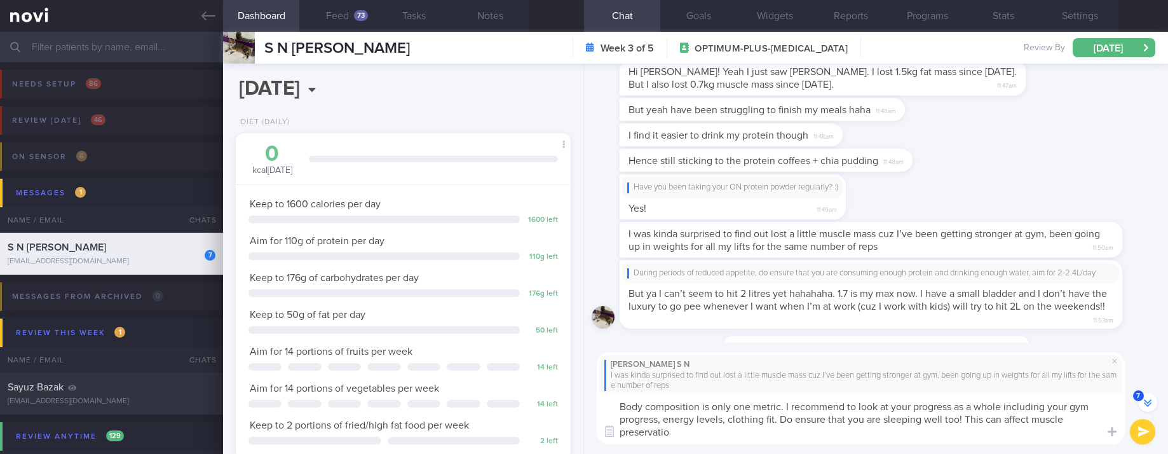
type textarea "Body composition is only one metric. I recommend to look at your progress as a …"
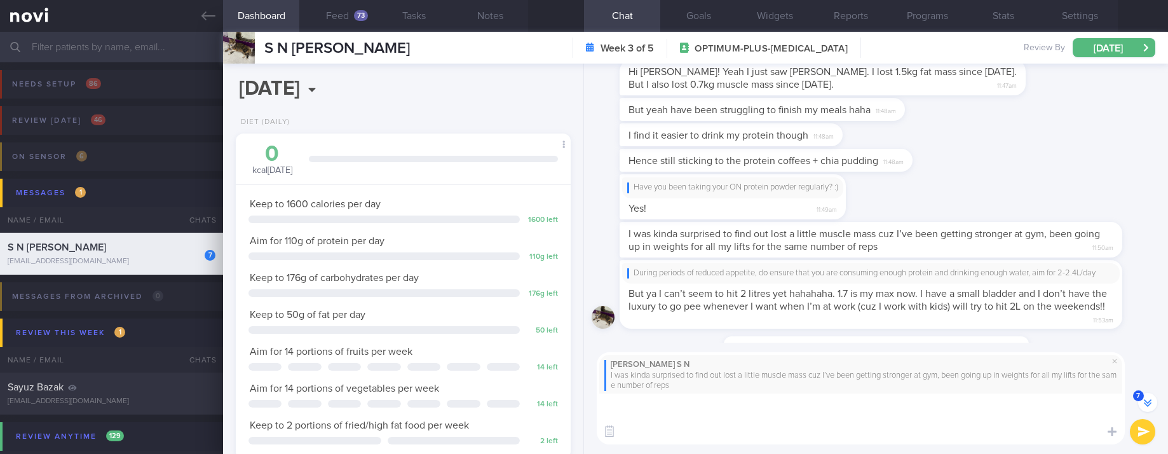
scroll to position [0, 0]
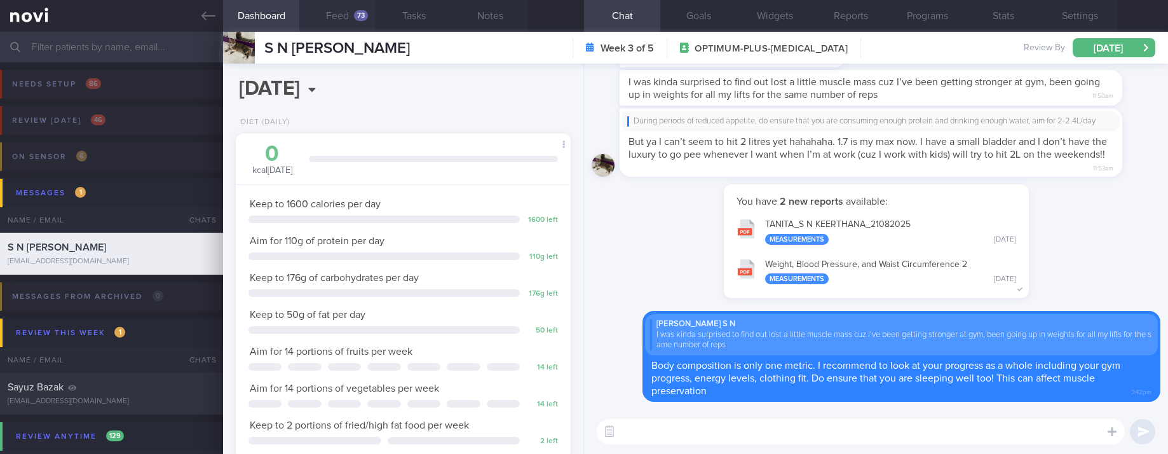
click at [362, 15] on div "73" at bounding box center [361, 15] width 14 height 11
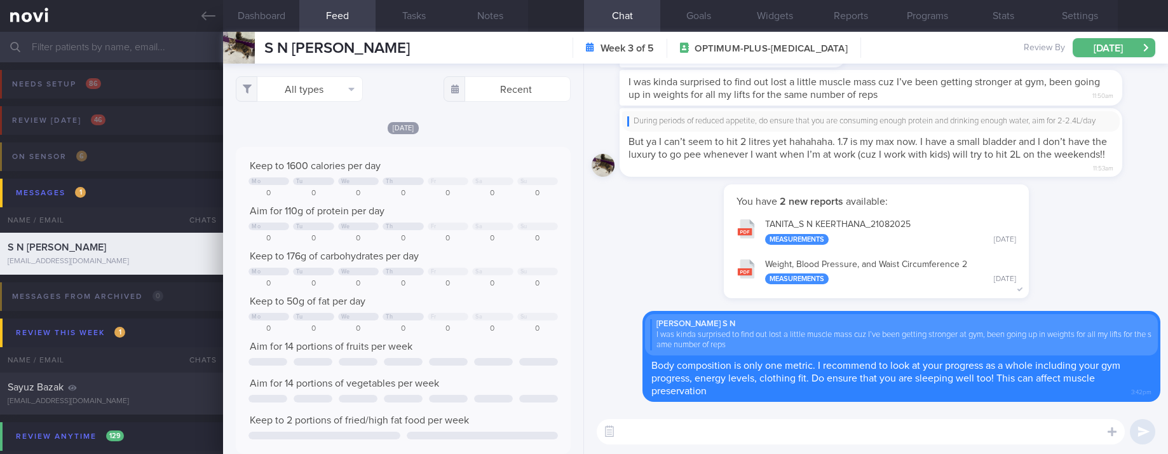
click at [708, 427] on textarea at bounding box center [861, 431] width 528 height 25
click at [682, 22] on button "Goals" at bounding box center [698, 16] width 76 height 32
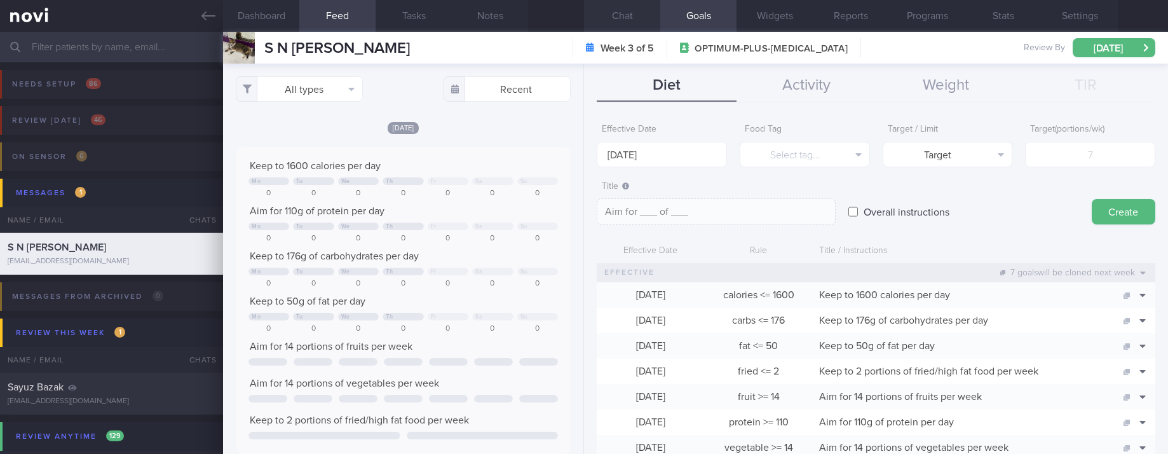
click at [615, 21] on button "Chat" at bounding box center [622, 16] width 76 height 32
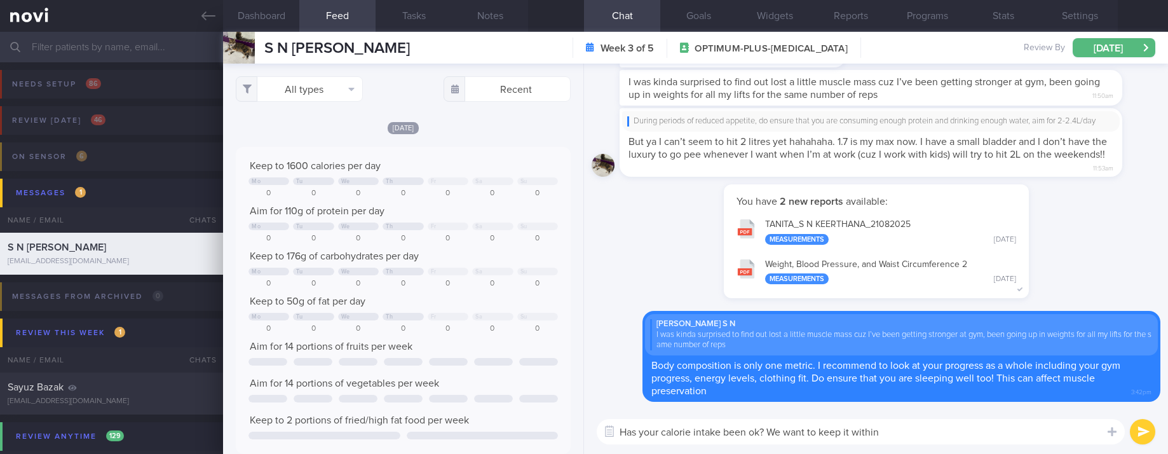
click at [923, 438] on textarea "Has your calorie intake been ok? We want to keep it within" at bounding box center [861, 431] width 528 height 25
type textarea "Has your calorie intake been ok? We want to keep it within 1300-1600kcal/day, n…"
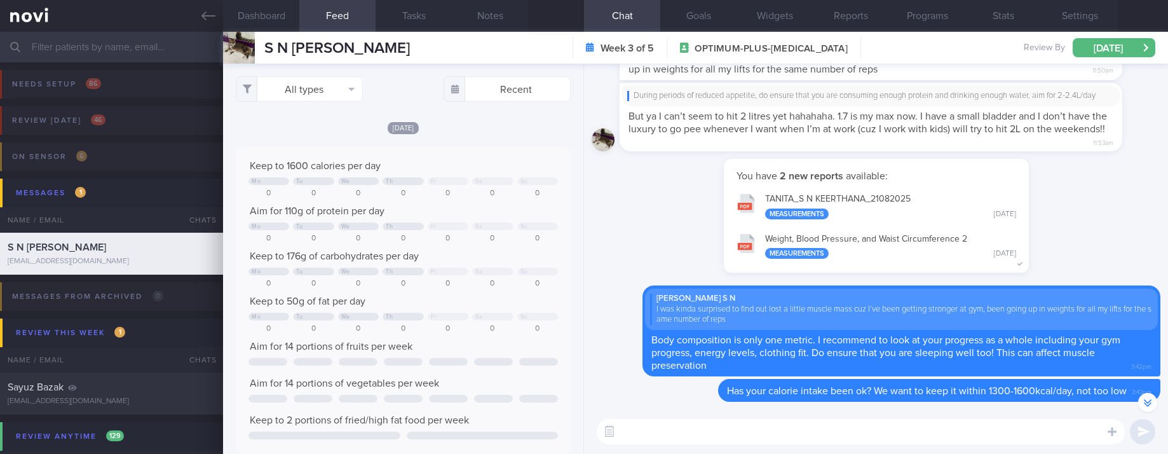
scroll to position [-286, 0]
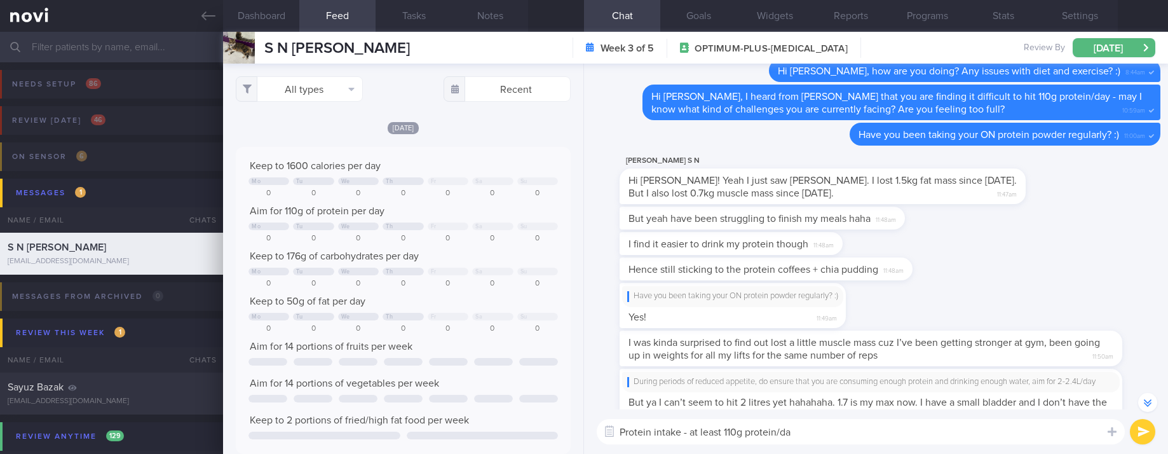
type textarea "Protein intake - at least 110g protein/day"
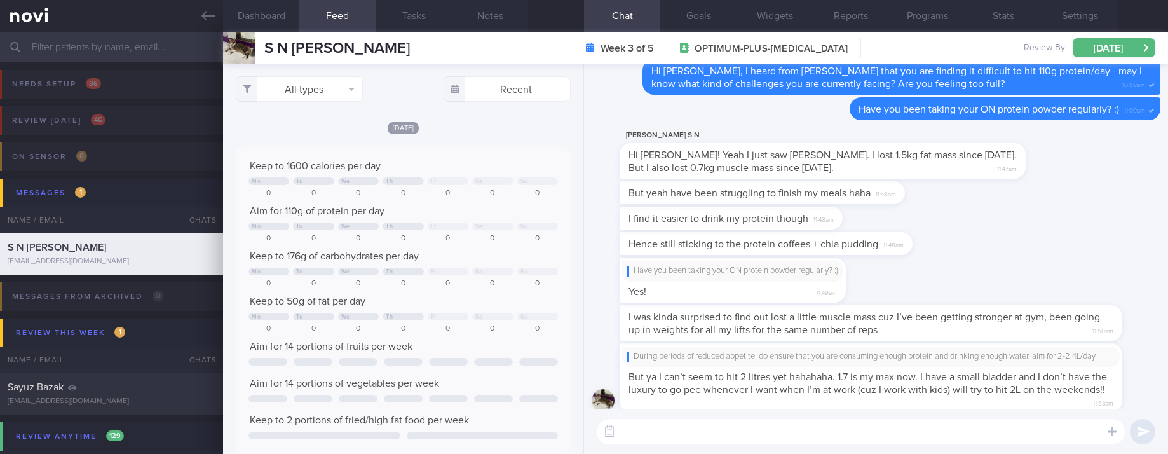
scroll to position [0, 0]
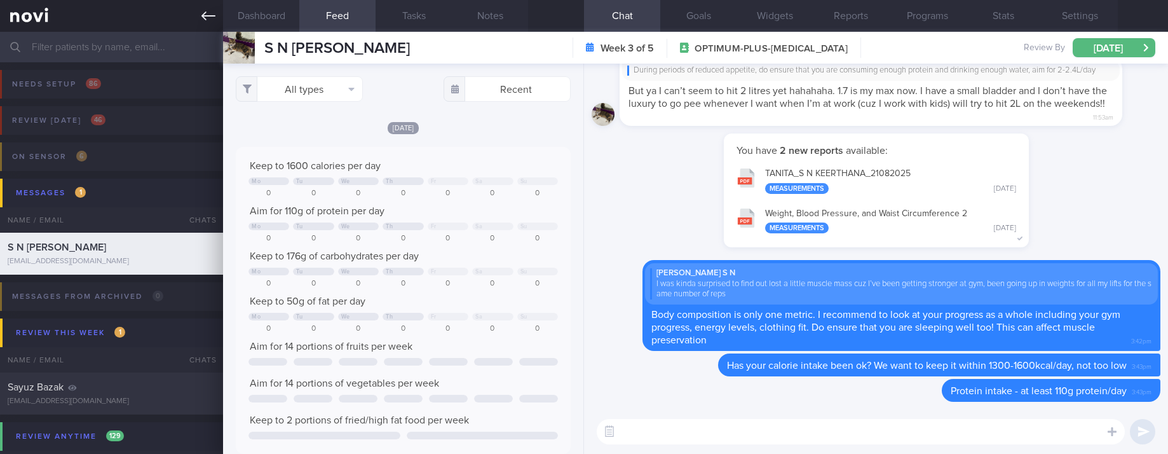
click at [202, 10] on icon at bounding box center [208, 16] width 14 height 14
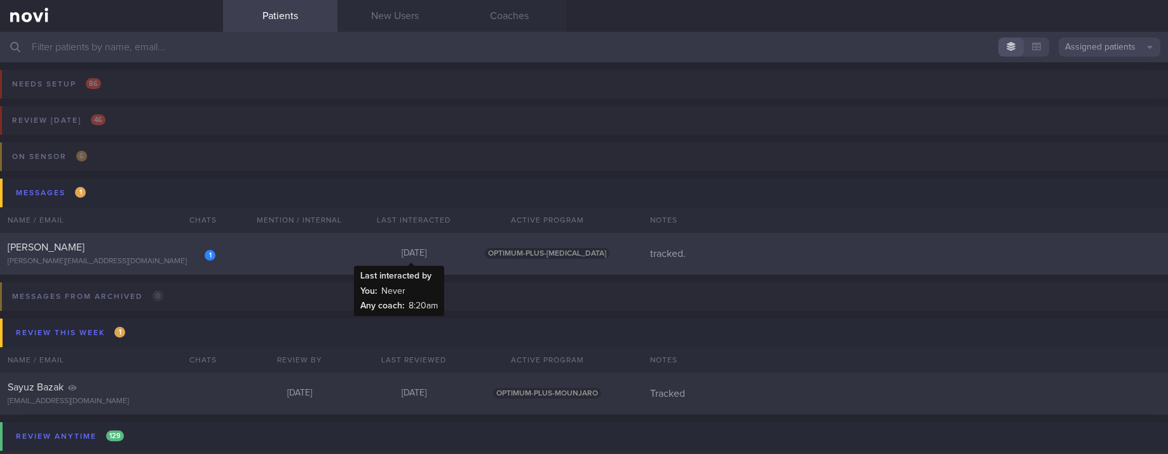
click at [312, 257] on div "1 [PERSON_NAME] [PERSON_NAME][EMAIL_ADDRESS][DOMAIN_NAME] [DATE] OPTIMUM-PLUS-[…" at bounding box center [584, 254] width 1168 height 42
select select "7"
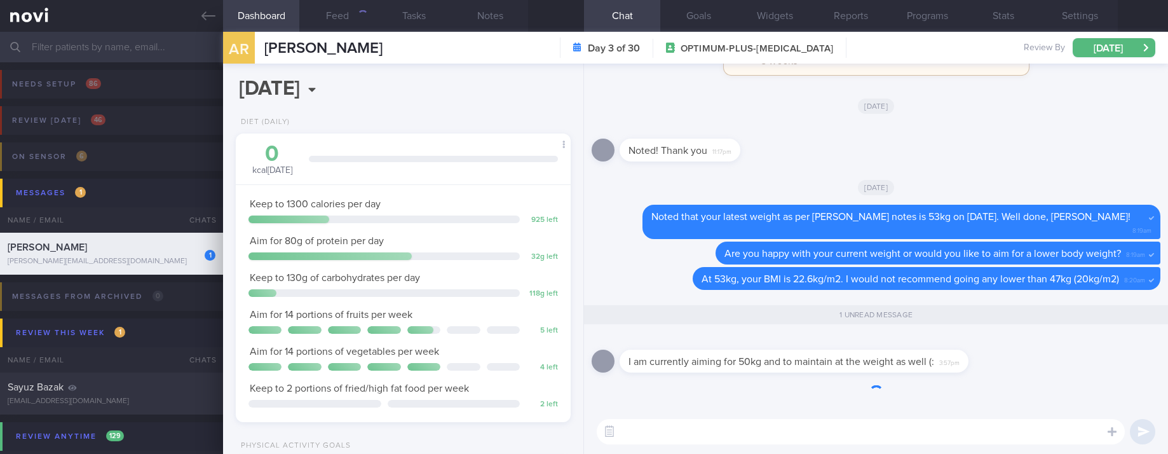
scroll to position [167, 297]
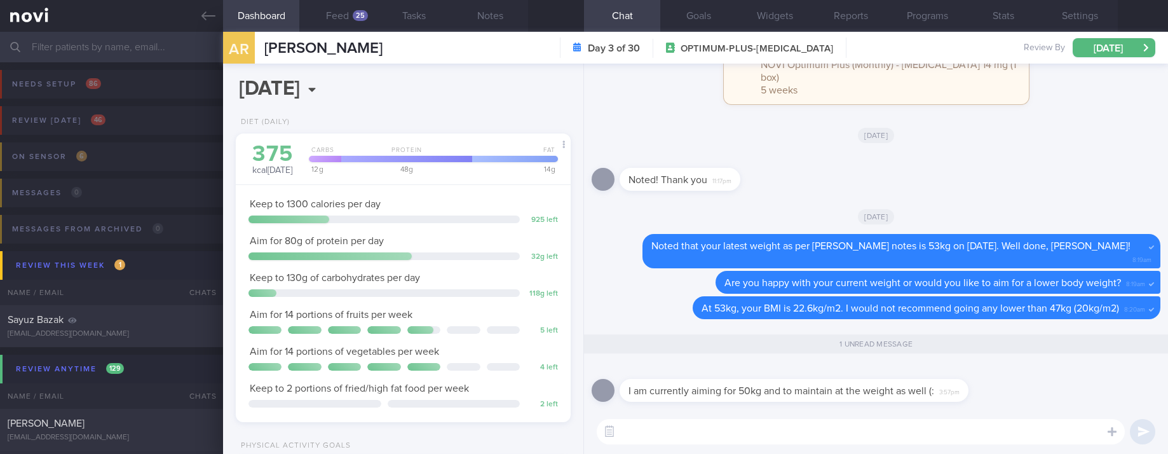
click at [782, 441] on textarea at bounding box center [861, 431] width 528 height 25
click at [789, 438] on textarea at bounding box center [861, 431] width 528 height 25
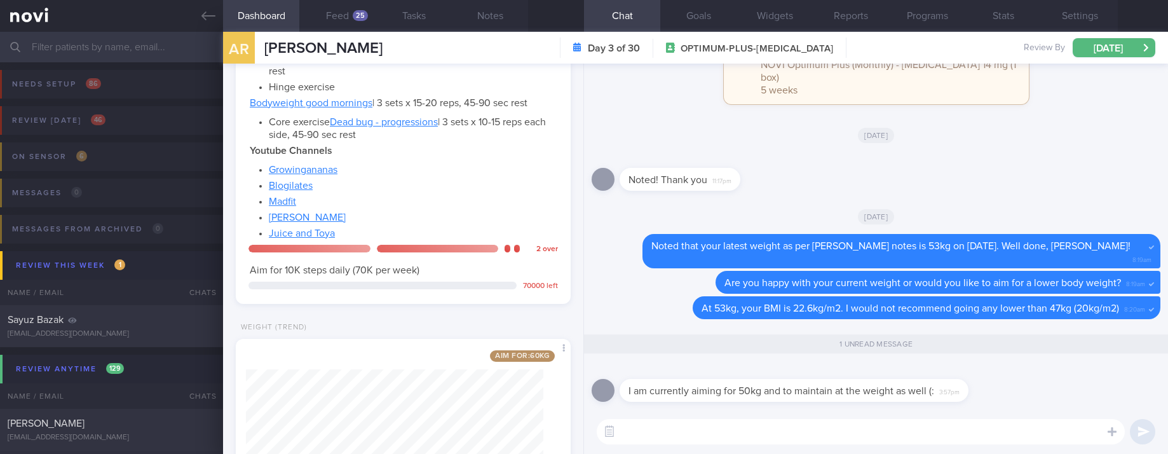
scroll to position [798, 0]
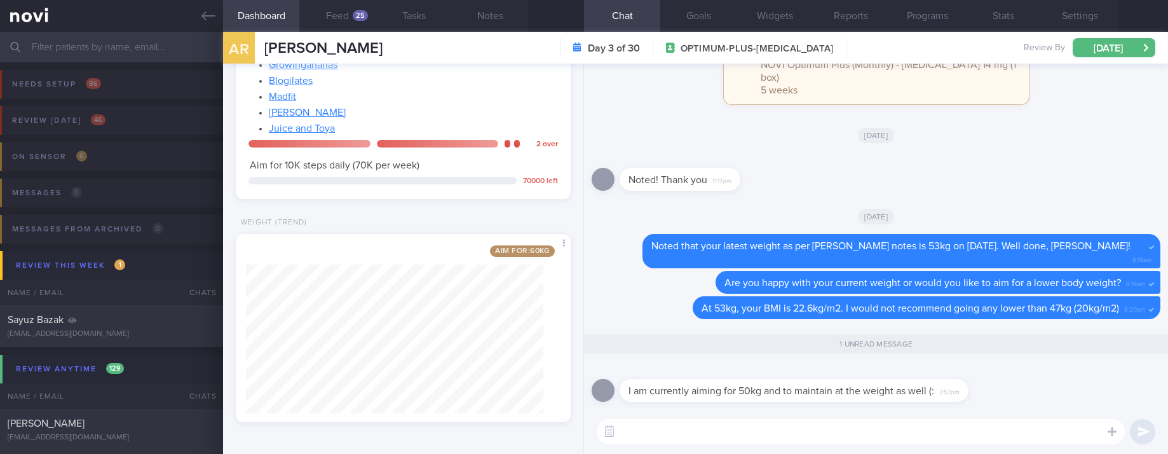
click at [755, 416] on div "​ ​" at bounding box center [876, 431] width 584 height 44
click at [751, 425] on textarea at bounding box center [861, 431] width 528 height 25
type textarea "Ok :)"
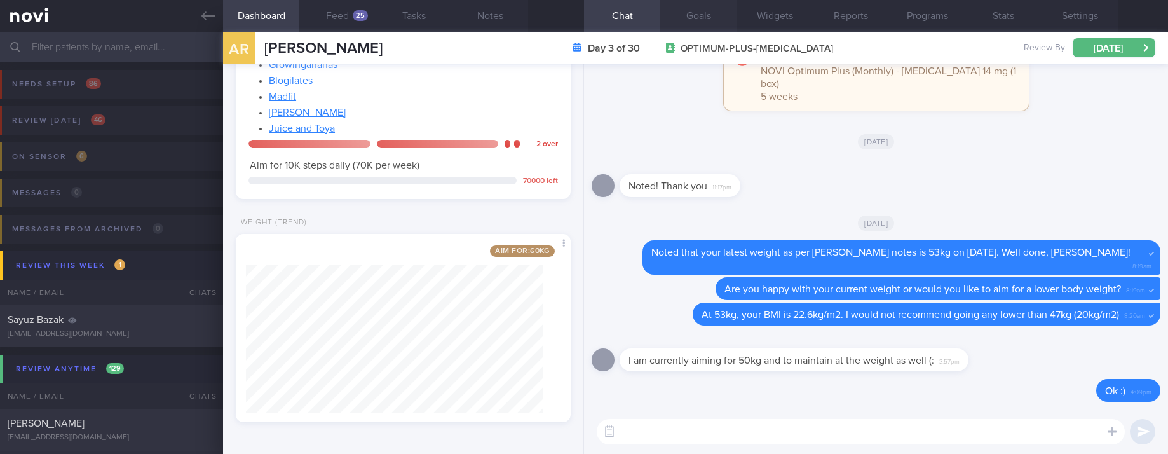
click at [679, 16] on button "Goals" at bounding box center [698, 16] width 76 height 32
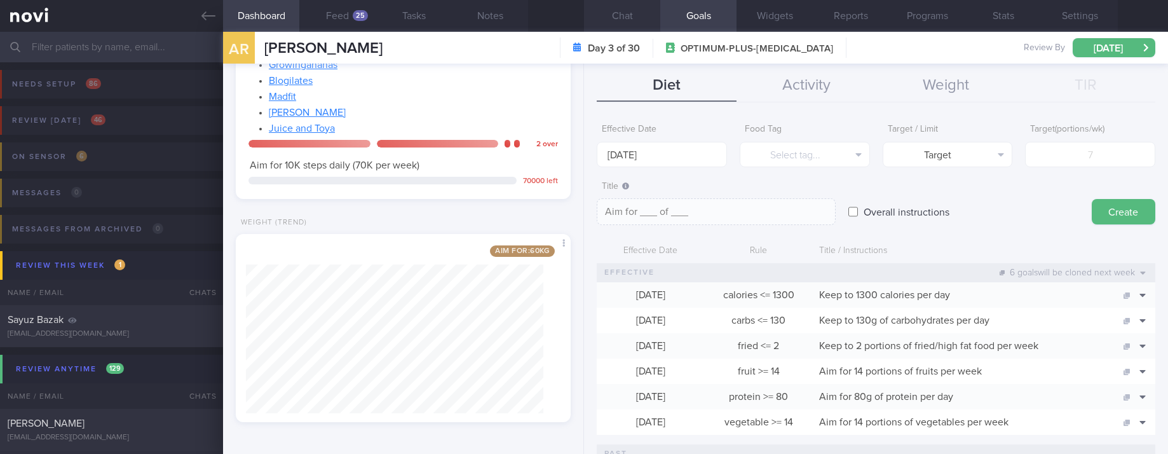
click at [625, 18] on button "Chat" at bounding box center [622, 16] width 76 height 32
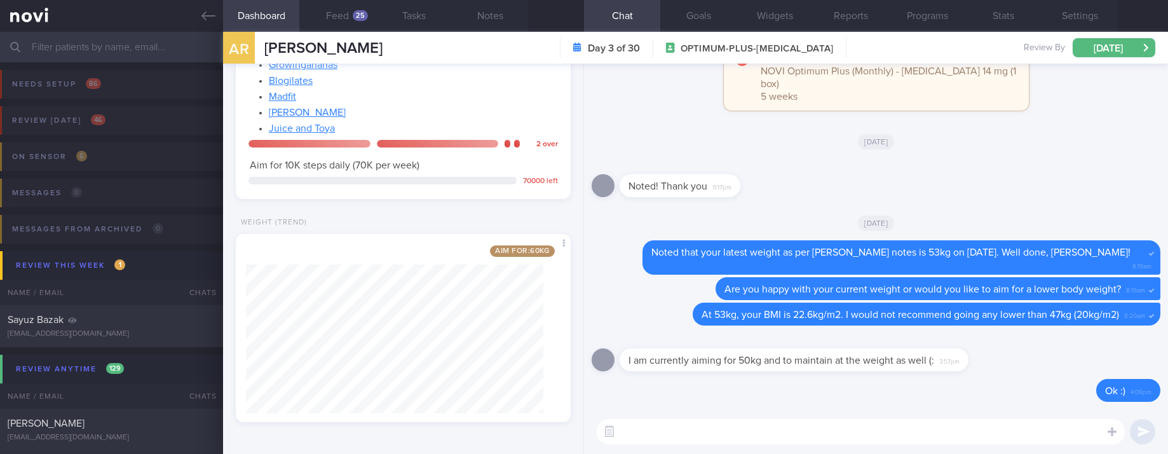
click at [847, 440] on textarea at bounding box center [861, 431] width 528 height 25
click at [714, 11] on button "Goals" at bounding box center [698, 16] width 76 height 32
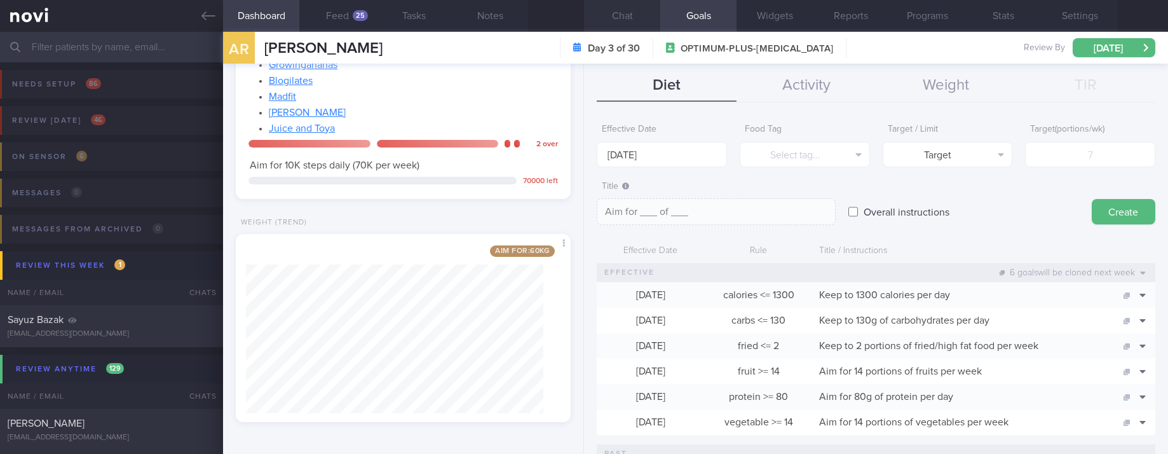
click at [643, 11] on button "Chat" at bounding box center [622, 16] width 76 height 32
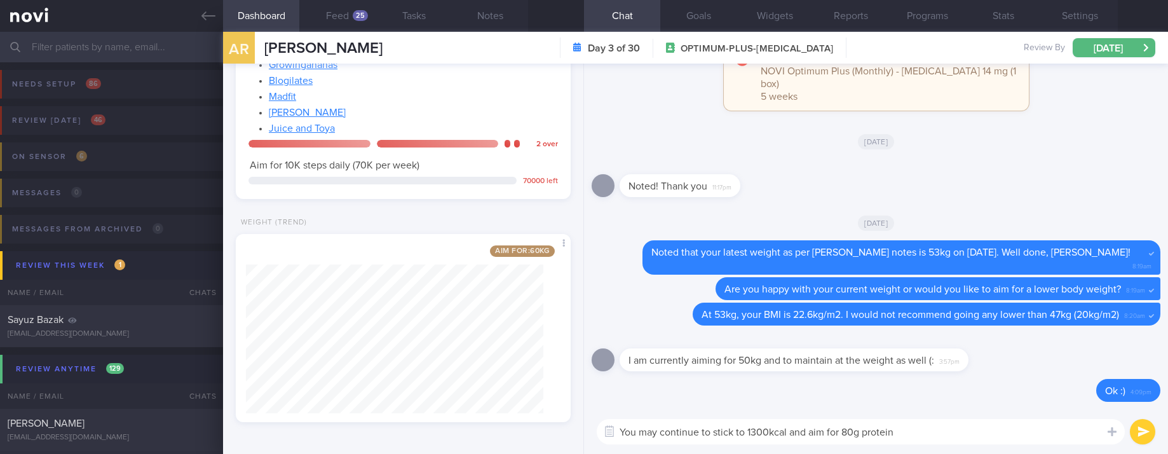
click at [909, 429] on textarea "You may continue to stick to 1300kcal and aim for 80g protein" at bounding box center [861, 431] width 528 height 25
type textarea "You may continue to stick to 1300kcal and aim for 80g protein/day to reach 50kg"
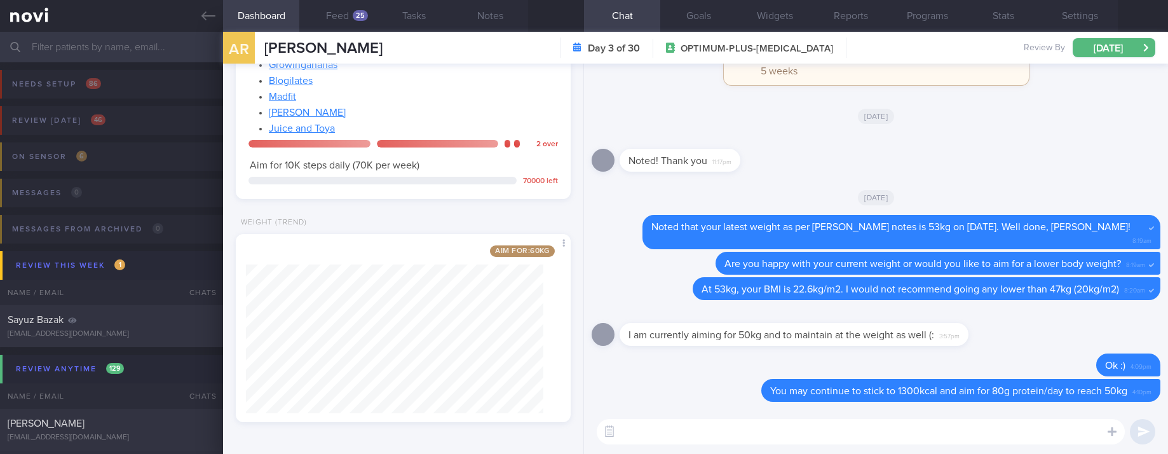
drag, startPoint x: 370, startPoint y: 243, endPoint x: 379, endPoint y: 240, distance: 9.4
click at [371, 243] on div "Aim for: 60 kg Share" at bounding box center [403, 328] width 335 height 188
click at [205, 10] on icon at bounding box center [208, 16] width 14 height 14
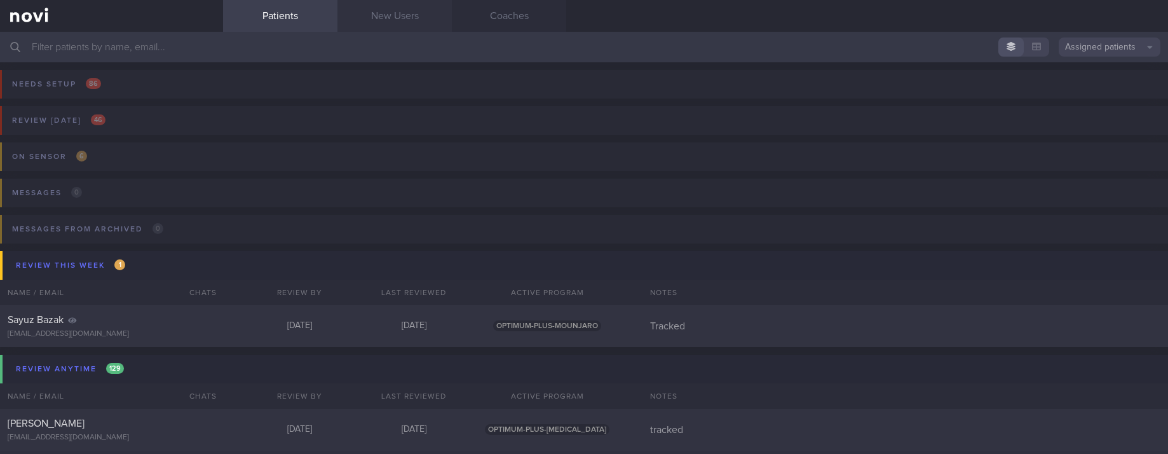
click at [400, 15] on link "New Users" at bounding box center [394, 16] width 114 height 32
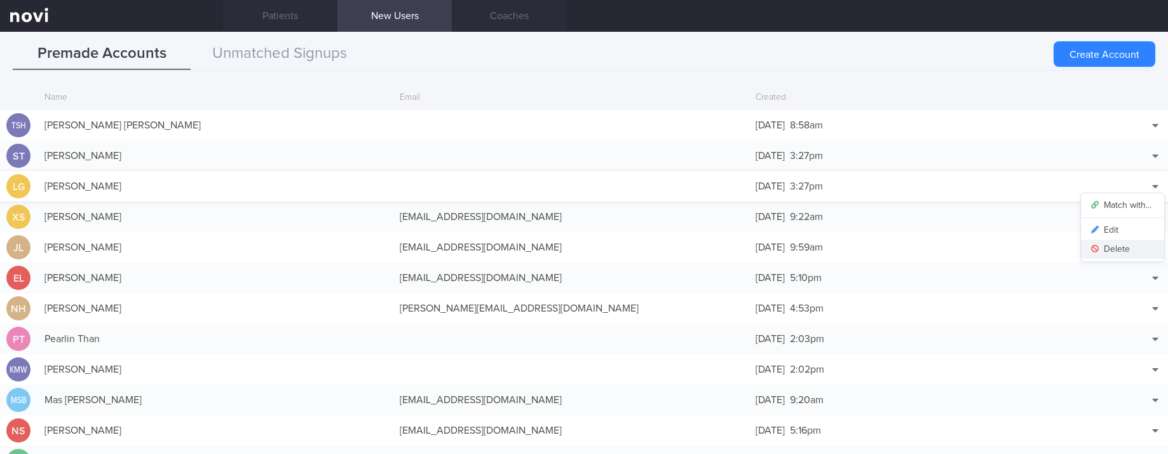
click at [1125, 241] on button "Delete" at bounding box center [1122, 249] width 83 height 19
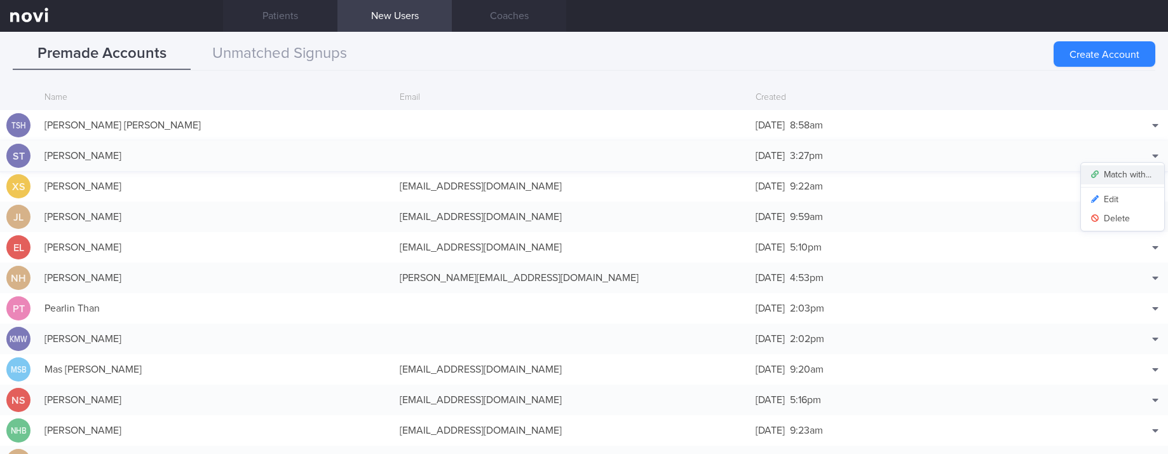
click at [1127, 172] on button "Match with..." at bounding box center [1122, 174] width 83 height 19
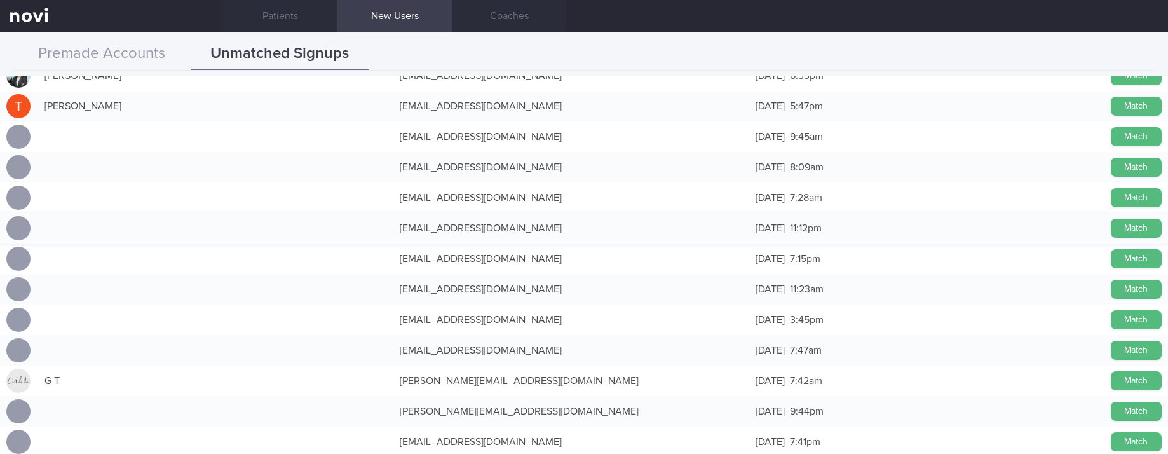
scroll to position [42325, 0]
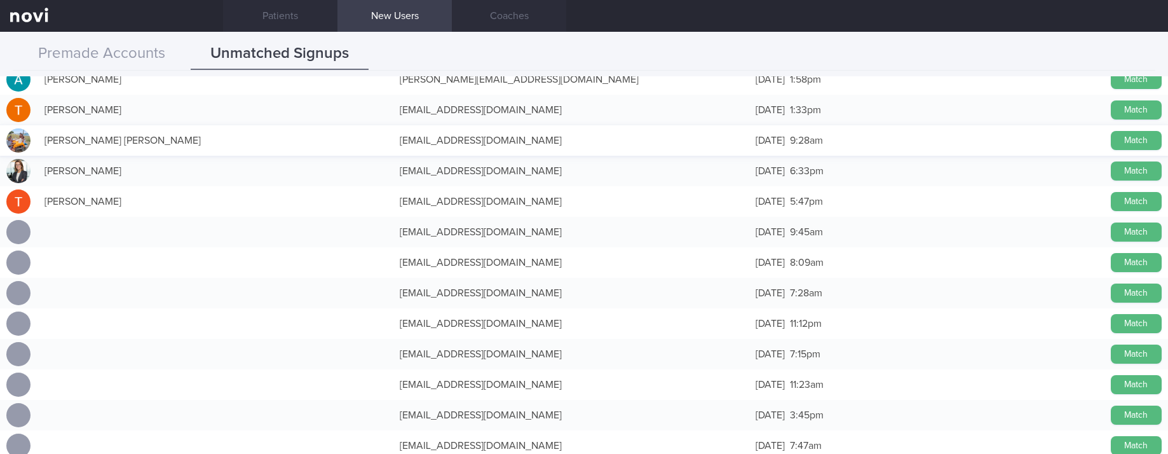
click at [1111, 235] on button "Match" at bounding box center [1136, 231] width 51 height 19
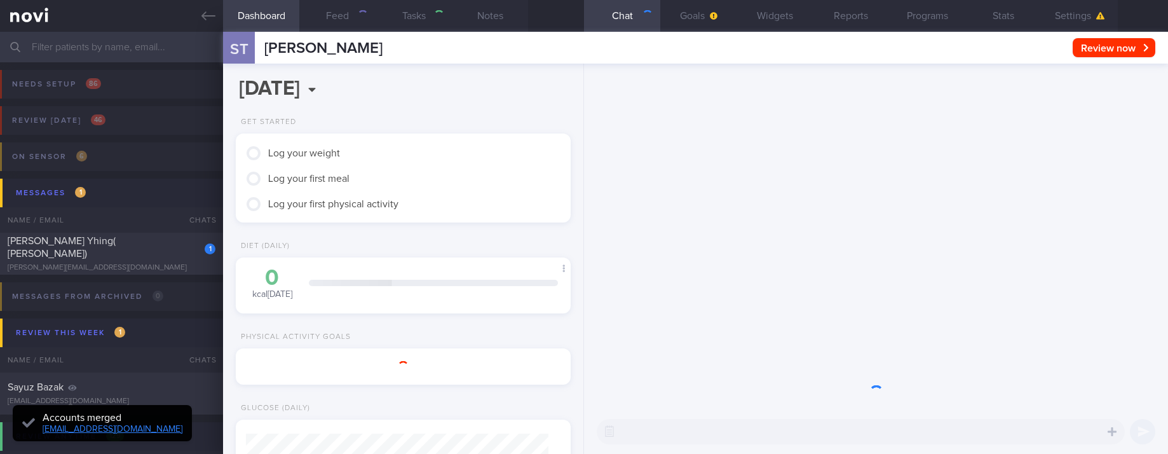
type input "tracked. T1DM"
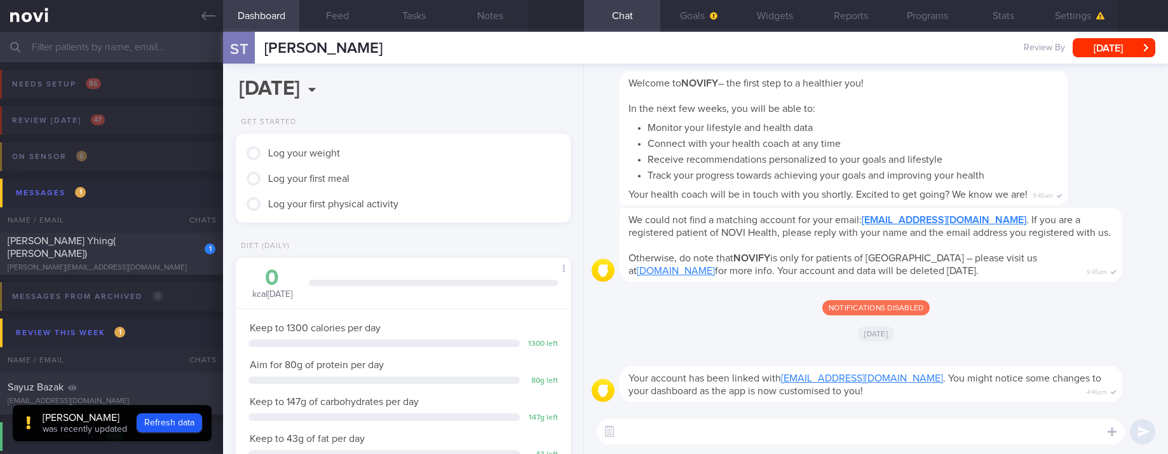
click at [1031, 312] on div "Notifications disabled" at bounding box center [876, 302] width 569 height 26
click at [1085, 15] on button "Settings" at bounding box center [1080, 16] width 76 height 32
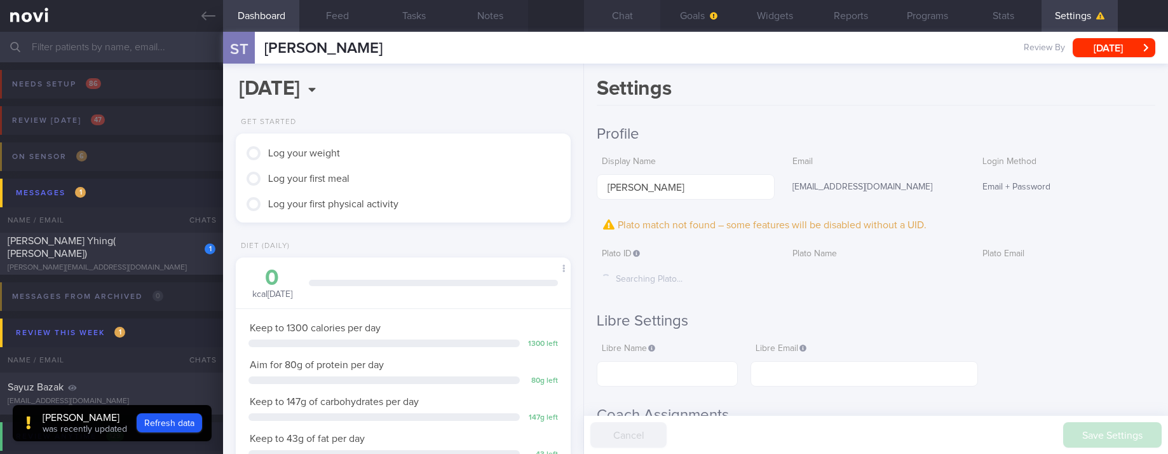
click at [616, 23] on button "Chat" at bounding box center [622, 16] width 76 height 32
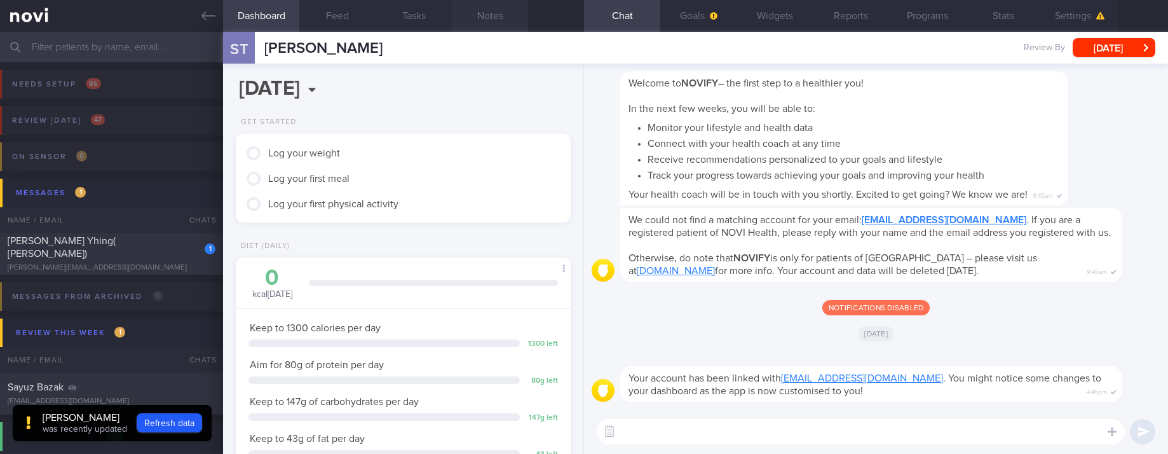
click at [494, 20] on button "Notes" at bounding box center [490, 16] width 76 height 32
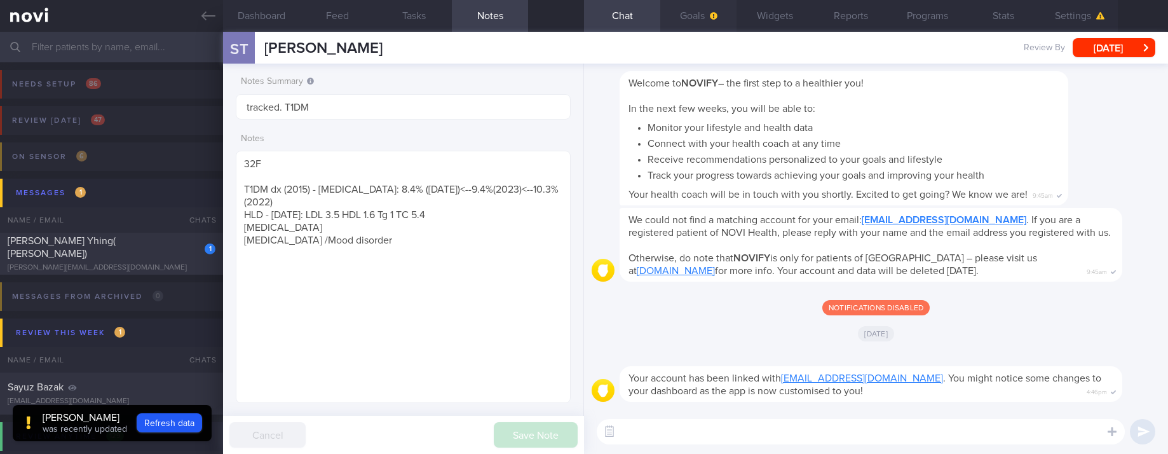
click at [705, 19] on button "Goals" at bounding box center [698, 16] width 76 height 32
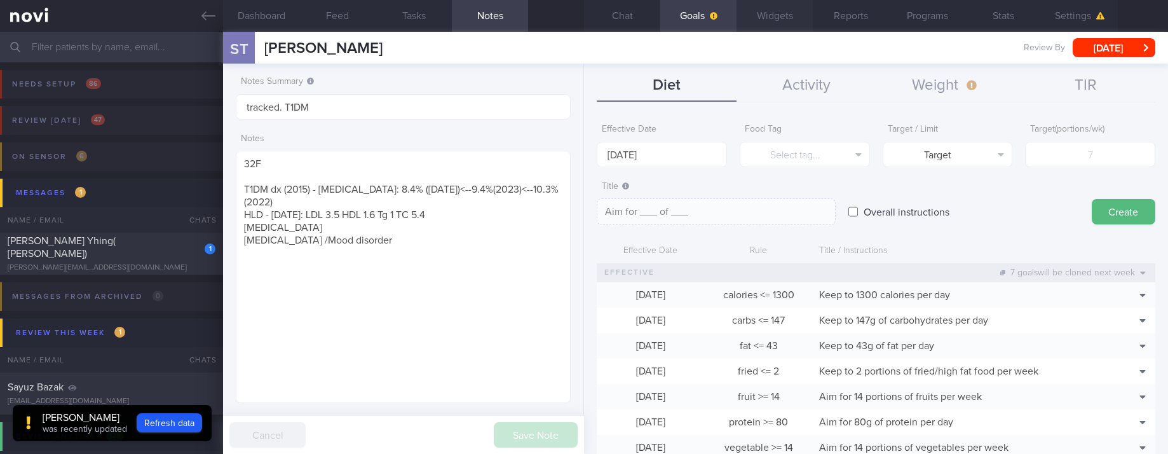
click at [780, 22] on button "Widgets" at bounding box center [775, 16] width 76 height 32
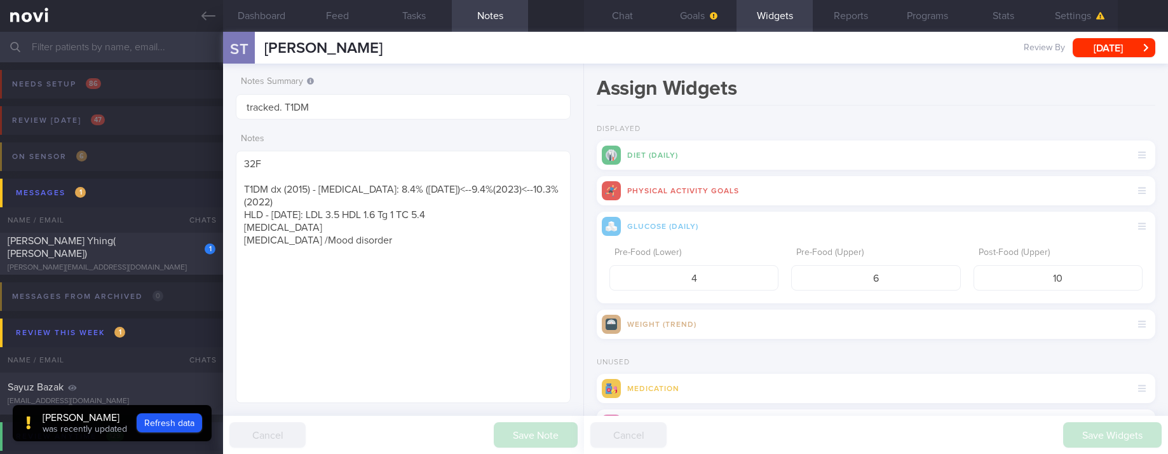
scroll to position [55, 0]
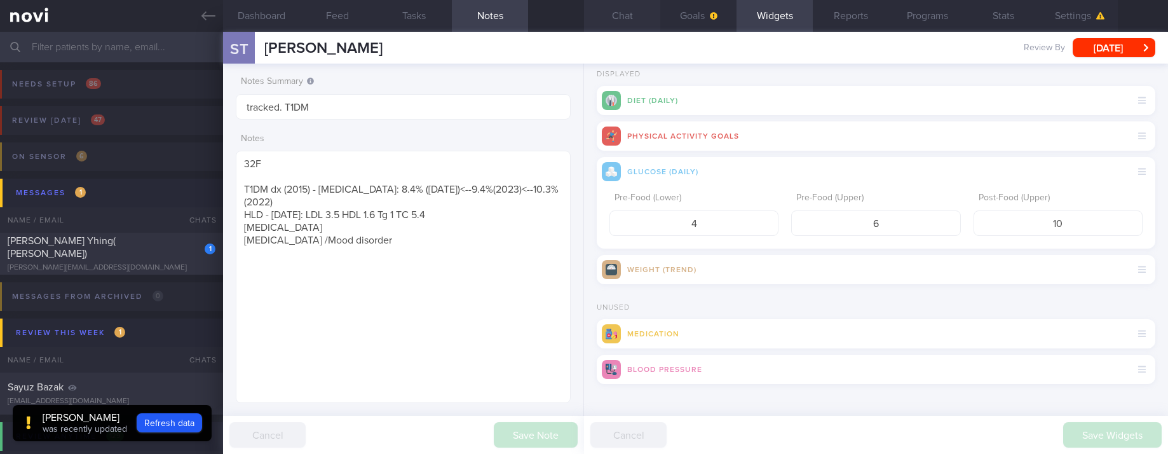
click at [609, 15] on button "Chat" at bounding box center [622, 16] width 76 height 32
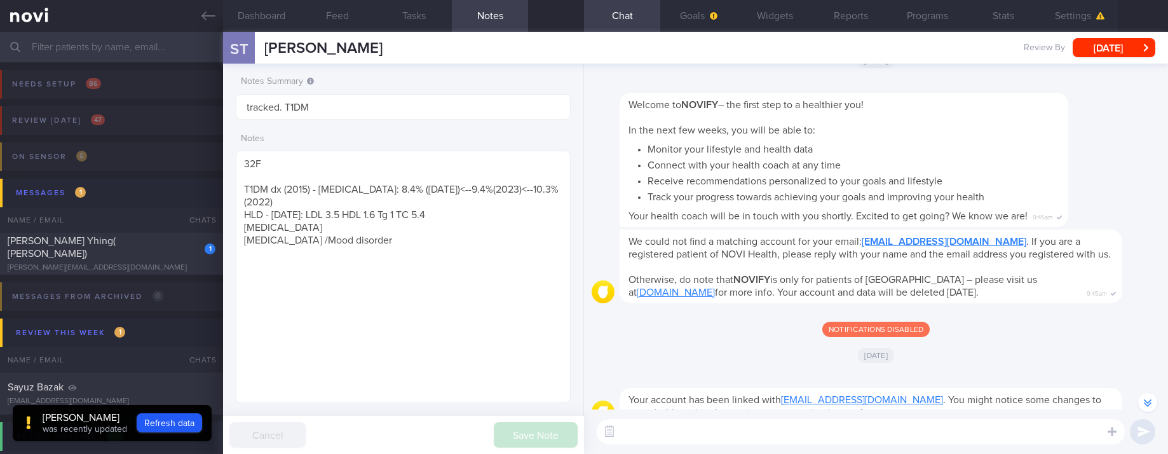
scroll to position [-43, 0]
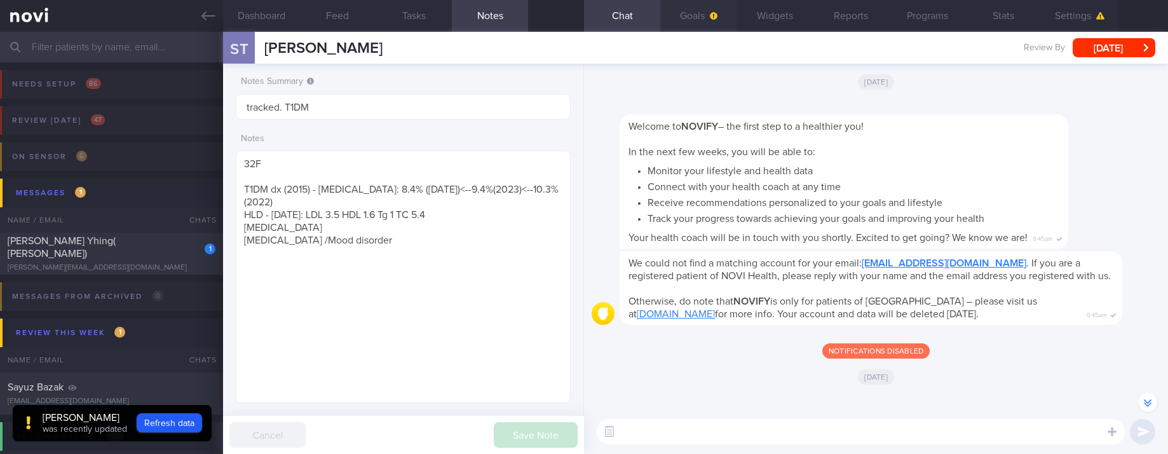
click at [700, 13] on button "Goals" at bounding box center [698, 16] width 76 height 32
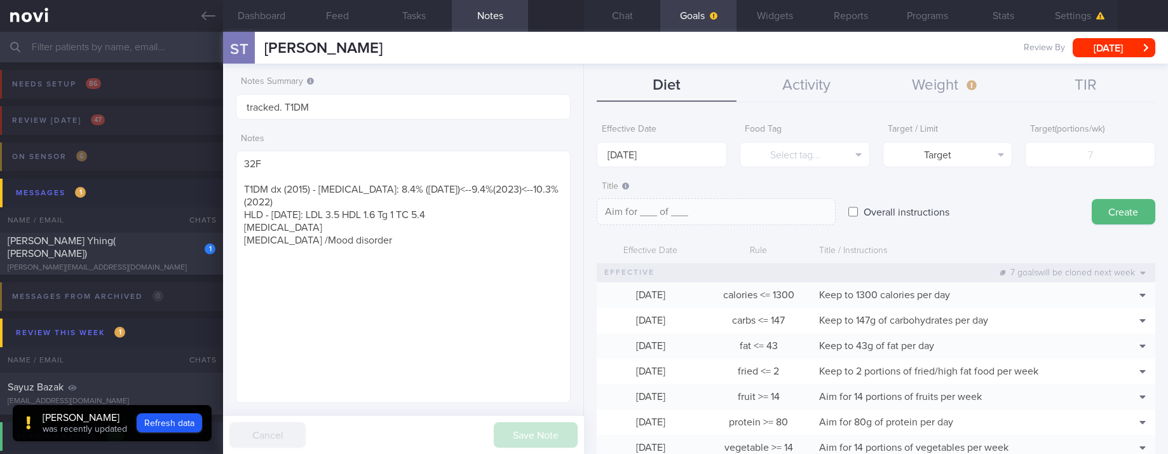
scroll to position [51, 0]
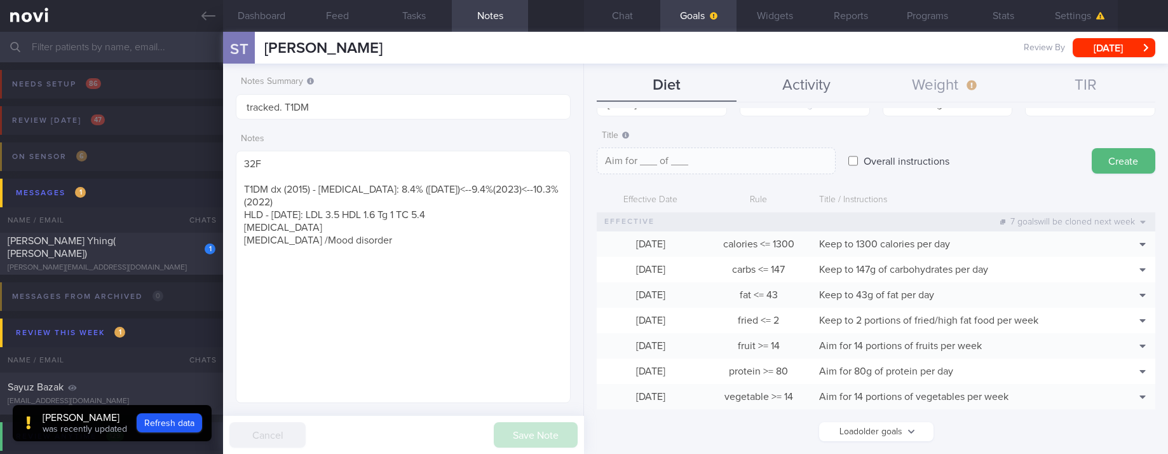
click at [829, 83] on button "Activity" at bounding box center [807, 86] width 140 height 32
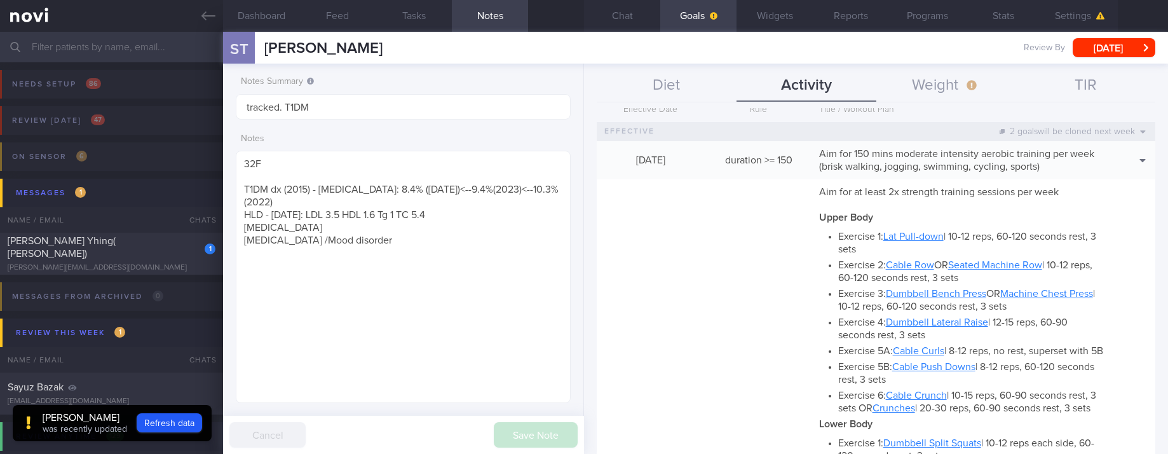
scroll to position [111, 0]
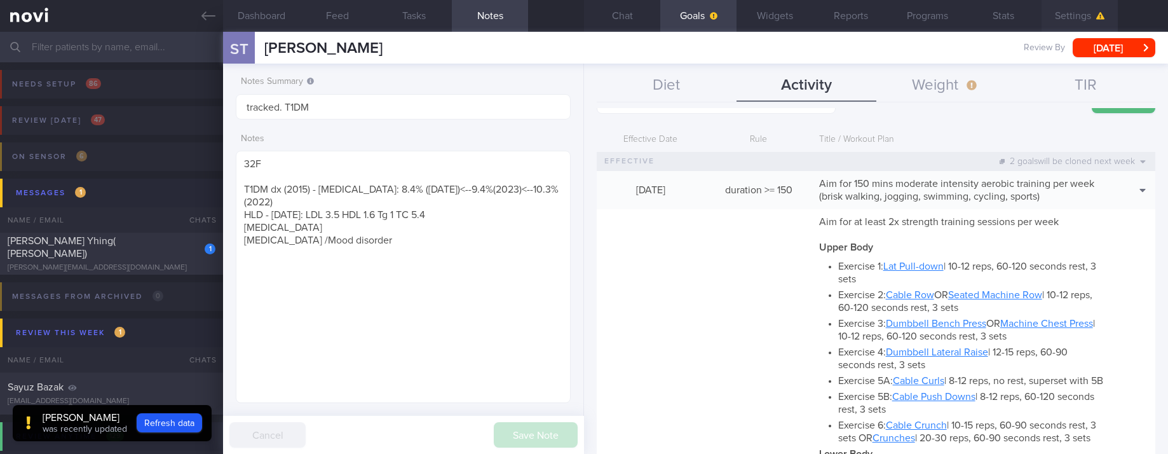
click at [1110, 21] on button "Settings" at bounding box center [1080, 16] width 76 height 32
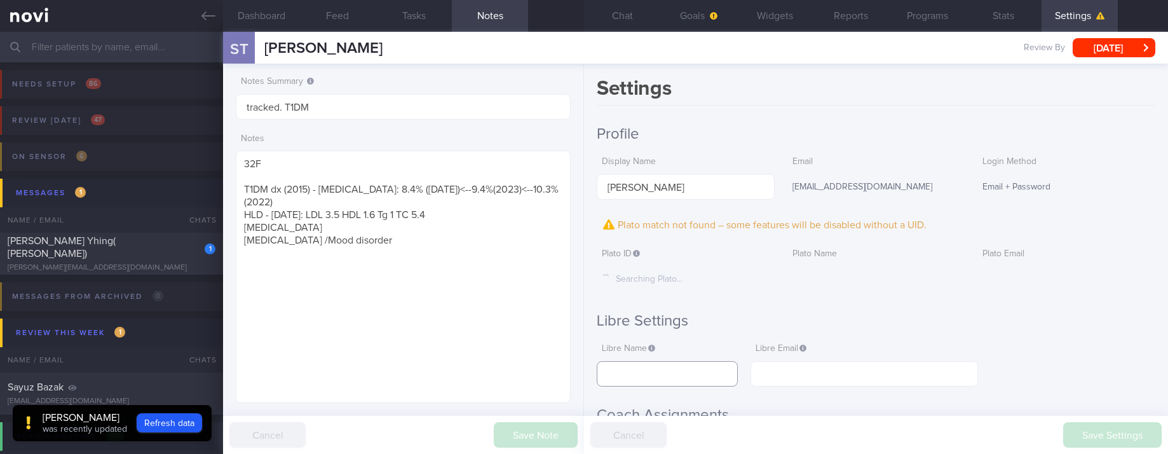
click at [700, 376] on input "text" at bounding box center [667, 373] width 141 height 25
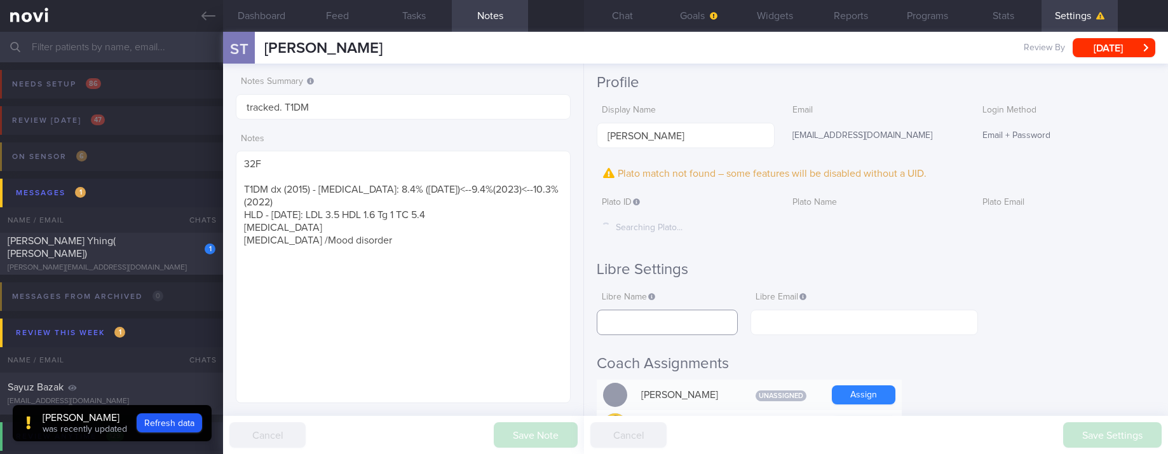
scroll to position [95, 0]
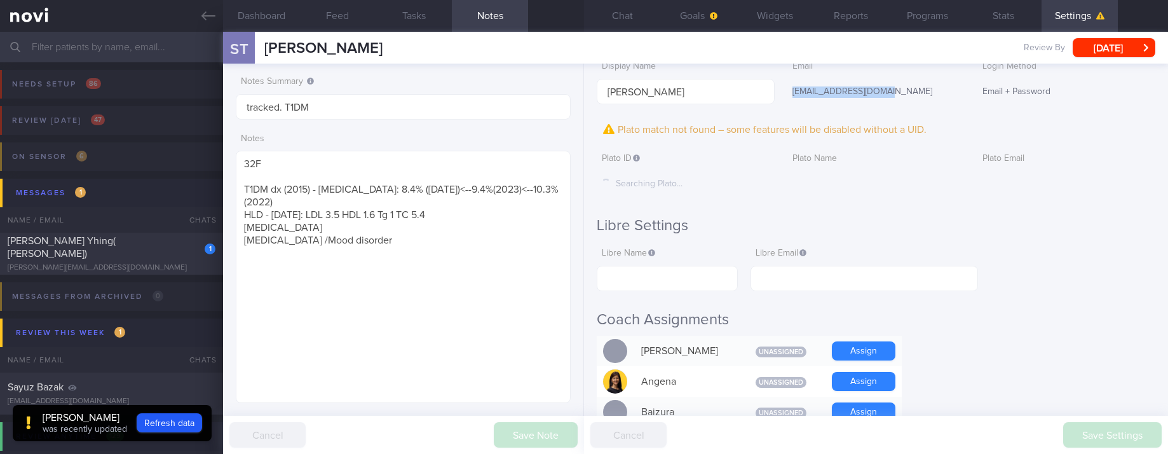
drag, startPoint x: 815, startPoint y: 95, endPoint x: 785, endPoint y: 97, distance: 29.3
click at [787, 97] on div "[EMAIL_ADDRESS][DOMAIN_NAME]" at bounding box center [876, 92] width 178 height 27
copy div "[EMAIL_ADDRESS][DOMAIN_NAME]"
click at [847, 282] on input "text" at bounding box center [865, 278] width 228 height 25
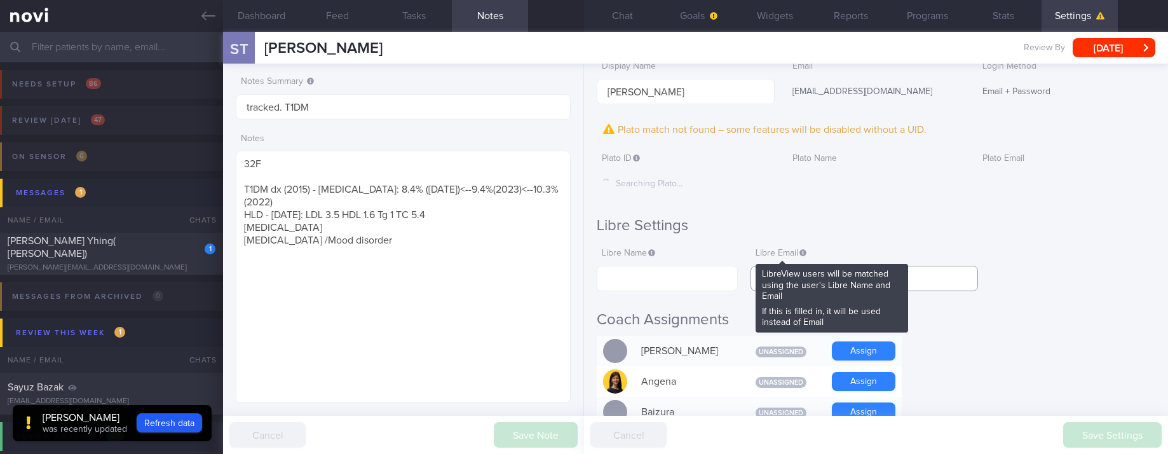
paste input "[EMAIL_ADDRESS][DOMAIN_NAME]"
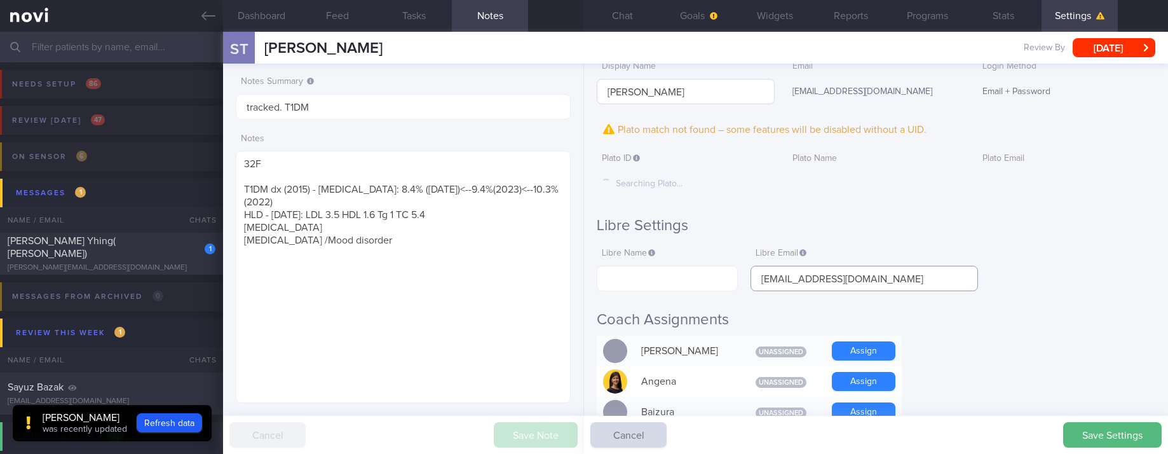
type input "[EMAIL_ADDRESS][DOMAIN_NAME]"
drag, startPoint x: 608, startPoint y: 90, endPoint x: 615, endPoint y: 132, distance: 43.1
click at [553, 90] on div "Dashboard Feed Tasks Notes Chat Goals Widgets Reports Programs Stats Settings S…" at bounding box center [695, 243] width 945 height 422
click at [667, 271] on input "text" at bounding box center [667, 278] width 141 height 25
paste input "[PERSON_NAME]"
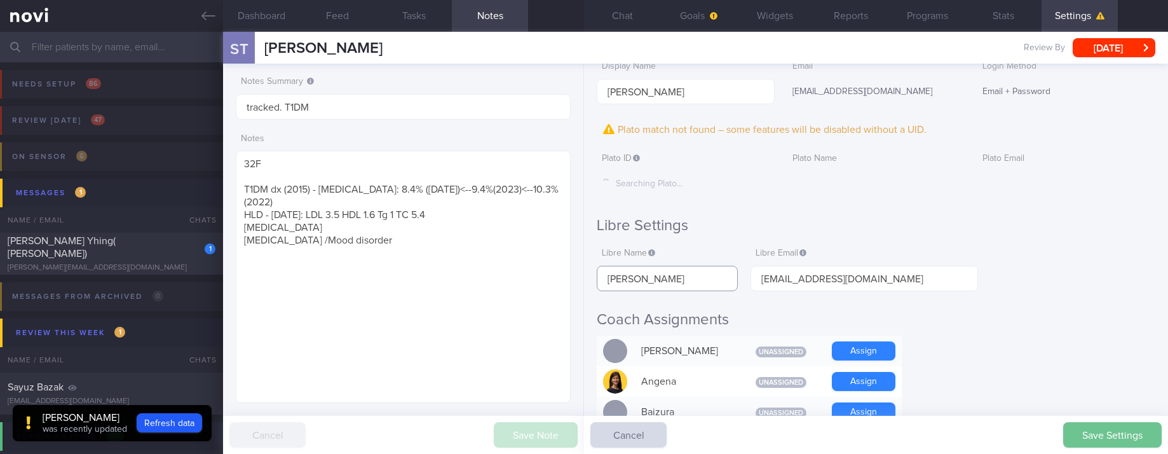
type input "[PERSON_NAME]"
click at [1101, 431] on button "Save Settings" at bounding box center [1112, 434] width 99 height 25
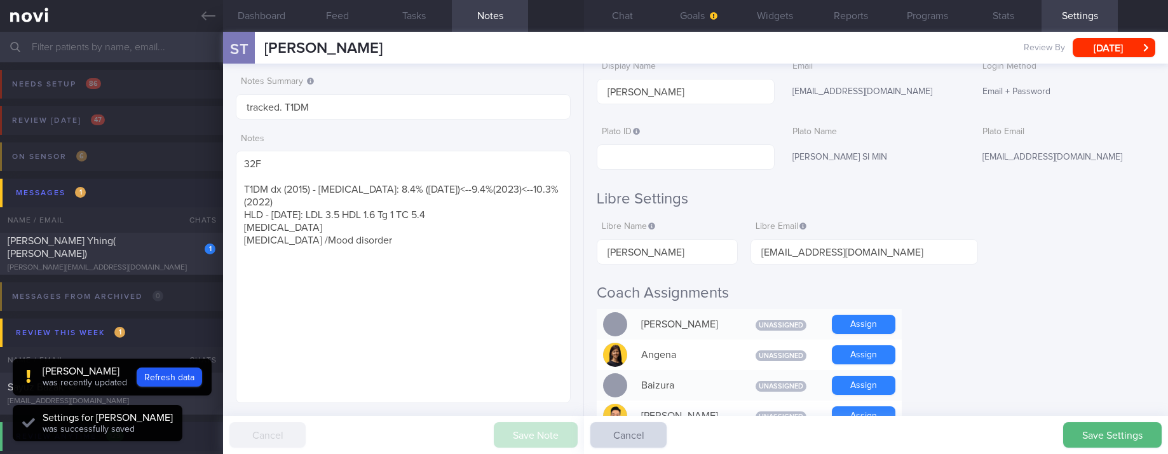
scroll to position [151, 303]
click at [648, 27] on button "Chat" at bounding box center [622, 16] width 76 height 32
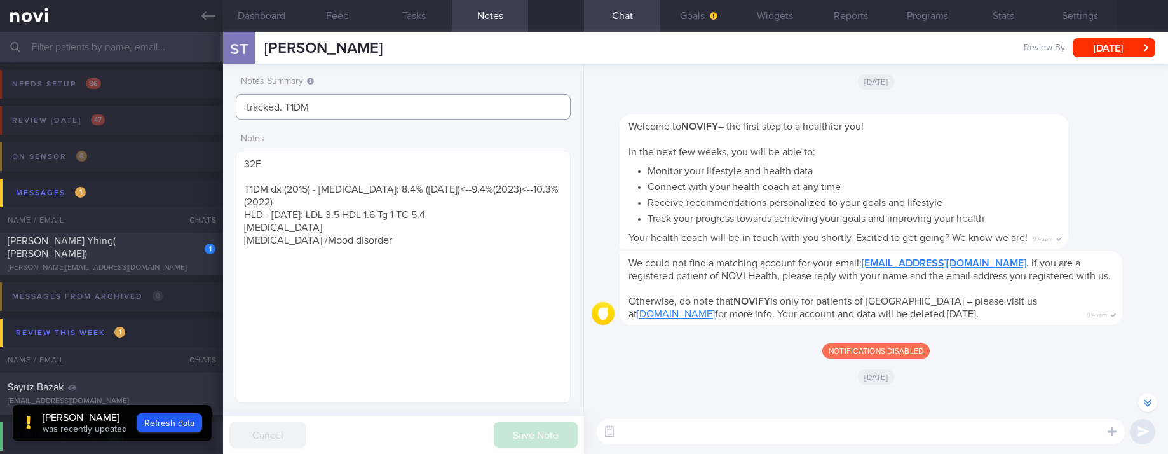
click at [418, 111] on input "tracked. T1DM" at bounding box center [403, 106] width 335 height 25
click at [309, 109] on input "tracked. T1DM libre" at bounding box center [403, 106] width 335 height 25
type input "tracked. T1DM on libre"
click at [555, 433] on button "Save Note" at bounding box center [536, 434] width 84 height 25
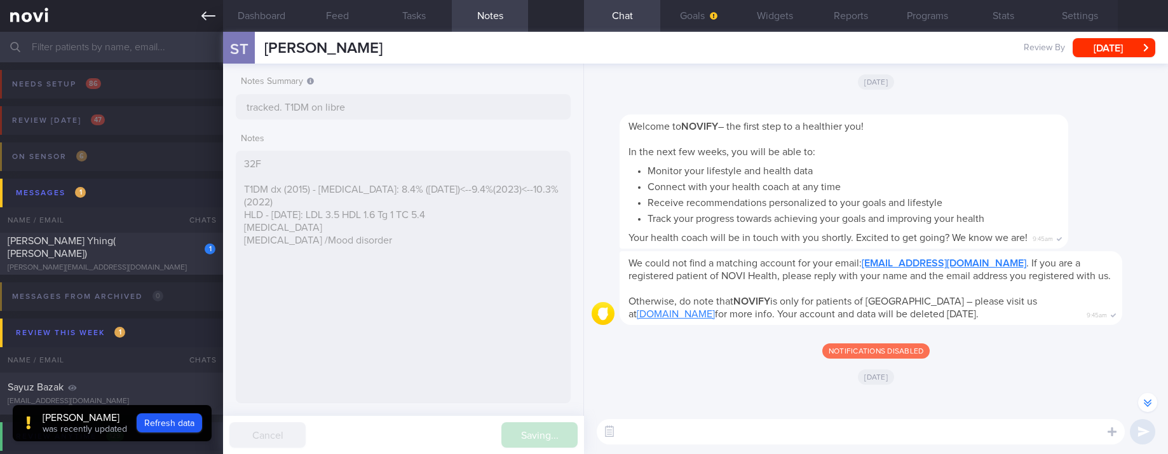
type input "tracked. T1DM on libre"
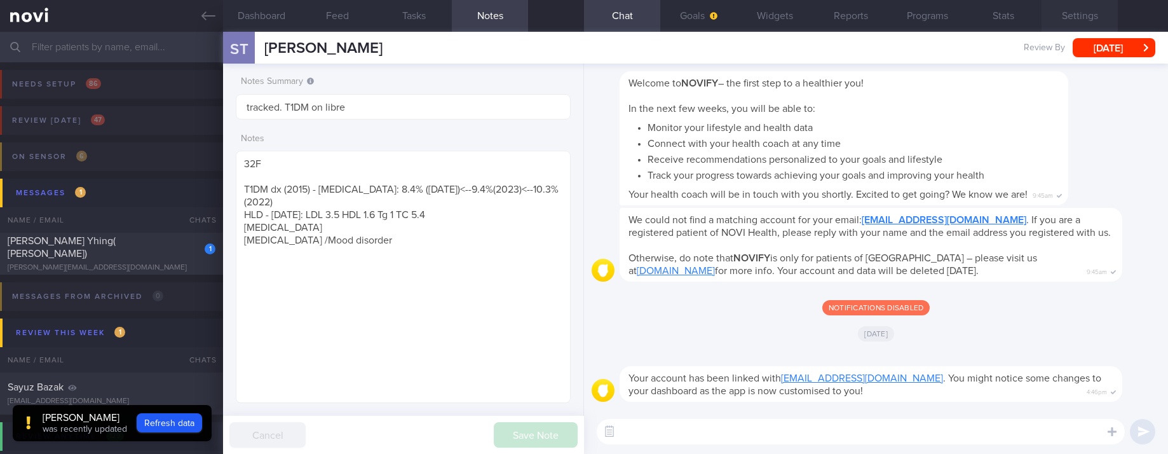
click at [1092, 17] on button "Settings" at bounding box center [1080, 16] width 76 height 32
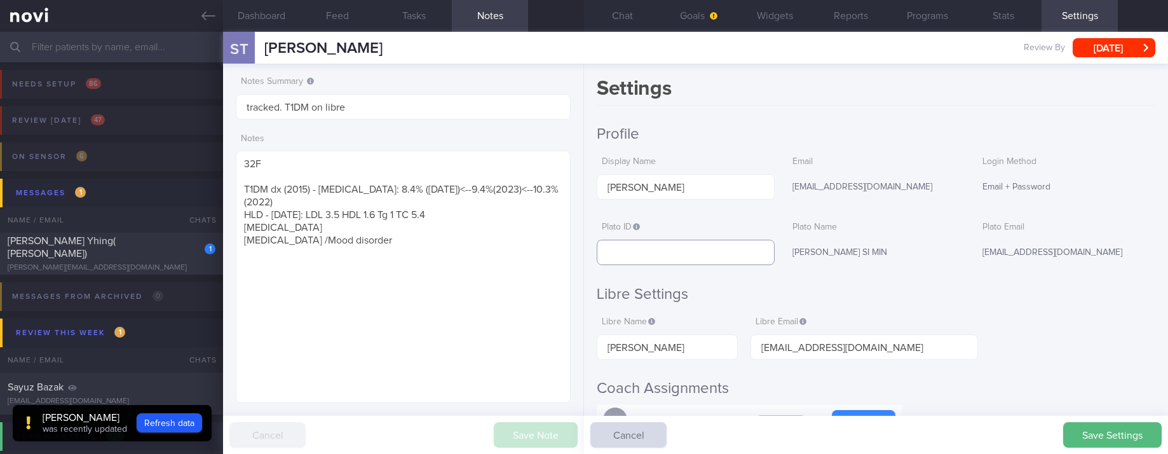
click at [669, 249] on input "text" at bounding box center [686, 252] width 178 height 25
paste input "a8479077c2614165d6adf907d0a5edeb"
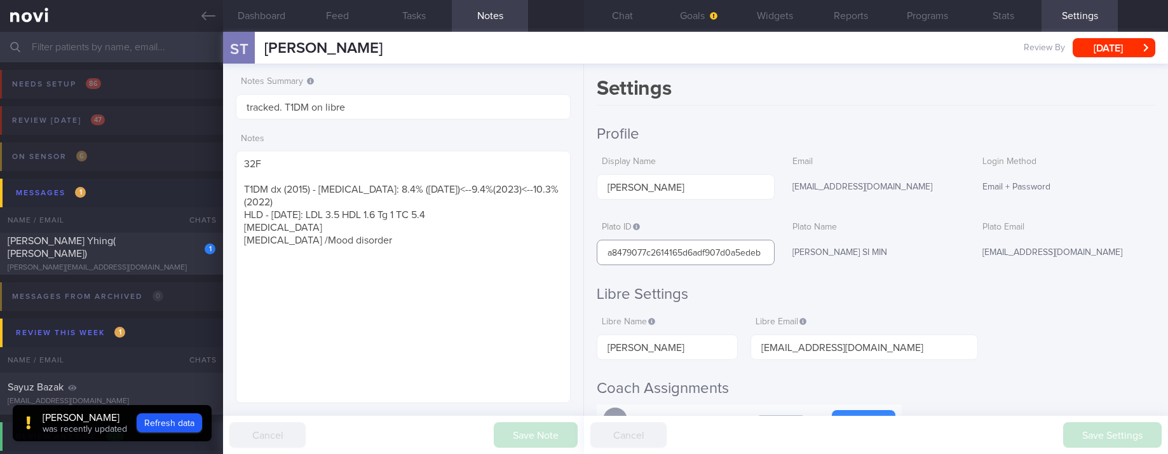
type input "a8479077c2614165d6adf907d0a5edeb"
click at [637, 19] on button "Chat" at bounding box center [622, 16] width 76 height 32
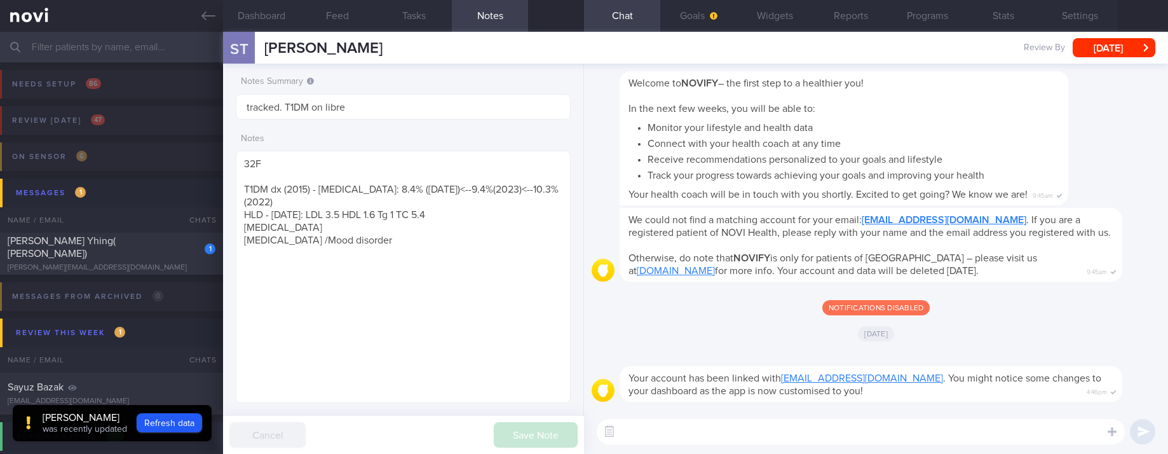
drag, startPoint x: 1049, startPoint y: 442, endPoint x: 980, endPoint y: 420, distance: 72.0
click at [1049, 442] on textarea at bounding box center [861, 431] width 528 height 25
paste textarea "Hi [PERSON_NAME]! This is [PERSON_NAME], the dietitian. It was nice chatting wi…"
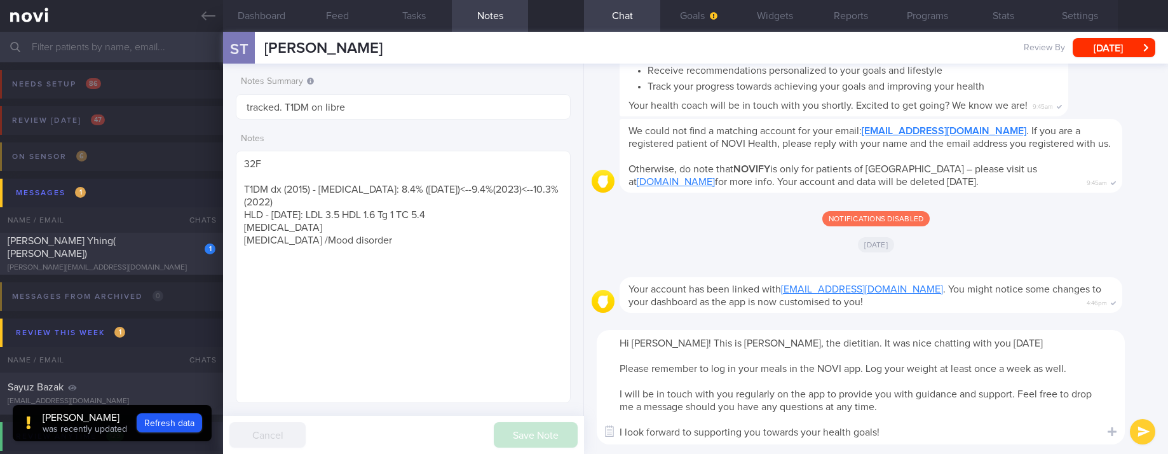
click at [653, 345] on textarea "Hi [PERSON_NAME]! This is [PERSON_NAME], the dietitian. It was nice chatting wi…" at bounding box center [861, 387] width 528 height 114
type textarea "Hi [PERSON_NAME]! This is [PERSON_NAME], the dietitian. It was nice chatting wi…"
click at [921, 414] on textarea "Hi [PERSON_NAME]! This is [PERSON_NAME], the dietitian. It was nice chatting wi…" at bounding box center [861, 387] width 528 height 114
click at [930, 432] on textarea "Hi [PERSON_NAME]! This is [PERSON_NAME], the dietitian. It was nice chatting wi…" at bounding box center [861, 387] width 528 height 114
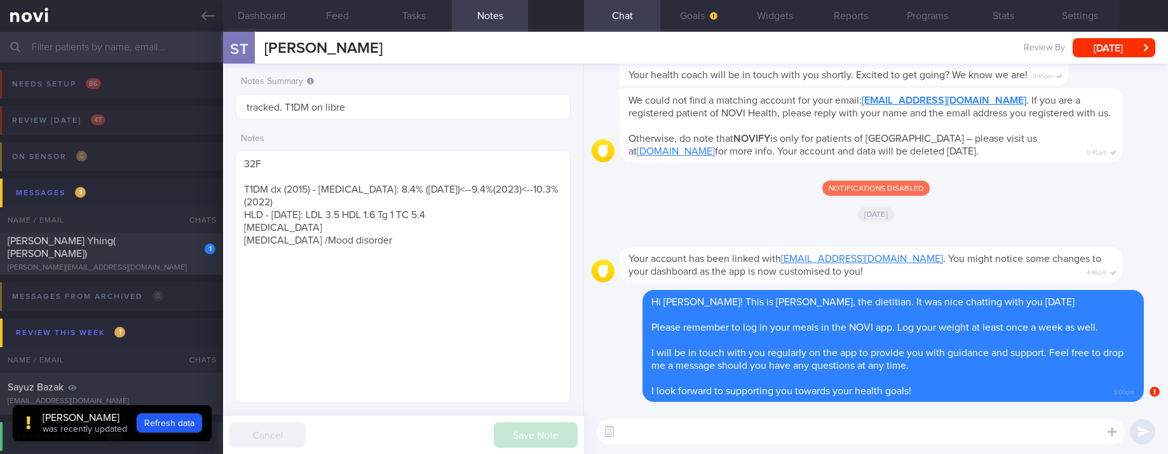
click at [1028, 437] on textarea at bounding box center [861, 431] width 528 height 25
paste textarea "Here are the points we discussed just now, with additional suggestions Weight m…"
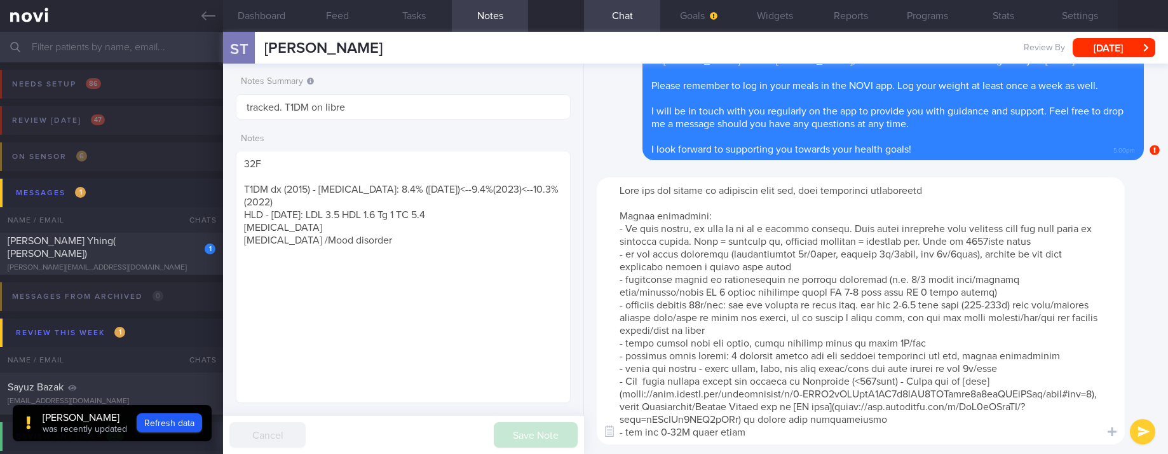
drag, startPoint x: 627, startPoint y: 276, endPoint x: 912, endPoint y: 276, distance: 285.3
click at [912, 276] on textarea at bounding box center [861, 310] width 528 height 267
click at [932, 296] on textarea at bounding box center [861, 310] width 528 height 267
drag, startPoint x: 942, startPoint y: 292, endPoint x: 880, endPoint y: 283, distance: 63.0
click at [880, 283] on textarea at bounding box center [861, 310] width 528 height 267
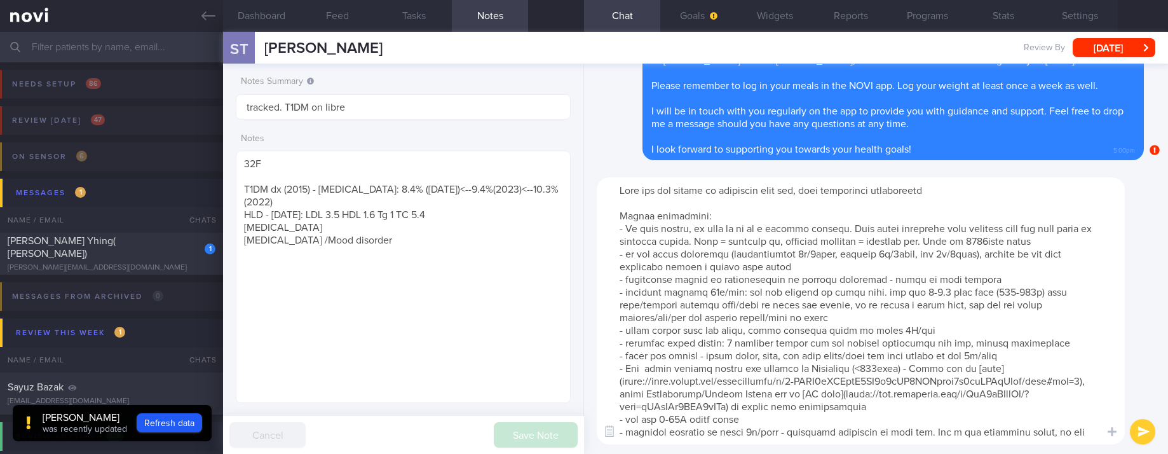
scroll to position [51, 0]
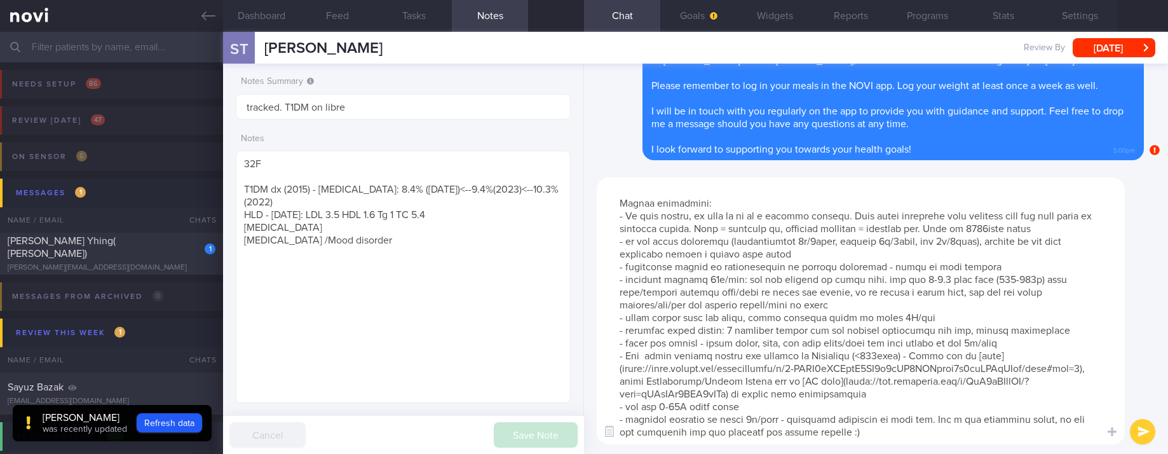
click at [894, 279] on textarea at bounding box center [861, 310] width 528 height 267
type textarea "Here are the points we discussed just now, with additional suggestions [MEDICAL…"
click at [818, 367] on textarea at bounding box center [861, 310] width 528 height 267
click at [802, 328] on textarea at bounding box center [861, 310] width 528 height 267
click at [1001, 361] on textarea at bounding box center [861, 310] width 528 height 267
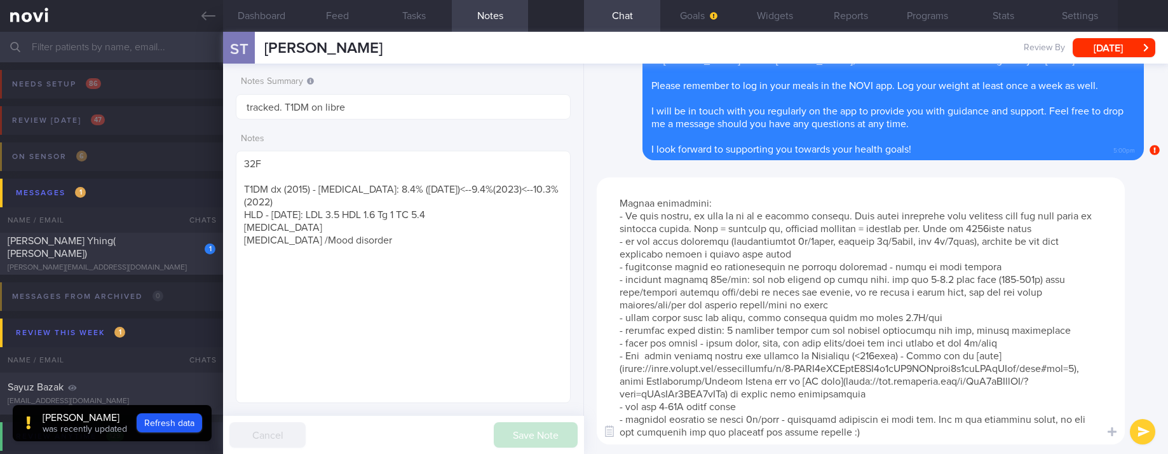
click at [812, 371] on textarea at bounding box center [861, 310] width 528 height 267
click at [840, 408] on textarea at bounding box center [861, 310] width 528 height 267
click at [834, 421] on textarea at bounding box center [861, 310] width 528 height 267
click at [878, 437] on textarea at bounding box center [861, 310] width 528 height 267
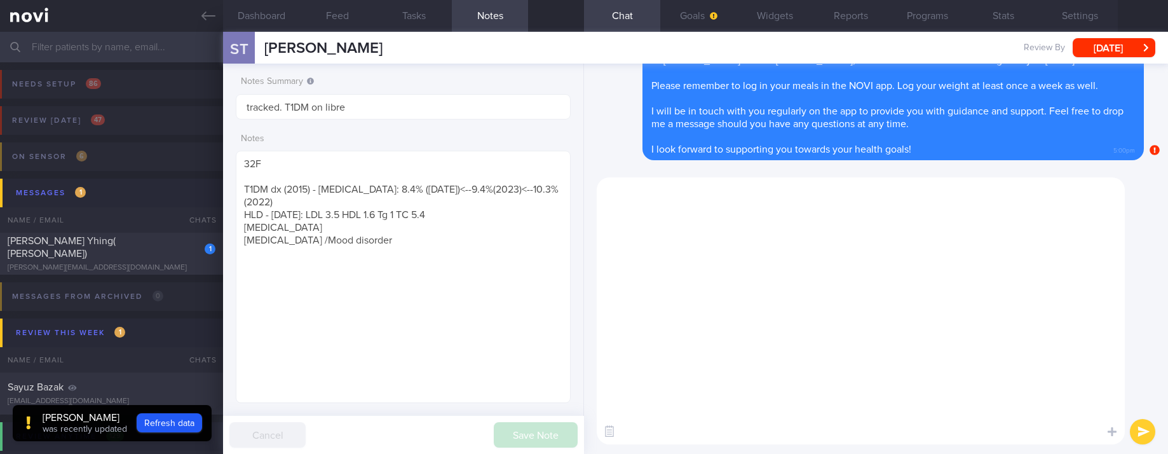
scroll to position [0, 0]
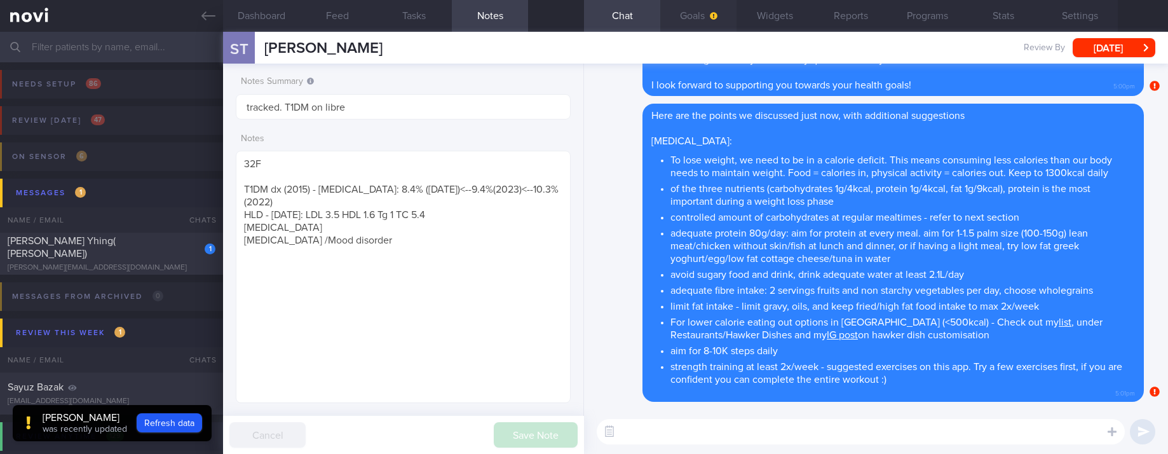
click at [710, 18] on icon "button" at bounding box center [714, 16] width 8 height 8
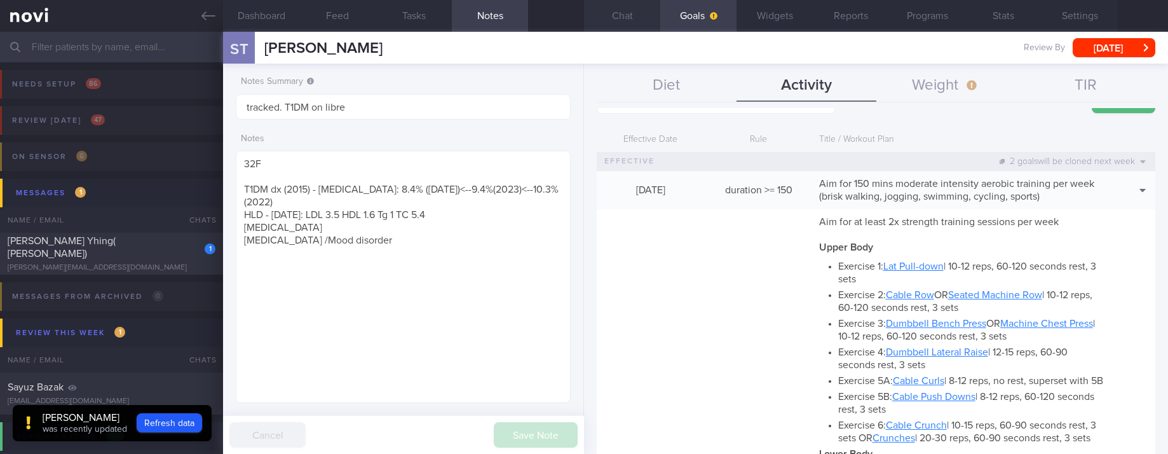
click at [629, 17] on button "Chat" at bounding box center [622, 16] width 76 height 32
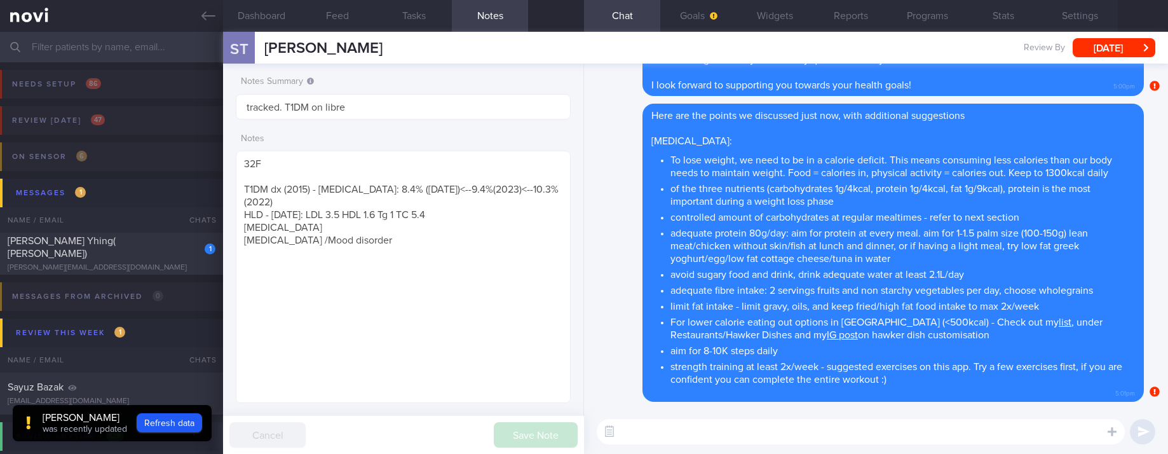
click at [788, 433] on textarea at bounding box center [861, 431] width 528 height 25
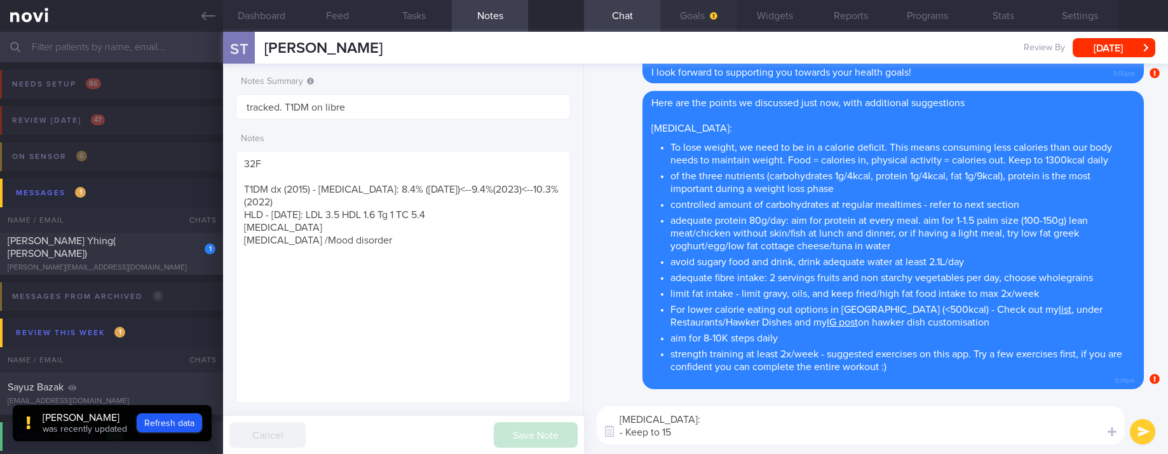
type textarea "[MEDICAL_DATA]: - Keep to 15"
click at [687, 22] on button "Goals" at bounding box center [698, 16] width 76 height 32
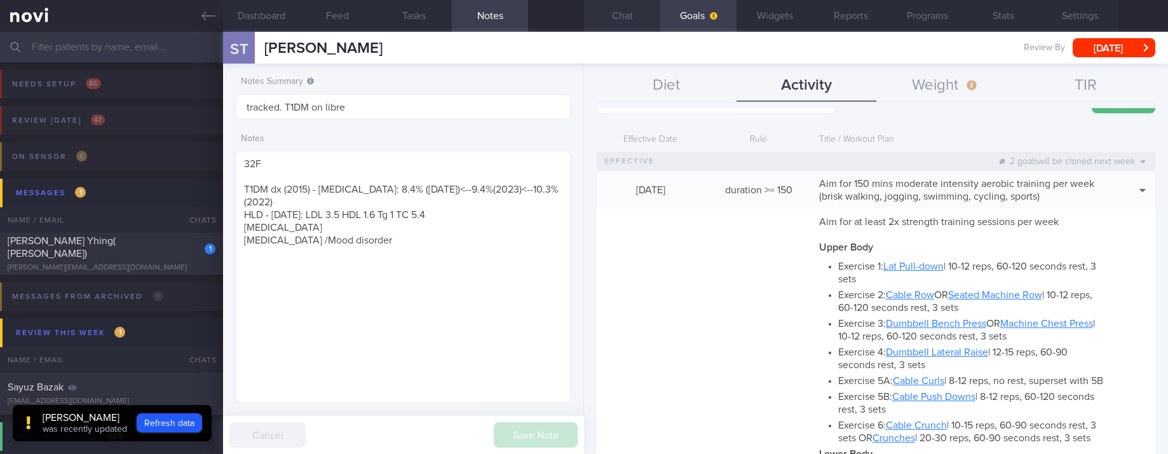
click at [627, 6] on button "Chat" at bounding box center [622, 16] width 76 height 32
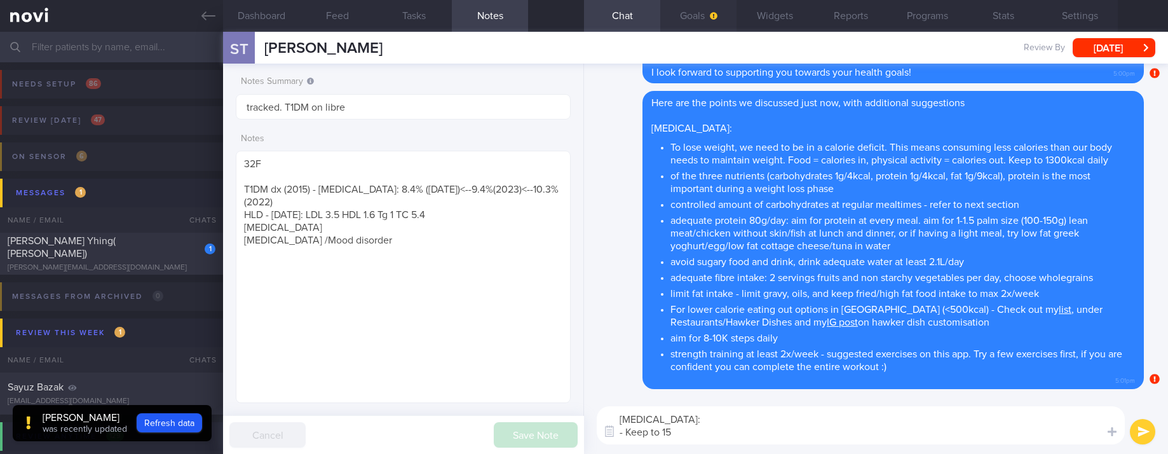
click at [700, 8] on button "Goals" at bounding box center [698, 16] width 76 height 32
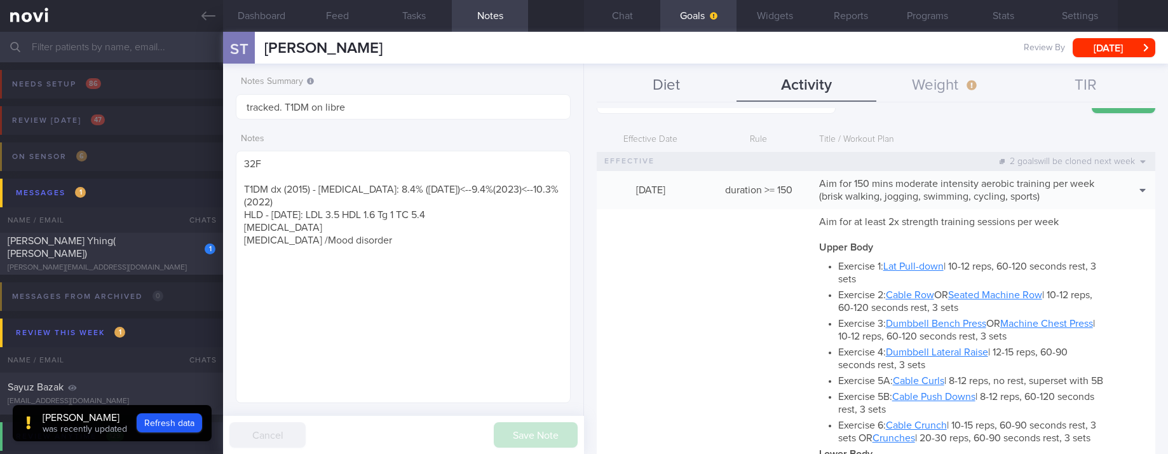
click at [669, 94] on button "Diet" at bounding box center [667, 86] width 140 height 32
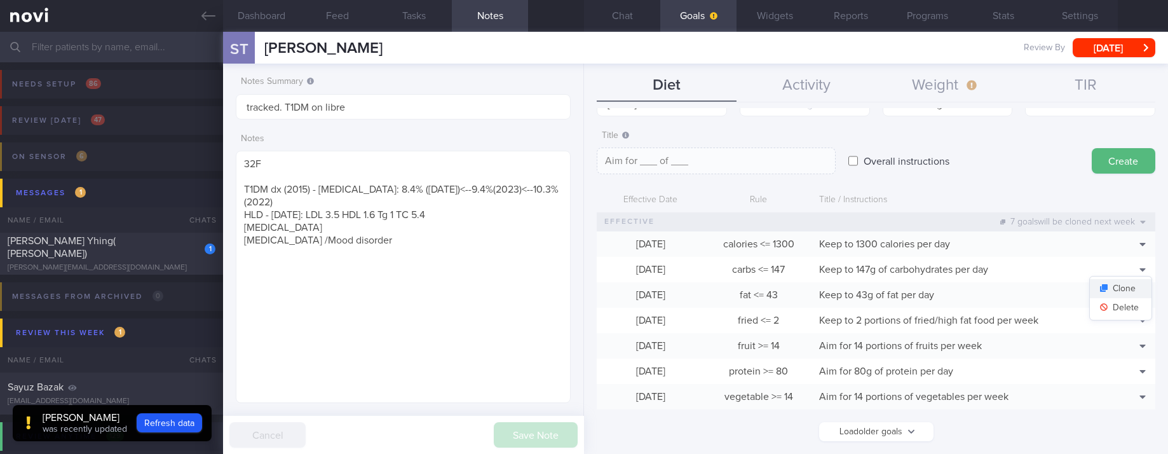
click at [1119, 288] on button "Clone" at bounding box center [1121, 288] width 62 height 19
type input "147"
type textarea "Keep to 147g of carbohydrates per day"
click at [1115, 306] on button "Delete" at bounding box center [1121, 307] width 62 height 19
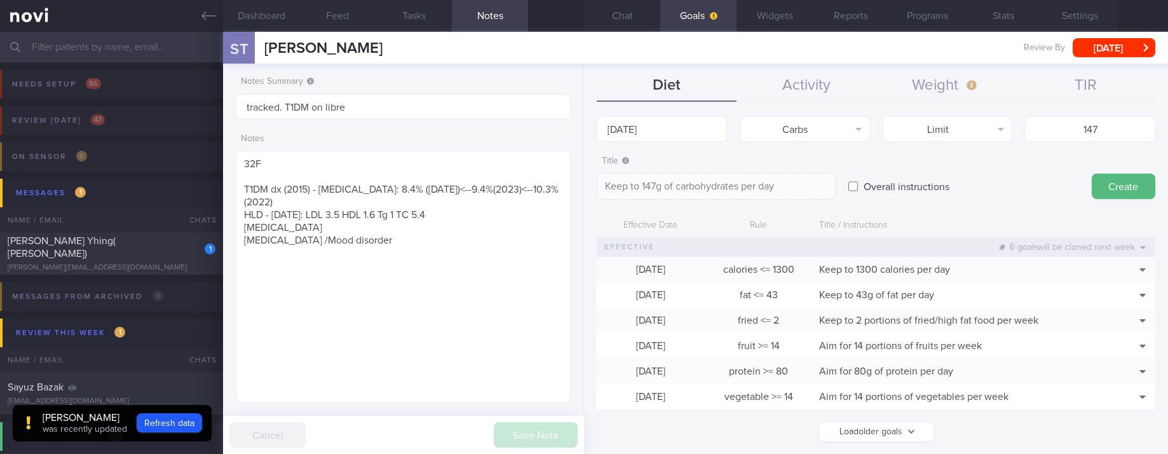
scroll to position [25, 0]
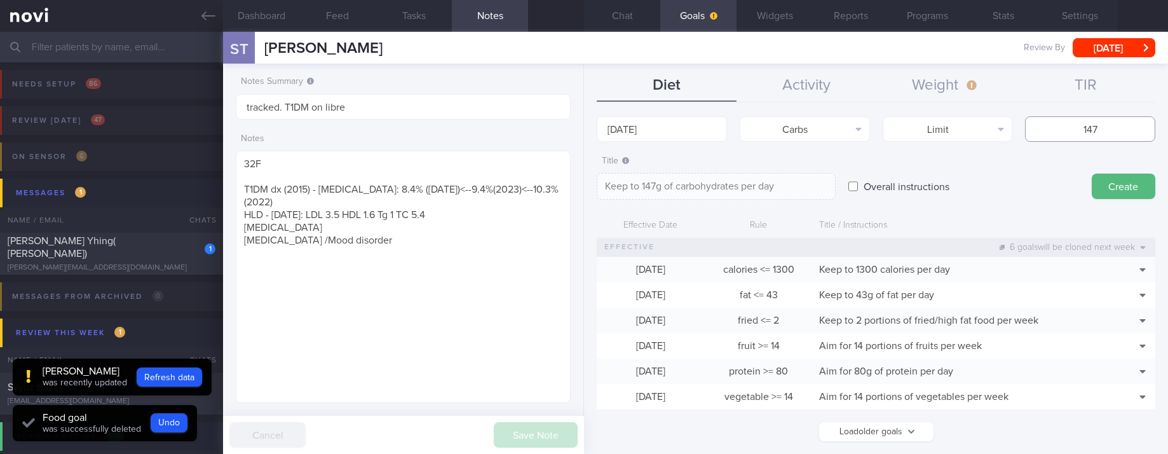
drag, startPoint x: 1087, startPoint y: 132, endPoint x: 1010, endPoint y: 132, distance: 76.9
click at [1010, 132] on div "Effective Date [DATE] Food Tag Carbs Select tag... Calories Carbs Protein Fat A…" at bounding box center [876, 117] width 559 height 50
type input "1"
type textarea "Keep to 1g of carbohydrates per day"
type input "15"
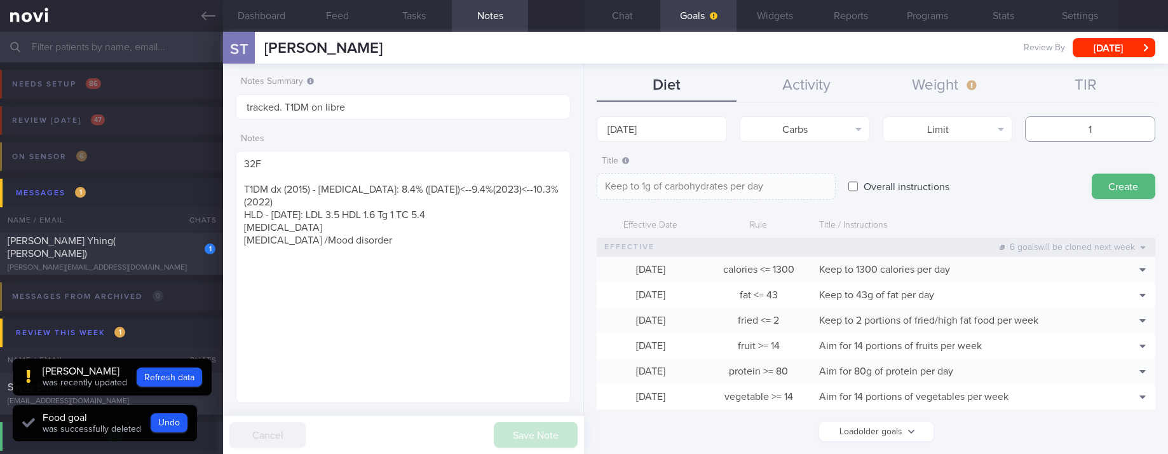
type textarea "Keep to 15g of carbohydrates per day"
type input "150"
type textarea "Keep to 150g of carbohydrates per day"
type input "150"
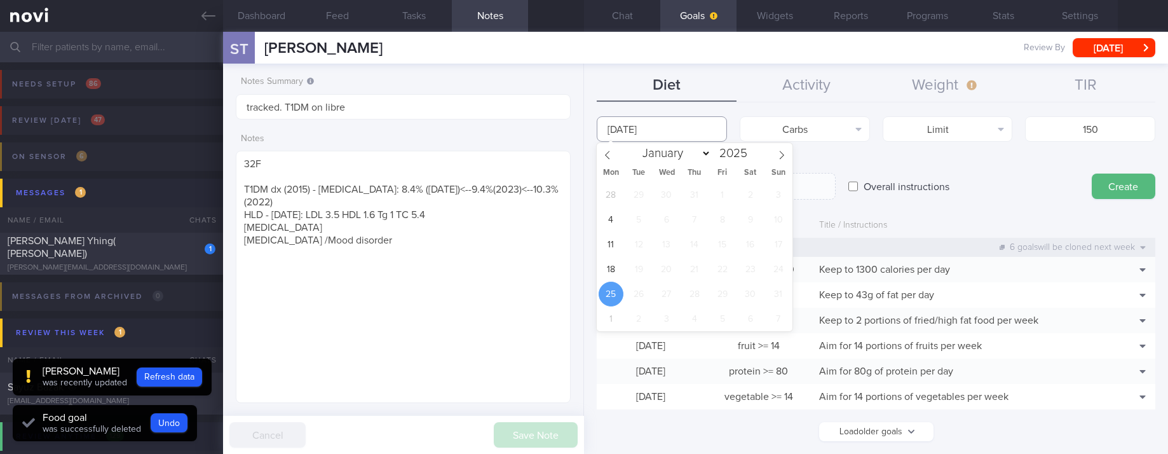
click at [694, 135] on input "[DATE]" at bounding box center [662, 128] width 130 height 25
click at [613, 265] on span "18" at bounding box center [611, 269] width 25 height 25
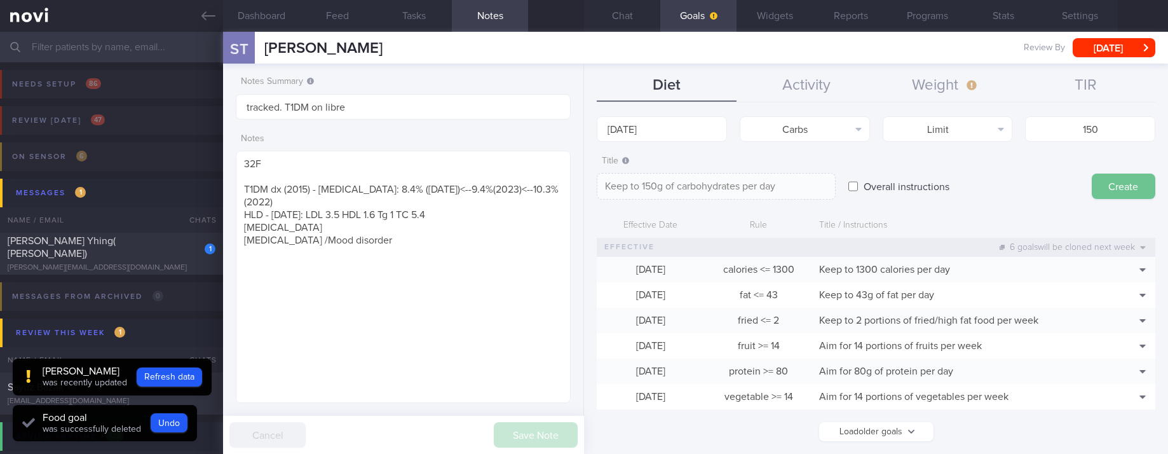
click at [1103, 178] on button "Create" at bounding box center [1124, 185] width 64 height 25
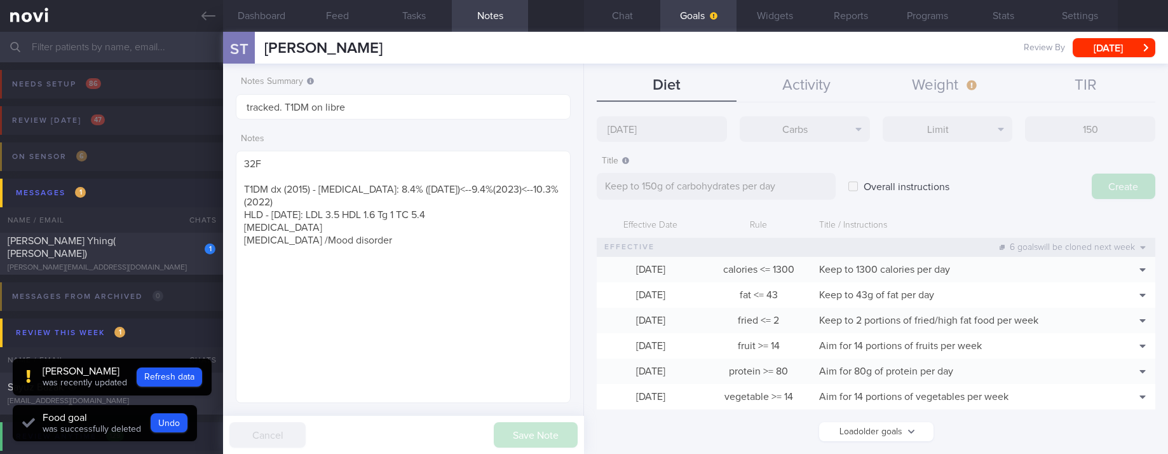
type input "[DATE]"
type textarea "Aim for ___ of ___"
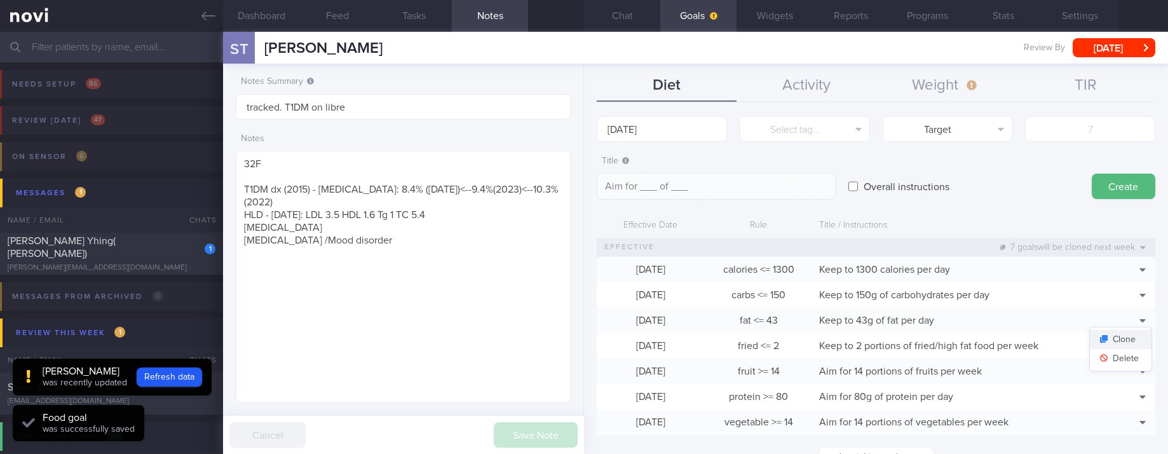
click at [1122, 338] on button "Clone" at bounding box center [1121, 339] width 62 height 19
type input "43"
type textarea "Keep to 43g of fat per day"
click at [1117, 364] on button "Delete" at bounding box center [1121, 358] width 62 height 19
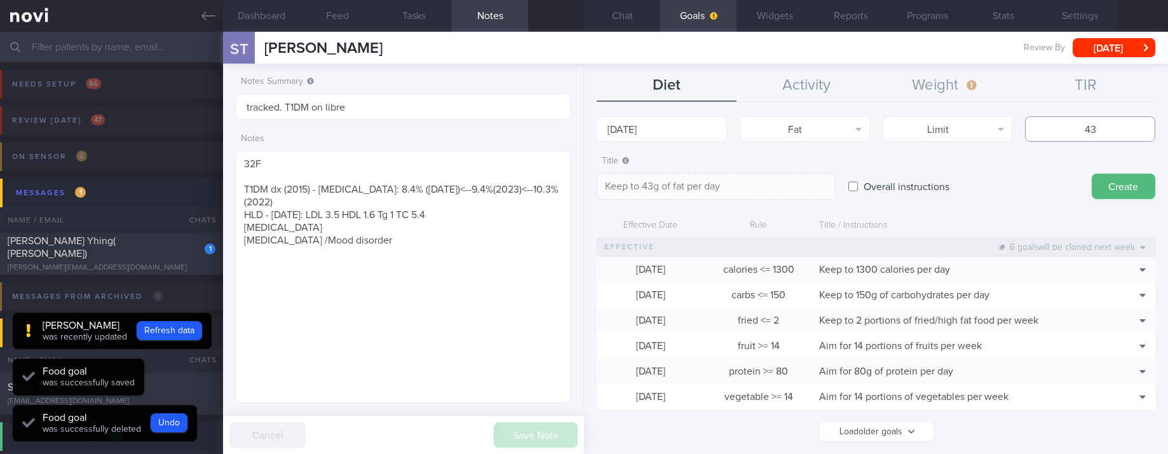
drag, startPoint x: 1120, startPoint y: 135, endPoint x: 1007, endPoint y: 132, distance: 113.2
click at [1007, 132] on div "Effective Date [DATE] Food Tag Fat Select tag... Calories Carbs Protein Fat Alc…" at bounding box center [876, 117] width 559 height 50
type input "4"
type textarea "Keep to 4g of fat per day"
type input "42"
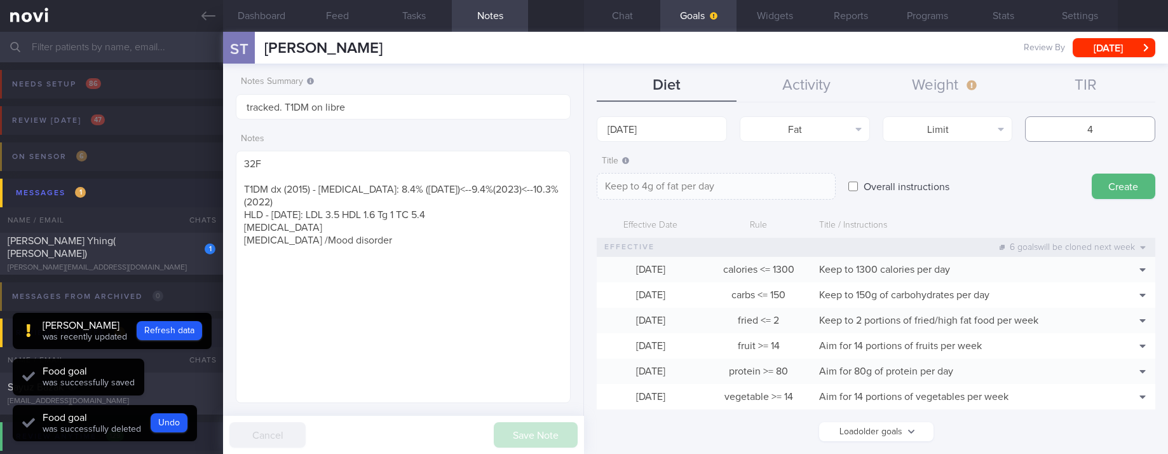
type textarea "Keep to 42g of fat per day"
type input "42"
click at [686, 131] on body "You are offline! Some functionality will be unavailable Patients New Users Coac…" at bounding box center [584, 227] width 1168 height 454
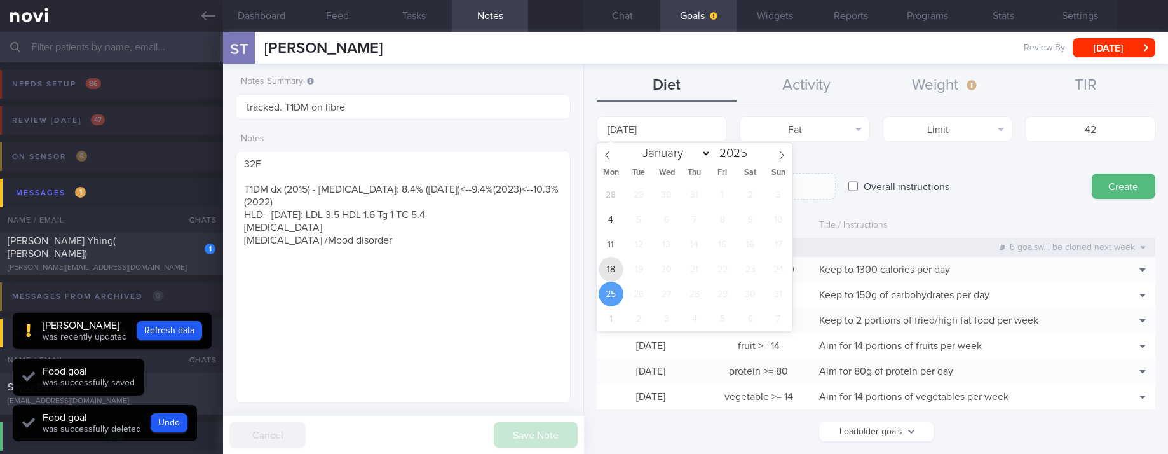
click at [613, 262] on span "18" at bounding box center [611, 269] width 25 height 25
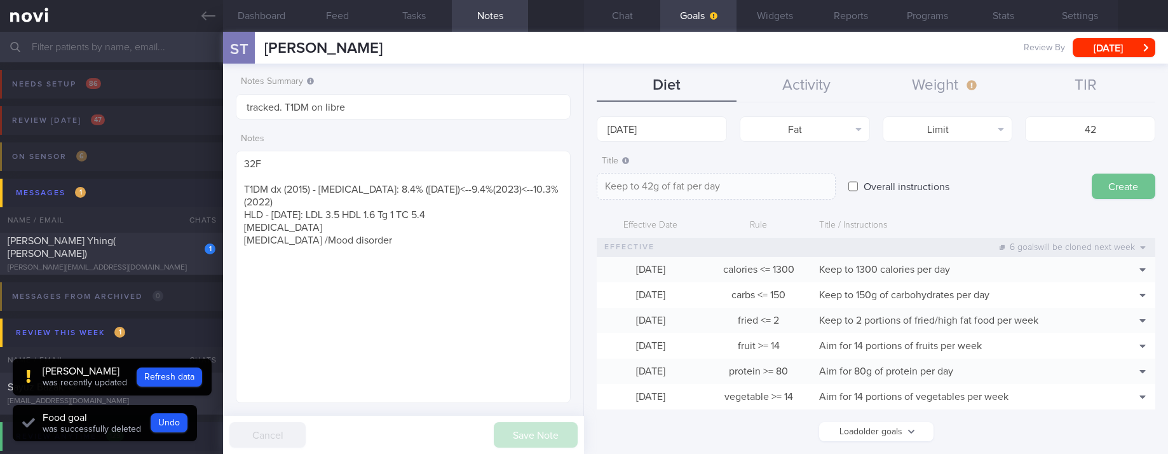
click at [1115, 183] on button "Create" at bounding box center [1124, 185] width 64 height 25
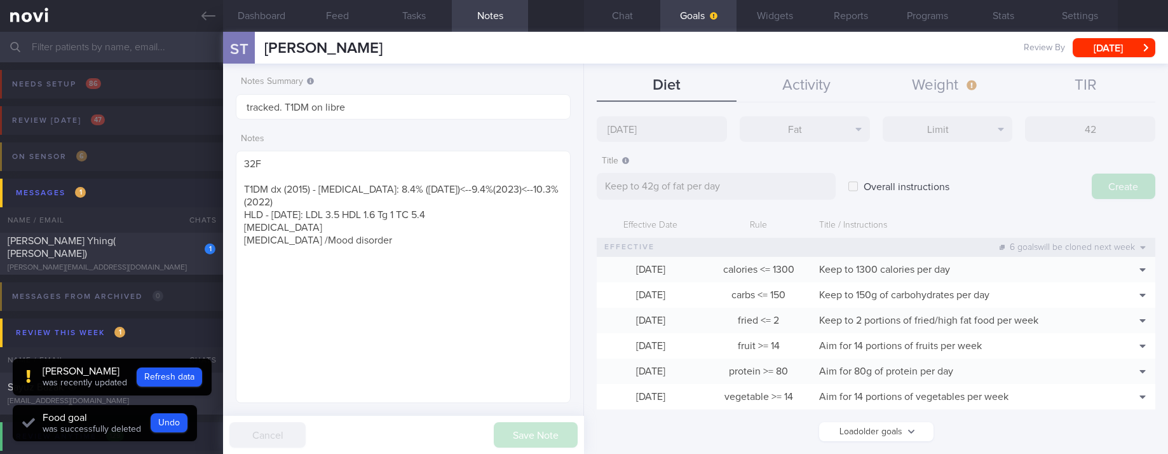
type input "[DATE]"
type textarea "Aim for ___ of ___"
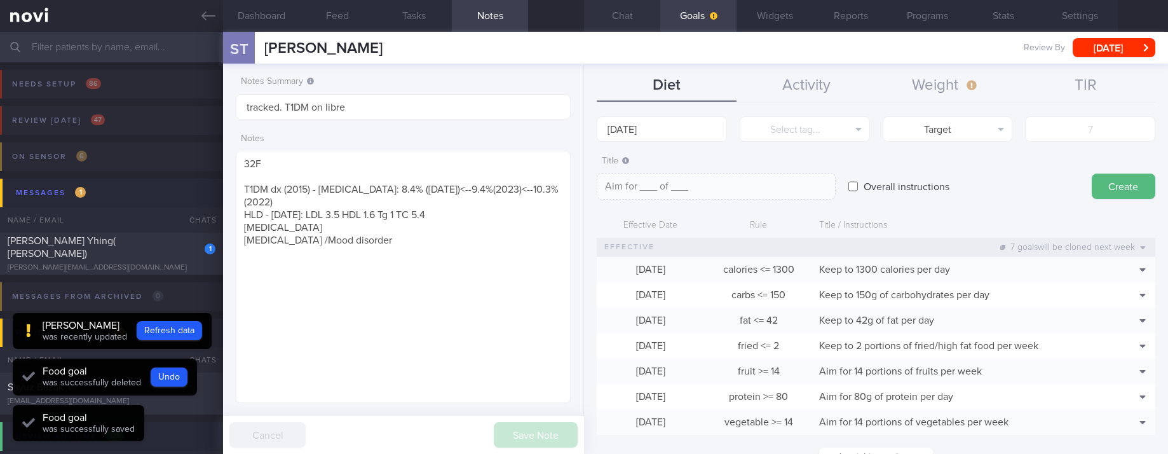
click at [651, 15] on button "Chat" at bounding box center [622, 16] width 76 height 32
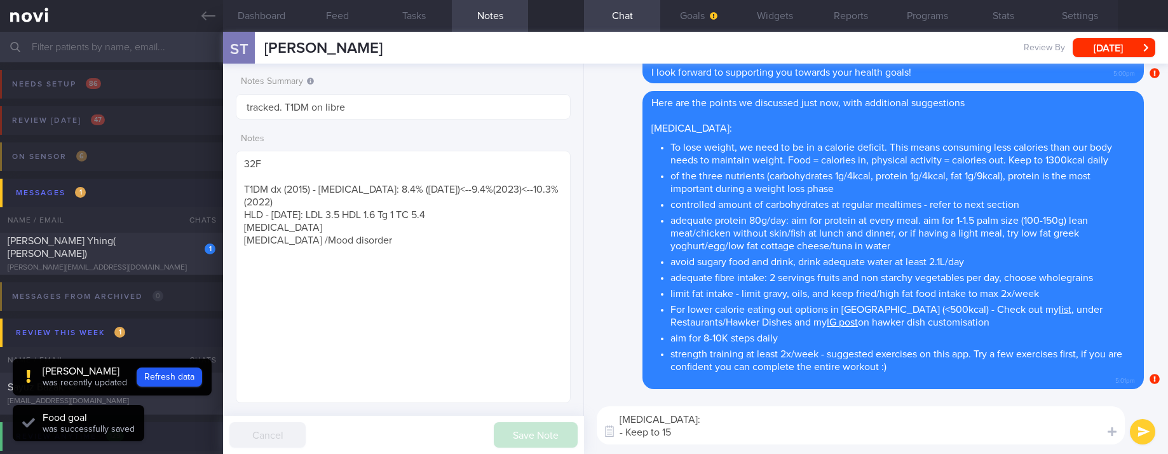
click at [784, 435] on textarea "[MEDICAL_DATA]: - Keep to 15" at bounding box center [861, 425] width 528 height 38
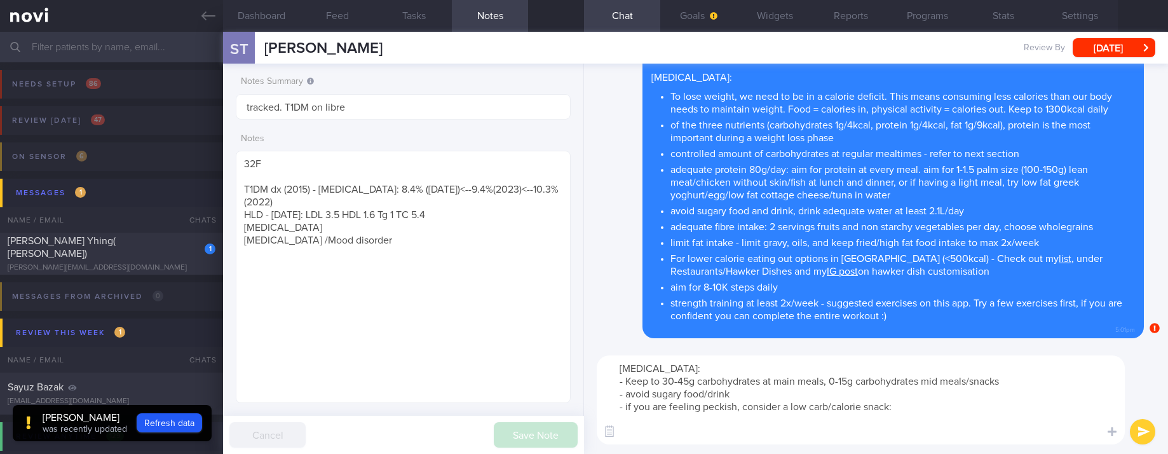
paste textarea "- Strawberries - Lightly salted popcorn - Watermelon - Egg white omelette - Che…"
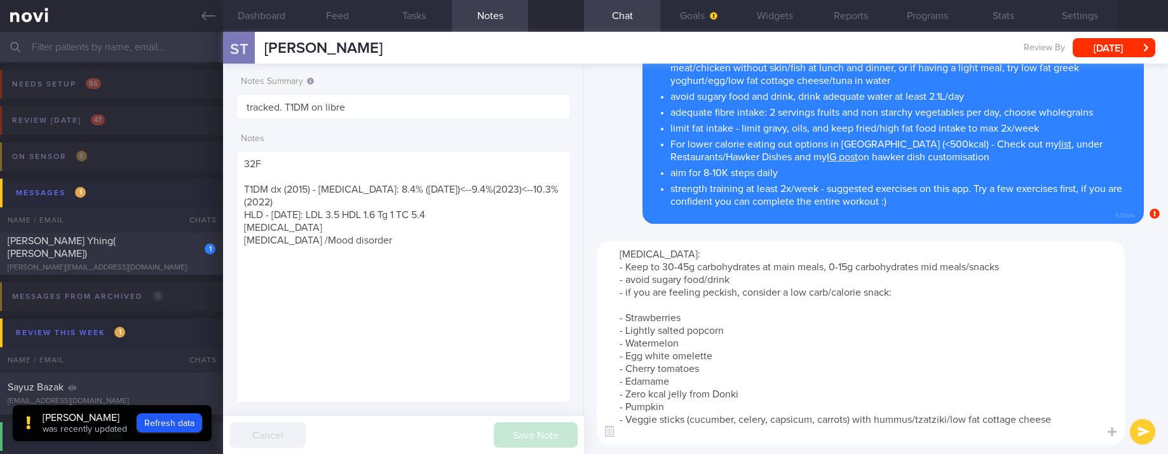
click at [707, 302] on textarea "[MEDICAL_DATA]: - Keep to 30-45g carbohydrates at main meals, 0-15g carbohydrat…" at bounding box center [861, 342] width 528 height 203
drag, startPoint x: 717, startPoint y: 342, endPoint x: 593, endPoint y: 337, distance: 124.0
click at [593, 337] on div "[MEDICAL_DATA]: - Keep to 30-45g carbohydrates at main meals, 0-15g carbohydrat…" at bounding box center [876, 342] width 584 height 222
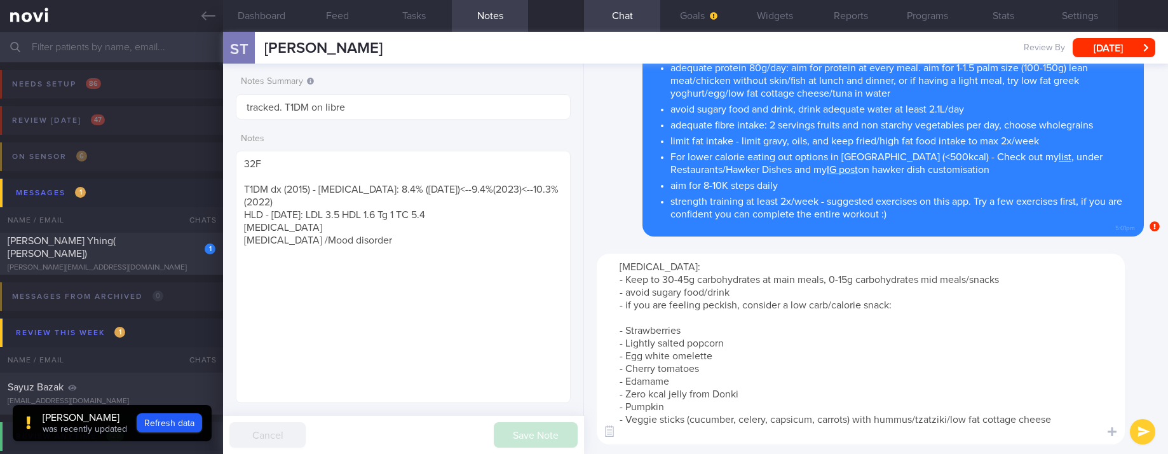
click at [745, 360] on textarea "[MEDICAL_DATA]: - Keep to 30-45g carbohydrates at main meals, 0-15g carbohydrat…" at bounding box center [861, 349] width 528 height 191
click at [730, 369] on textarea "[MEDICAL_DATA]: - Keep to 30-45g carbohydrates at main meals, 0-15g carbohydrat…" at bounding box center [861, 349] width 528 height 191
click at [725, 381] on textarea "[MEDICAL_DATA]: - Keep to 30-45g carbohydrates at main meals, 0-15g carbohydrat…" at bounding box center [861, 349] width 528 height 191
click at [770, 395] on textarea "[MEDICAL_DATA]: - Keep to 30-45g carbohydrates at main meals, 0-15g carbohydrat…" at bounding box center [861, 349] width 528 height 191
click at [740, 385] on textarea "[MEDICAL_DATA]: - Keep to 30-45g carbohydrates at main meals, 0-15g carbohydrat…" at bounding box center [861, 349] width 528 height 191
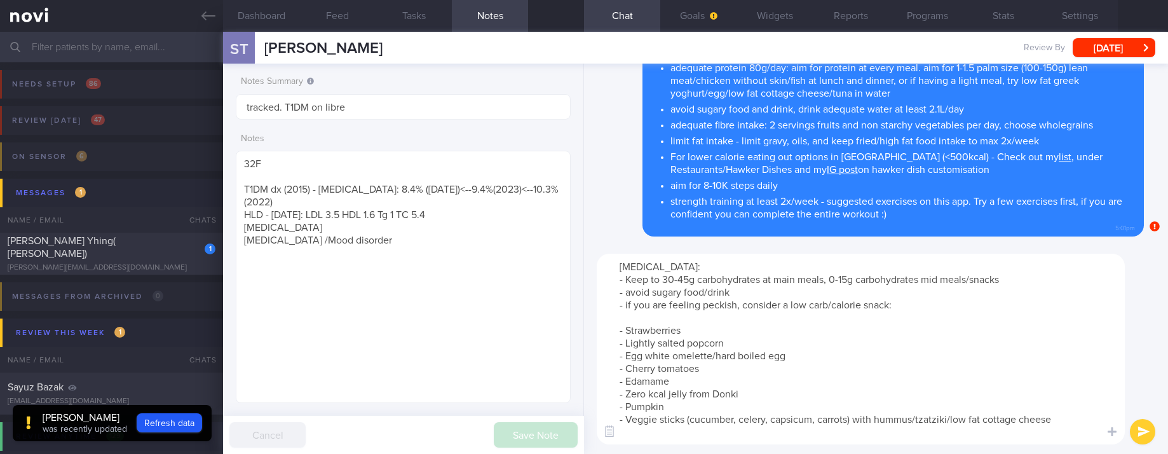
click at [791, 401] on textarea "[MEDICAL_DATA]: - Keep to 30-45g carbohydrates at main meals, 0-15g carbohydrat…" at bounding box center [861, 349] width 528 height 191
click at [994, 427] on textarea "[MEDICAL_DATA]: - Keep to 30-45g carbohydrates at main meals, 0-15g carbohydrat…" at bounding box center [861, 349] width 528 height 191
type textarea "[MEDICAL_DATA]: - Keep to 30-45g carbohydrates at main meals, 0-15g carbohydrat…"
click at [1132, 426] on button "submit" at bounding box center [1142, 431] width 25 height 25
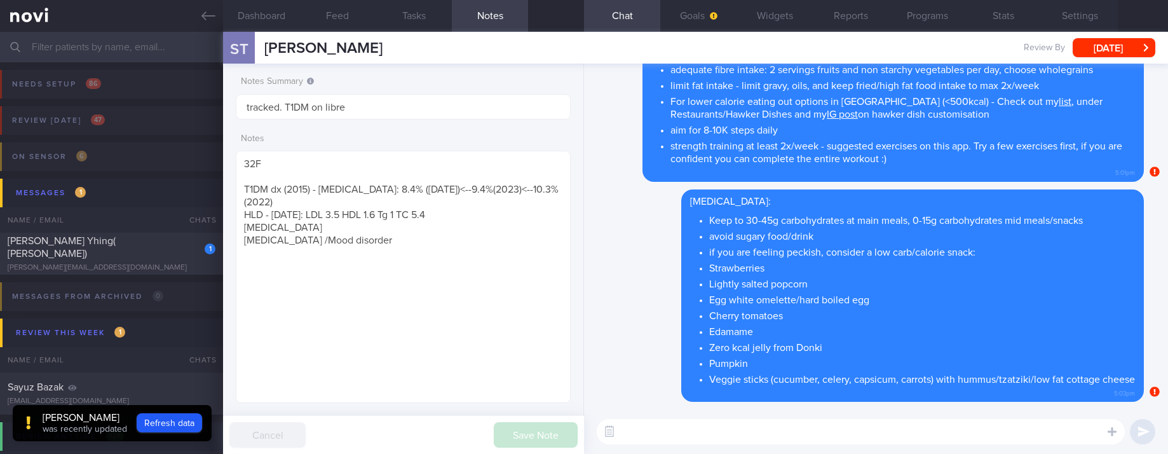
click at [754, 439] on textarea at bounding box center [861, 431] width 528 height 25
paste textarea "Here are the instructions for [AI photo food logging]([URL][DOMAIN_NAME])"
type textarea "Here are the instructions for [AI photo food logging]([URL][DOMAIN_NAME])"
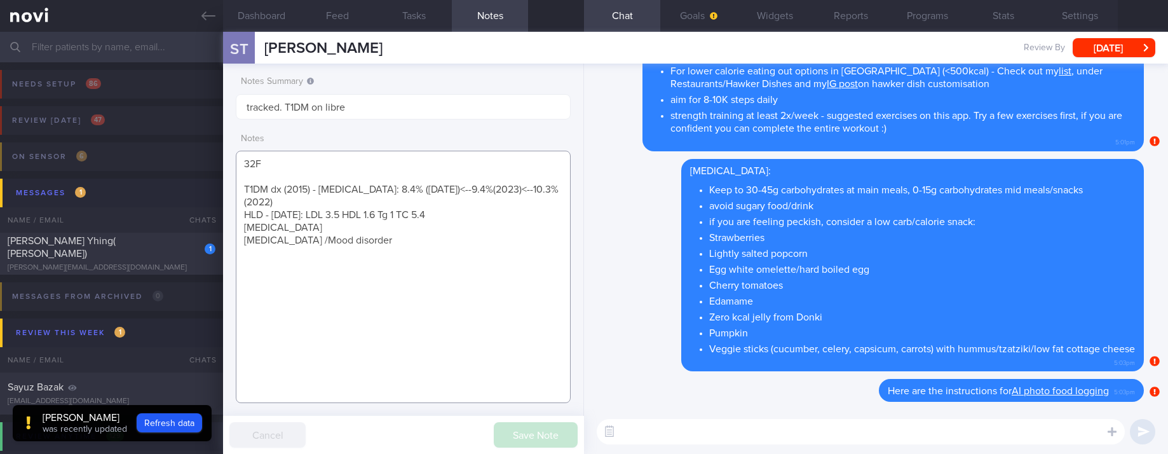
click at [329, 166] on textarea "32F T1DM dx (2015) - [MEDICAL_DATA]: 8.4% ([DATE])<--9.4%(2023)<--10.3% (2022) …" at bounding box center [403, 277] width 335 height 252
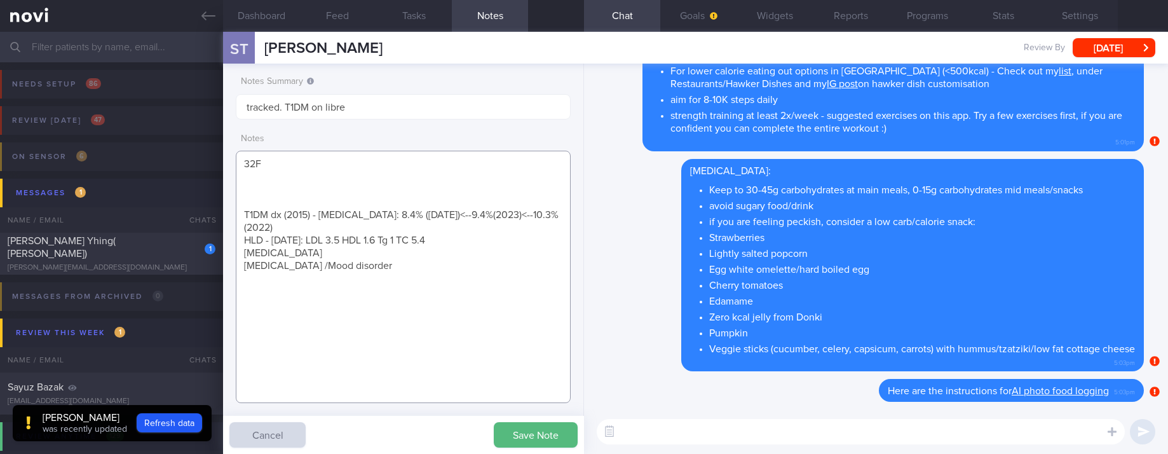
paste textarea "T1DM dx (2015) - [MEDICAL_DATA]: 8.4% ([DATE])<--9.4%(2023)<--10.3% (2022) HLD …"
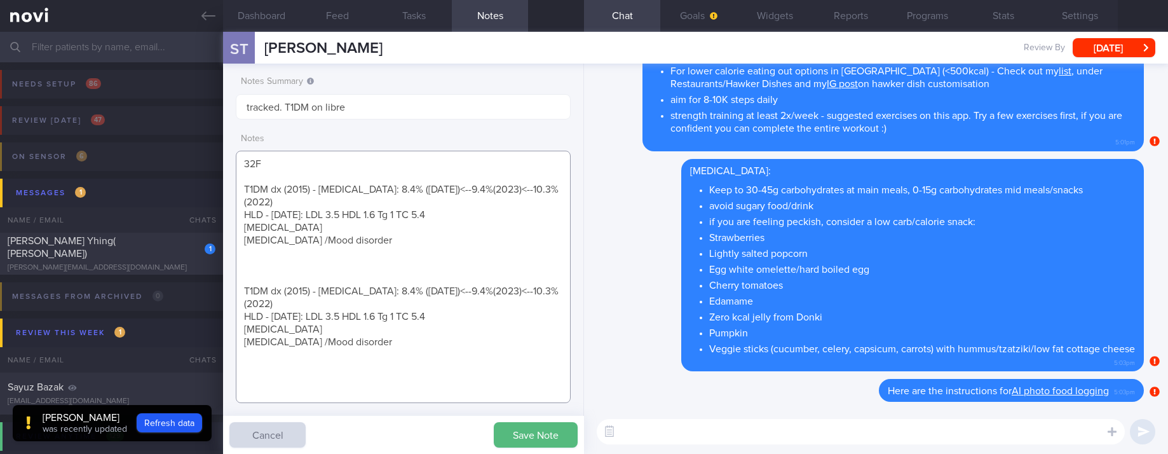
paste textarea "SC Teojeo 28U ON [MEDICAL_DATA] 8-12U TDS [MEDICAL_DATA] ?1000mg ON [MEDICAL_DA…"
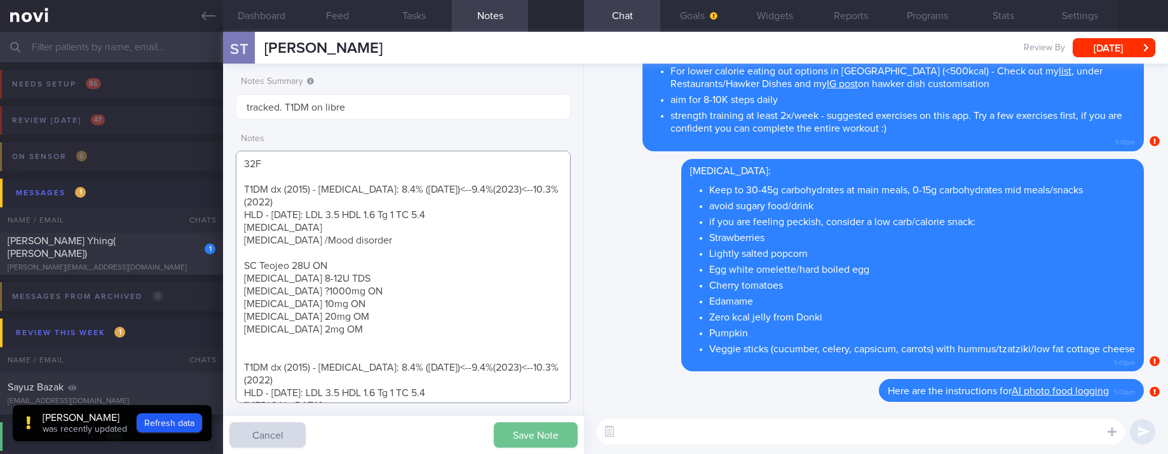
type textarea "32F T1DM dx (2015) - [MEDICAL_DATA]: 8.4% ([DATE])<--9.4%(2023)<--10.3% (2022) …"
click at [535, 428] on button "Save Note" at bounding box center [536, 434] width 84 height 25
click at [660, 427] on textarea at bounding box center [861, 431] width 528 height 25
paste textarea "Follow the instructions on this [website]([URL][DOMAIN_NAME]) for hypo manageme…"
type textarea "Follow the instructions on this [website]([URL][DOMAIN_NAME]) for hypo manageme…"
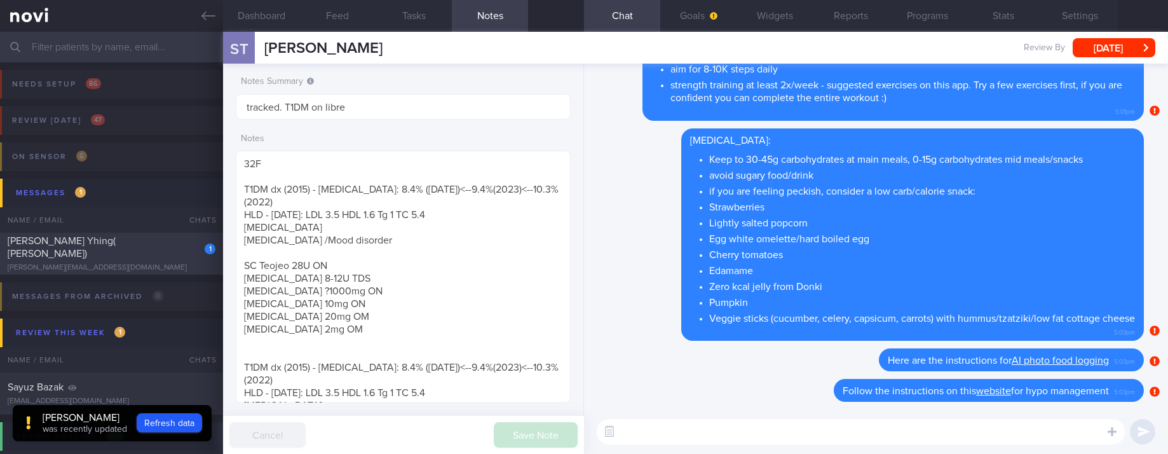
click at [180, 248] on div "[PERSON_NAME] Yhing( [PERSON_NAME])" at bounding box center [110, 247] width 205 height 25
type input "Tracked"
type textarea "NRIC: S7930821H Name: [PERSON_NAME] ([PERSON_NAME]) Gender: [DEMOGRAPHIC_DATA] …"
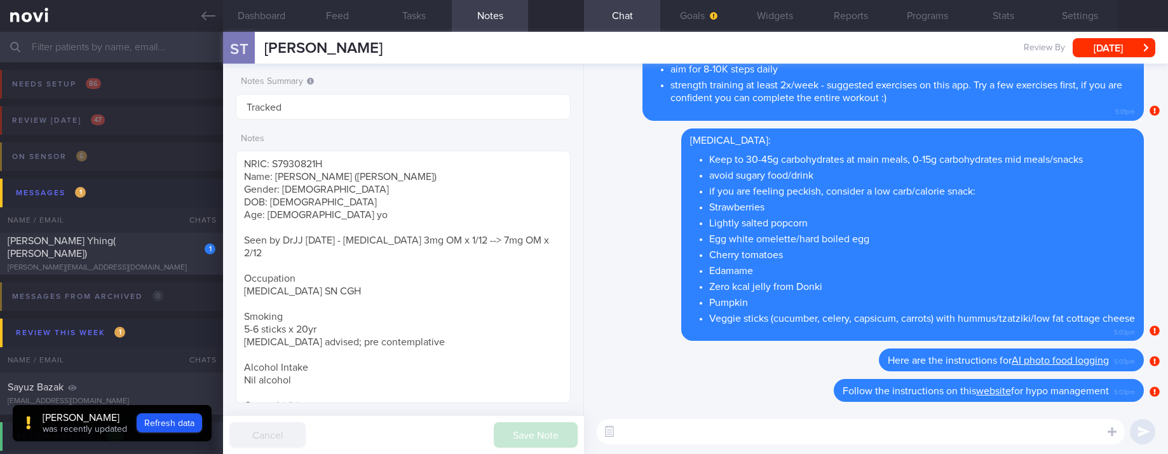
select select "4"
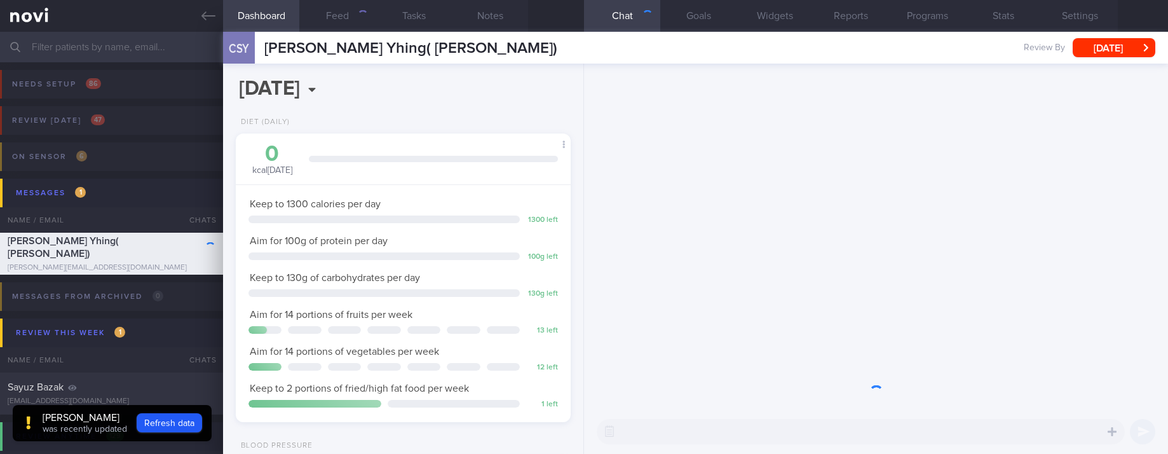
scroll to position [167, 297]
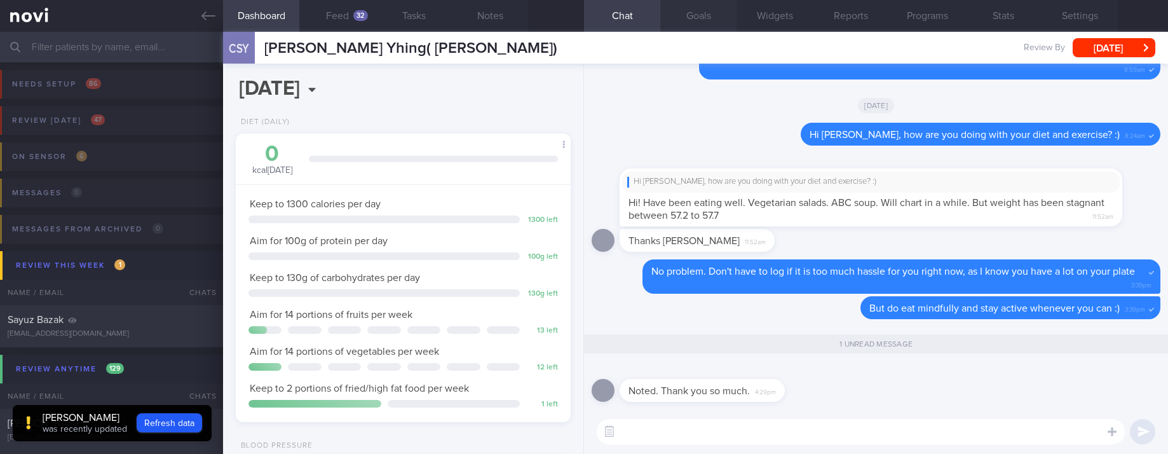
click at [697, 18] on button "Goals" at bounding box center [698, 16] width 76 height 32
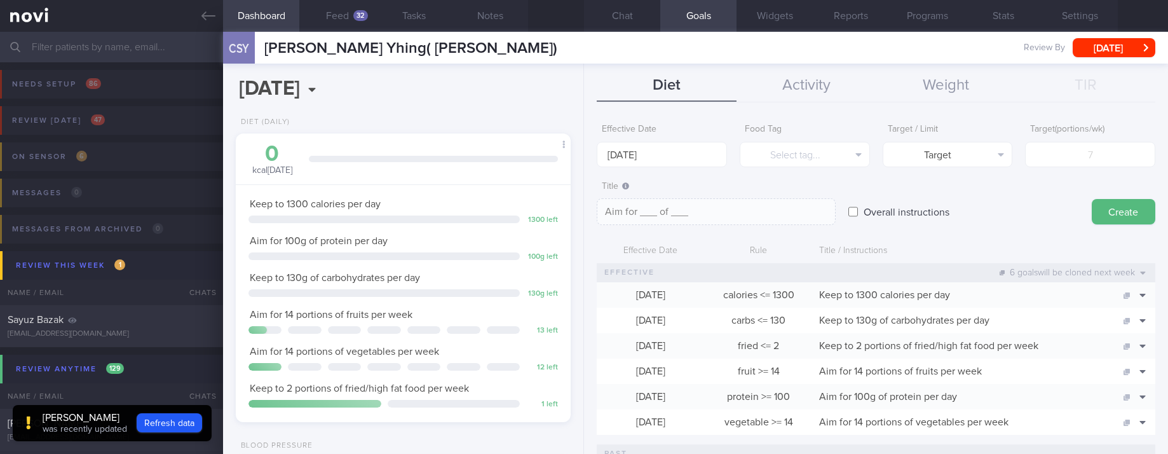
click at [143, 48] on input "text" at bounding box center [584, 47] width 1168 height 31
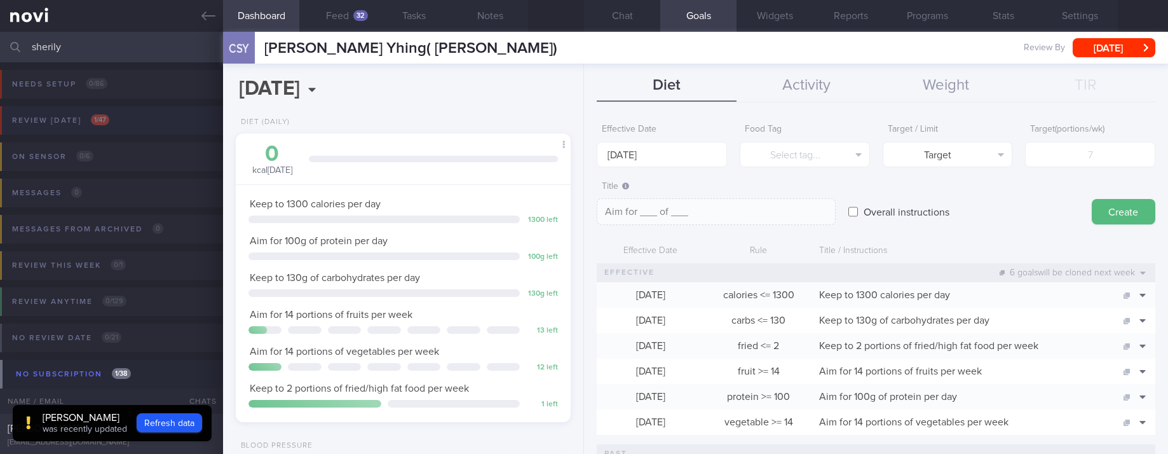
type input "sherily"
click at [159, 111] on button "Review [DATE] 1 / 47" at bounding box center [582, 124] width 1172 height 36
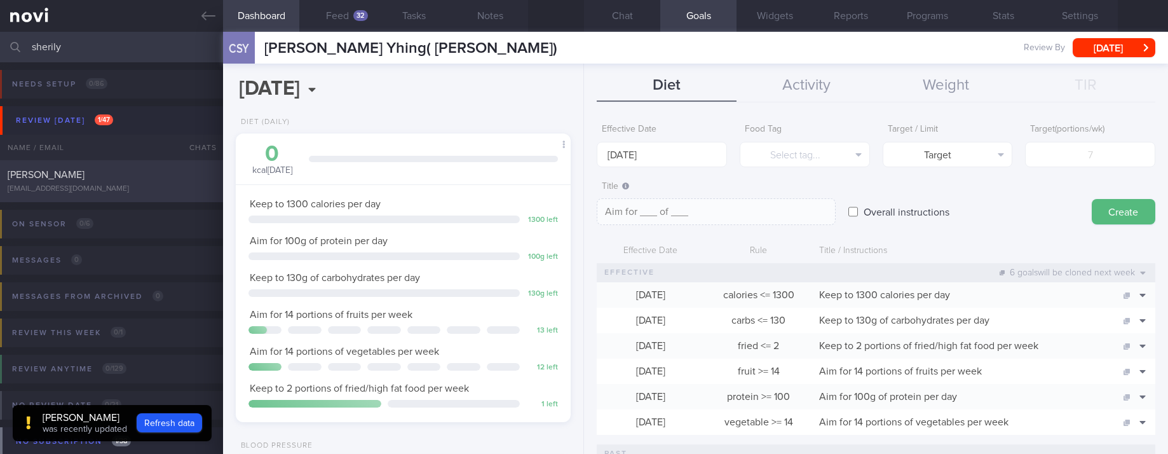
click at [157, 181] on div "[PERSON_NAME] [EMAIL_ADDRESS][DOMAIN_NAME]" at bounding box center [111, 180] width 223 height 25
type input "tracked. T1DM on libre"
type textarea "32F T1DM dx (2015) - [MEDICAL_DATA]: 8.4% ([DATE])<--9.4%(2023)<--10.3% (2022) …"
select select "7"
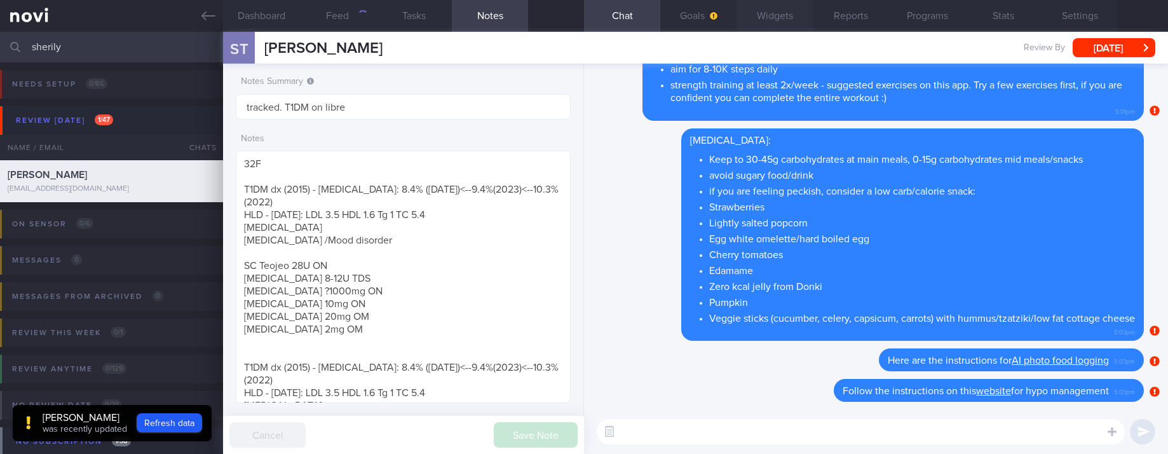
click at [789, 18] on button "Widgets" at bounding box center [775, 16] width 76 height 32
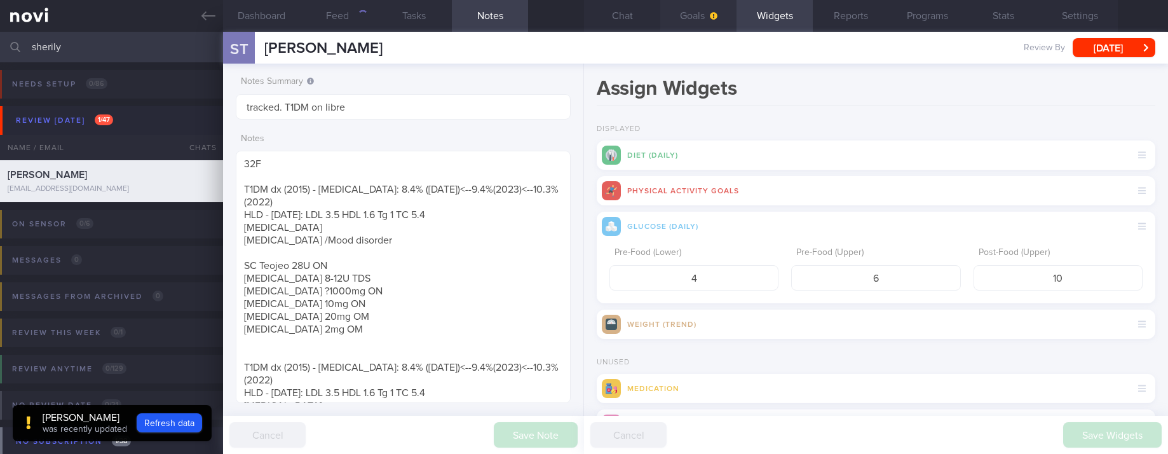
click at [705, 17] on button "Goals" at bounding box center [698, 16] width 76 height 32
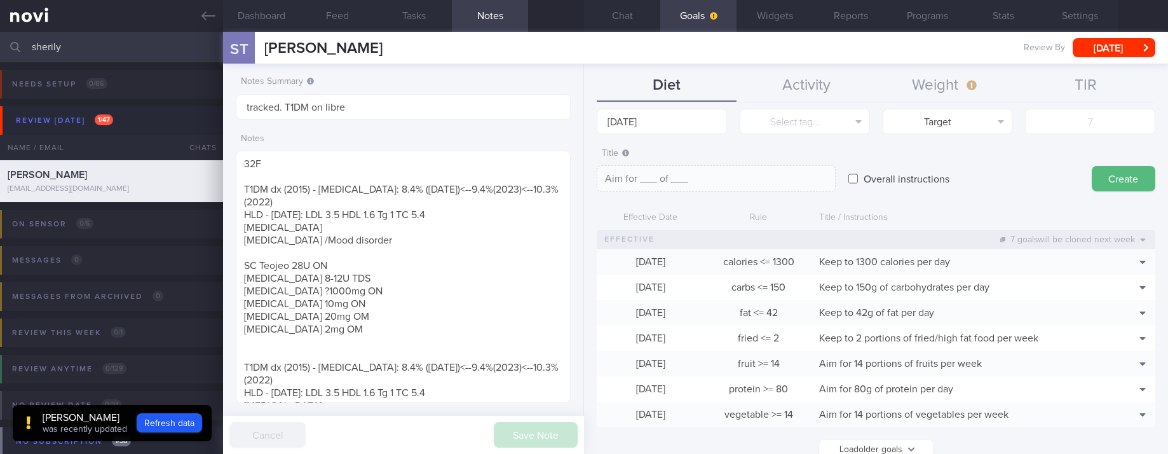
scroll to position [51, 0]
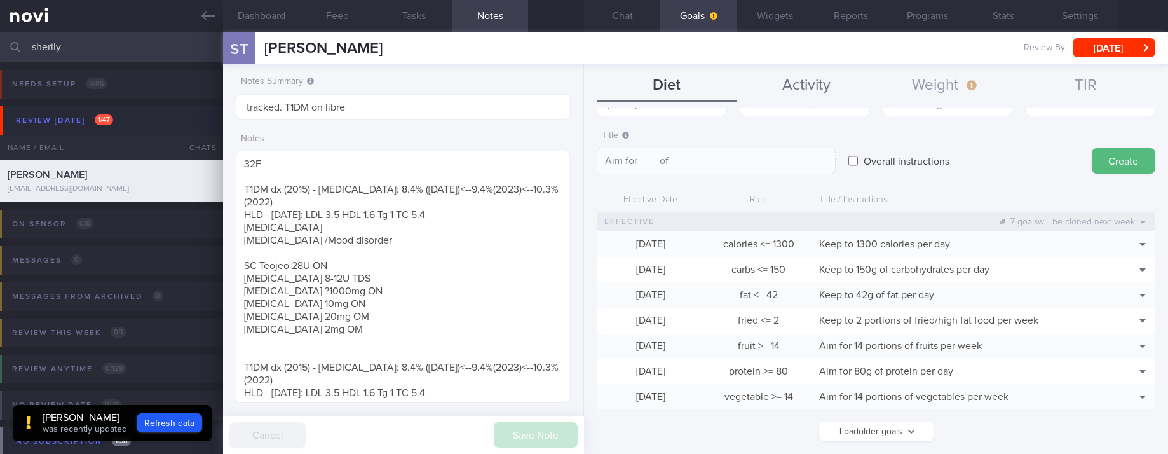
click at [806, 78] on button "Activity" at bounding box center [807, 86] width 140 height 32
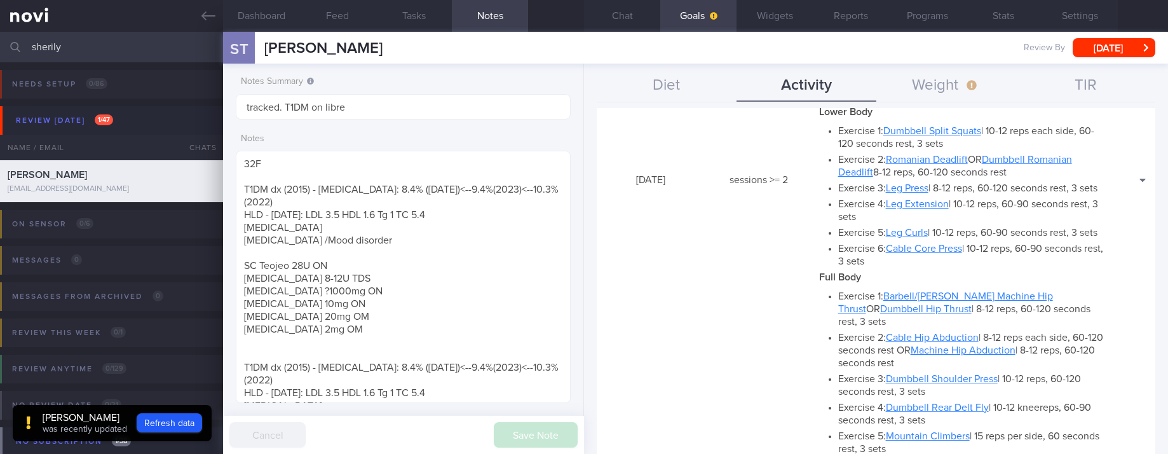
scroll to position [477, 0]
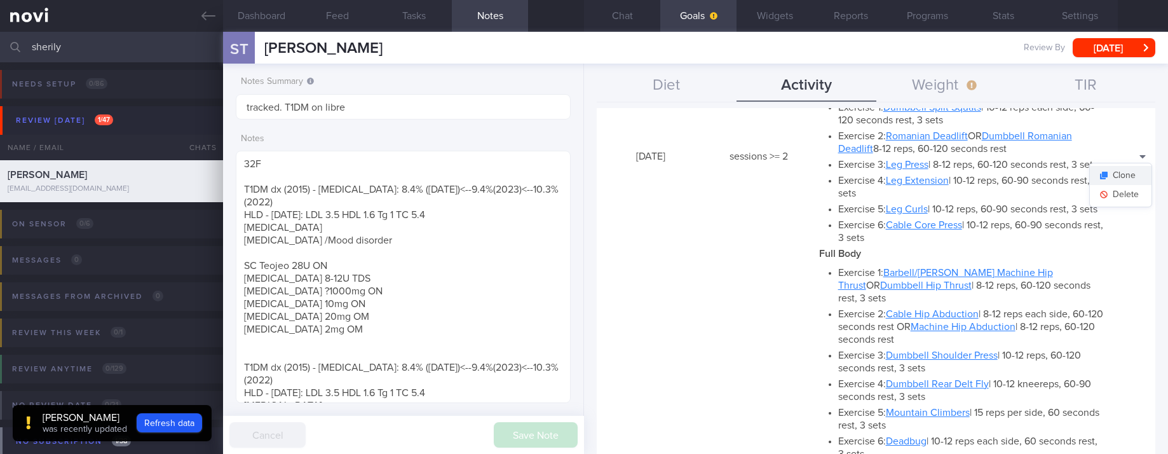
click at [1122, 185] on button "Clone" at bounding box center [1121, 175] width 62 height 19
type input "2"
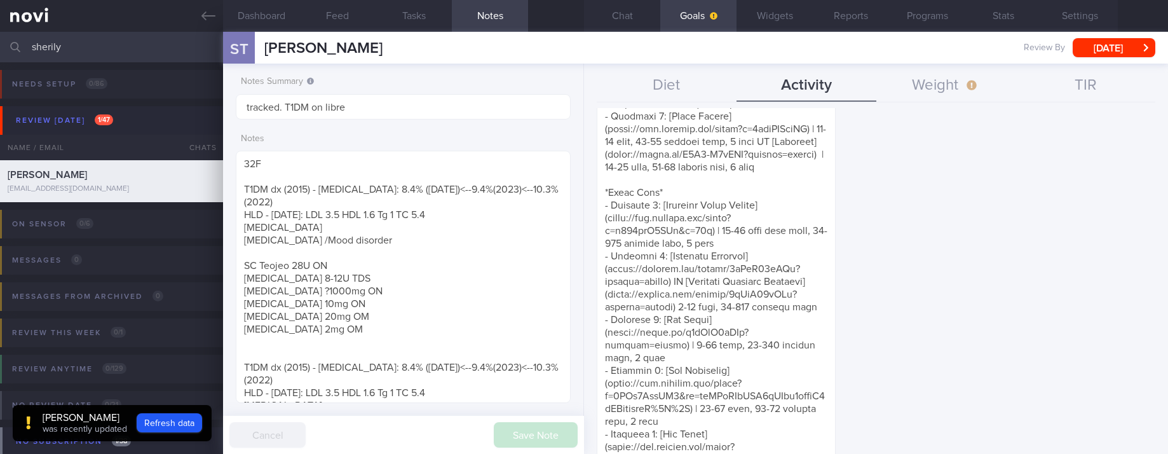
scroll to position [1608, 0]
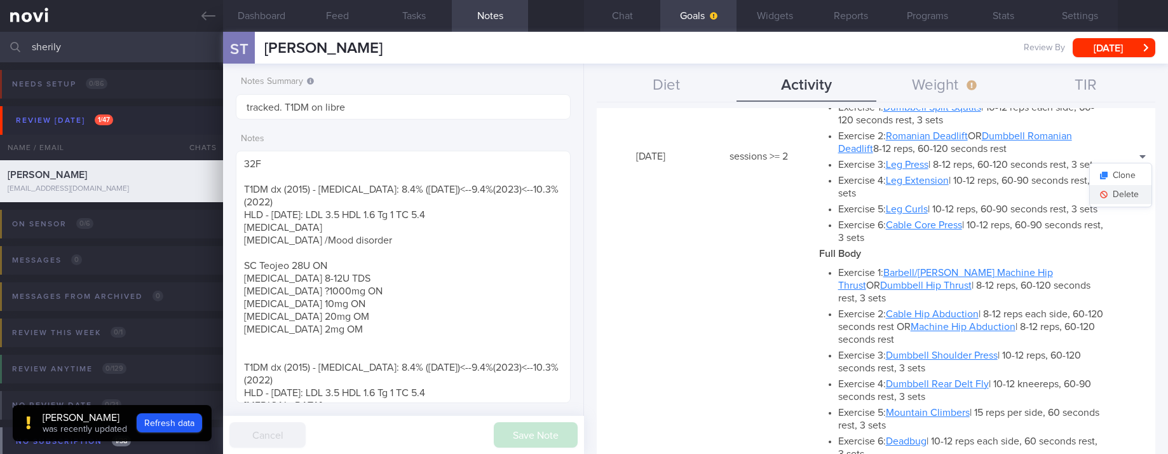
click at [1115, 204] on button "Delete" at bounding box center [1121, 194] width 62 height 19
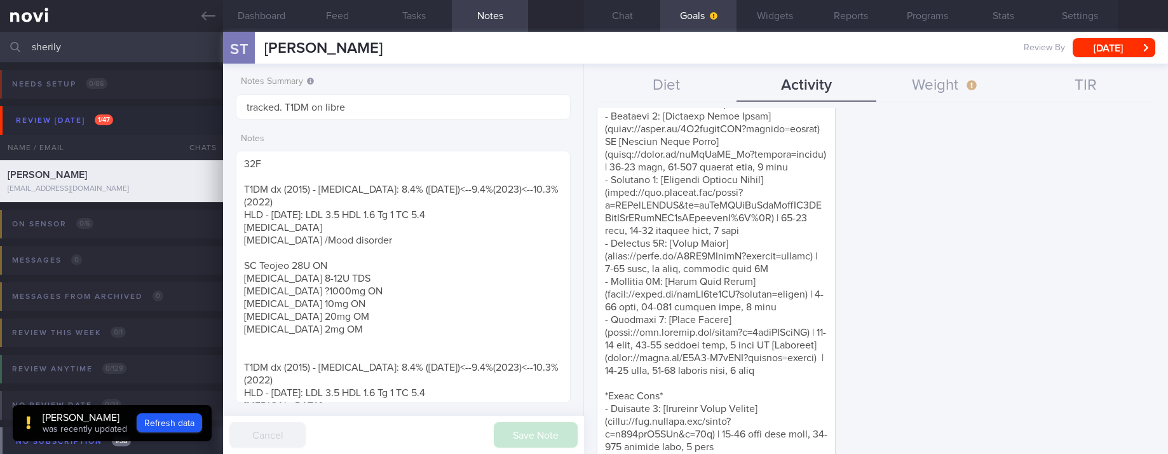
scroll to position [0, 0]
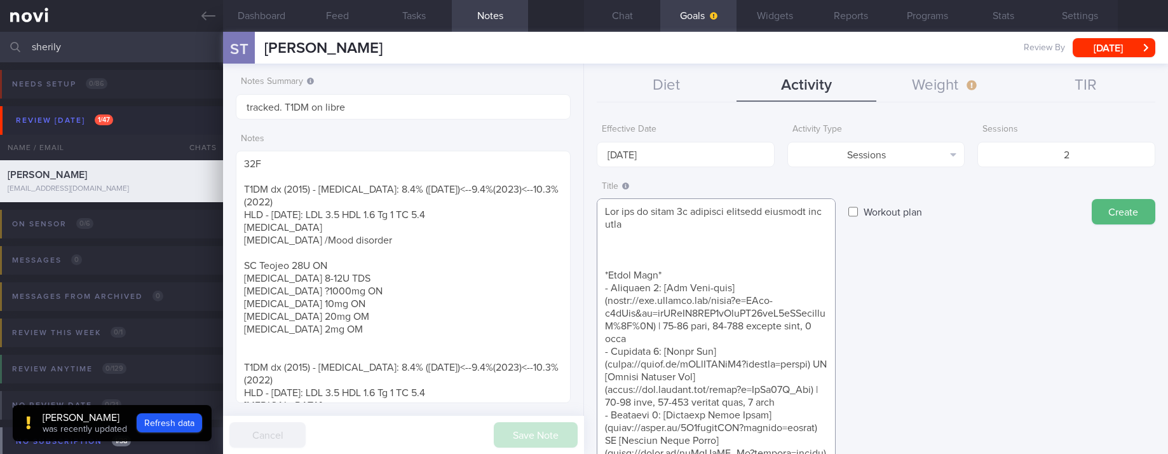
paste textarea "*Bodyweight exercises* - Push exercise [Normal push ups/Knee push ups/incline p…"
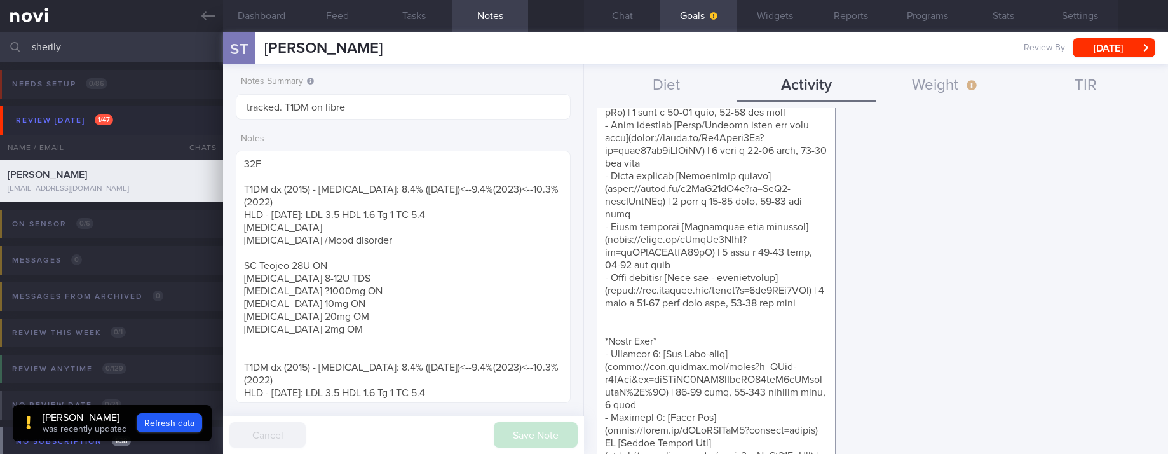
scroll to position [271, 0]
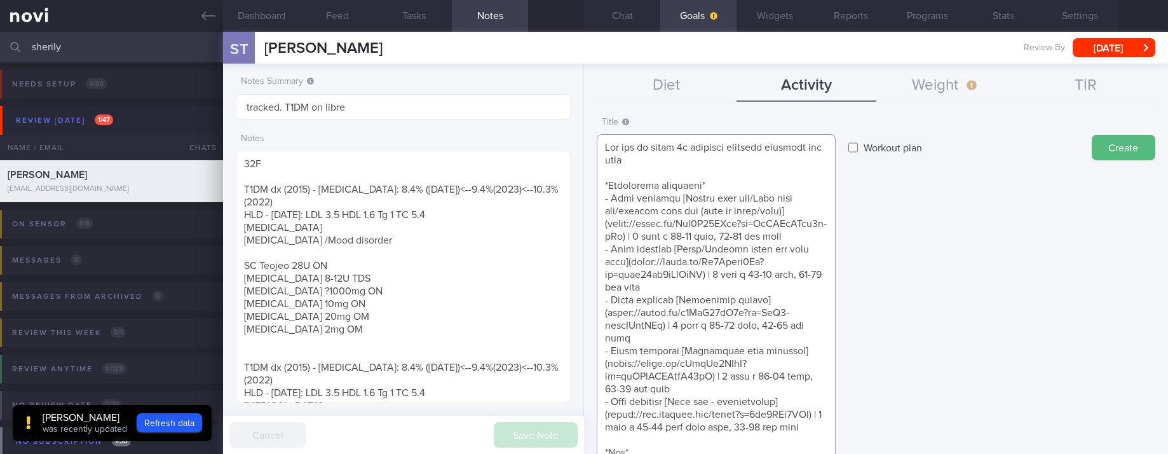
scroll to position [0, 0]
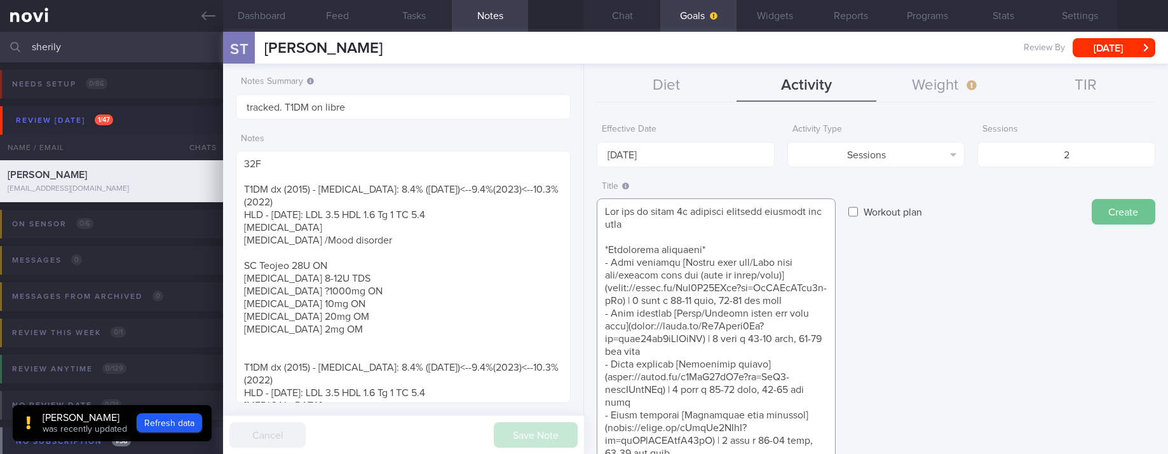
type textarea "Aim for at least 2x strength training sessions per week *Bodyweight exercises* …"
click at [1101, 213] on button "Create" at bounding box center [1124, 211] width 64 height 25
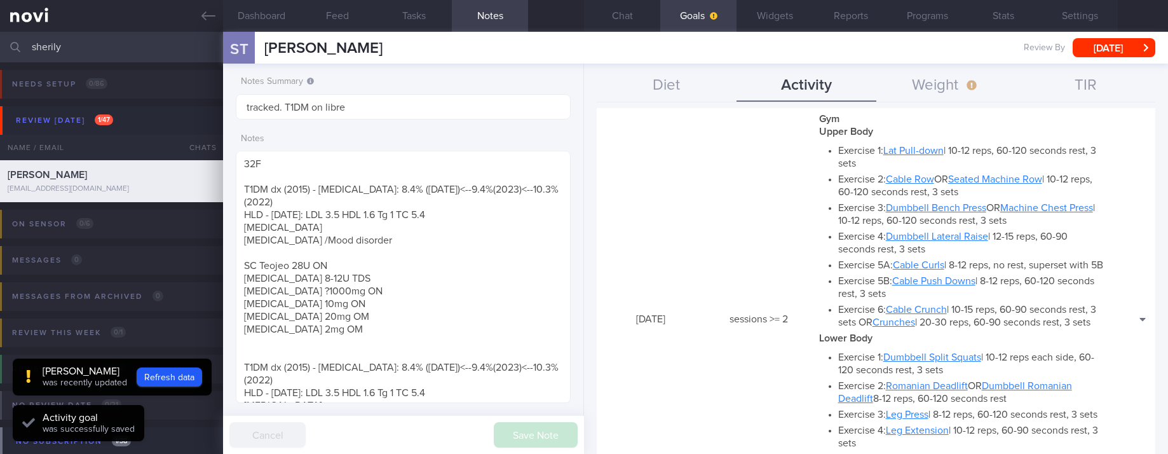
scroll to position [572, 0]
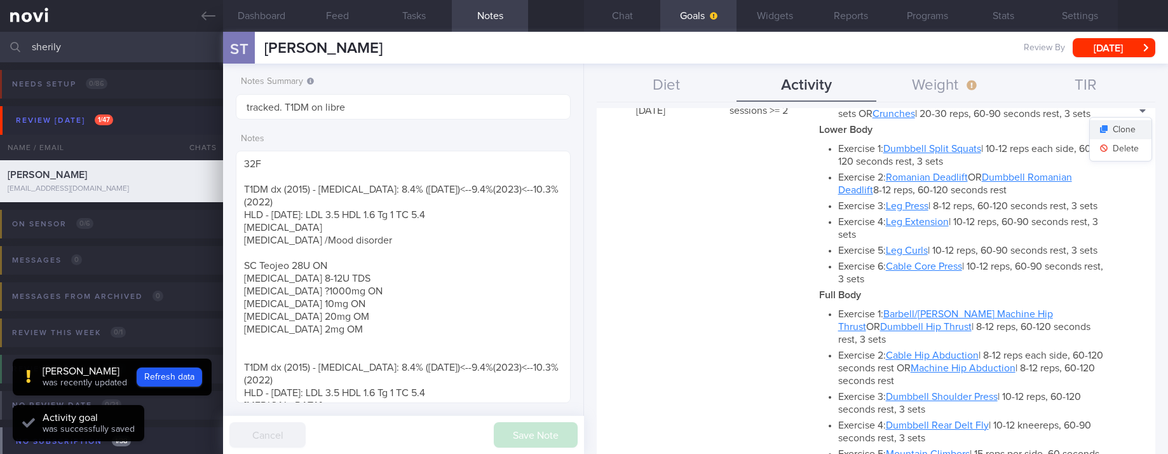
click at [1123, 139] on button "Clone" at bounding box center [1121, 129] width 62 height 19
type input "2"
type textarea "Aim for at least 2x strength training sessions per week *Bodyweight exercises* …"
click at [1114, 158] on button "Delete" at bounding box center [1121, 148] width 62 height 19
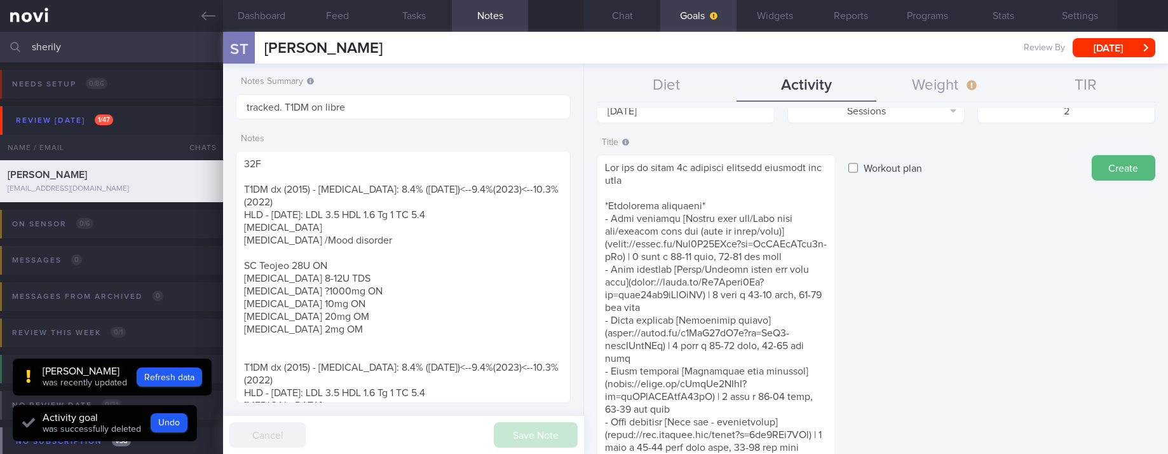
scroll to position [0, 0]
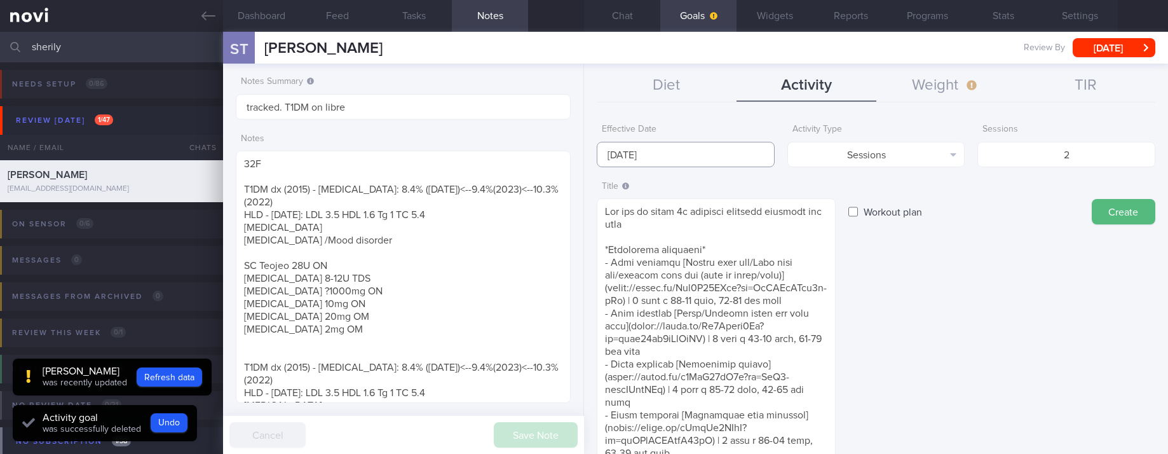
click at [733, 162] on body "You are offline! Some functionality will be unavailable Patients New Users Coac…" at bounding box center [584, 227] width 1168 height 454
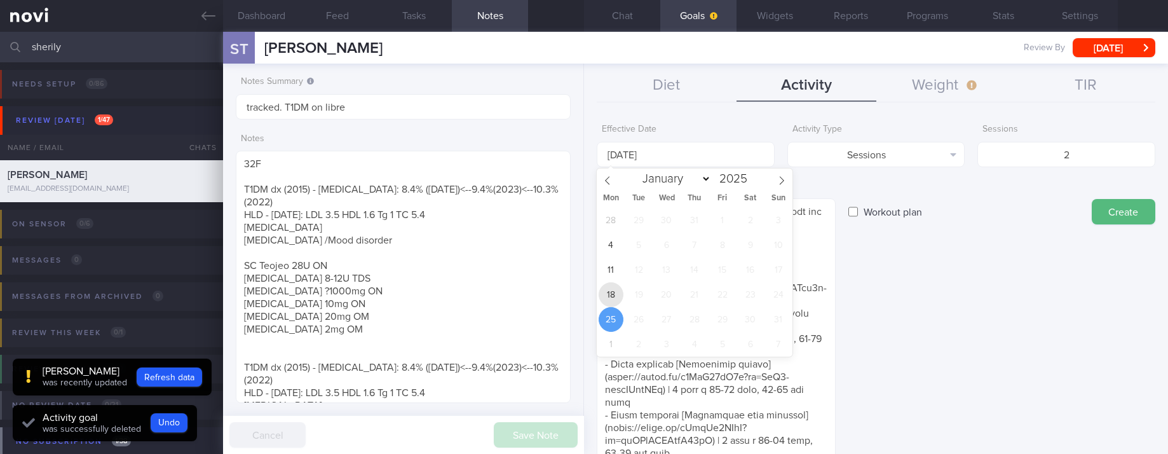
click at [606, 293] on span "18" at bounding box center [611, 294] width 25 height 25
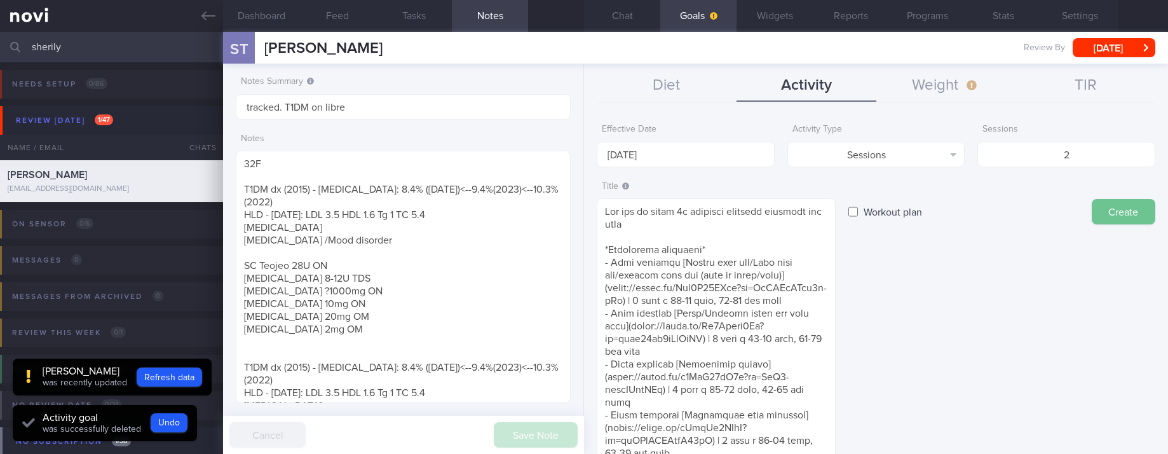
click at [1092, 202] on button "Create" at bounding box center [1124, 211] width 64 height 25
type input "[DATE]"
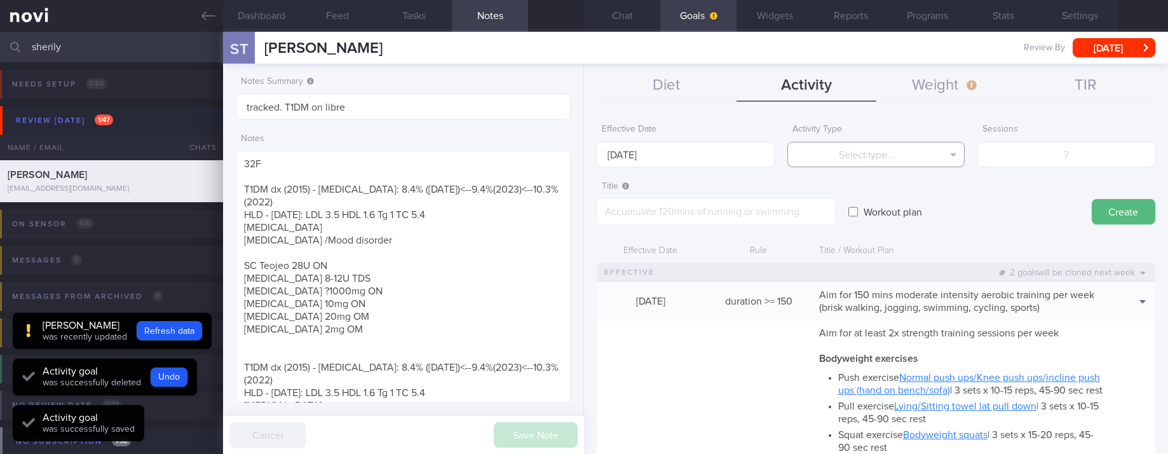
click at [895, 160] on button "Select type..." at bounding box center [876, 154] width 178 height 25
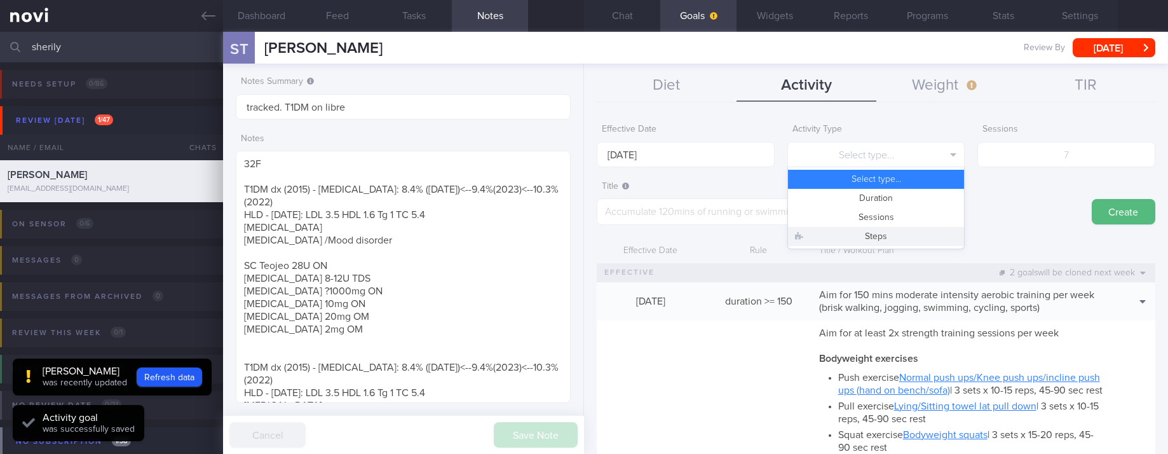
drag, startPoint x: 888, startPoint y: 236, endPoint x: 1009, endPoint y: 180, distance: 133.3
click at [888, 233] on button "Steps" at bounding box center [876, 236] width 177 height 19
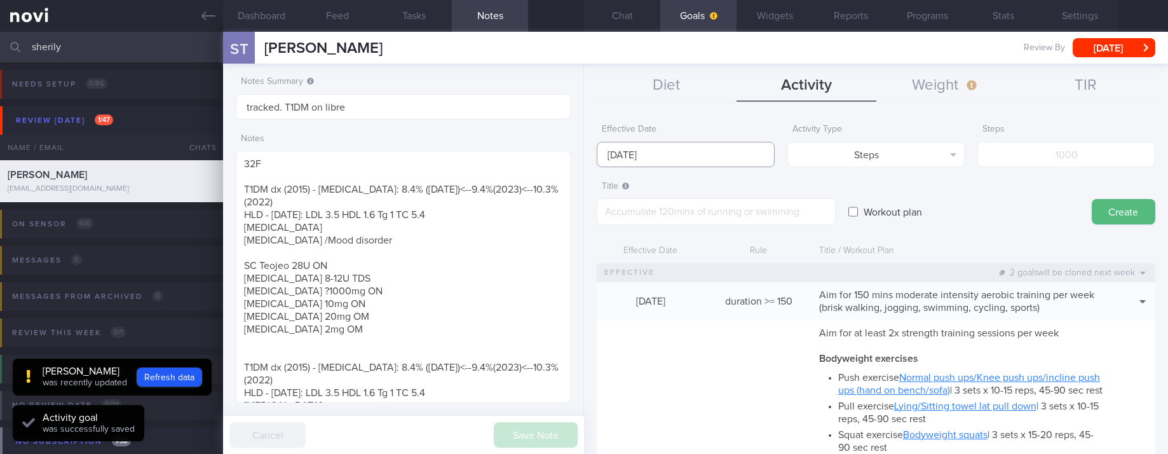
click at [716, 165] on body "You are offline! Some functionality will be unavailable Patients New Users Coac…" at bounding box center [584, 227] width 1168 height 454
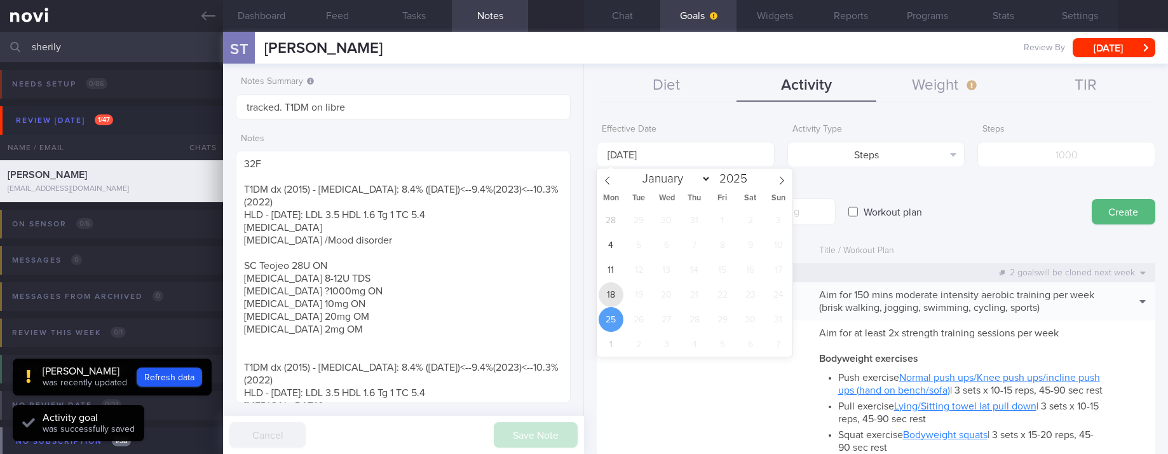
click at [609, 292] on span "18" at bounding box center [611, 294] width 25 height 25
type input "[DATE]"
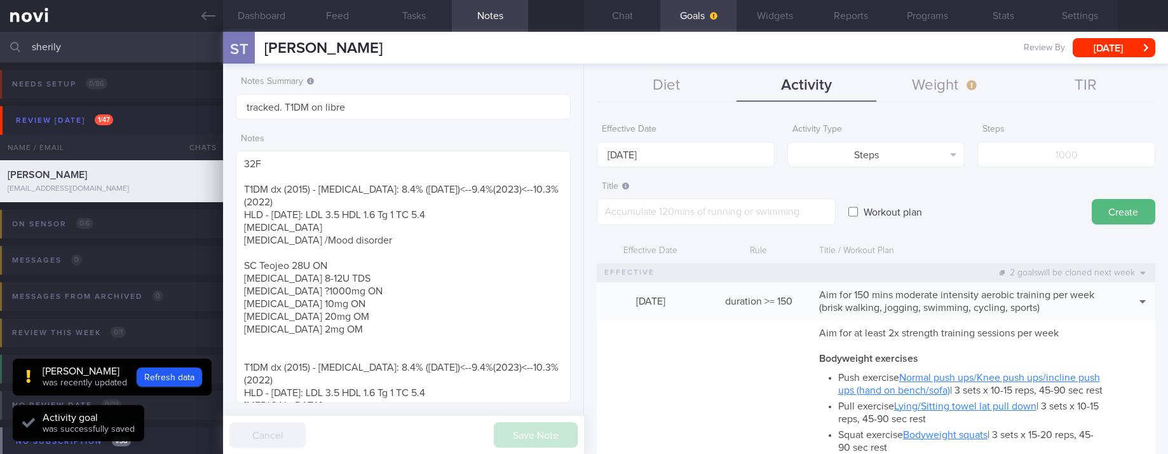
click at [1071, 138] on div "Steps" at bounding box center [1066, 143] width 178 height 50
click at [1071, 146] on input "number" at bounding box center [1066, 154] width 178 height 25
type input "70000"
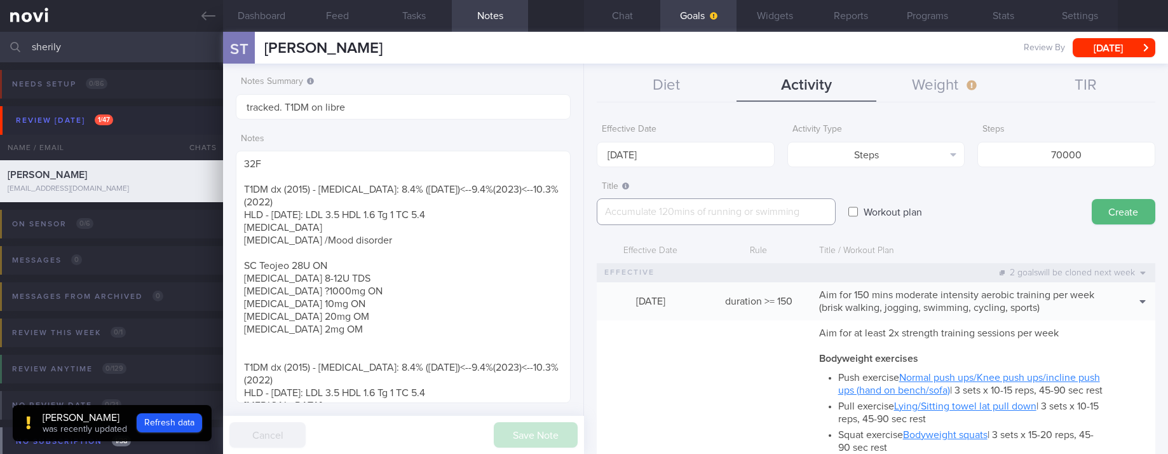
click at [681, 217] on textarea at bounding box center [716, 211] width 239 height 27
type textarea "Aim for 8-10K steps daily (56-70K per week)"
click at [1061, 206] on div "Workout plan" at bounding box center [963, 200] width 231 height 50
click at [1092, 206] on button "Create" at bounding box center [1124, 211] width 64 height 25
type input "[DATE]"
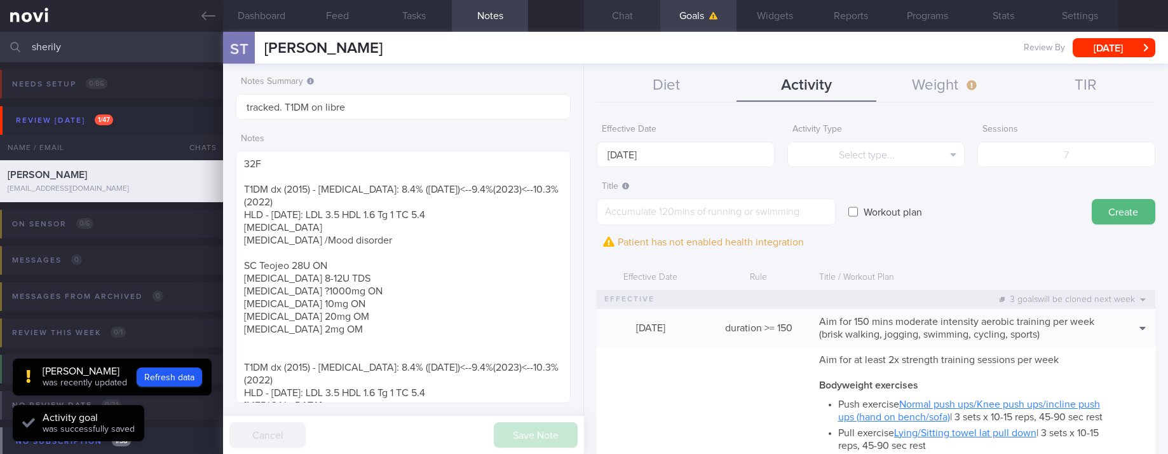
click at [635, 25] on button "Chat" at bounding box center [622, 16] width 76 height 32
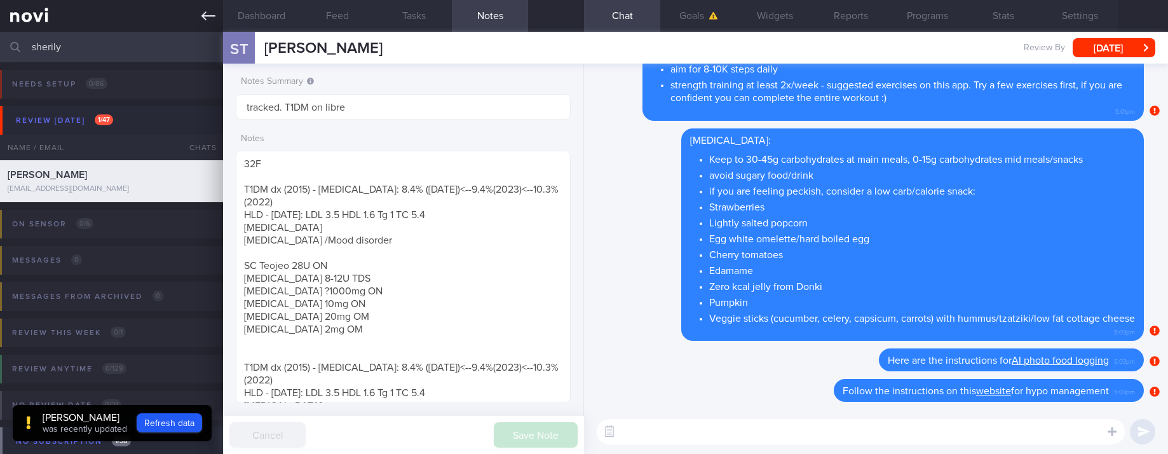
click at [194, 27] on link at bounding box center [111, 16] width 223 height 32
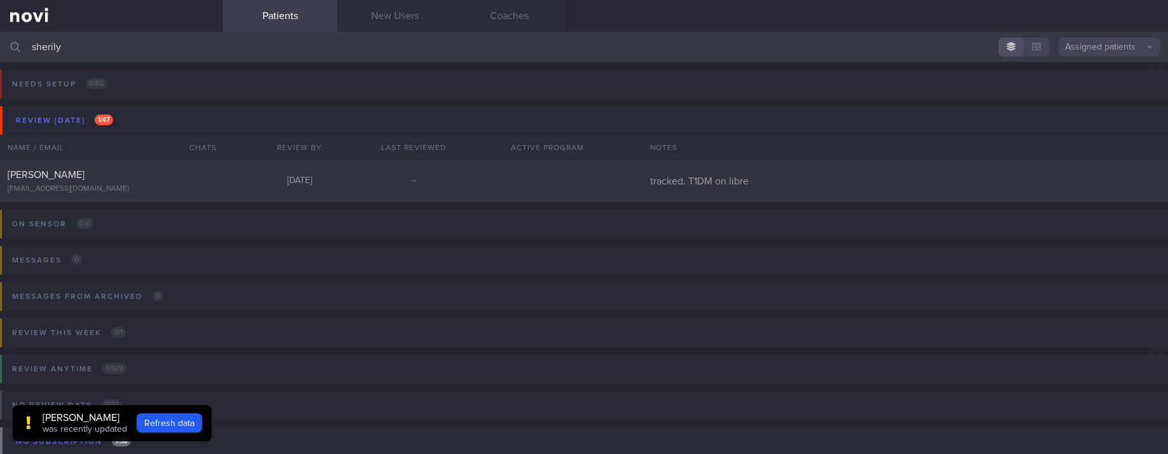
drag, startPoint x: 668, startPoint y: 48, endPoint x: -34, endPoint y: 32, distance: 702.4
click at [0, 32] on html "You are offline! Some functionality will be unavailable Patients New Users Coac…" at bounding box center [584, 227] width 1168 height 454
